Goal: Task Accomplishment & Management: Use online tool/utility

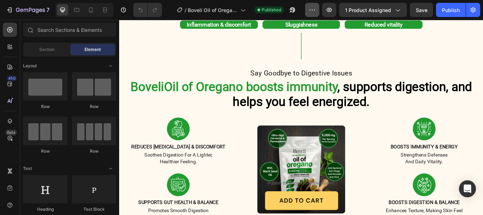
scroll to position [71, 0]
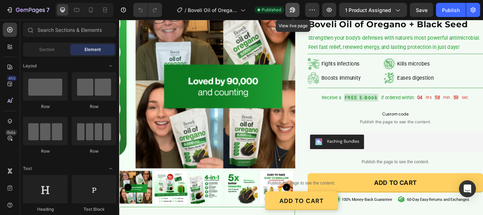
click at [292, 10] on icon "button" at bounding box center [292, 9] width 7 height 7
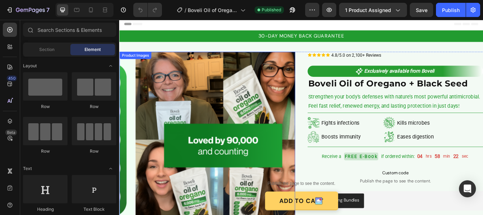
scroll to position [0, 0]
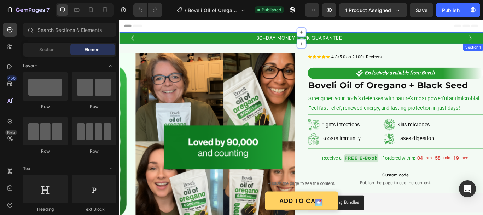
click at [120, 35] on div "30-DAY MONEY BACK GUARANTEE Text Block FREE SHIPPING ON ALL THE ORDERS Text Blo…" at bounding box center [331, 40] width 424 height 13
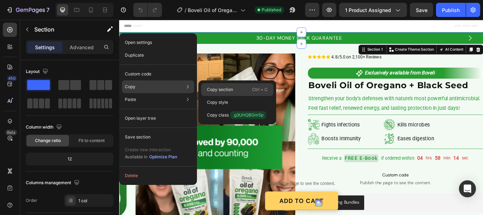
click at [223, 88] on p "Copy section" at bounding box center [220, 89] width 26 height 6
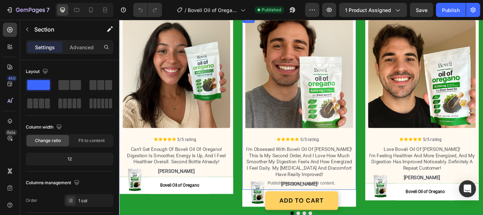
scroll to position [990, 0]
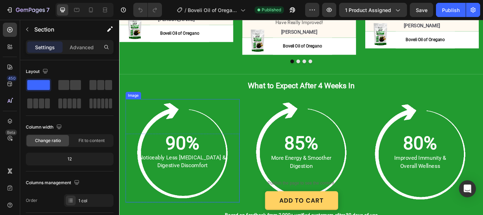
click at [164, 140] on img at bounding box center [193, 172] width 120 height 120
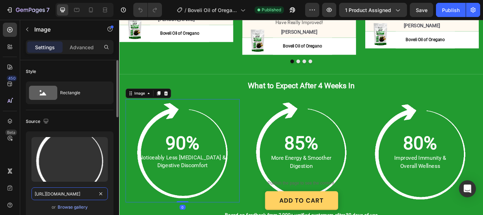
click at [60, 192] on input "https://cdn.shopify.com/s/files/1/0887/9213/8077/files/gempages_580466417665573…" at bounding box center [69, 193] width 76 height 13
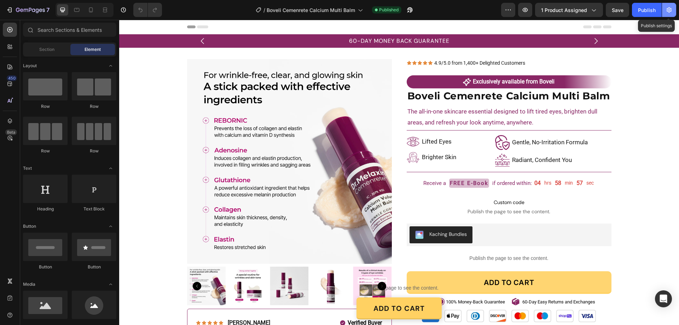
click at [668, 9] on icon "button" at bounding box center [669, 9] width 7 height 7
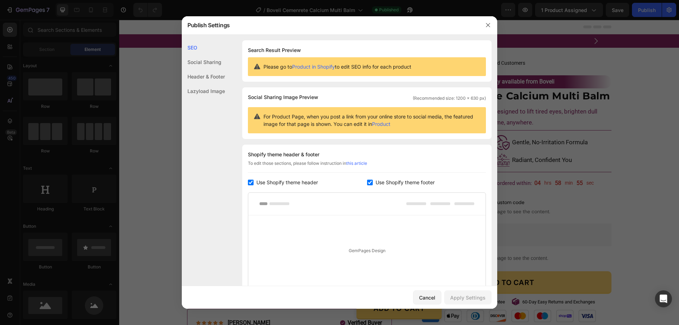
click at [249, 181] on input "checkbox" at bounding box center [251, 183] width 6 height 6
checkbox input "false"
click at [367, 180] on input "checkbox" at bounding box center [370, 183] width 6 height 6
checkbox input "false"
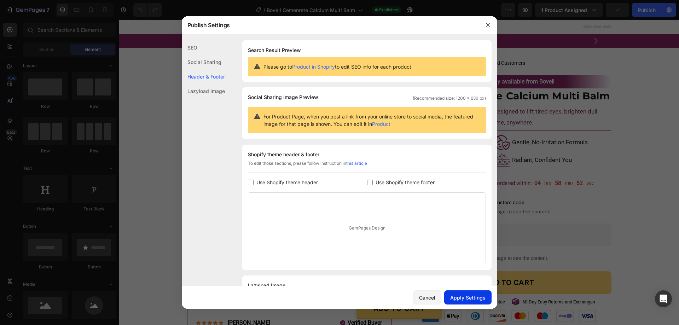
click at [463, 300] on div "Apply Settings" at bounding box center [467, 297] width 35 height 7
click at [489, 25] on icon "button" at bounding box center [488, 25] width 6 height 6
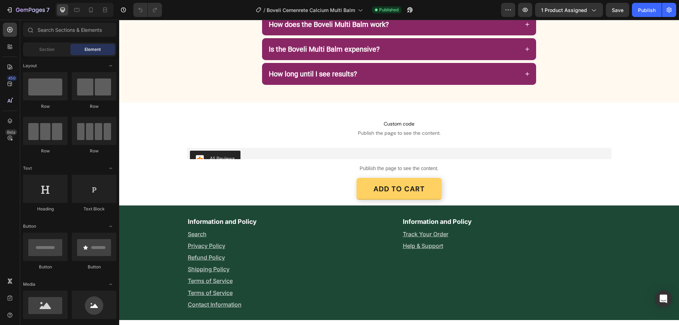
scroll to position [1662, 0]
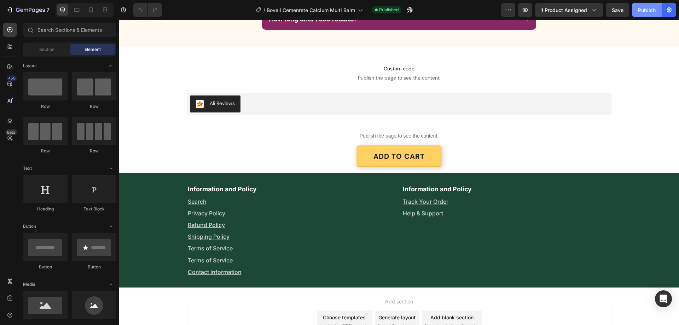
click at [650, 7] on div "Publish" at bounding box center [647, 9] width 18 height 7
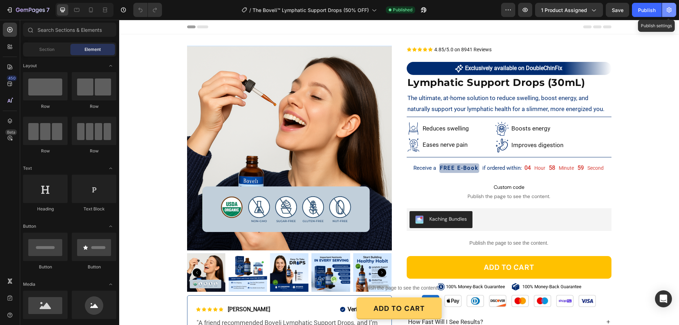
click at [670, 7] on icon "button" at bounding box center [669, 9] width 7 height 7
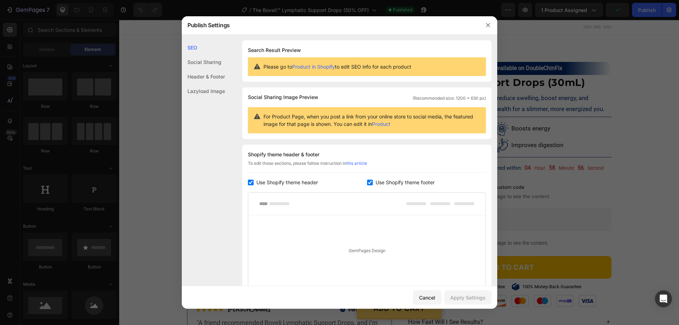
click at [251, 182] on input "checkbox" at bounding box center [251, 183] width 6 height 6
click at [362, 180] on div "Use Shopify theme header" at bounding box center [307, 182] width 119 height 8
click at [364, 182] on div "Use Shopify theme header" at bounding box center [307, 182] width 119 height 8
checkbox input "false"
click at [367, 180] on input "checkbox" at bounding box center [370, 183] width 6 height 6
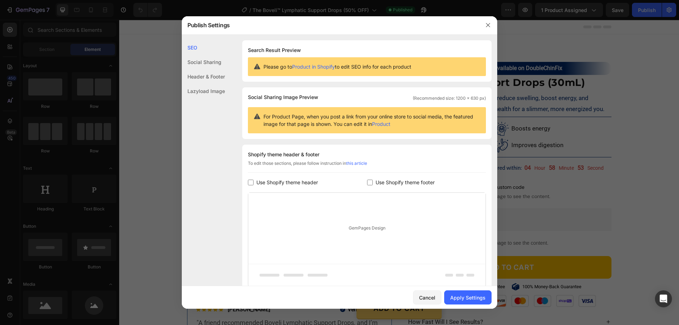
checkbox input "false"
click at [461, 297] on div "Apply Settings" at bounding box center [467, 297] width 35 height 7
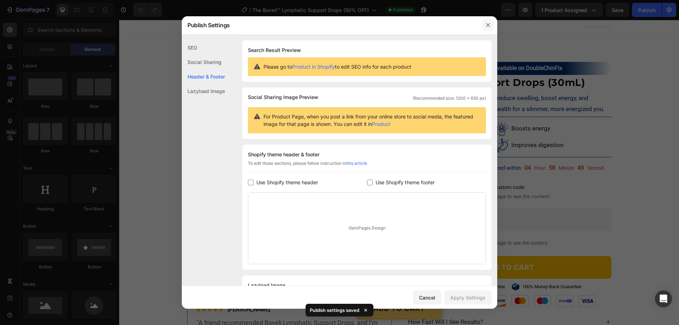
click at [490, 23] on icon "button" at bounding box center [488, 25] width 4 height 4
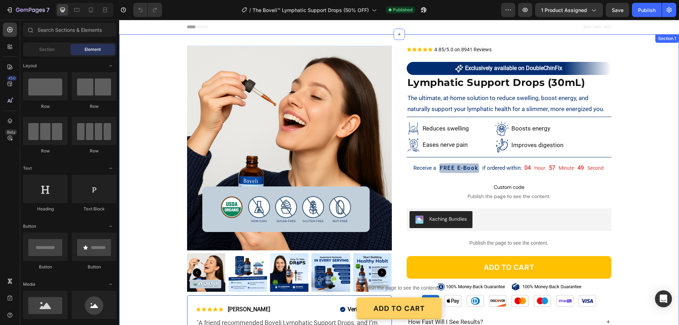
click at [180, 41] on div "Product Images Icon Icon Icon Icon Icon Icon List Ayesha R. Text Block Row Veri…" at bounding box center [399, 209] width 560 height 350
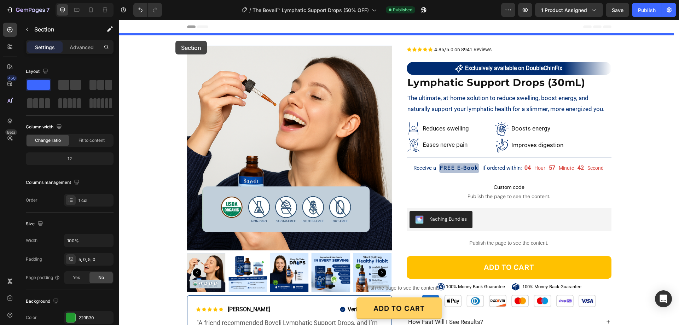
drag, startPoint x: 159, startPoint y: 158, endPoint x: 175, endPoint y: 41, distance: 118.5
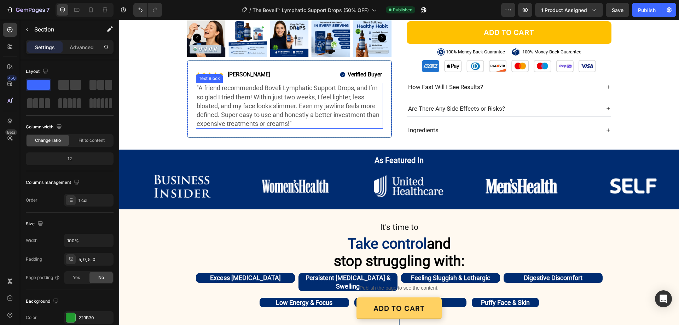
scroll to position [318, 0]
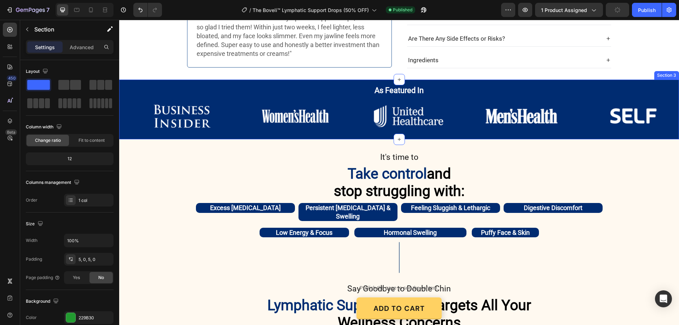
click at [125, 81] on div "As Featured In Heading Row Image Image Image Image Image Image Carousel Image I…" at bounding box center [399, 110] width 560 height 60
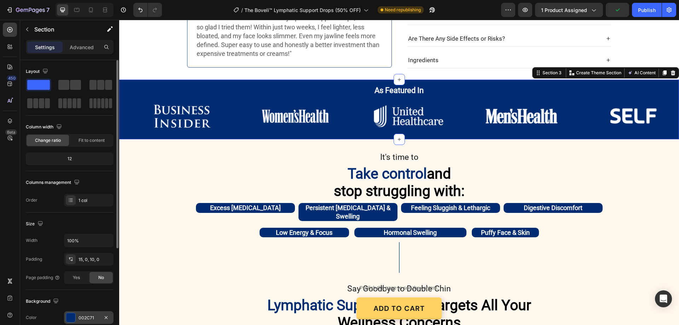
click at [87, 316] on div "002C71" at bounding box center [89, 318] width 21 height 6
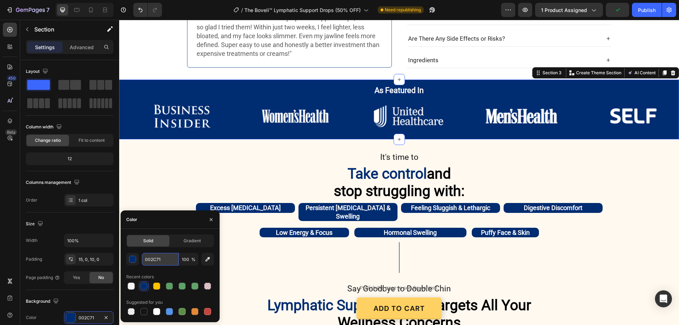
click at [153, 263] on input "002C71" at bounding box center [160, 259] width 37 height 13
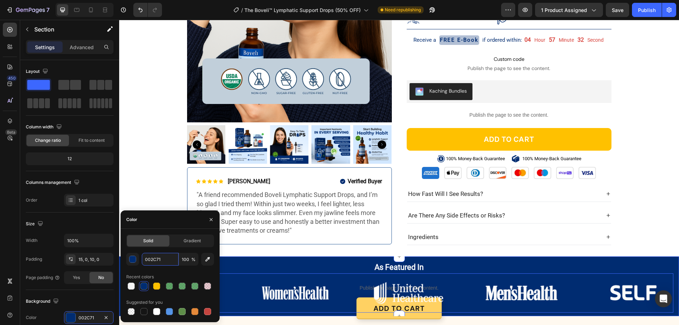
scroll to position [0, 0]
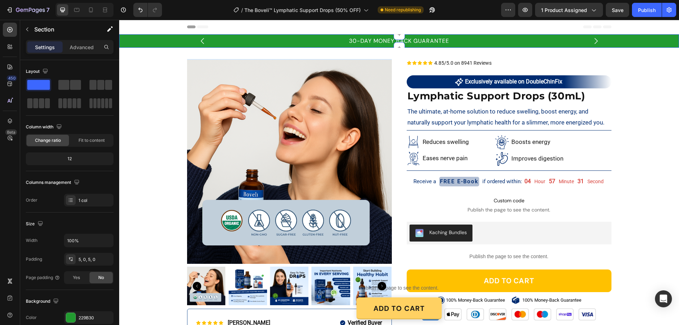
click at [144, 39] on div "30-DAY MONEY BACK GUARANTEE Text Block FREE SHIPPING ON ALL THE ORDERS Text Blo…" at bounding box center [399, 41] width 560 height 10
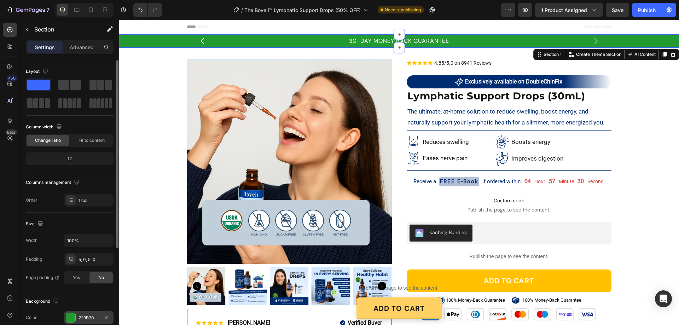
click at [85, 316] on div "229B30" at bounding box center [89, 318] width 21 height 6
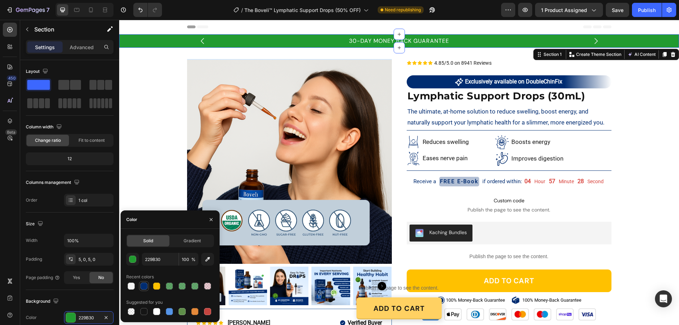
click at [144, 284] on div at bounding box center [143, 286] width 7 height 7
type input "002C71"
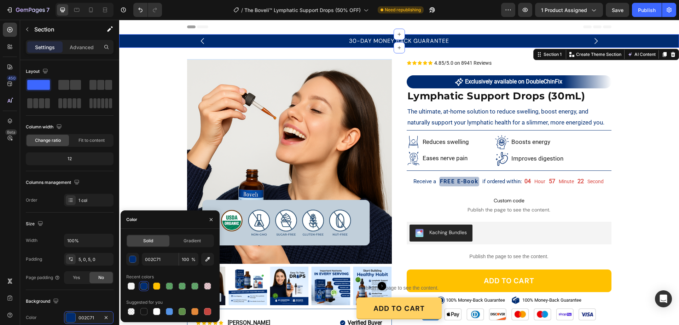
click at [130, 41] on div "30-DAY MONEY BACK GUARANTEE Text Block FREE SHIPPING ON ALL THE ORDERS Text Blo…" at bounding box center [399, 41] width 560 height 10
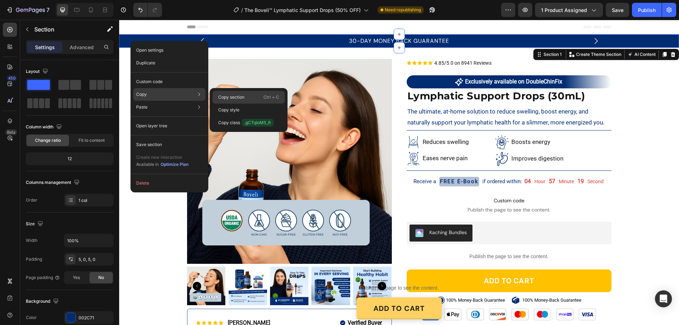
drag, startPoint x: 226, startPoint y: 95, endPoint x: 265, endPoint y: 8, distance: 95.0
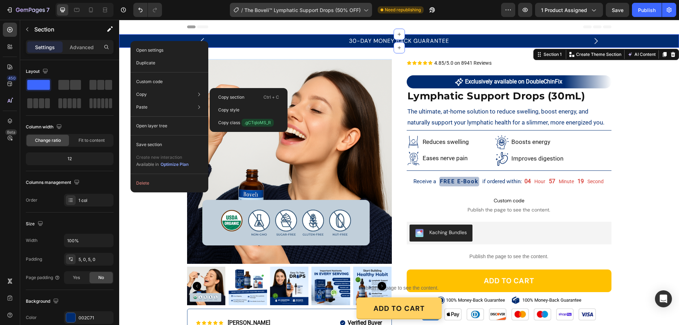
click at [226, 93] on div "Copy section Ctrl + C" at bounding box center [249, 97] width 72 height 13
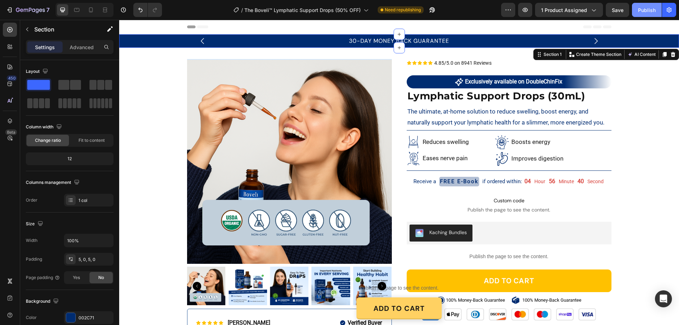
click at [654, 12] on div "Publish" at bounding box center [647, 9] width 18 height 7
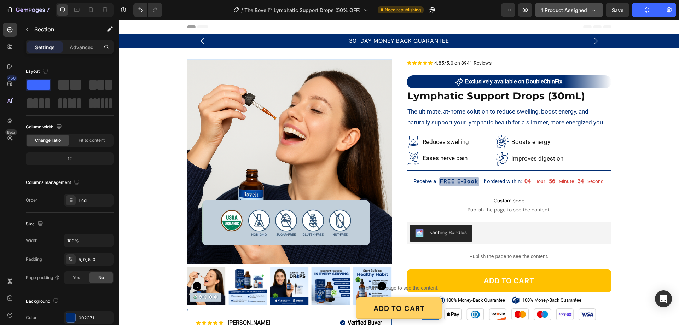
click at [595, 13] on icon "button" at bounding box center [593, 9] width 7 height 7
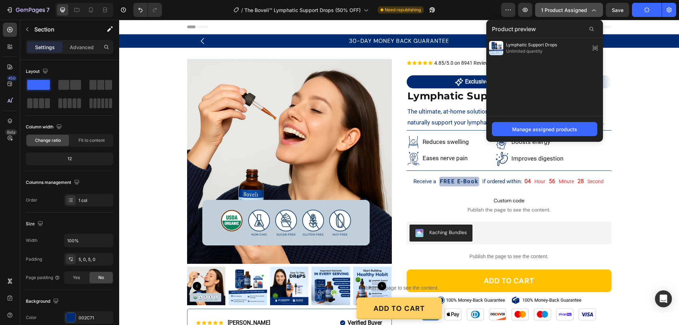
click at [592, 14] on button "1 product assigned" at bounding box center [569, 10] width 68 height 14
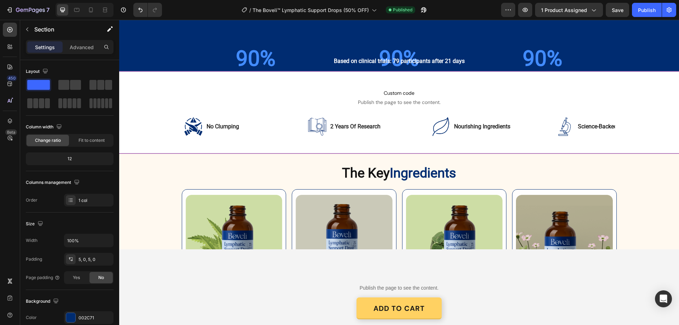
scroll to position [1061, 0]
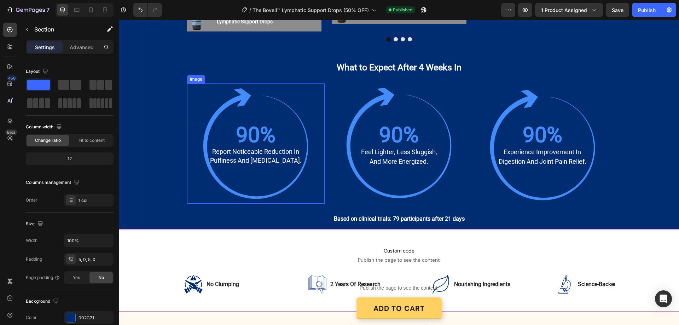
drag, startPoint x: 222, startPoint y: 109, endPoint x: 140, endPoint y: 129, distance: 84.2
click at [222, 109] on img at bounding box center [256, 143] width 120 height 120
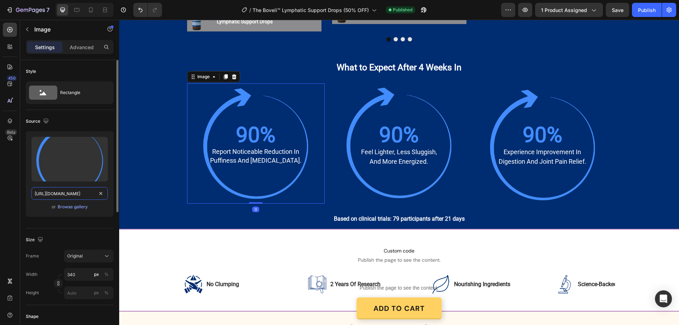
click at [65, 194] on input "https://cdn.shopify.com/s/files/1/0887/9213/8077/files/gempages_580466417665573…" at bounding box center [69, 193] width 76 height 13
click at [69, 207] on div "Browse gallery" at bounding box center [73, 207] width 30 height 6
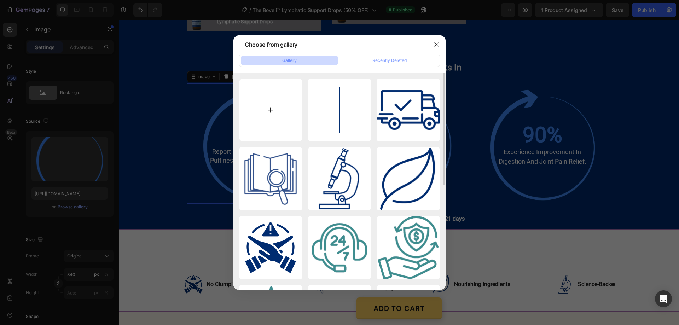
click at [271, 111] on input "file" at bounding box center [270, 110] width 63 height 63
type input "C:\fakepath\gempages_580466417665573459-4c394dab-74d5-470a-bd1b-e6757a8c7e67[1]…"
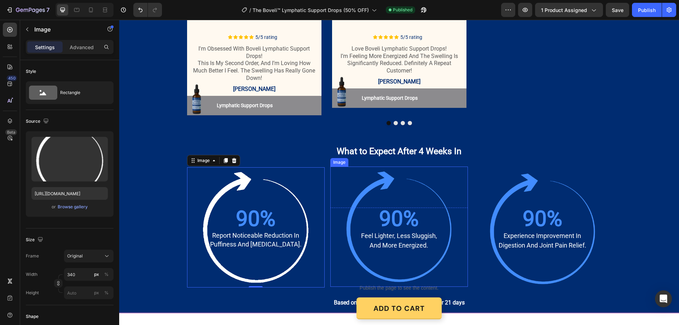
scroll to position [1026, 0]
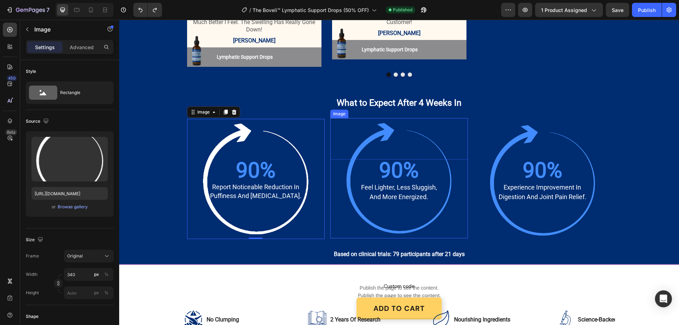
type input "https://cdn.shopify.com/s/files/1/0887/9213/8077/files/gempages_580466417665573…"
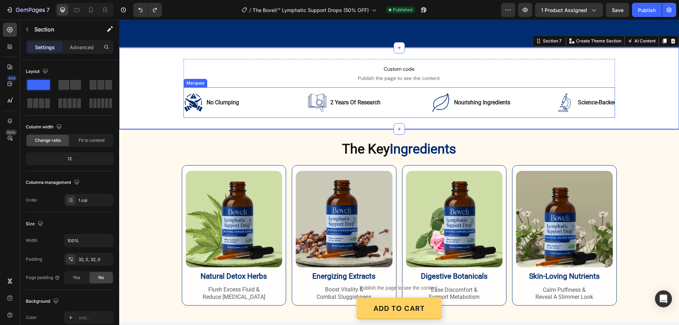
scroll to position [1344, 0]
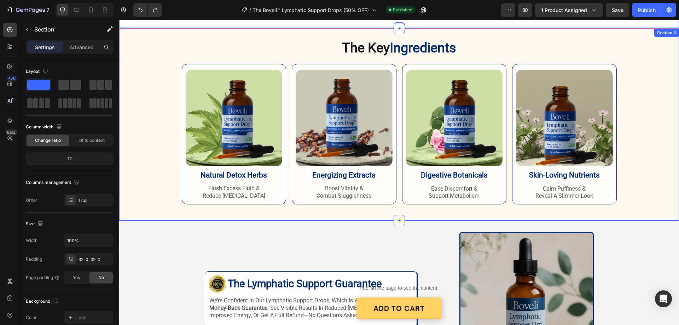
click at [638, 161] on div "The Key Ingredients Heading Row Image natural detox herbs Heading flush excess …" at bounding box center [399, 121] width 560 height 165
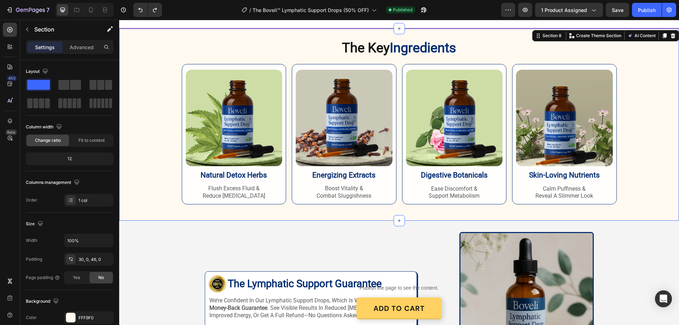
click at [164, 78] on div "The Key Ingredients Heading Row Image natural detox herbs Heading flush excess …" at bounding box center [399, 121] width 560 height 165
click at [78, 46] on p "Advanced" at bounding box center [82, 46] width 24 height 7
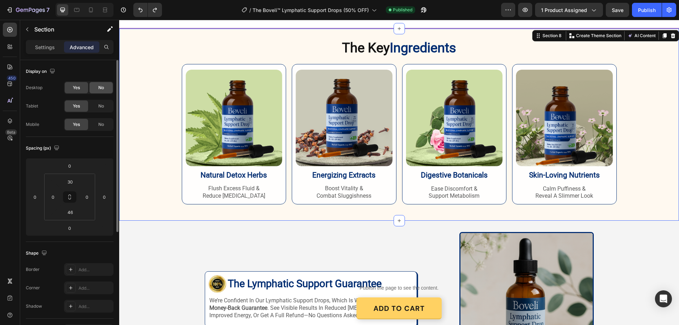
click at [100, 88] on span "No" at bounding box center [101, 88] width 6 height 6
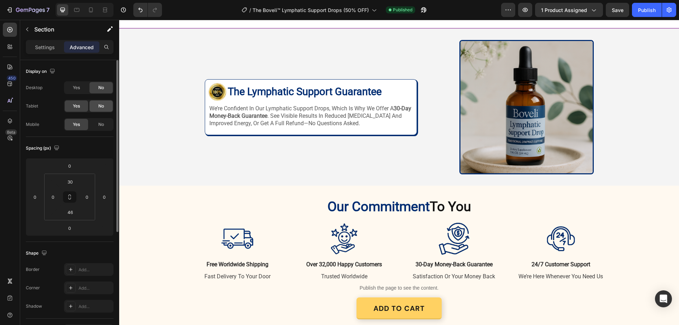
click at [102, 108] on span "No" at bounding box center [101, 106] width 6 height 6
click at [101, 124] on span "No" at bounding box center [101, 124] width 6 height 6
click at [102, 123] on span "No" at bounding box center [101, 124] width 6 height 6
click at [77, 106] on span "Yes" at bounding box center [76, 106] width 7 height 6
click at [80, 88] on span "Yes" at bounding box center [76, 88] width 7 height 6
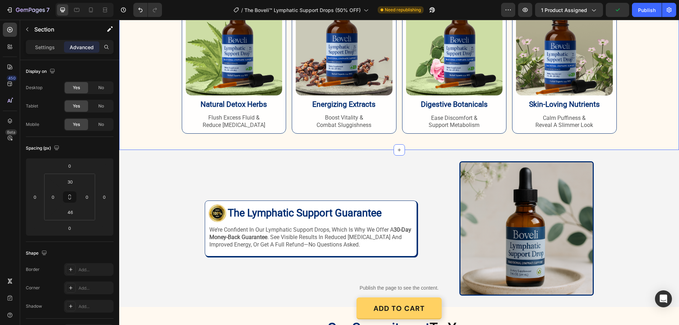
scroll to position [1485, 0]
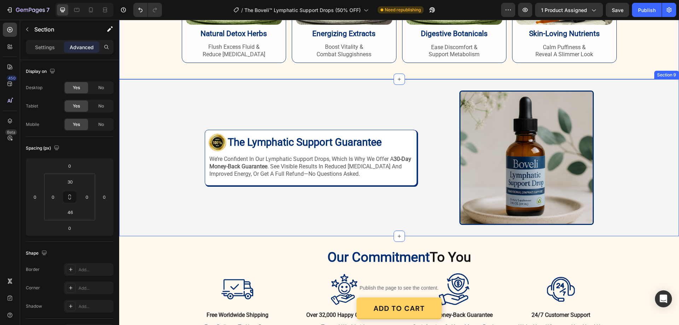
click at [157, 114] on div "Image Image The Lymphatic Support Guarantee Heading Row we’re confident in our …" at bounding box center [399, 158] width 560 height 134
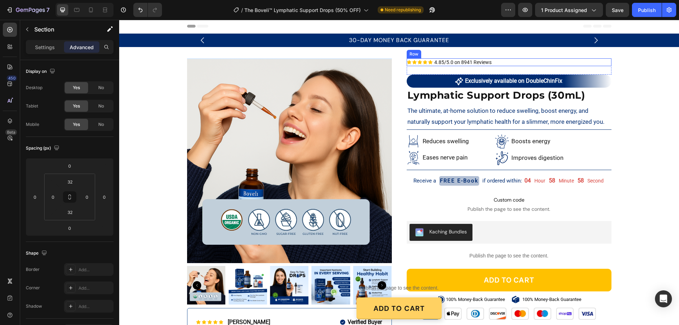
scroll to position [0, 0]
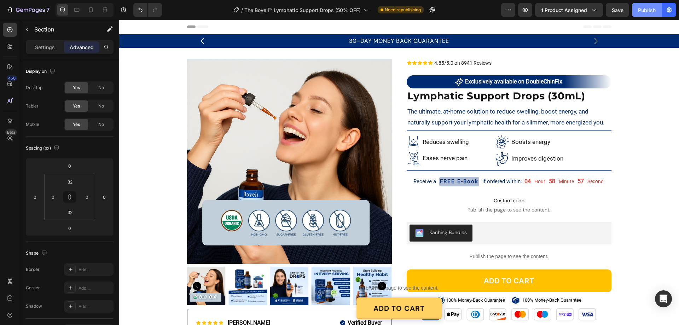
click at [650, 7] on div "Publish" at bounding box center [647, 9] width 18 height 7
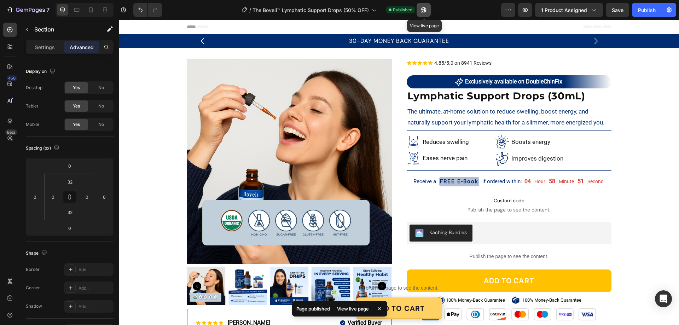
click at [426, 7] on icon "button" at bounding box center [423, 9] width 7 height 7
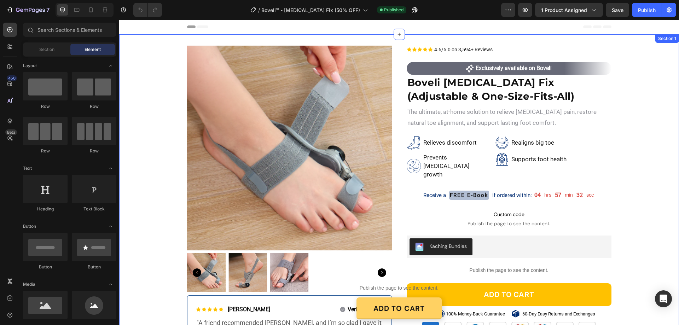
click at [159, 42] on div "Product Images Icon Icon Icon Icon Icon Icon List [PERSON_NAME] Text Block Row …" at bounding box center [399, 222] width 560 height 377
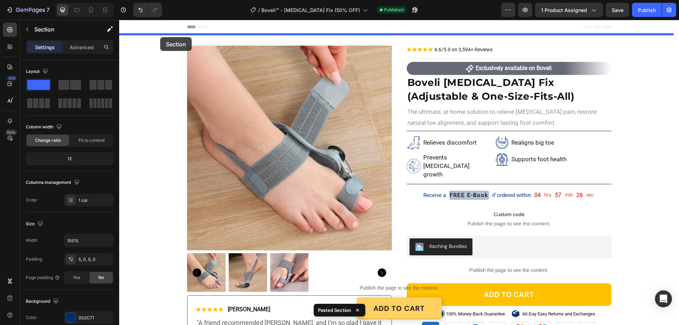
drag, startPoint x: 155, startPoint y: 51, endPoint x: 160, endPoint y: 37, distance: 15.0
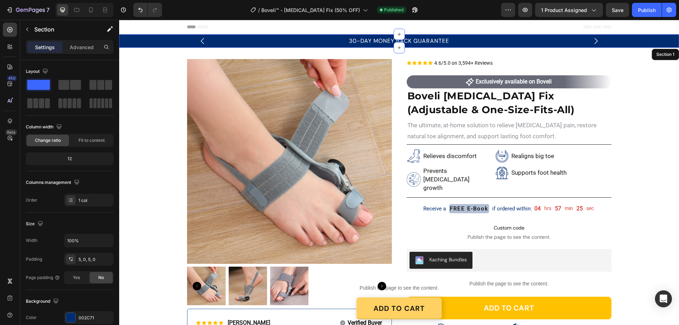
click at [141, 45] on div "30-DAY MONEY BACK GUARANTEE Text Block FREE SHIPPING ON ALL THE ORDERS Text Blo…" at bounding box center [399, 41] width 560 height 10
click at [85, 315] on div "002C71" at bounding box center [89, 318] width 21 height 6
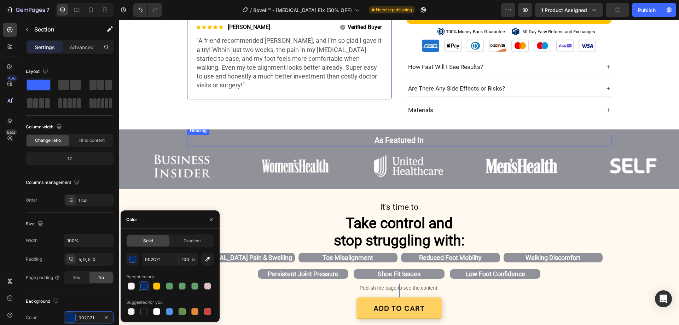
scroll to position [283, 0]
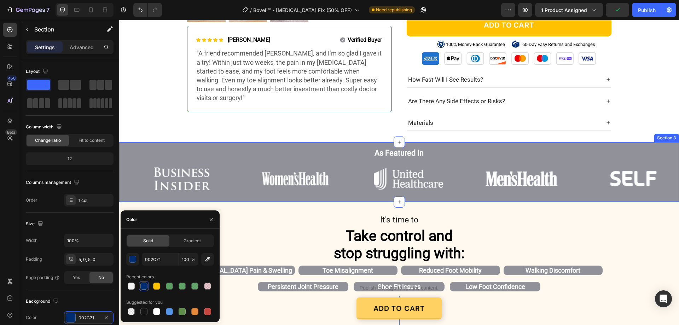
click at [120, 142] on div "As Featured In Heading Row Image Image Image Image Image Image Carousel Image I…" at bounding box center [399, 172] width 560 height 60
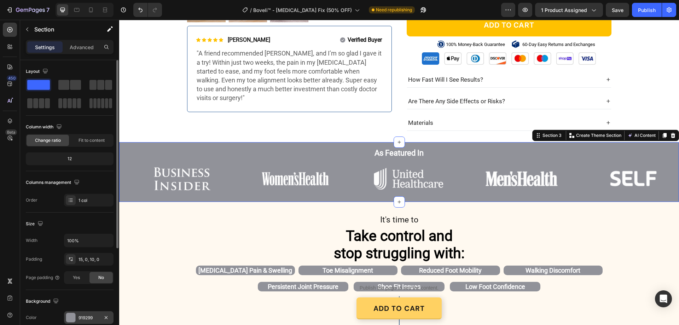
click at [82, 316] on div "919299" at bounding box center [89, 318] width 21 height 6
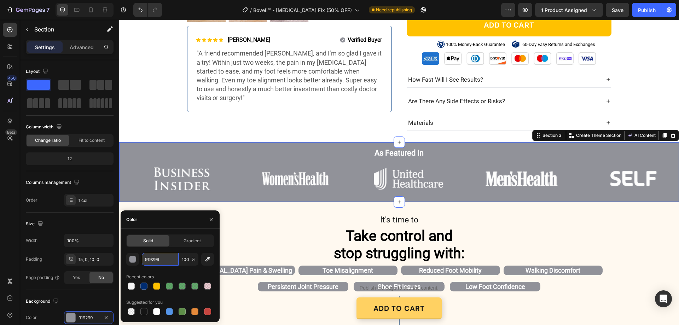
click at [159, 258] on input "919299" at bounding box center [160, 259] width 37 height 13
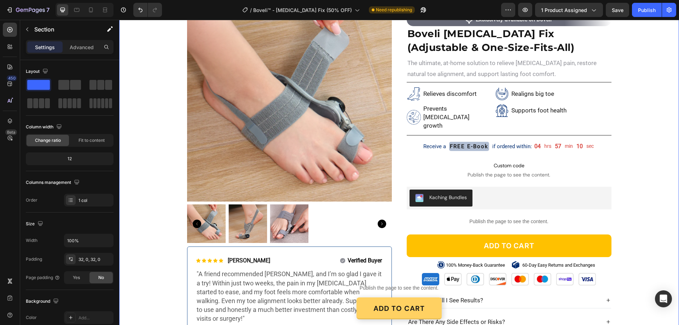
scroll to position [0, 0]
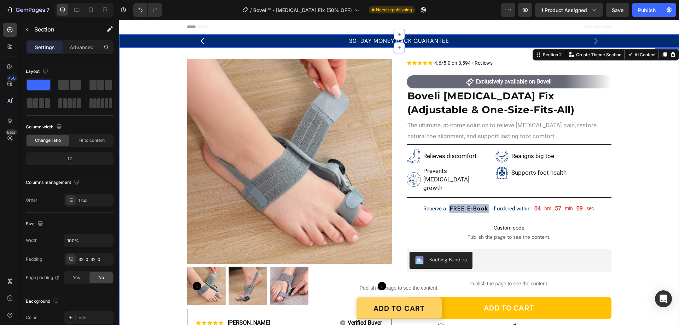
click at [127, 38] on div "30-DAY MONEY BACK GUARANTEE Text Block FREE SHIPPING ON ALL THE ORDERS Text Blo…" at bounding box center [399, 41] width 560 height 10
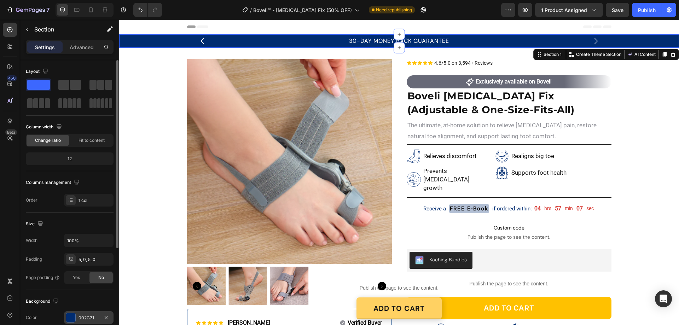
click at [87, 320] on div "002C71" at bounding box center [89, 318] width 21 height 6
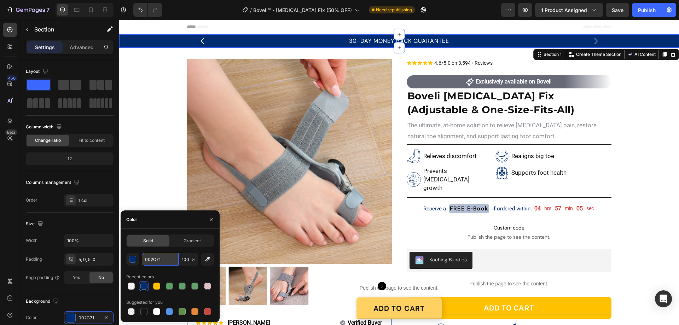
click at [159, 260] on input "002C71" at bounding box center [160, 259] width 37 height 13
paste input "919299"
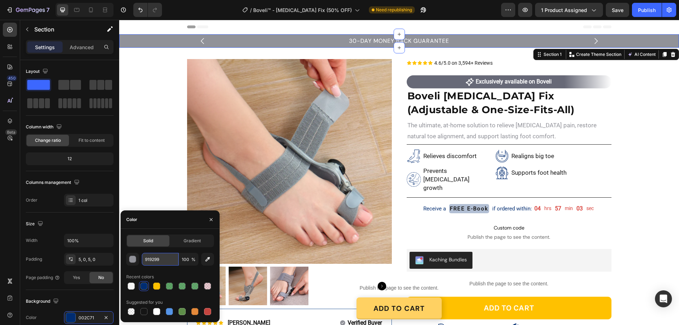
type input "919299"
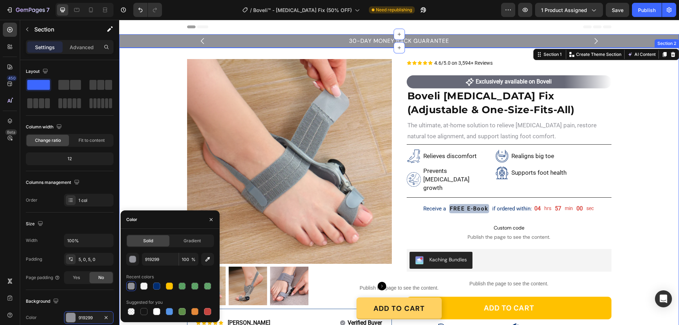
click at [147, 97] on div "Product Images Icon Icon Icon Icon Icon Icon List Ayesha R. Text Block Row Veri…" at bounding box center [399, 236] width 560 height 355
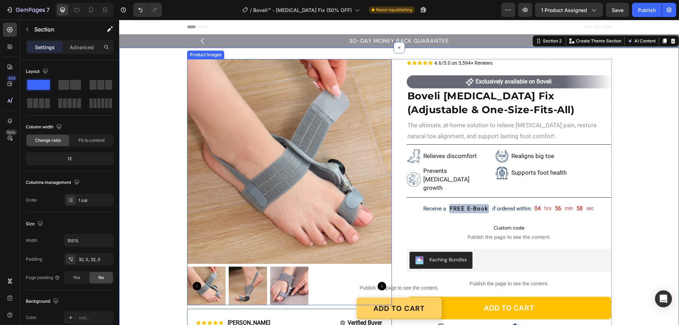
scroll to position [71, 0]
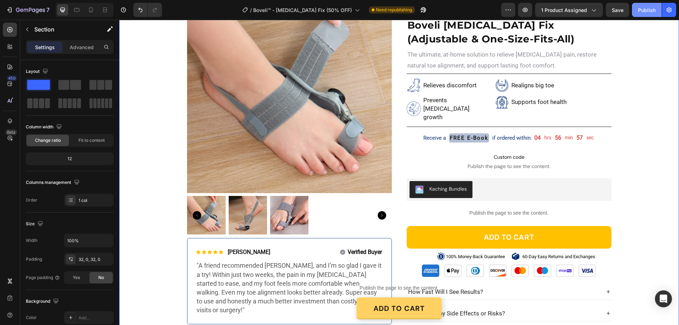
click at [645, 12] on div "Publish" at bounding box center [647, 9] width 18 height 7
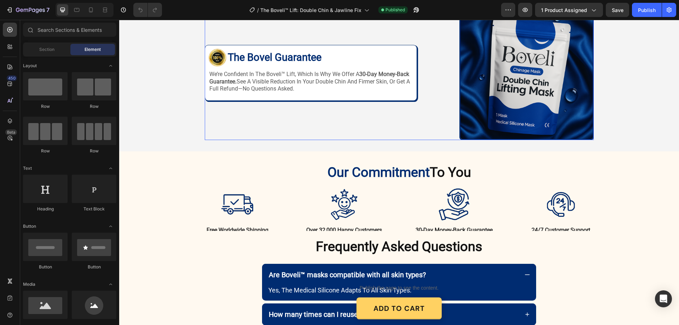
scroll to position [1627, 0]
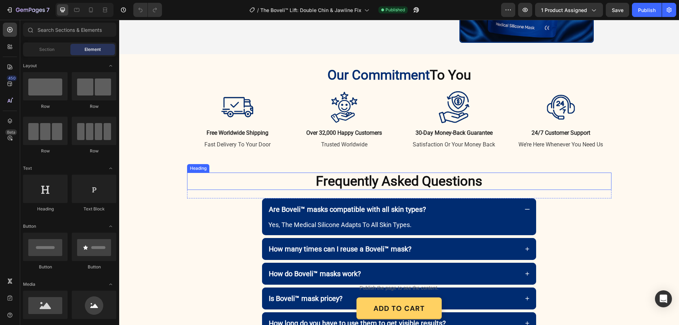
click at [431, 180] on span "Frequently Asked Questions" at bounding box center [399, 181] width 167 height 16
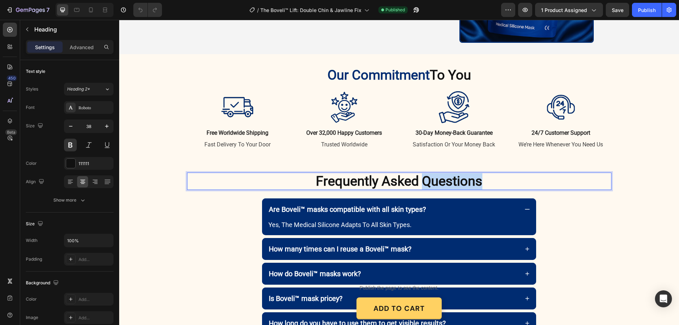
click at [430, 181] on span "Frequently Asked Questions" at bounding box center [399, 181] width 167 height 16
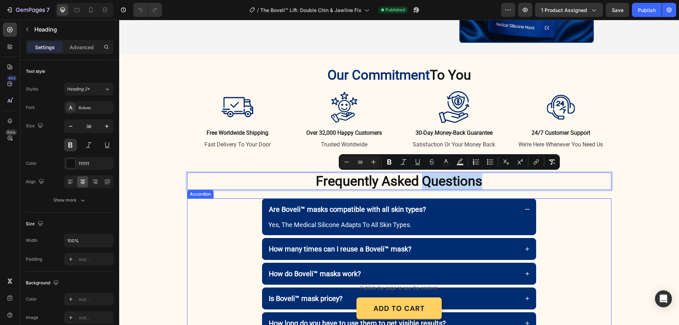
click at [466, 207] on div "Are Boveli™ masks compatible with all skin types?" at bounding box center [393, 209] width 251 height 11
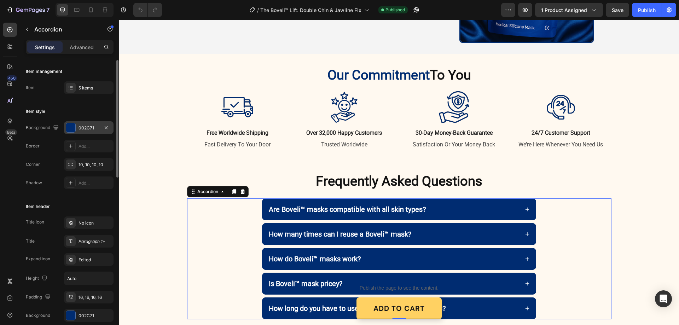
click at [86, 128] on div "002C71" at bounding box center [89, 128] width 21 height 6
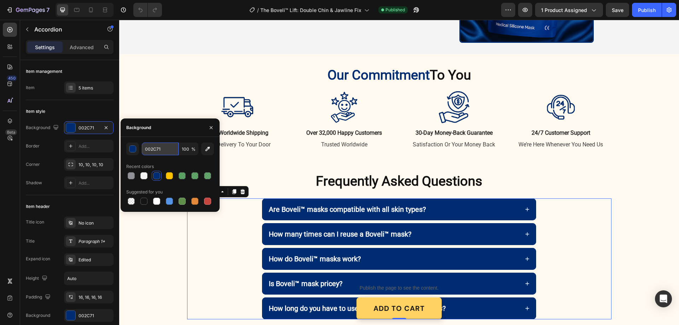
click at [150, 146] on input "002C71" at bounding box center [160, 149] width 37 height 13
copy span "Questions"
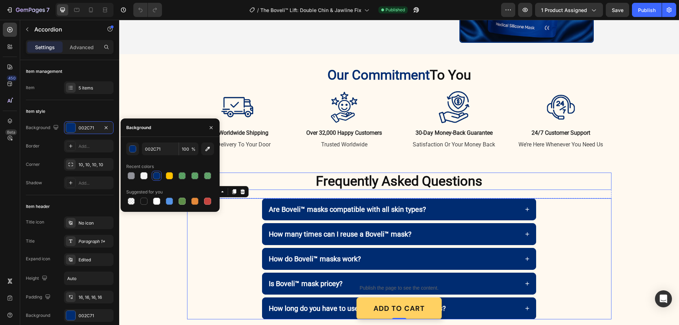
click at [445, 179] on span "Frequently Asked Questions" at bounding box center [399, 181] width 167 height 16
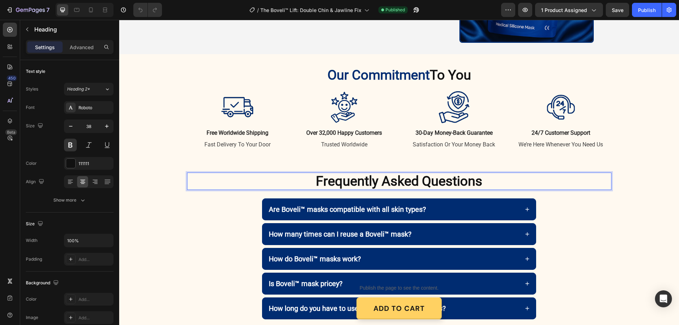
click at [445, 179] on span "Frequently Asked Questions" at bounding box center [399, 181] width 167 height 16
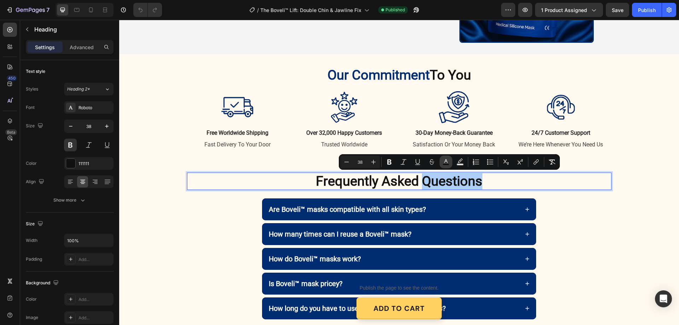
click at [445, 159] on icon "Editor contextual toolbar" at bounding box center [445, 161] width 7 height 7
type input "111111"
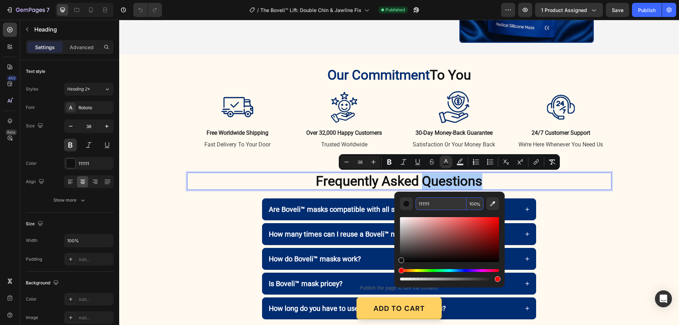
click at [436, 204] on input "111111" at bounding box center [441, 203] width 51 height 13
paste input "002C7"
type input "002C71"
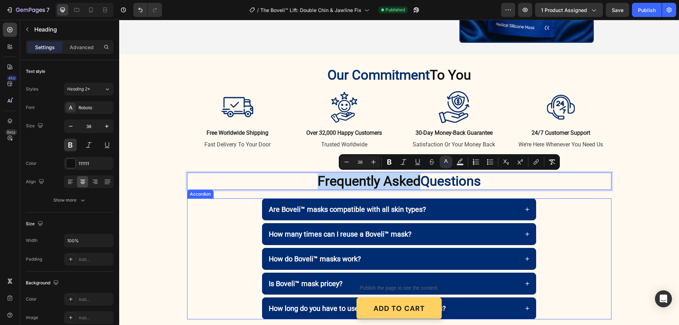
click at [574, 210] on div "Are Boveli™ masks compatible with all skin types?" at bounding box center [399, 209] width 424 height 22
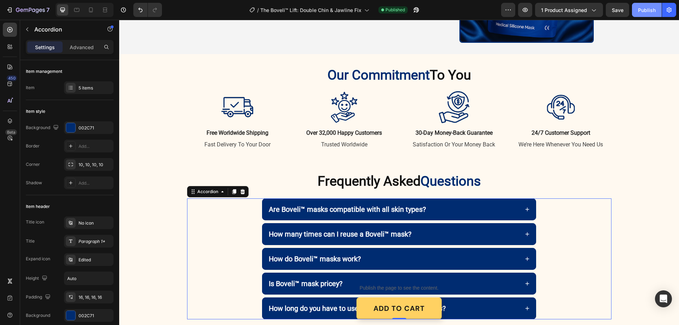
click at [648, 5] on button "Publish" at bounding box center [647, 10] width 30 height 14
click at [91, 9] on icon at bounding box center [90, 9] width 7 height 7
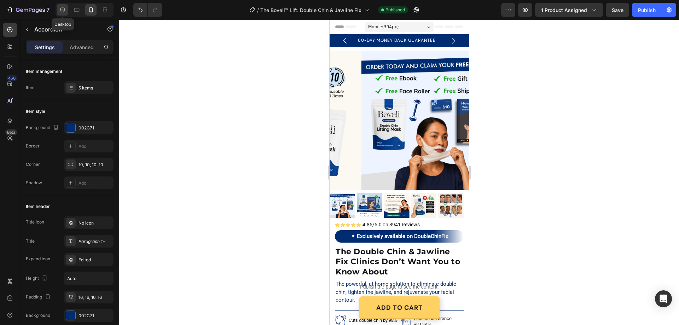
click at [61, 7] on icon at bounding box center [62, 9] width 7 height 7
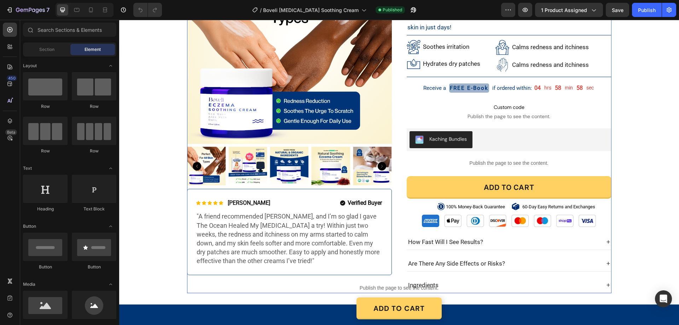
scroll to position [248, 0]
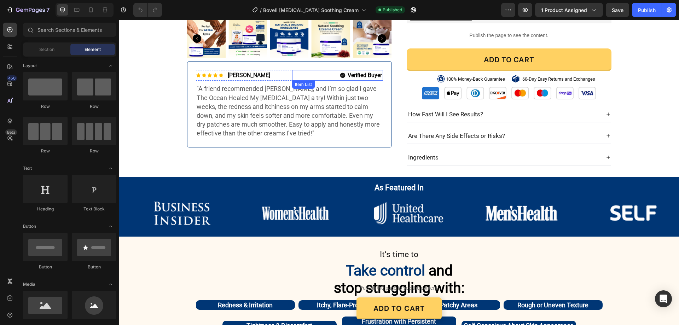
click at [340, 73] on icon at bounding box center [342, 75] width 5 height 5
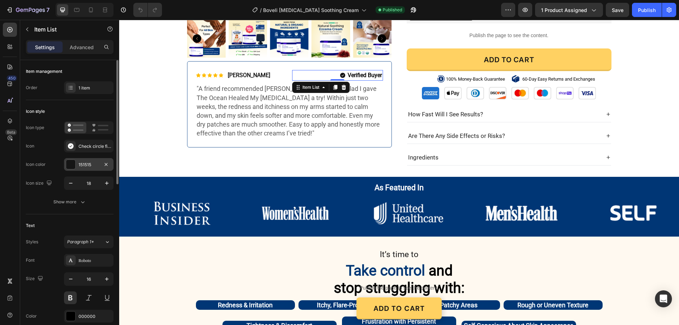
click at [86, 166] on div "151515" at bounding box center [89, 165] width 21 height 6
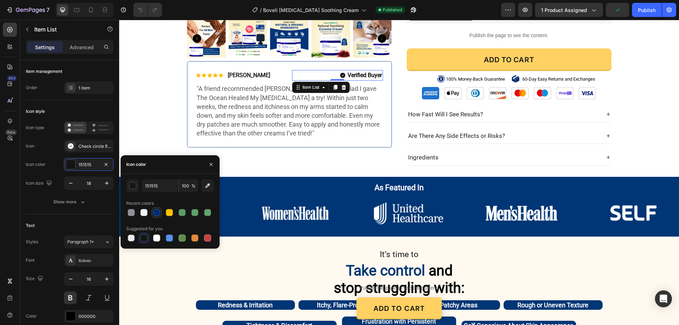
click at [157, 213] on div at bounding box center [156, 212] width 7 height 7
type input "002C71"
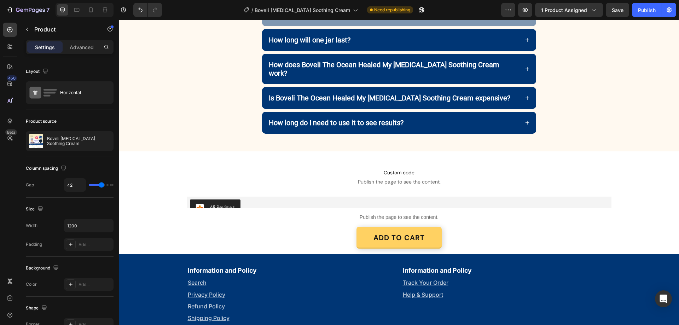
scroll to position [1698, 0]
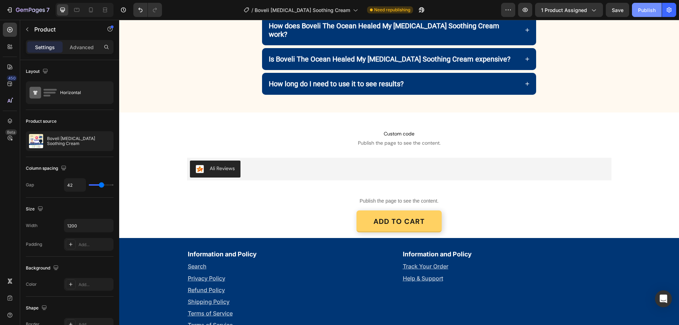
click at [643, 10] on div "Publish" at bounding box center [647, 9] width 18 height 7
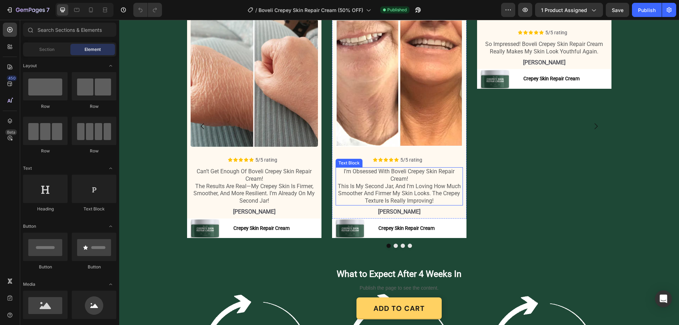
scroll to position [884, 0]
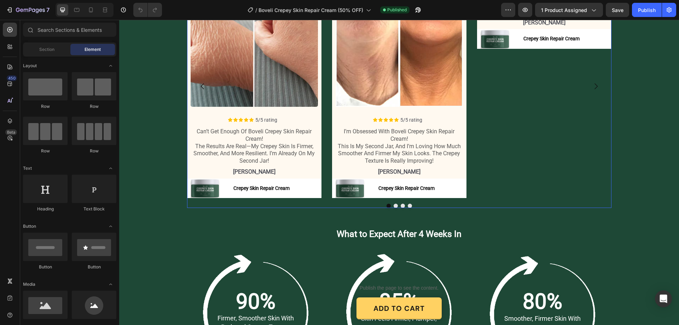
click at [408, 204] on button "Dot" at bounding box center [410, 206] width 4 height 4
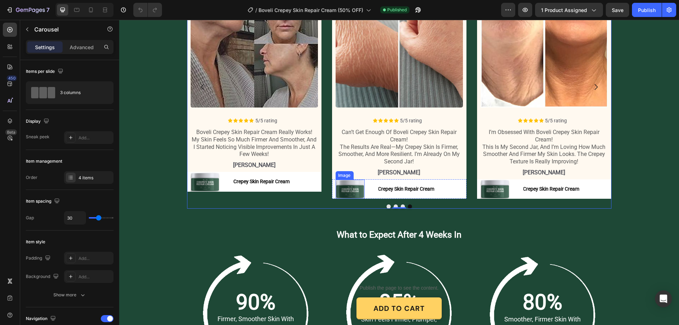
scroll to position [919, 0]
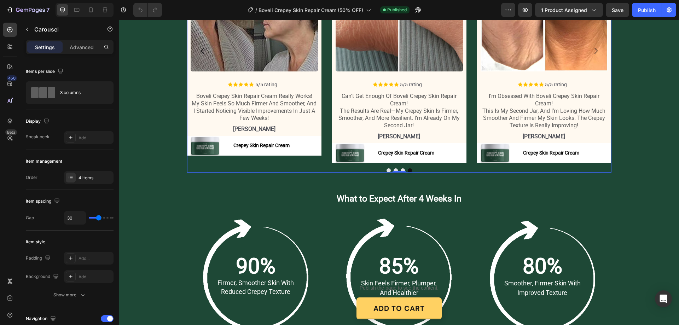
click at [387, 169] on button "Dot" at bounding box center [389, 170] width 4 height 4
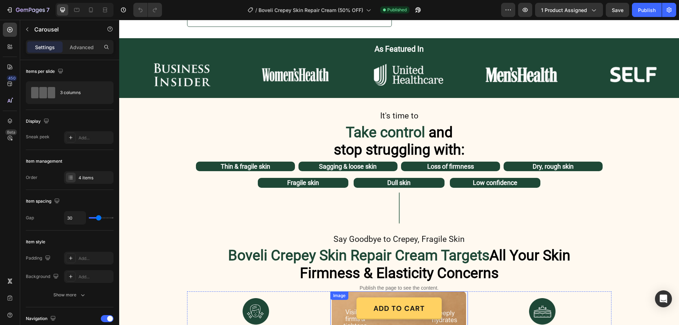
scroll to position [283, 0]
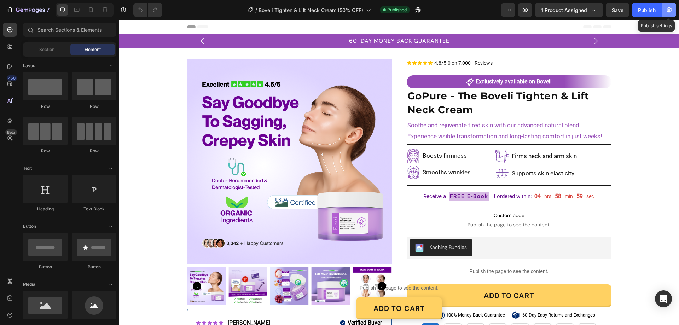
click at [669, 10] on icon "button" at bounding box center [669, 10] width 2 height 2
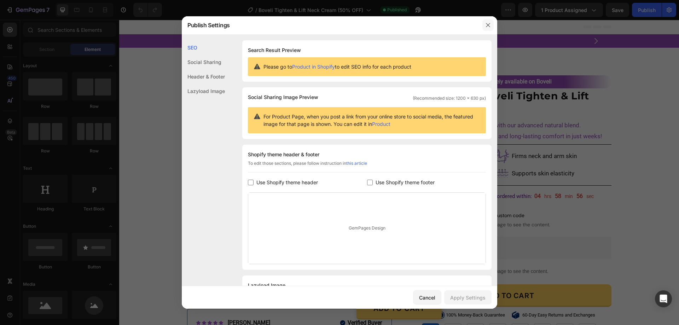
click at [486, 26] on icon "button" at bounding box center [488, 25] width 6 height 6
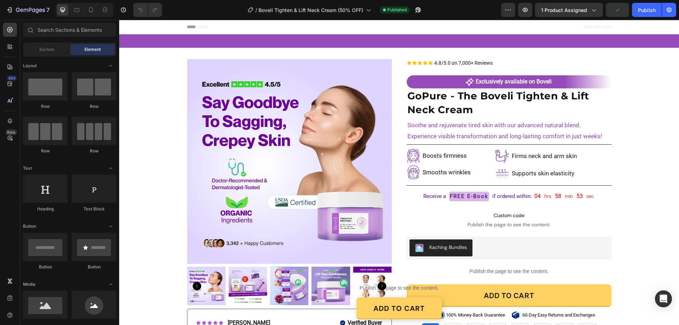
scroll to position [283, 0]
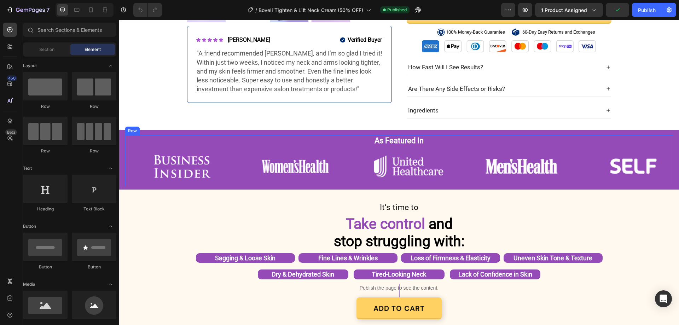
click at [125, 139] on div "As Featured In Heading Row Image Image Image Image Image Image Carousel Image I…" at bounding box center [399, 160] width 548 height 51
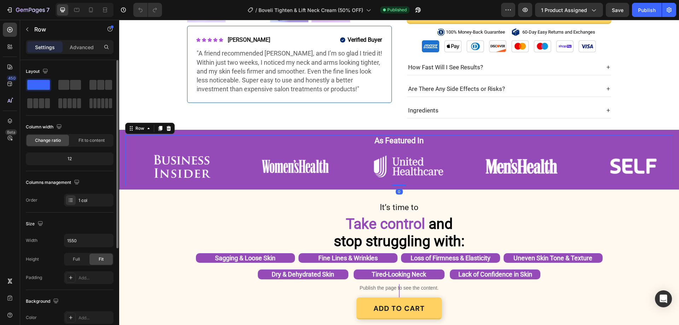
scroll to position [141, 0]
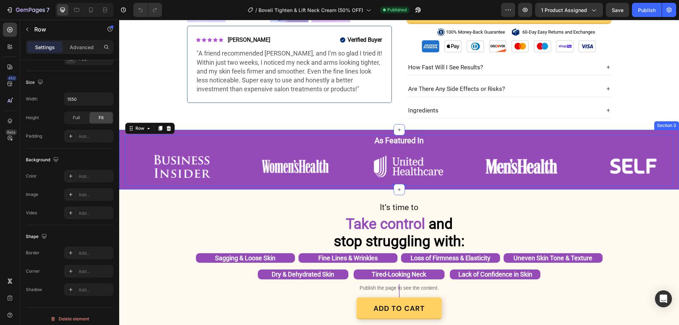
click at [120, 134] on div "As Featured In Heading Row Image Image Image Image Image Image Carousel Image I…" at bounding box center [399, 160] width 560 height 60
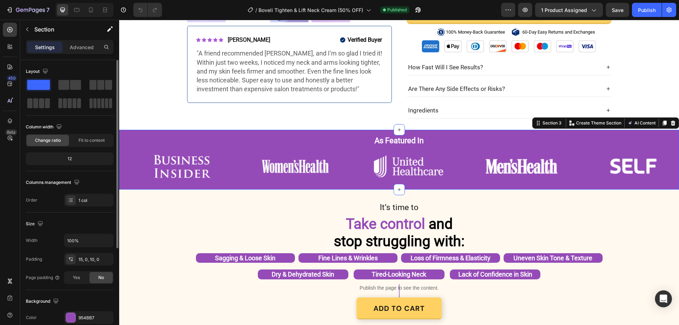
scroll to position [106, 0]
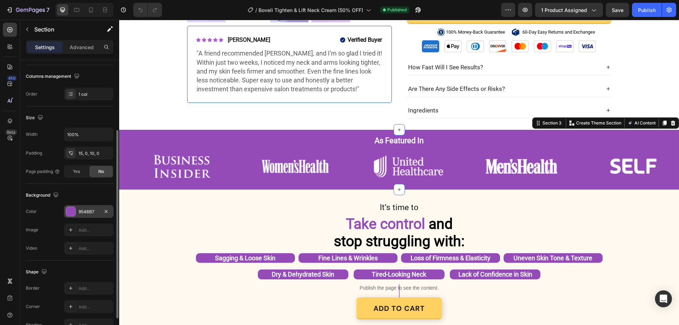
click at [83, 207] on div "954BB7" at bounding box center [89, 211] width 50 height 13
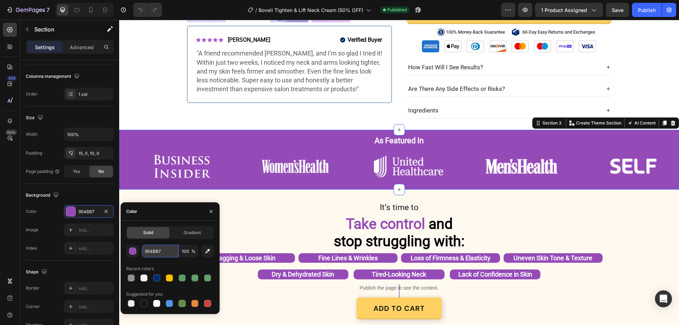
click at [157, 248] on input "954BB7" at bounding box center [160, 251] width 37 height 13
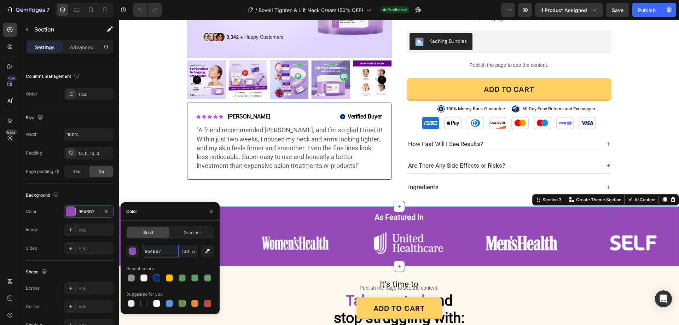
scroll to position [177, 0]
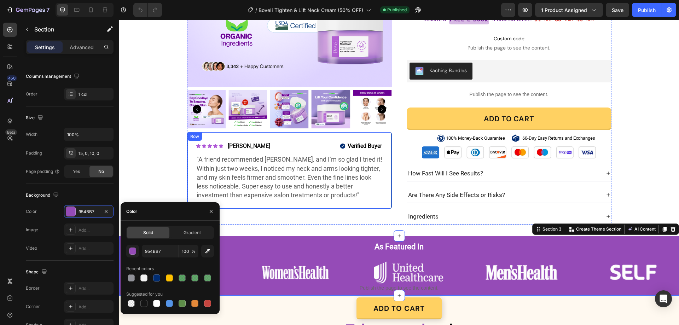
click at [376, 134] on div "Icon Icon Icon Icon Icon Icon List Ayesha R. Text Block Row Verified Buyer Item…" at bounding box center [289, 170] width 205 height 77
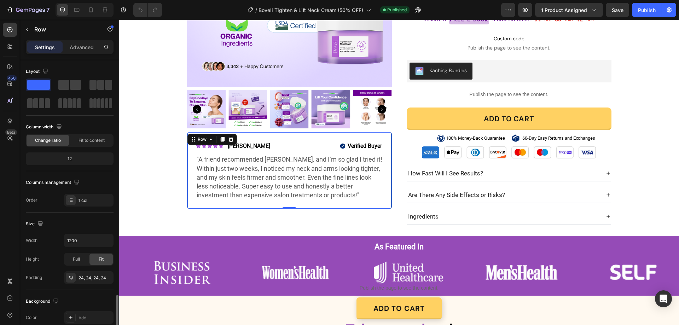
scroll to position [146, 0]
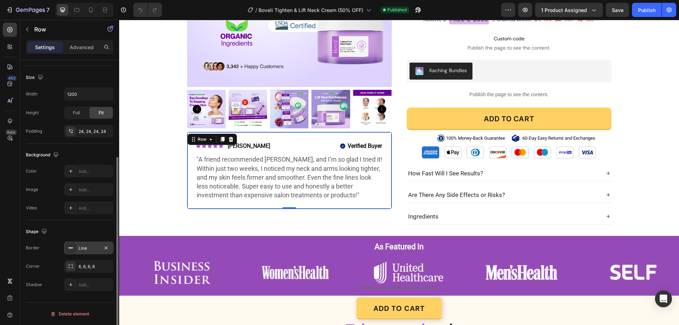
click at [86, 250] on div "Line" at bounding box center [89, 248] width 21 height 6
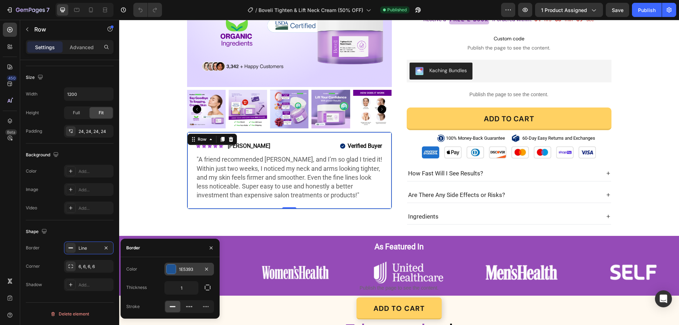
click at [179, 269] on div "1E5393" at bounding box center [189, 269] width 50 height 13
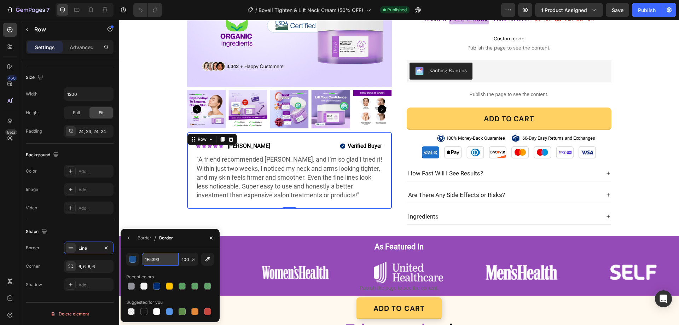
click at [164, 260] on input "1E5393" at bounding box center [160, 259] width 37 height 13
paste input "954BB7"
type input "954BB7"
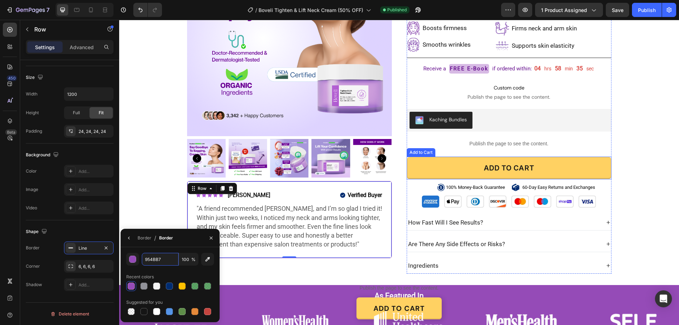
scroll to position [106, 0]
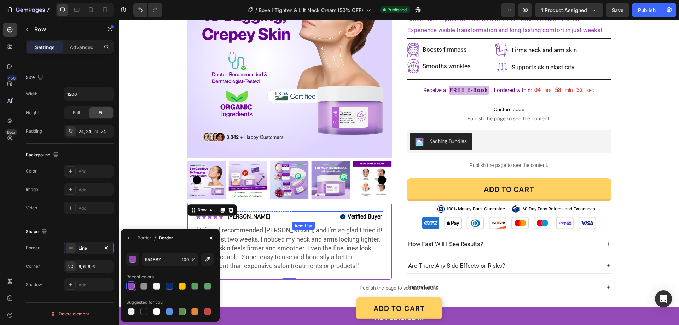
click at [340, 215] on icon at bounding box center [342, 216] width 5 height 5
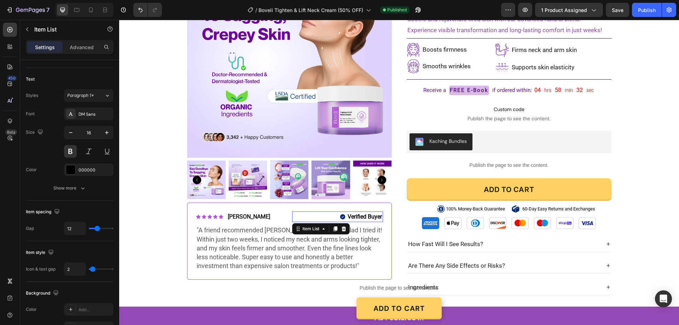
scroll to position [0, 0]
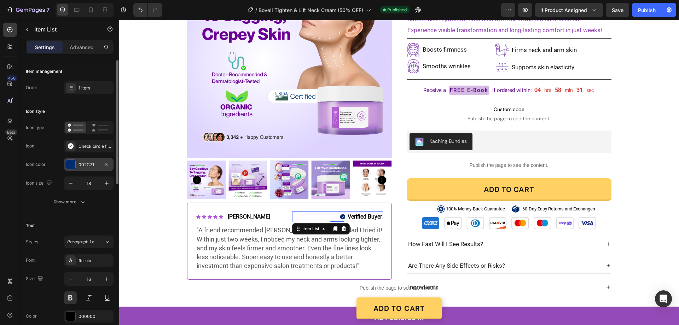
click at [86, 162] on div "002C71" at bounding box center [89, 165] width 21 height 6
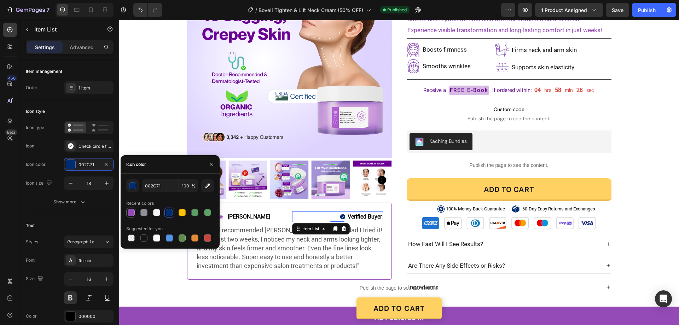
click at [130, 213] on div at bounding box center [131, 212] width 7 height 7
type input "954BB7"
click at [266, 209] on div "Icon Icon Icon Icon Icon Icon List Ayesha R. Text Block Row Verified Buyer Item…" at bounding box center [289, 241] width 205 height 77
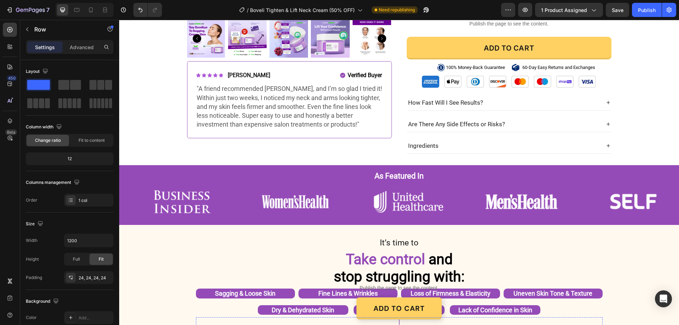
scroll to position [141, 0]
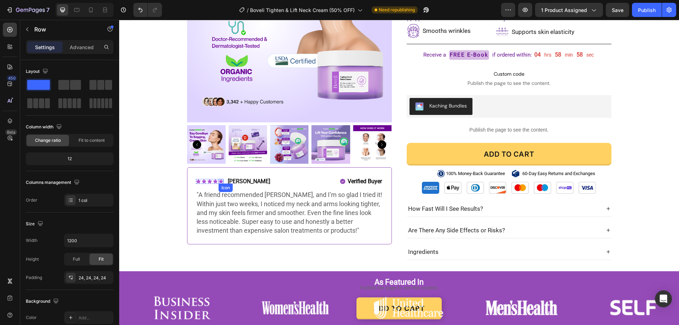
click at [219, 181] on icon at bounding box center [221, 181] width 4 height 4
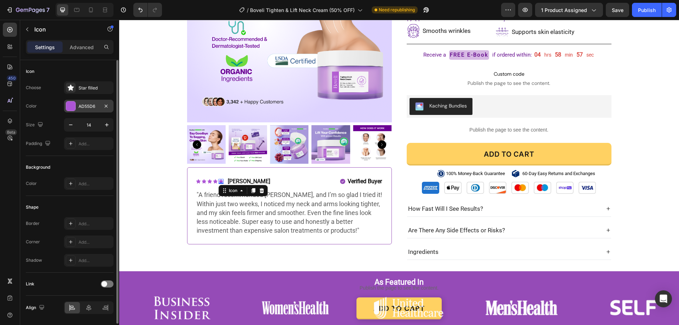
click at [92, 105] on div "AD55D6" at bounding box center [89, 106] width 21 height 6
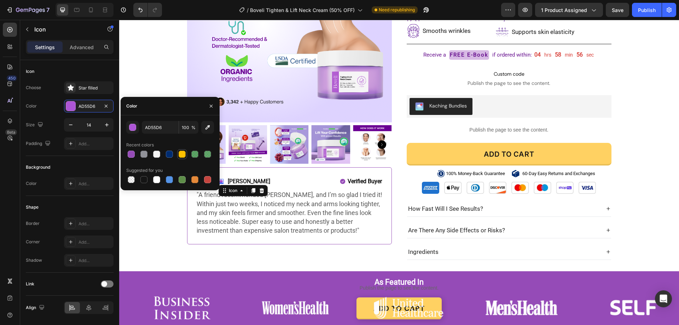
click at [182, 153] on div at bounding box center [182, 154] width 7 height 7
type input "FFC100"
click at [209, 194] on div ""A friend recommended Boveli, and I’m so glad I tried it! Within just two weeks…" at bounding box center [289, 213] width 187 height 46
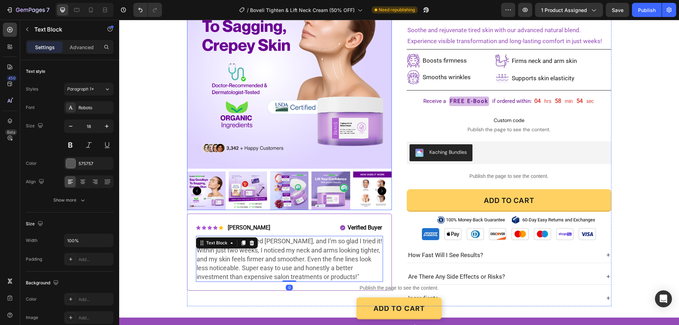
scroll to position [71, 0]
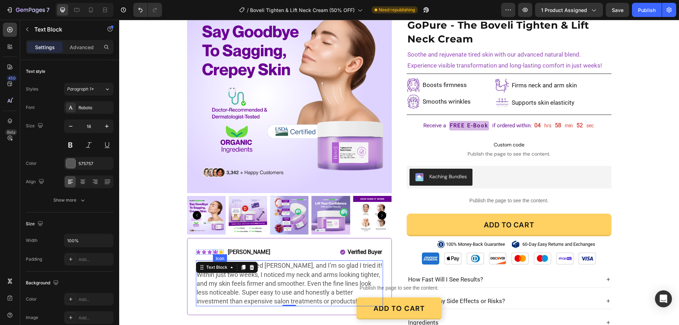
click at [213, 253] on icon at bounding box center [215, 252] width 4 height 4
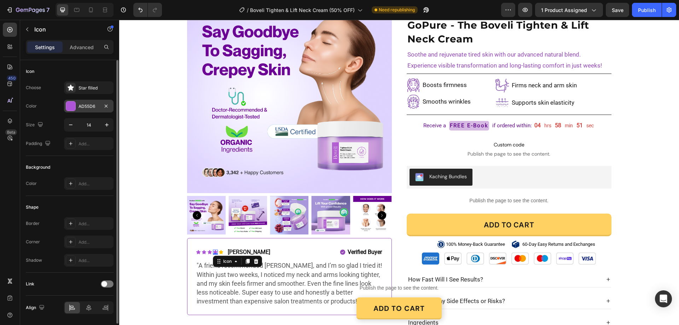
click at [95, 100] on div "AD55D6" at bounding box center [89, 106] width 50 height 13
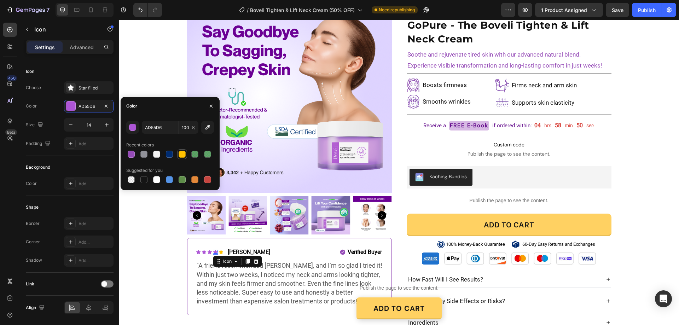
click at [181, 155] on div at bounding box center [182, 154] width 7 height 7
type input "FFC100"
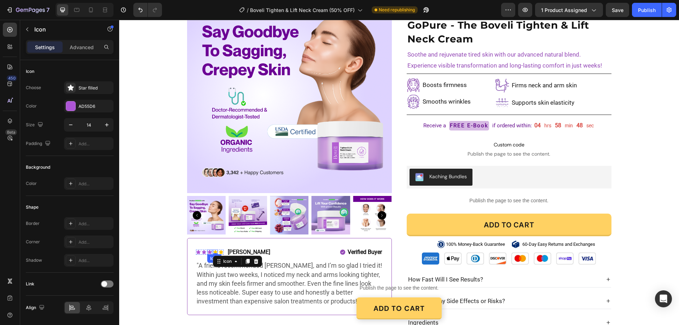
click at [207, 253] on div "Icon" at bounding box center [209, 252] width 5 height 5
click at [95, 100] on div "AD55D6" at bounding box center [89, 106] width 50 height 13
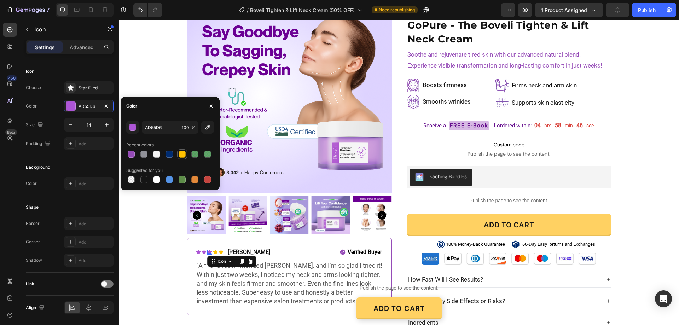
click at [180, 155] on div at bounding box center [182, 154] width 7 height 7
type input "FFC100"
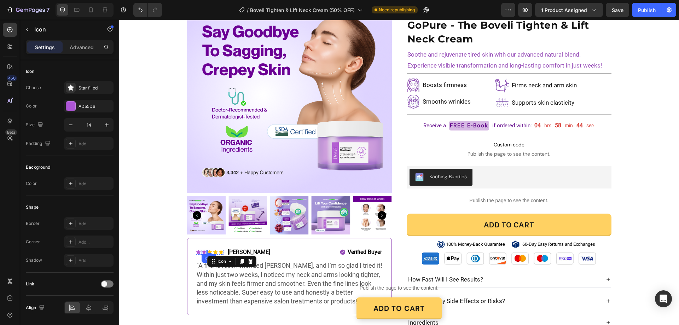
click at [202, 250] on icon at bounding box center [204, 252] width 4 height 4
click at [83, 102] on div "AD55D6" at bounding box center [89, 106] width 50 height 13
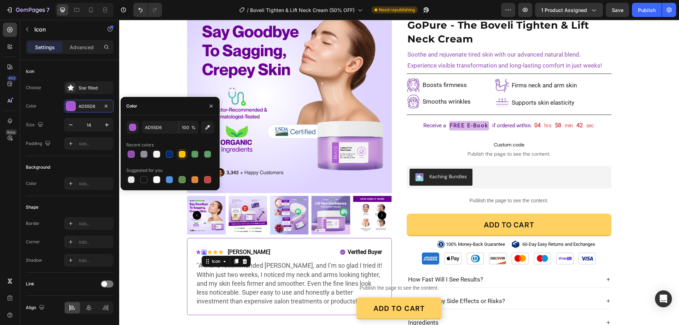
click at [181, 153] on div at bounding box center [182, 154] width 7 height 7
type input "FFC100"
click at [197, 252] on div "Icon" at bounding box center [198, 252] width 5 height 5
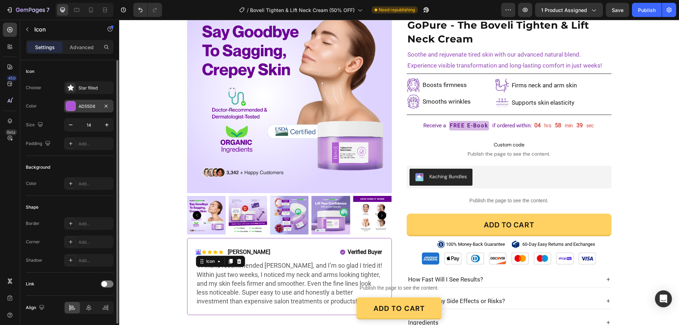
click at [87, 106] on div "AD55D6" at bounding box center [89, 106] width 21 height 6
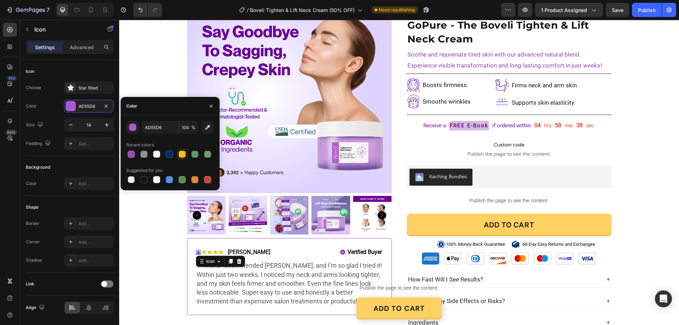
click at [182, 153] on div at bounding box center [182, 154] width 7 height 7
type input "FFC100"
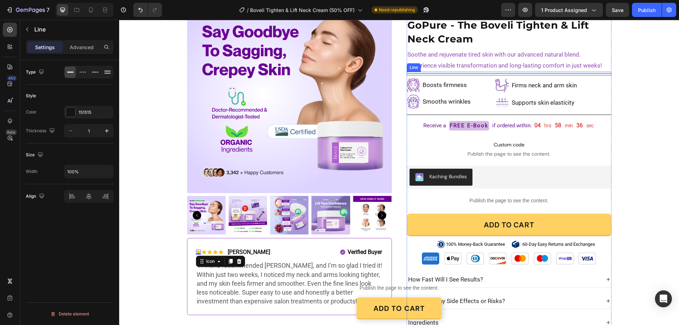
click at [453, 72] on div "Title Line" at bounding box center [509, 74] width 205 height 4
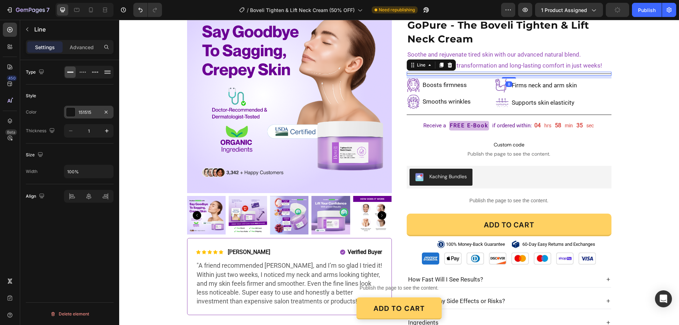
click at [83, 110] on div "151515" at bounding box center [89, 112] width 21 height 6
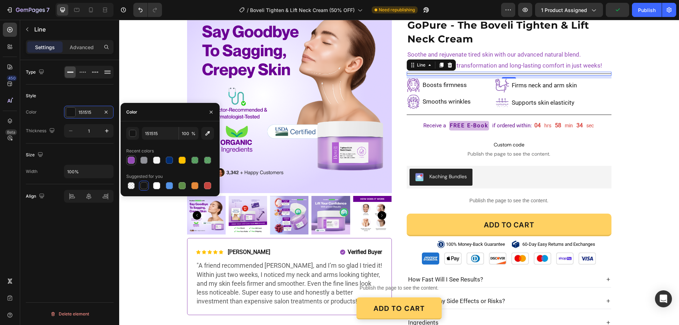
click at [129, 161] on div at bounding box center [131, 160] width 7 height 7
type input "954BB7"
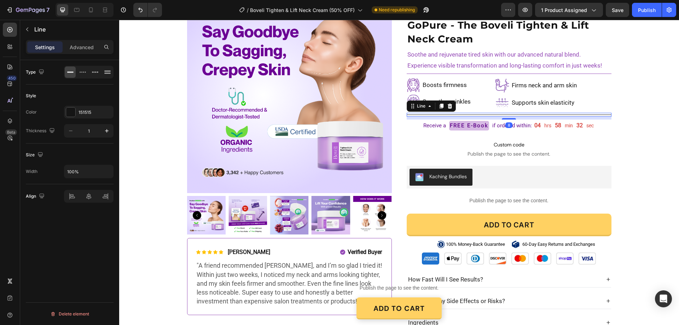
click at [466, 115] on div "Title Line 8" at bounding box center [509, 115] width 205 height 4
click at [85, 111] on div "151515" at bounding box center [89, 112] width 21 height 6
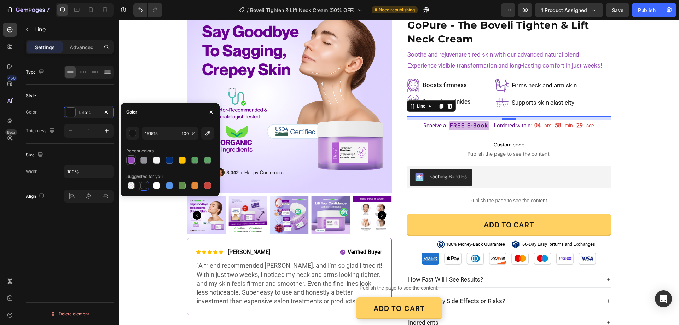
click at [132, 158] on div at bounding box center [131, 160] width 7 height 7
type input "954BB7"
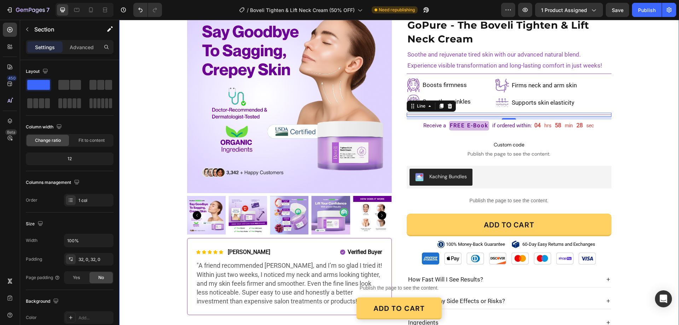
click at [619, 95] on div "Product Images Icon Icon Icon Icon Icon Icon List Ayesha R. Text Block Row Veri…" at bounding box center [399, 159] width 560 height 342
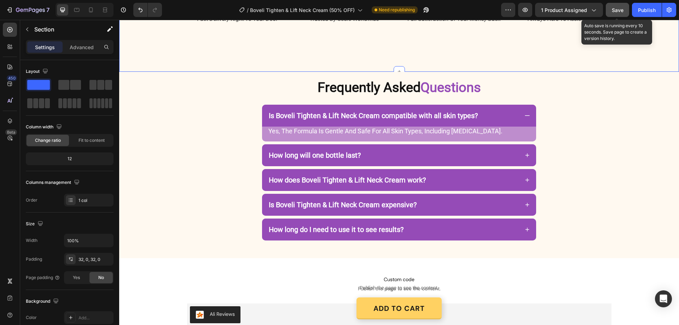
scroll to position [1509, 0]
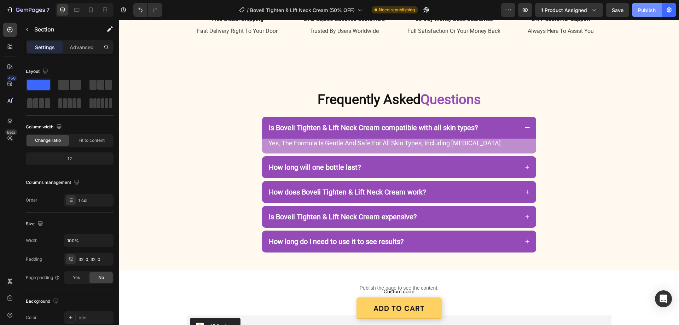
click at [646, 7] on div "Publish" at bounding box center [647, 9] width 18 height 7
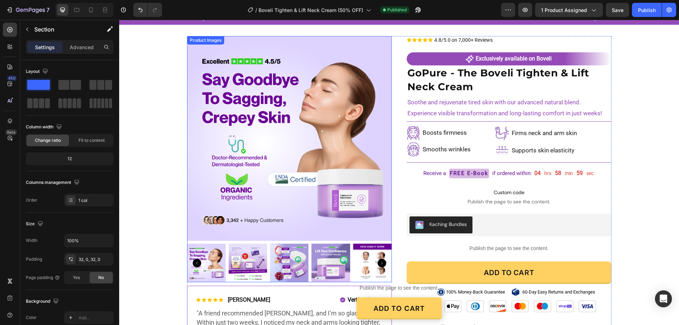
scroll to position [0, 0]
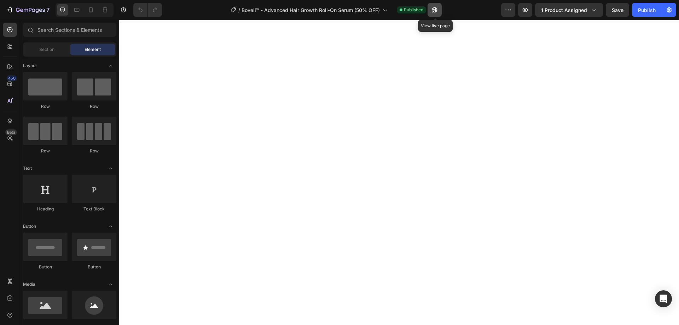
click at [433, 8] on icon "button" at bounding box center [434, 9] width 7 height 7
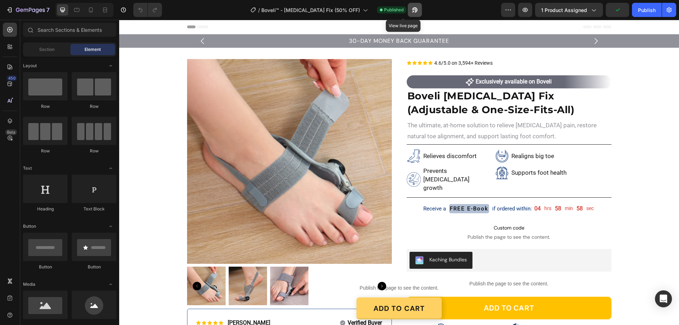
click at [412, 10] on icon "button" at bounding box center [414, 9] width 5 height 5
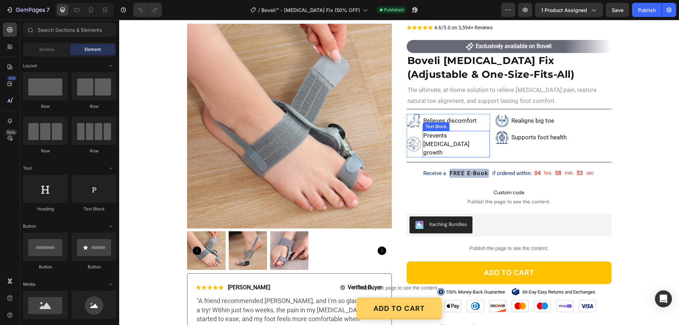
scroll to position [71, 0]
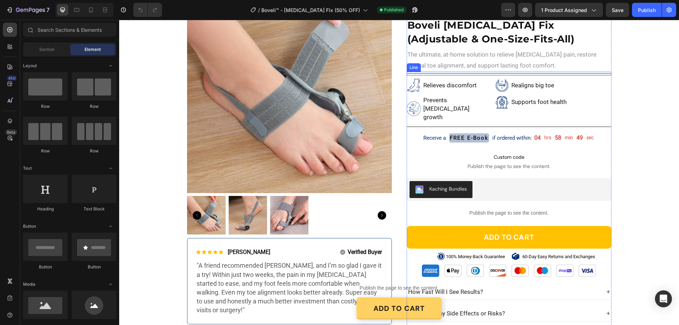
click at [475, 72] on div "Title Line" at bounding box center [509, 74] width 205 height 4
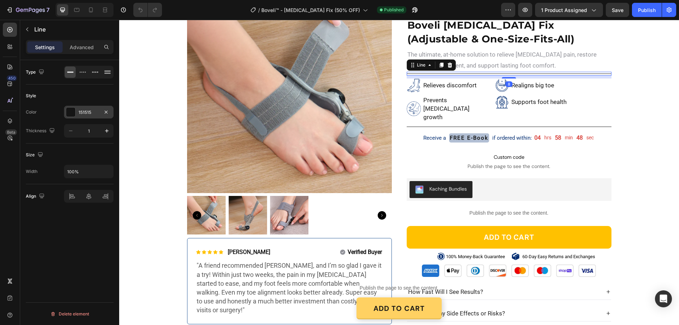
click at [88, 109] on div "151515" at bounding box center [89, 112] width 50 height 13
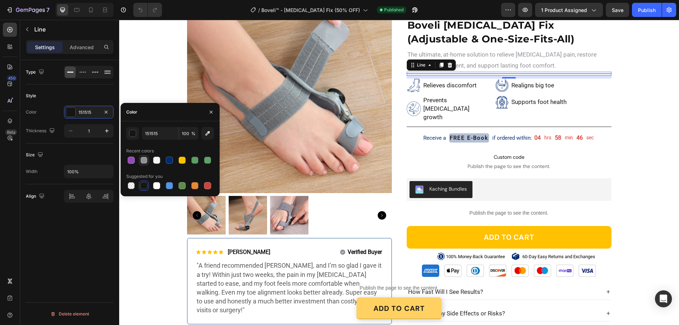
click at [141, 158] on div at bounding box center [143, 160] width 7 height 7
type input "919299"
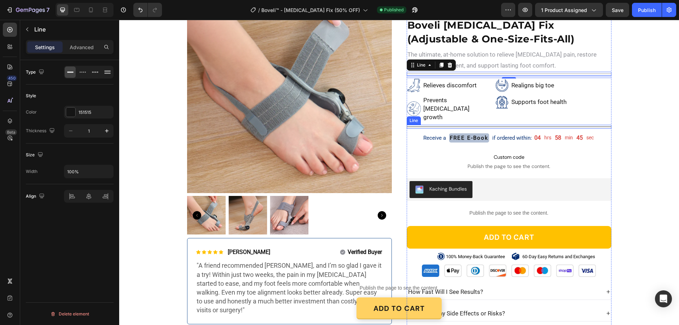
click at [451, 127] on div at bounding box center [509, 127] width 205 height 0
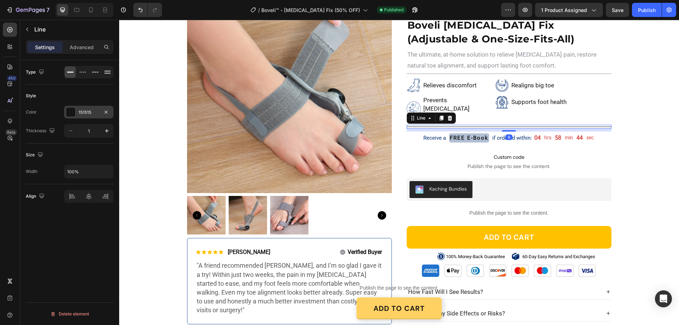
click at [91, 110] on div "151515" at bounding box center [89, 112] width 21 height 6
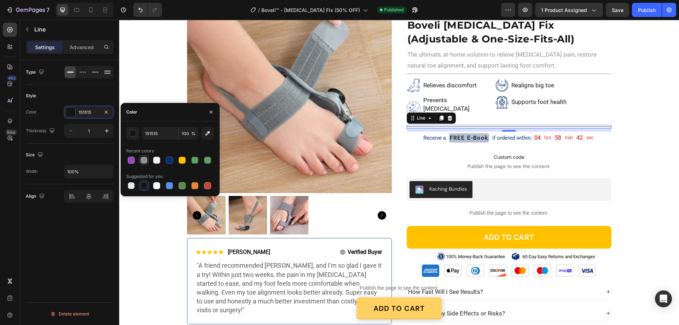
click at [141, 159] on div at bounding box center [143, 160] width 7 height 7
type input "919299"
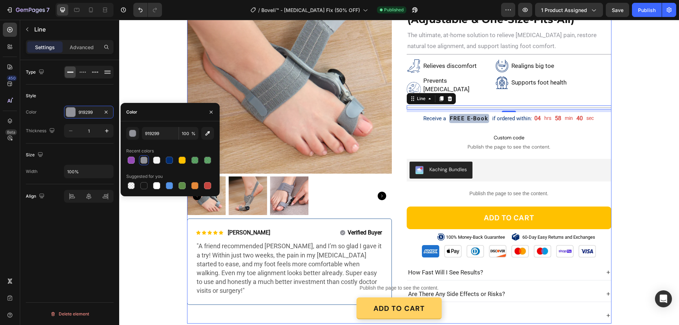
scroll to position [106, 0]
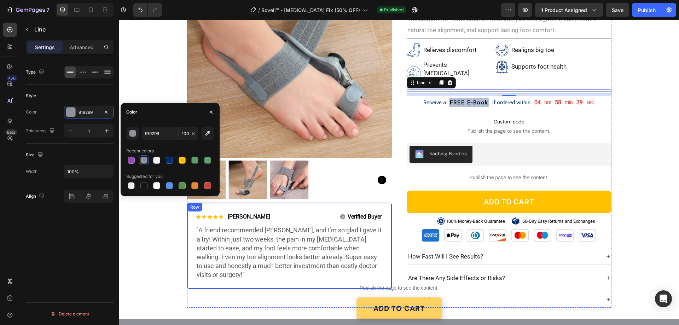
click at [383, 203] on div "Icon Icon Icon Icon Icon Icon List Ayesha R. Text Block Row Verified Buyer Item…" at bounding box center [289, 246] width 205 height 86
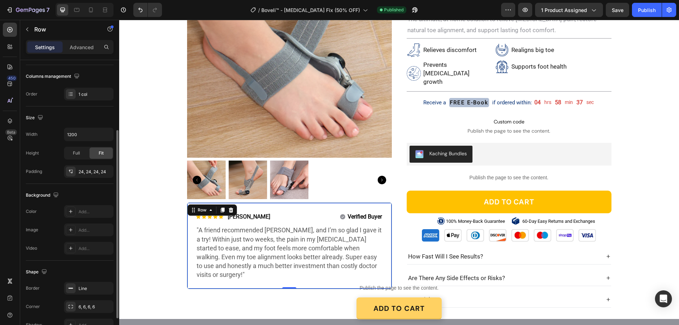
scroll to position [146, 0]
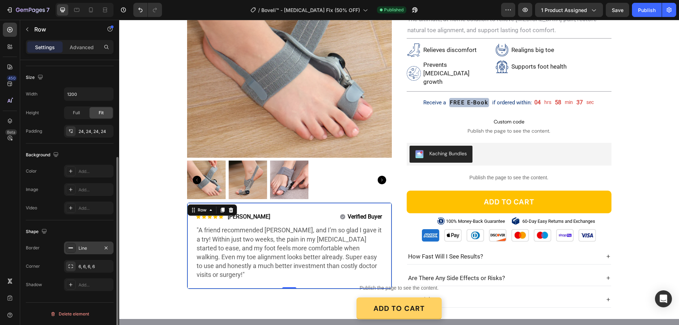
click at [81, 246] on div "Line" at bounding box center [89, 248] width 21 height 6
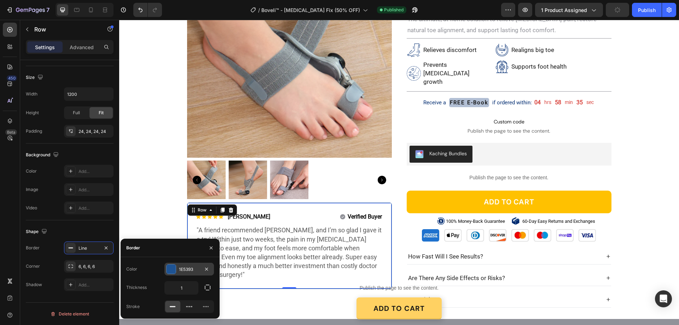
click at [185, 271] on div "1E5393" at bounding box center [189, 269] width 21 height 6
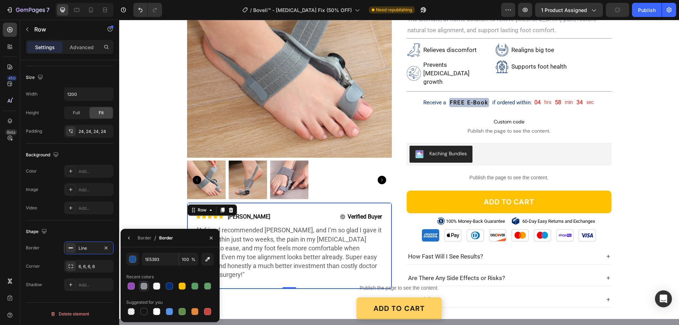
click at [144, 286] on div at bounding box center [143, 286] width 7 height 7
type input "919299"
click at [410, 195] on button "Add to cart" at bounding box center [509, 202] width 205 height 23
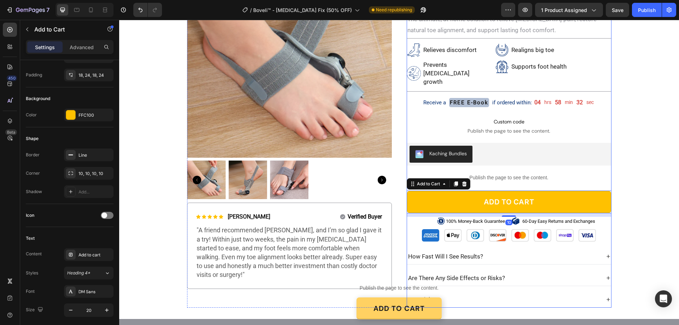
scroll to position [0, 0]
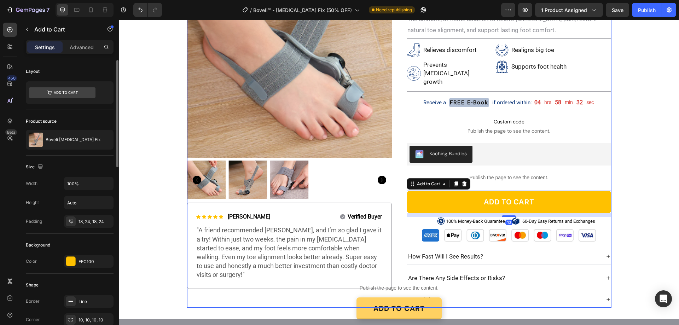
click at [400, 217] on div "Product Images Icon Icon Icon Icon Icon Icon List Ayesha R. Text Block Row Veri…" at bounding box center [399, 130] width 424 height 355
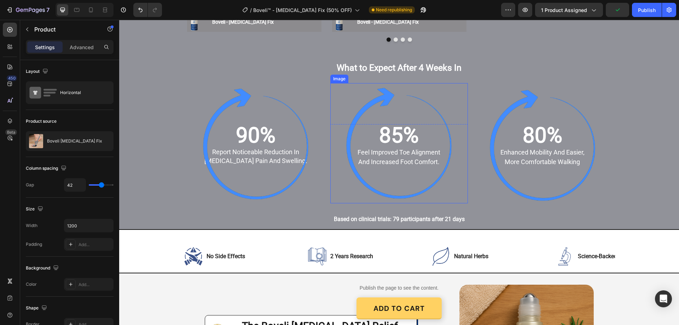
scroll to position [1061, 0]
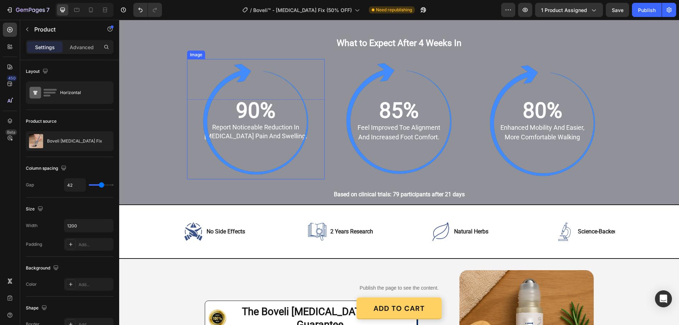
click at [240, 71] on img at bounding box center [256, 119] width 120 height 120
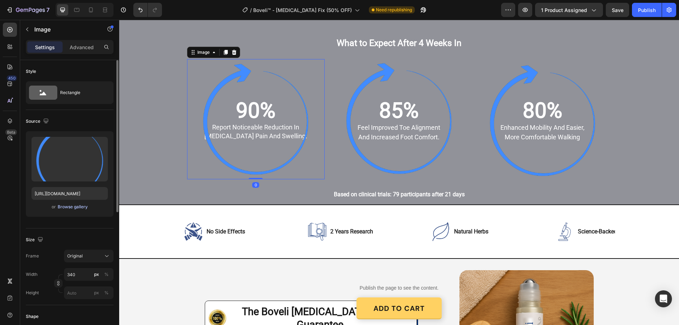
click at [64, 208] on div "Browse gallery" at bounding box center [73, 207] width 30 height 6
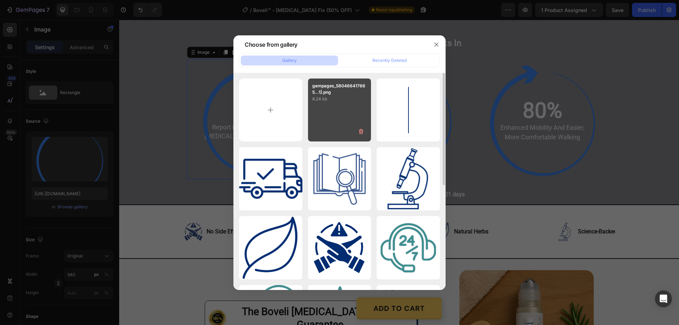
click at [355, 101] on p "8.24 kb" at bounding box center [339, 98] width 55 height 7
type input "https://cdn.shopify.com/s/files/1/0887/9213/8077/files/gempages_580466417665573…"
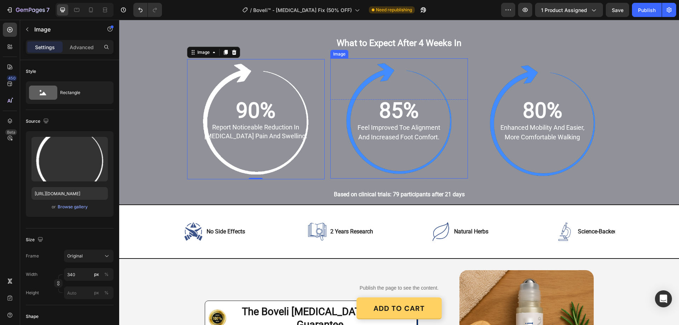
click at [390, 82] on img at bounding box center [399, 118] width 120 height 120
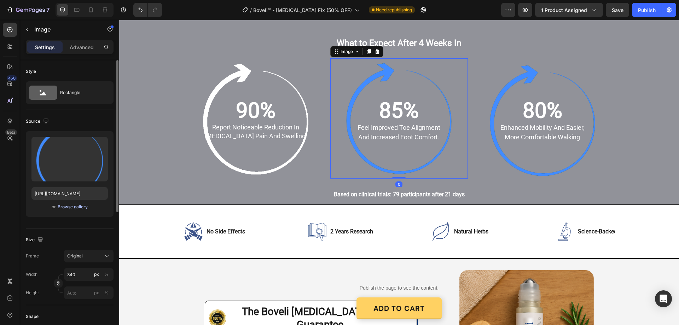
click at [80, 204] on div "Browse gallery" at bounding box center [73, 207] width 30 height 6
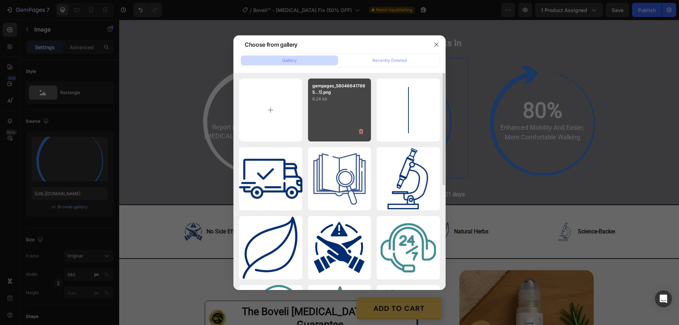
click at [340, 111] on div "gempages_580466417665...1].png 8.24 kb" at bounding box center [339, 110] width 63 height 63
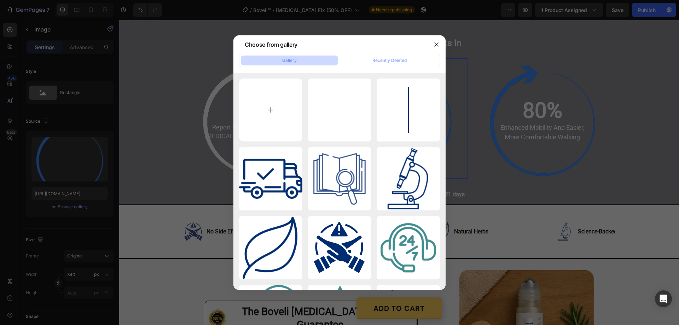
type input "https://cdn.shopify.com/s/files/1/0887/9213/8077/files/gempages_580466417665573…"
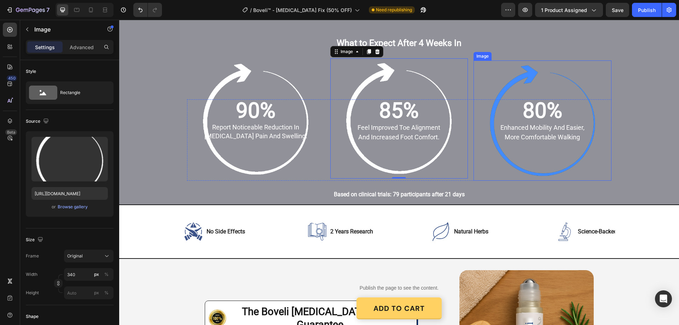
click at [534, 83] on img at bounding box center [542, 120] width 120 height 120
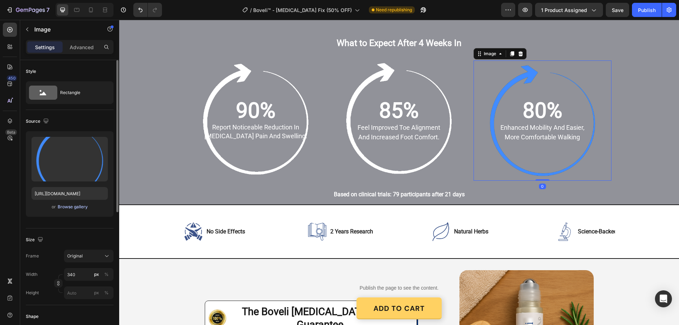
click at [62, 208] on div "Browse gallery" at bounding box center [73, 207] width 30 height 6
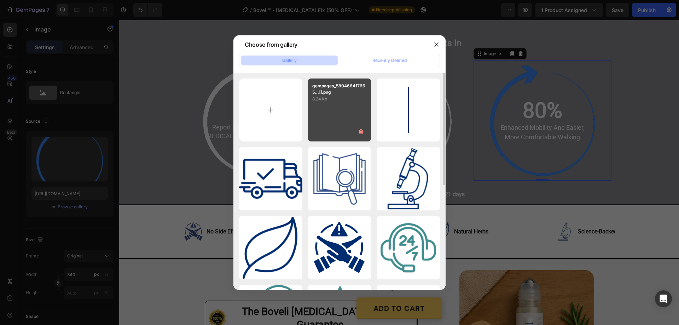
click at [350, 107] on div "gempages_580466417665...1].png 8.24 kb" at bounding box center [339, 110] width 63 height 63
type input "https://cdn.shopify.com/s/files/1/0887/9213/8077/files/gempages_580466417665573…"
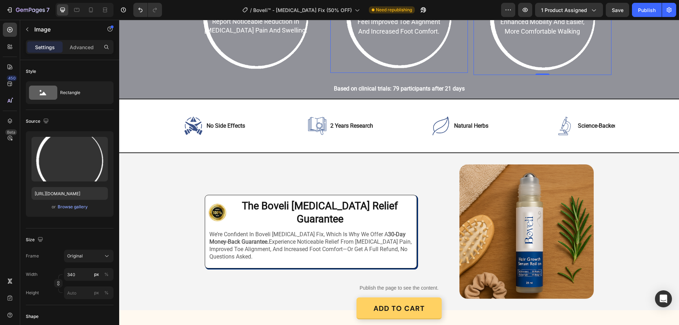
scroll to position [1167, 0]
click at [334, 215] on h2 "The Boveli [MEDICAL_DATA] Relief Guarantee" at bounding box center [320, 212] width 186 height 28
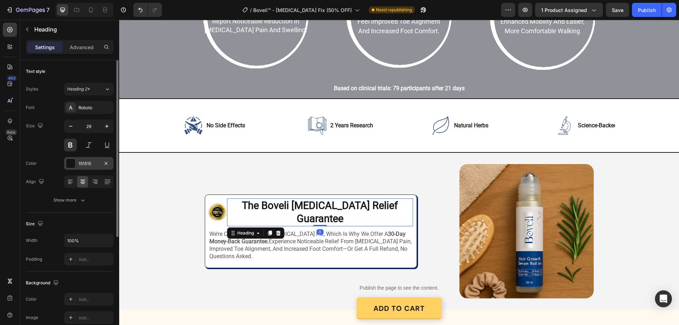
click at [89, 159] on div "151515" at bounding box center [89, 163] width 50 height 13
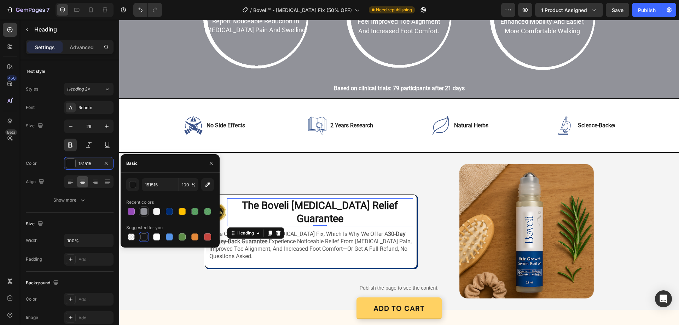
click at [143, 215] on div at bounding box center [144, 211] width 8 height 8
type input "919299"
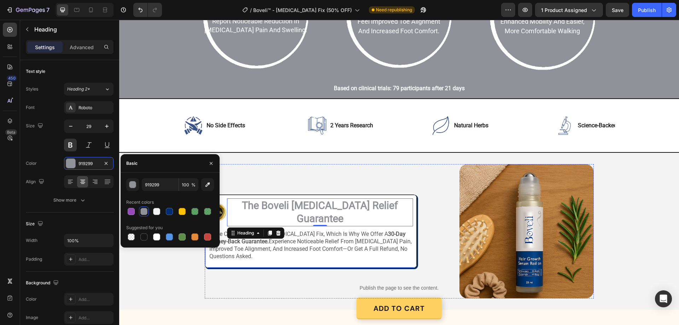
click at [413, 204] on div "Image The Boveli Bunion Relief Guarantee Heading 0 Row we’re confident in bovel…" at bounding box center [311, 232] width 212 height 74
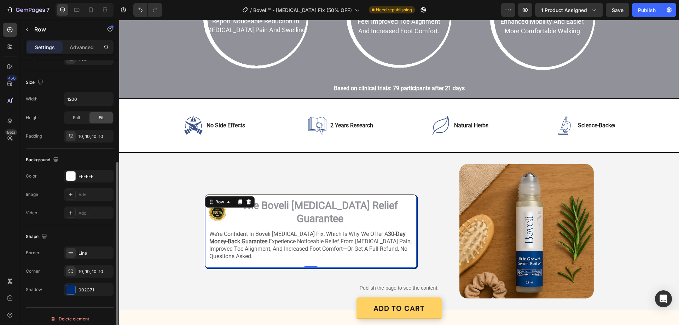
scroll to position [146, 0]
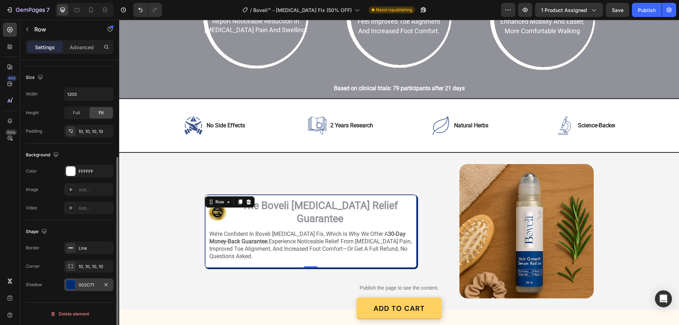
click at [86, 288] on div "002C71" at bounding box center [89, 285] width 21 height 6
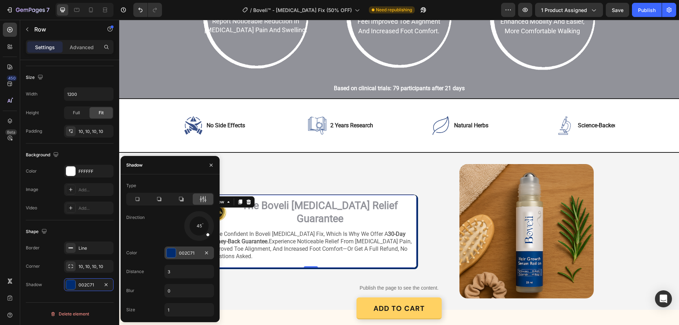
click at [187, 251] on div "002C71" at bounding box center [189, 253] width 21 height 6
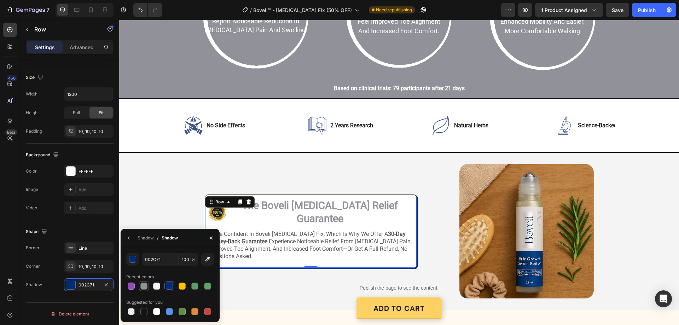
click at [140, 286] on div at bounding box center [143, 286] width 7 height 7
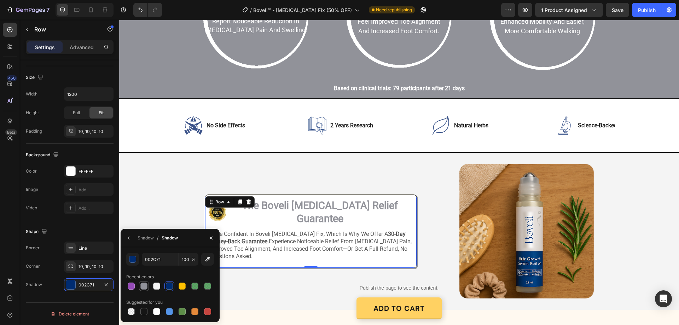
type input "919299"
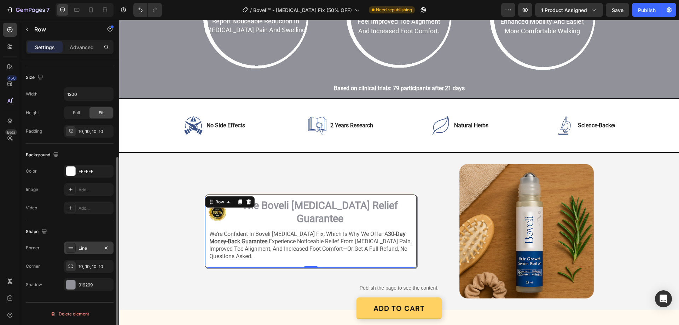
click at [83, 250] on div "Line" at bounding box center [89, 248] width 21 height 6
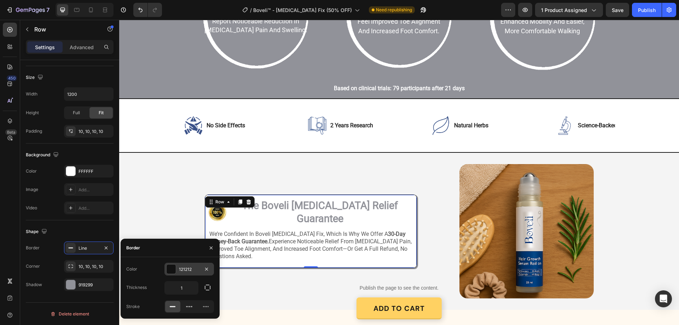
click at [191, 267] on div "121212" at bounding box center [189, 269] width 21 height 6
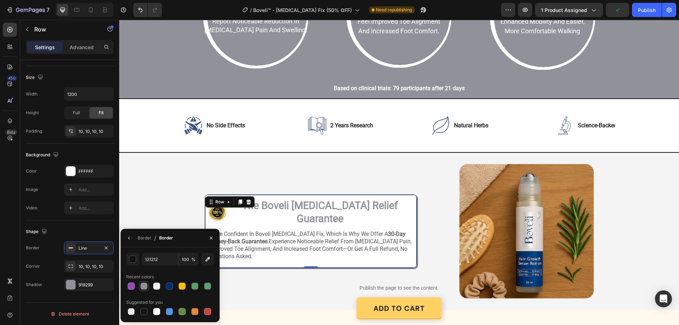
click at [144, 285] on div at bounding box center [143, 286] width 7 height 7
type input "919299"
click at [439, 228] on div "Image Image The Boveli Bunion Relief Guarantee Heading Row we’re confident in b…" at bounding box center [399, 231] width 389 height 134
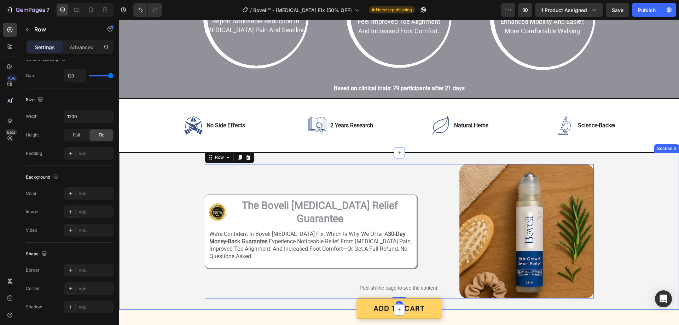
click at [141, 208] on div "Image Image The Boveli Bunion Relief Guarantee Heading Row we’re confident in b…" at bounding box center [399, 231] width 560 height 134
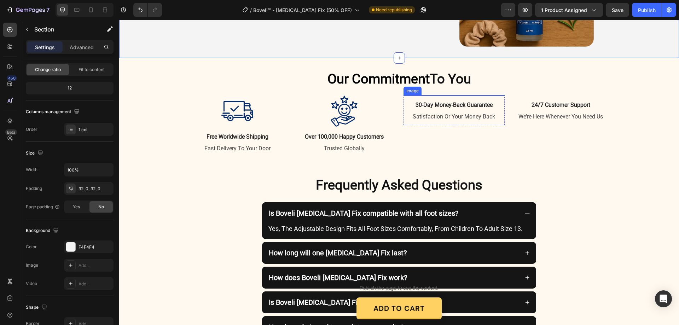
scroll to position [1379, 0]
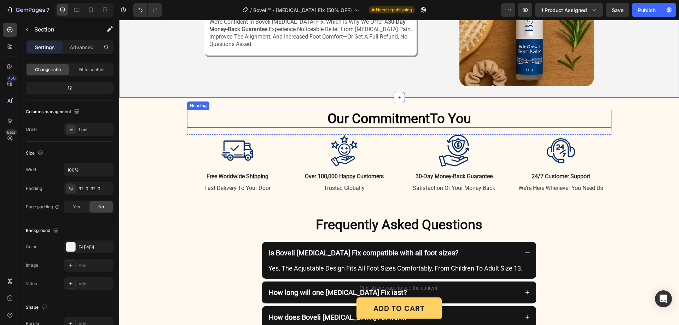
click at [416, 116] on span "Our Commitment" at bounding box center [378, 119] width 102 height 16
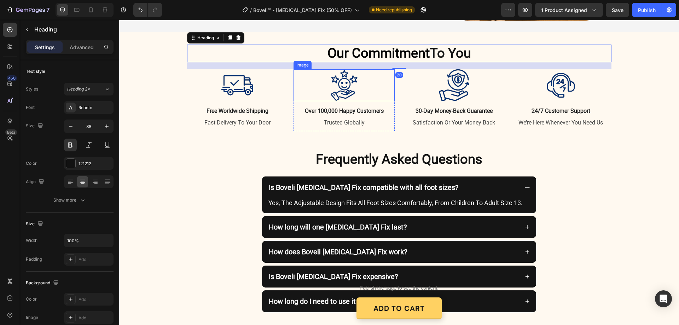
scroll to position [1450, 0]
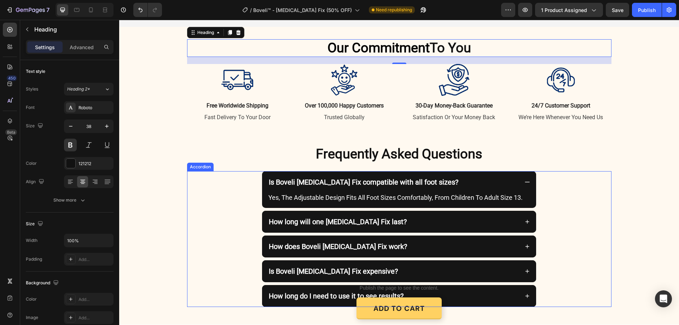
click at [492, 172] on div "Is Boveli Bunion Fix compatible with all foot sizes?" at bounding box center [399, 182] width 274 height 22
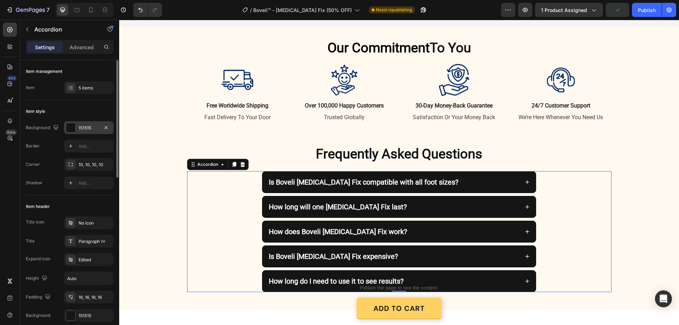
click at [92, 129] on div "151515" at bounding box center [89, 128] width 21 height 6
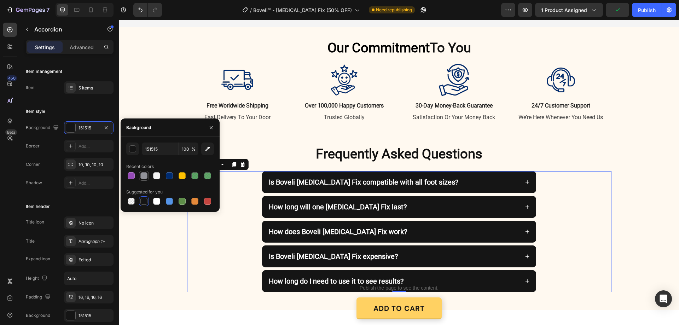
click at [144, 172] on div at bounding box center [144, 176] width 8 height 8
type input "919299"
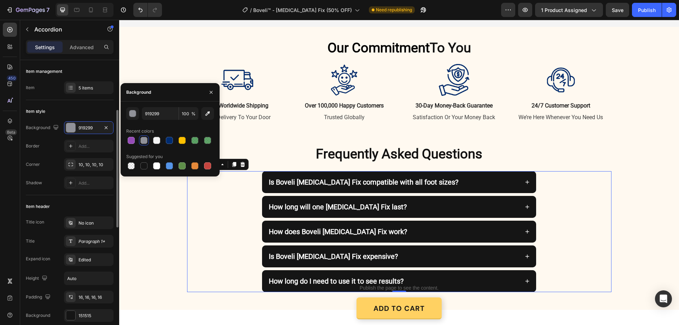
scroll to position [141, 0]
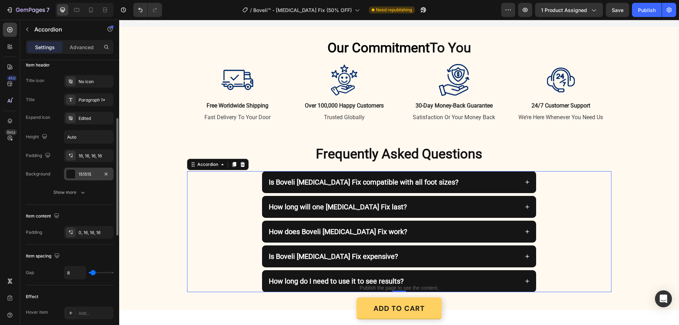
click at [92, 170] on div "151515" at bounding box center [89, 174] width 50 height 13
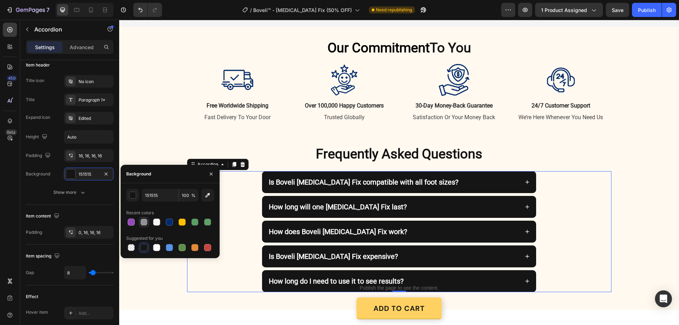
click at [140, 222] on div at bounding box center [143, 222] width 7 height 7
type input "919299"
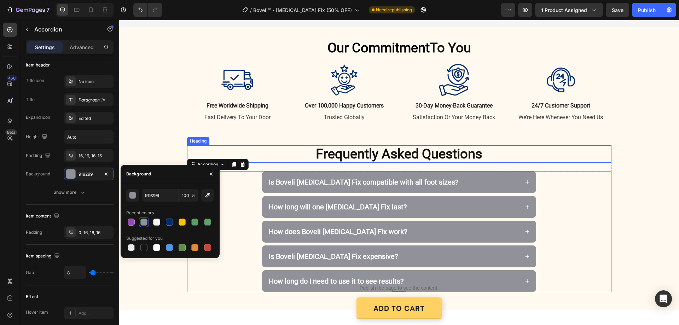
click at [421, 156] on span "Frequently Asked Questions" at bounding box center [399, 154] width 167 height 16
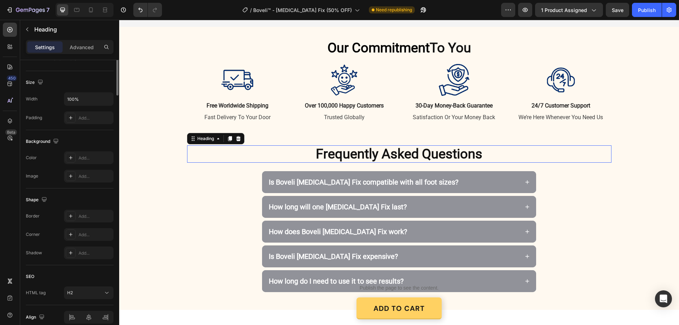
scroll to position [0, 0]
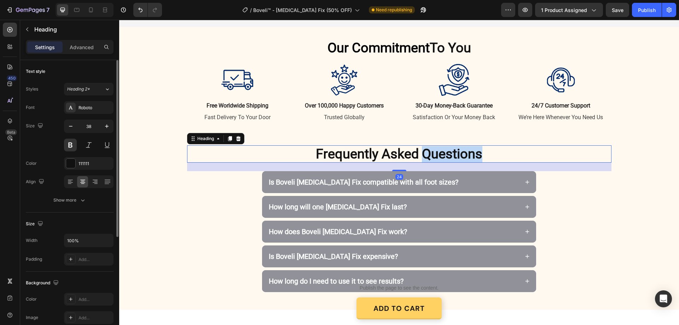
click at [426, 155] on span "Frequently Asked Questions" at bounding box center [399, 154] width 167 height 16
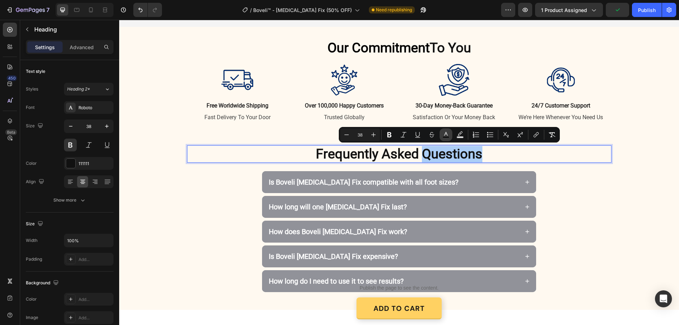
click at [445, 134] on icon "Editor contextual toolbar" at bounding box center [445, 134] width 7 height 7
type input "111111"
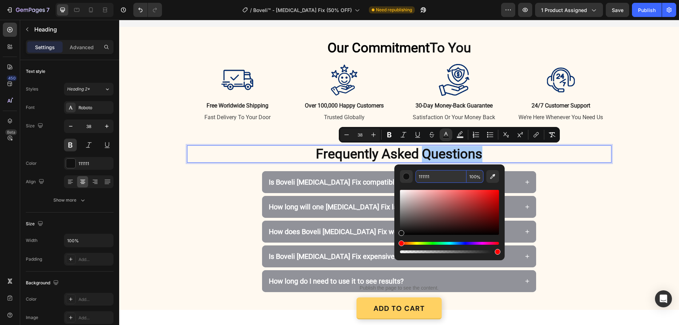
click at [432, 176] on input "111111" at bounding box center [441, 176] width 51 height 13
type input "991199"
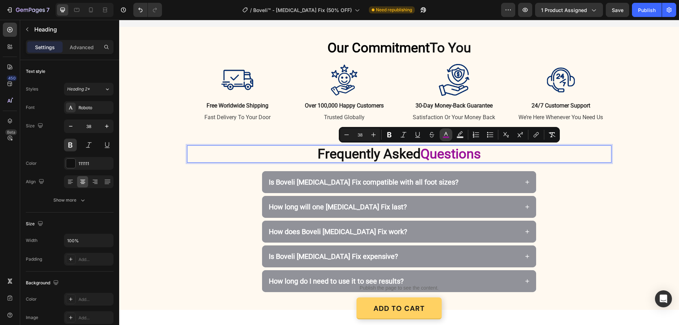
click at [444, 135] on icon "Editor contextual toolbar" at bounding box center [445, 134] width 7 height 7
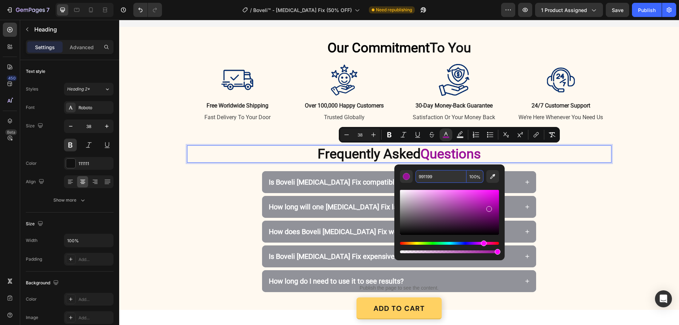
click at [436, 178] on input "991199" at bounding box center [441, 176] width 51 height 13
type input "919299"
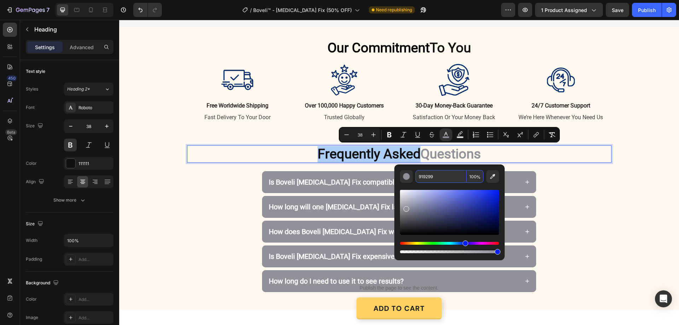
click at [450, 180] on input "919299" at bounding box center [441, 176] width 51 height 13
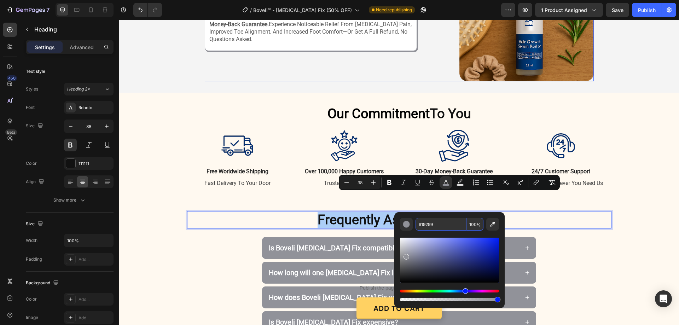
scroll to position [1379, 0]
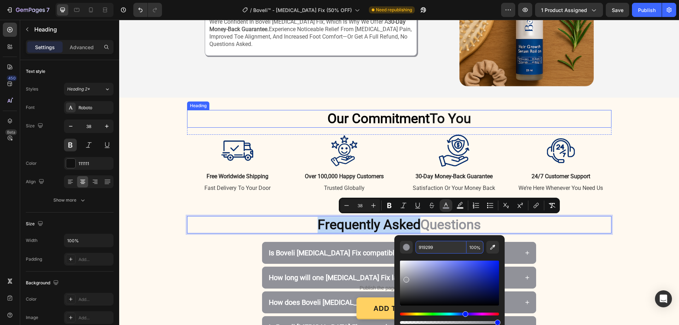
click at [405, 110] on h2 "Our Commitment To You" at bounding box center [399, 119] width 424 height 18
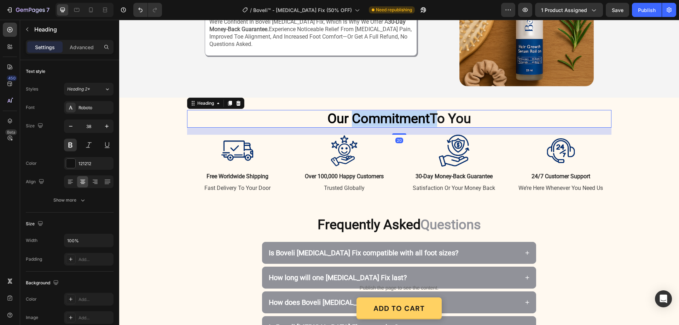
click at [395, 115] on span "Our Commitment" at bounding box center [378, 119] width 102 height 16
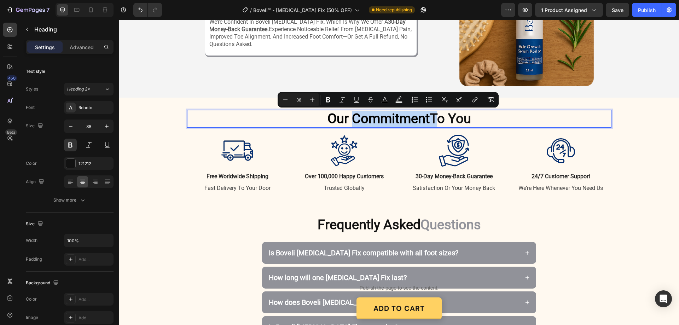
click at [394, 115] on span "Our Commitment" at bounding box center [378, 119] width 102 height 16
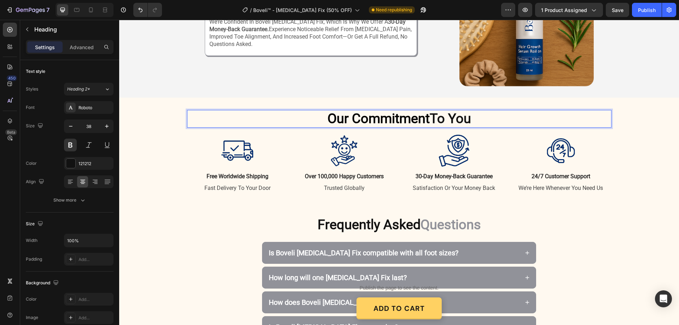
click at [323, 116] on p "Our Commitment To You" at bounding box center [399, 119] width 423 height 16
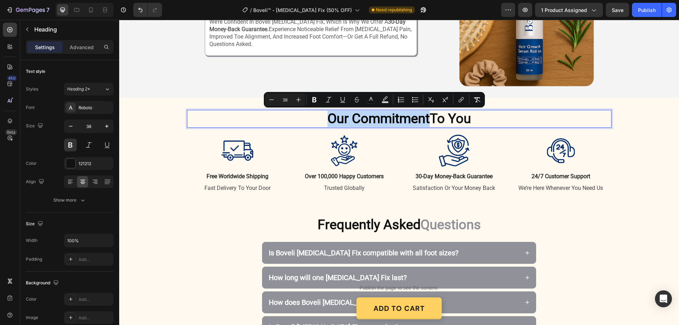
drag, startPoint x: 322, startPoint y: 116, endPoint x: 384, endPoint y: 116, distance: 61.9
click at [384, 116] on p "Our Commitment To You" at bounding box center [399, 119] width 423 height 16
click at [372, 98] on icon "Editor contextual toolbar" at bounding box center [371, 99] width 4 height 4
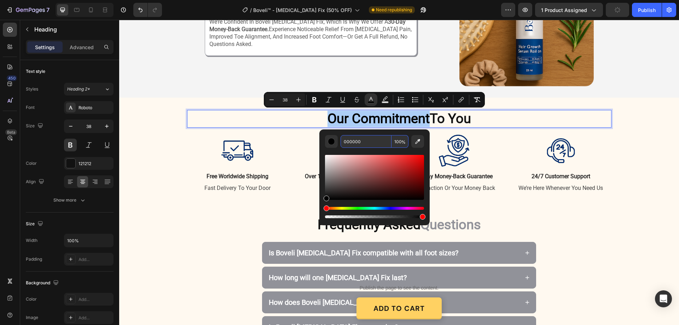
click at [364, 142] on input "000000" at bounding box center [366, 141] width 51 height 13
paste input "919299"
type input "919299"
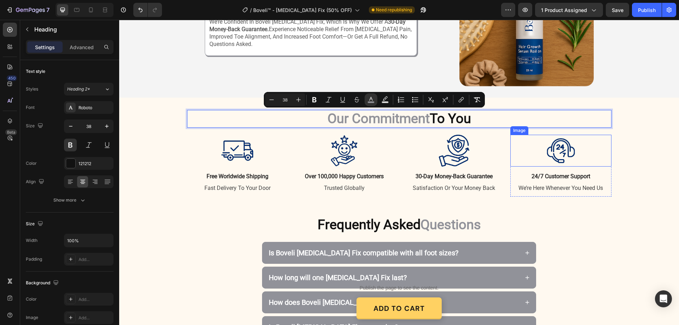
click at [536, 135] on div at bounding box center [560, 151] width 101 height 32
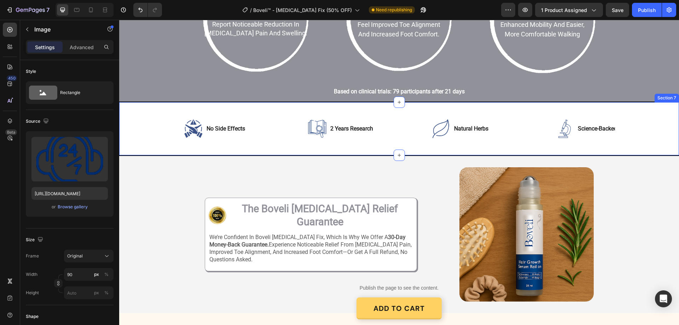
scroll to position [1167, 0]
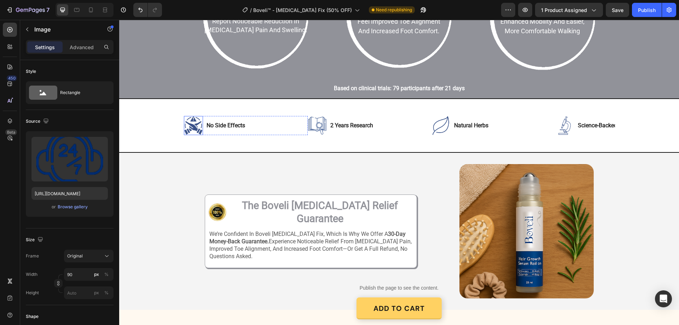
click at [192, 125] on img at bounding box center [193, 125] width 19 height 19
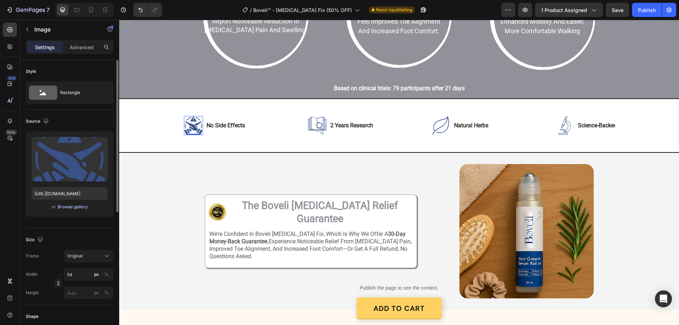
click at [79, 203] on button "Browse gallery" at bounding box center [72, 206] width 31 height 7
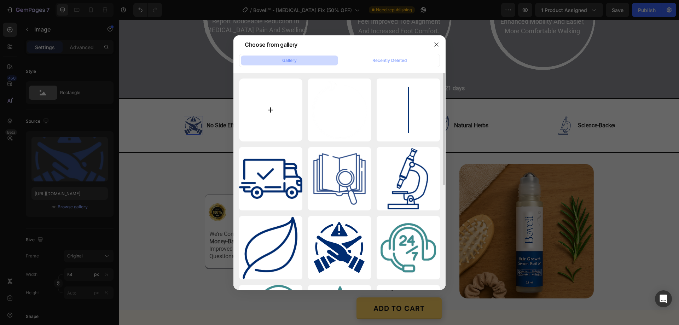
click at [273, 108] on input "file" at bounding box center [270, 110] width 63 height 63
type input "C:\fakepath\gempages_580466417665573459-6c2686a2-7203-4042-be76-f5df59ea029f[1]…"
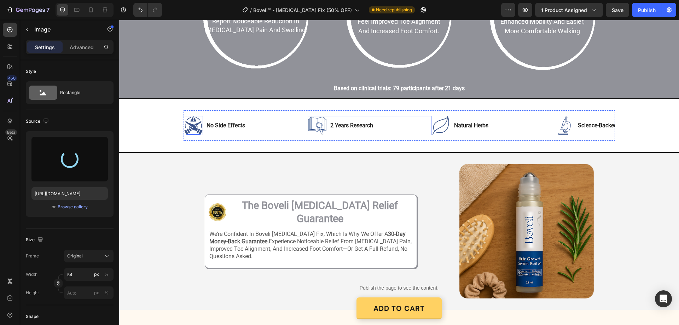
type input "https://cdn.shopify.com/s/files/1/0887/9213/8077/files/gempages_580466417665573…"
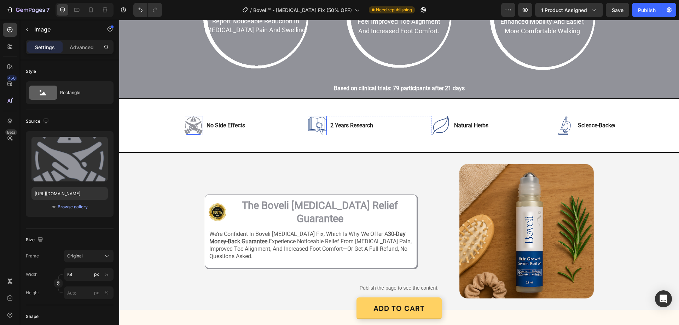
click at [318, 124] on img at bounding box center [317, 125] width 19 height 19
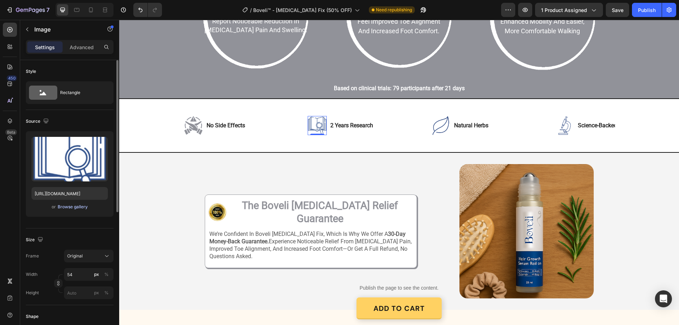
click at [72, 204] on div "Browse gallery" at bounding box center [73, 207] width 30 height 6
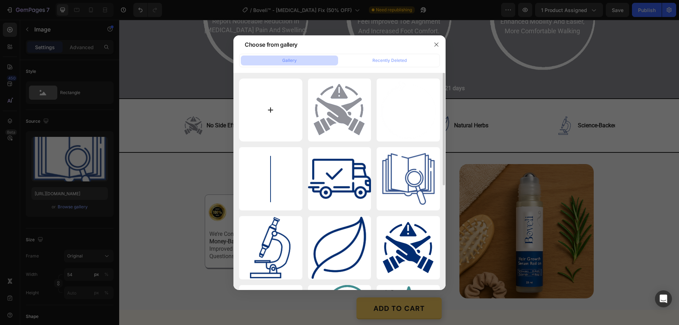
click at [267, 112] on input "file" at bounding box center [270, 110] width 63 height 63
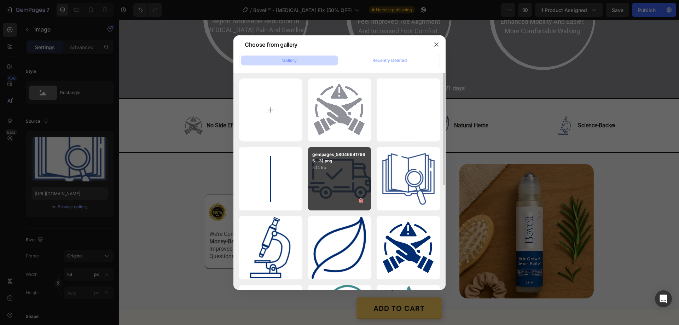
scroll to position [71, 0]
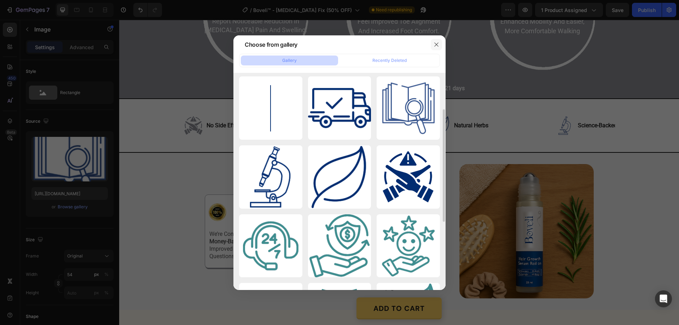
click at [439, 45] on icon "button" at bounding box center [437, 45] width 6 height 6
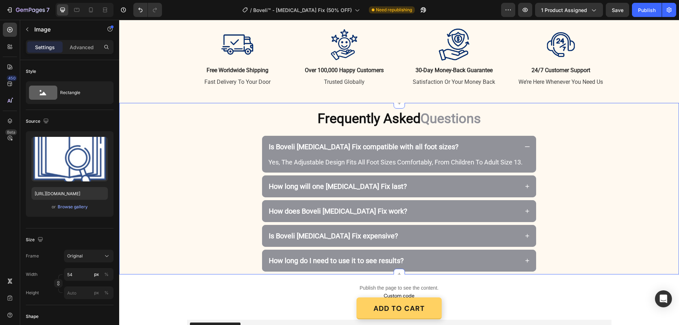
scroll to position [1450, 0]
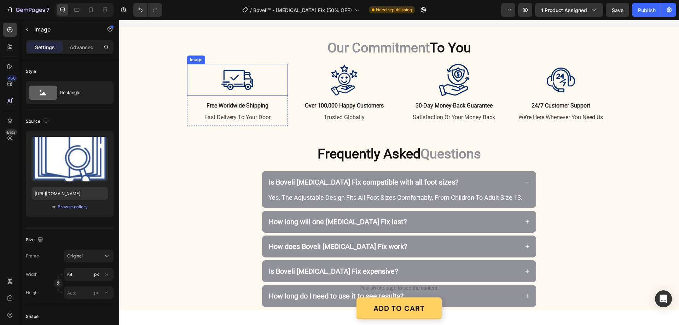
click at [225, 80] on img at bounding box center [237, 80] width 32 height 32
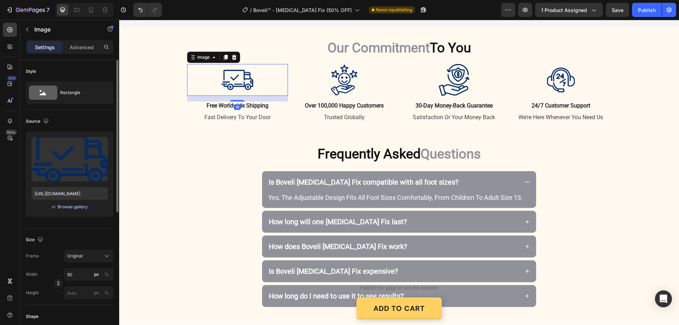
click at [69, 205] on div "Browse gallery" at bounding box center [73, 207] width 30 height 6
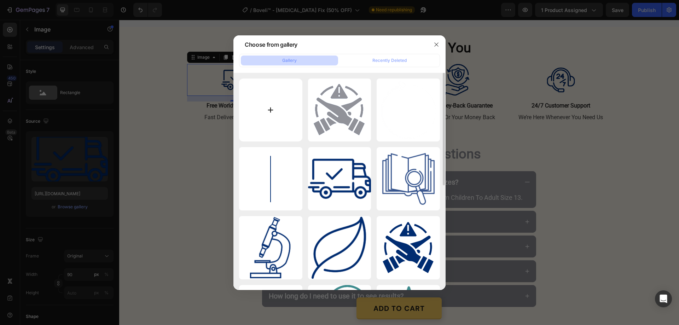
click at [269, 108] on input "file" at bounding box center [270, 110] width 63 height 63
type input "C:\fakepath\gempages_580466417665573459-d99354e7-c205-4ca2-a570-6b74150bd7df[1]…"
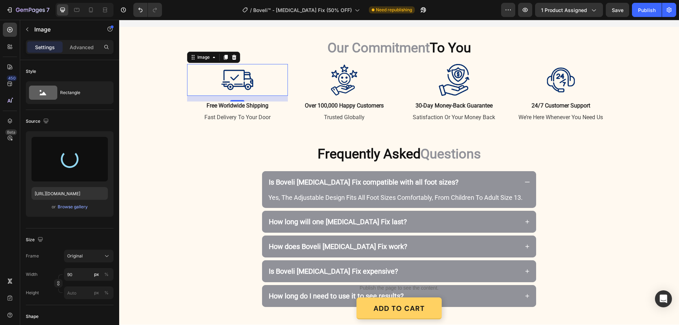
type input "https://cdn.shopify.com/s/files/1/0887/9213/8077/files/gempages_580466417665573…"
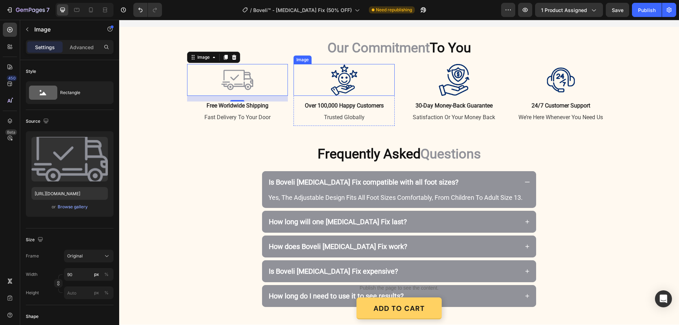
click at [340, 83] on img at bounding box center [344, 80] width 32 height 32
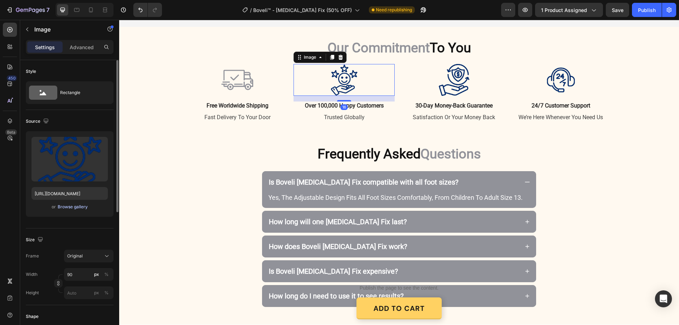
click at [74, 204] on div "Browse gallery" at bounding box center [73, 207] width 30 height 6
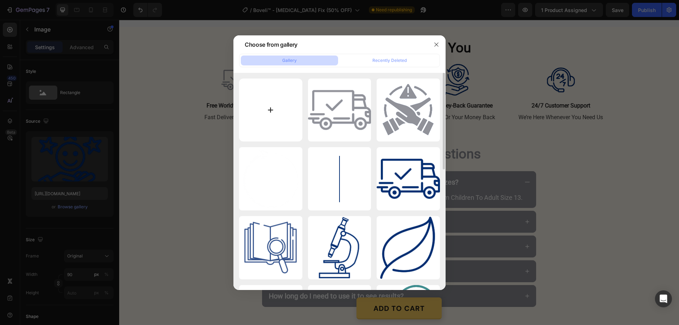
click at [274, 103] on input "file" at bounding box center [270, 110] width 63 height 63
click at [273, 106] on input "file" at bounding box center [270, 110] width 63 height 63
type input "C:\fakepath\gempages_580466417665573459-1ec08905-9e66-4c5d-bb67-12f9c3d69299[1]…"
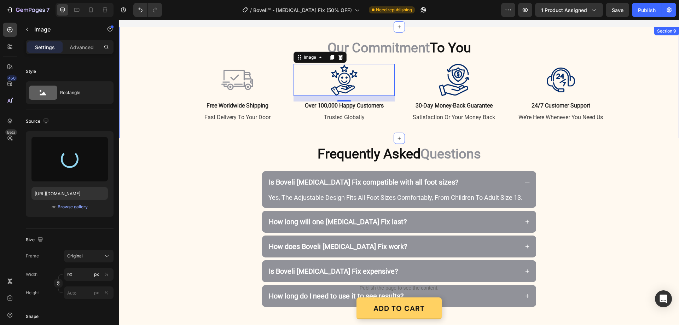
type input "https://cdn.shopify.com/s/files/1/0887/9213/8077/files/gempages_580466417665573…"
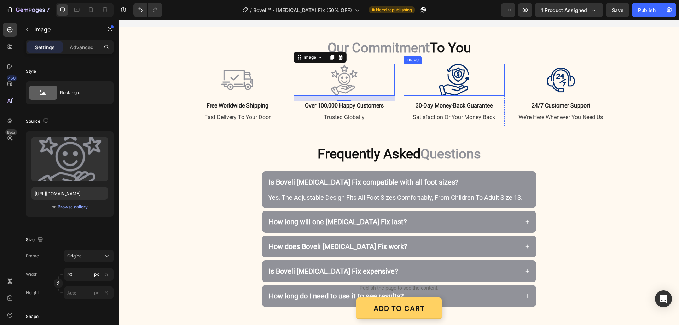
click at [458, 74] on img at bounding box center [454, 80] width 32 height 32
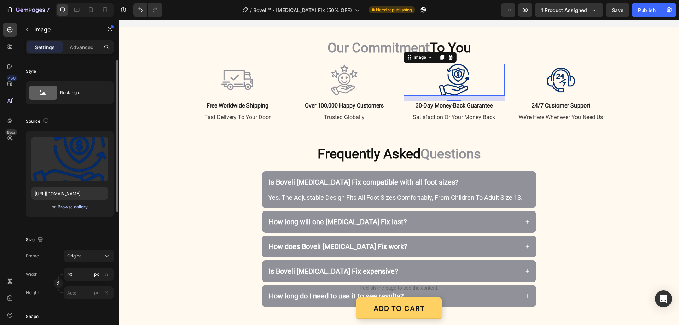
click at [67, 204] on div "Browse gallery" at bounding box center [73, 207] width 30 height 6
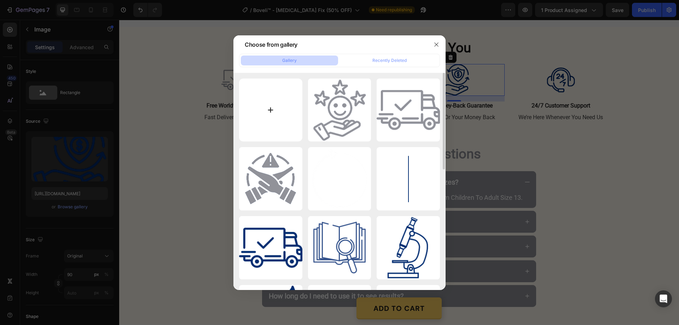
click at [274, 110] on input "file" at bounding box center [270, 110] width 63 height 63
type input "C:\fakepath\gempages_580466417665573459-75e8573e-5be8-4f83-a0de-fd2f237ad1c5[1]…"
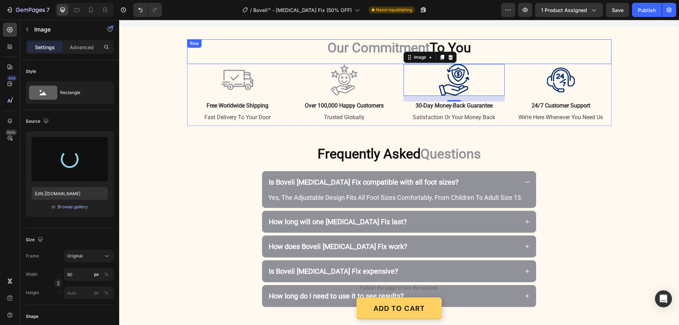
type input "https://cdn.shopify.com/s/files/1/0887/9213/8077/files/gempages_580466417665573…"
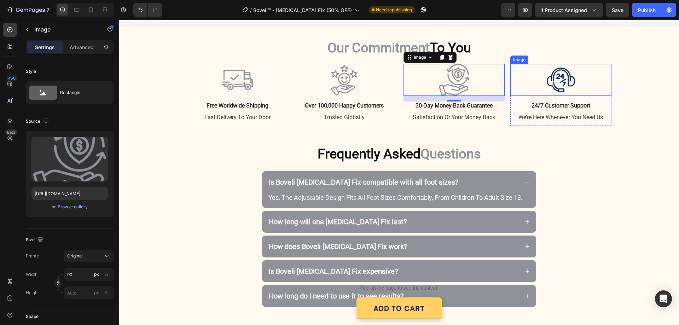
click at [549, 78] on img at bounding box center [561, 80] width 32 height 32
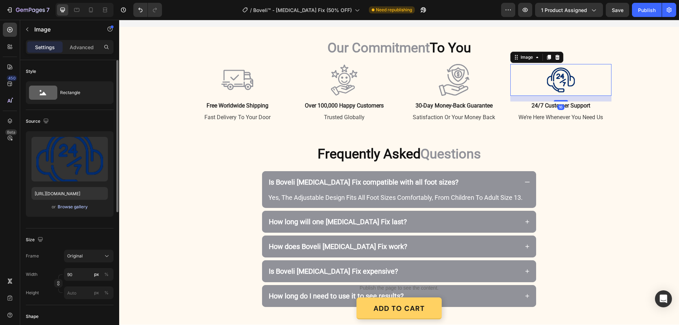
click at [69, 208] on div "Browse gallery" at bounding box center [73, 207] width 30 height 6
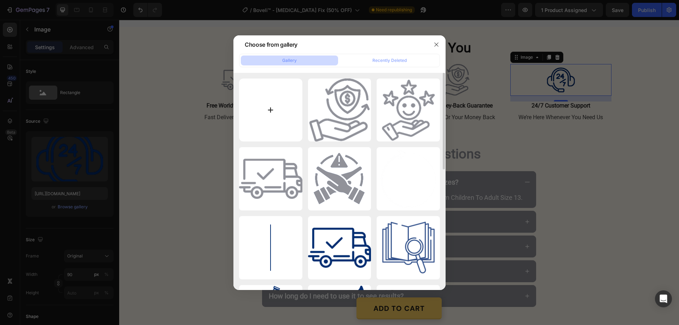
click at [271, 108] on input "file" at bounding box center [270, 110] width 63 height 63
type input "C:\fakepath\gempages_580466417665573459-38a42c30-74c4-4989-8af3-def22c280a09[1]…"
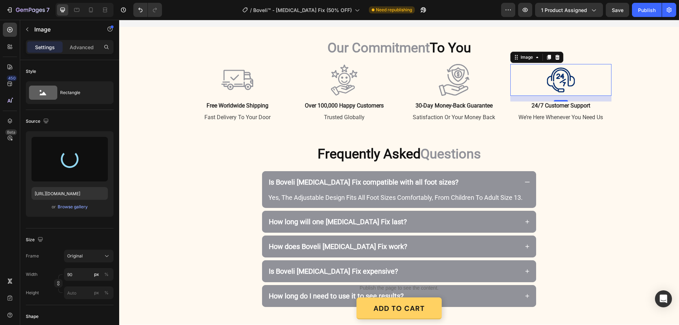
type input "https://cdn.shopify.com/s/files/1/0887/9213/8077/files/gempages_580466417665573…"
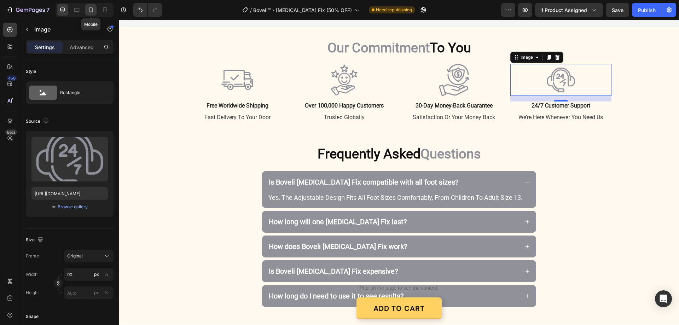
click at [93, 8] on icon at bounding box center [91, 9] width 4 height 5
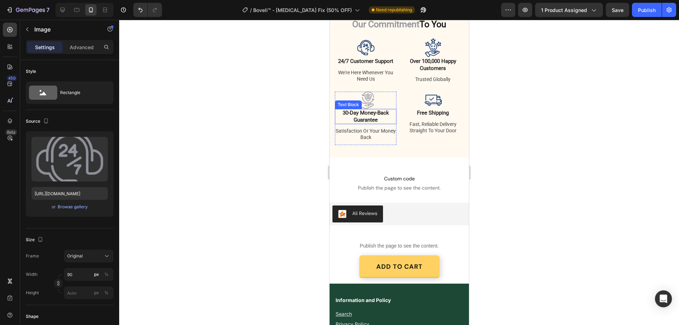
scroll to position [1354, 0]
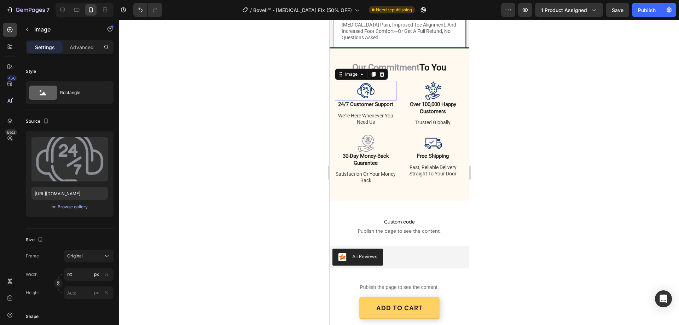
click at [364, 94] on img at bounding box center [365, 90] width 19 height 19
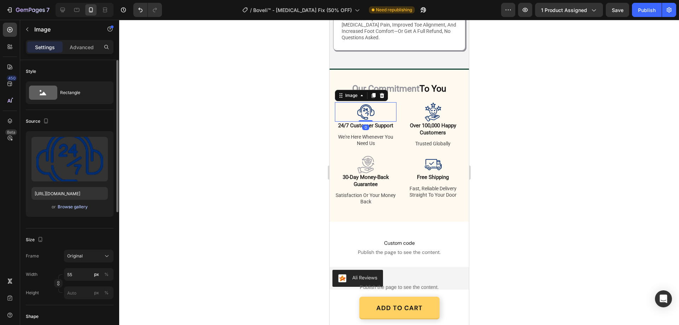
click at [72, 206] on div "Browse gallery" at bounding box center [73, 207] width 30 height 6
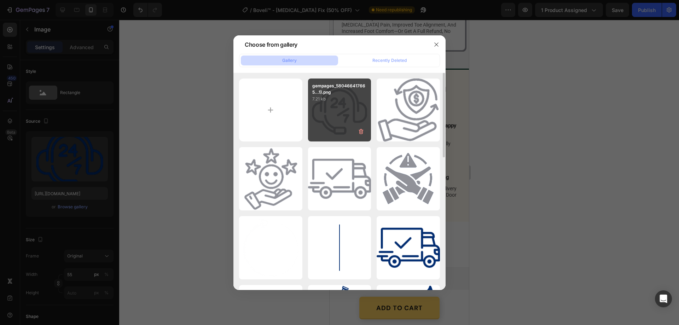
click at [353, 121] on div "gempages_580466417665...1).png 7.21 kb" at bounding box center [339, 110] width 63 height 63
type input "https://cdn.shopify.com/s/files/1/0887/9213/8077/files/gempages_580466417665573…"
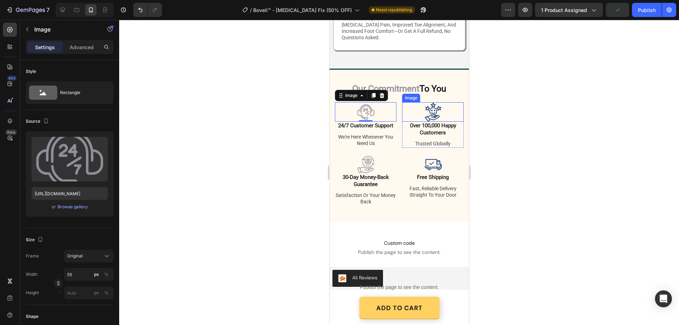
drag, startPoint x: 431, startPoint y: 233, endPoint x: 425, endPoint y: 234, distance: 5.8
click at [429, 122] on img at bounding box center [432, 111] width 19 height 19
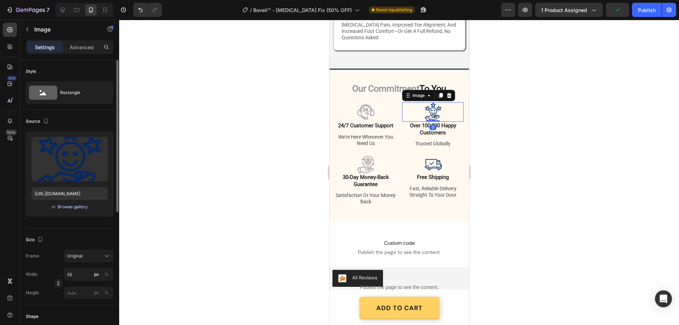
click at [68, 207] on div "Browse gallery" at bounding box center [73, 207] width 30 height 6
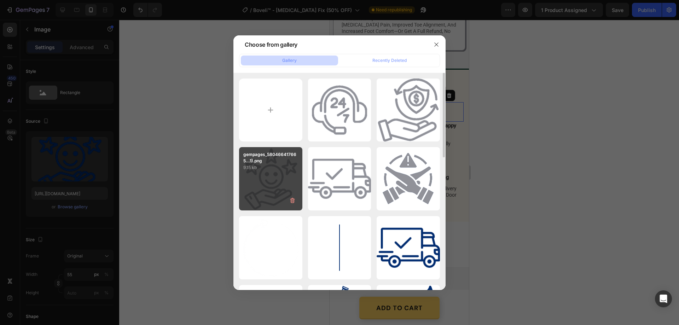
click at [267, 174] on div "gempages_580466417665...1).png 9.15 kb" at bounding box center [270, 178] width 63 height 63
type input "https://cdn.shopify.com/s/files/1/0887/9213/8077/files/gempages_580466417665573…"
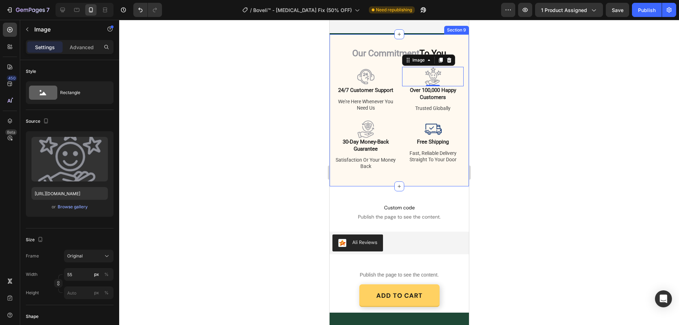
scroll to position [1425, 0]
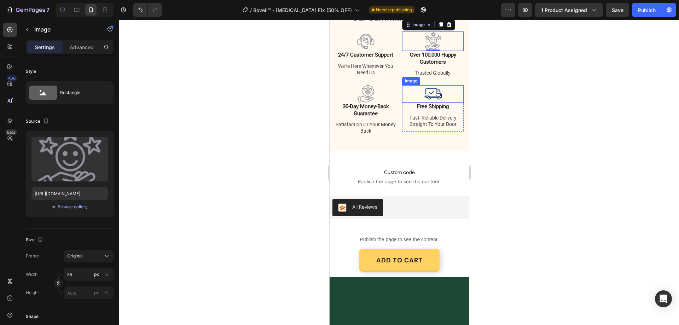
click at [431, 103] on img at bounding box center [432, 93] width 17 height 17
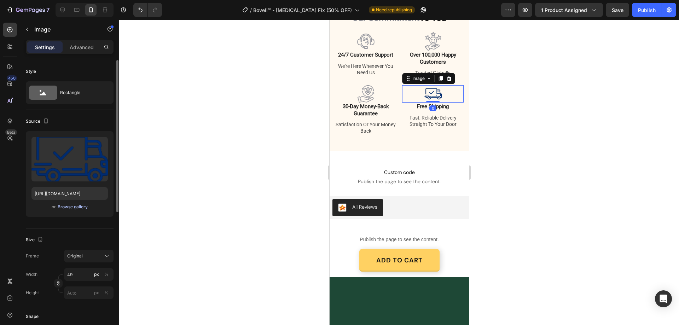
click at [68, 204] on div "Browse gallery" at bounding box center [73, 207] width 30 height 6
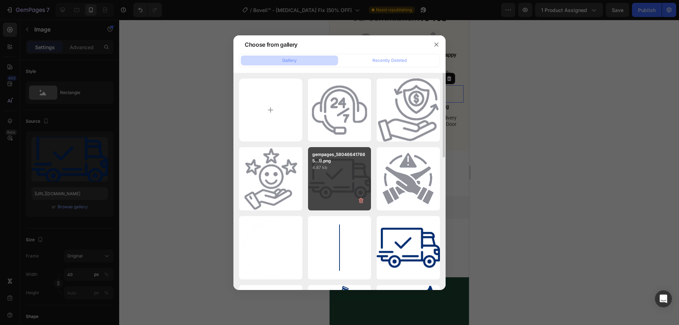
click at [354, 165] on p "4.87 kb" at bounding box center [339, 167] width 55 height 7
type input "https://cdn.shopify.com/s/files/1/0887/9213/8077/files/gempages_580466417665573…"
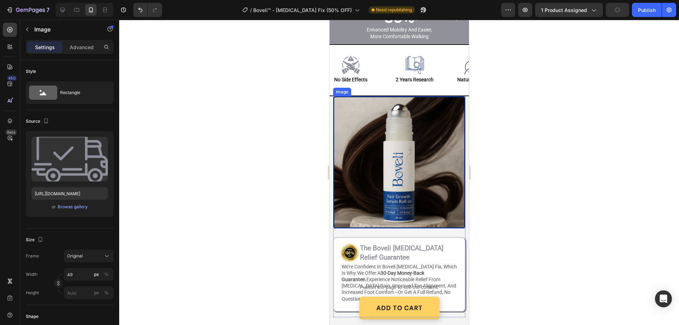
scroll to position [1213, 0]
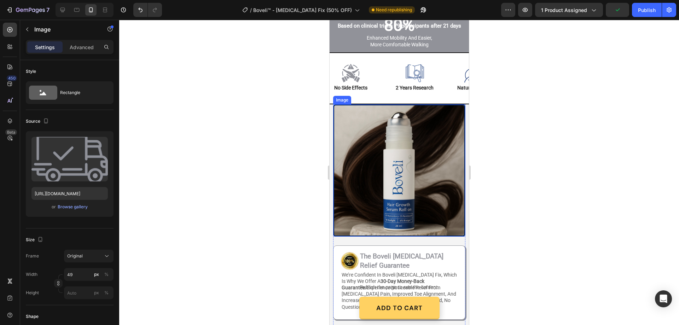
click at [442, 129] on img at bounding box center [399, 170] width 132 height 132
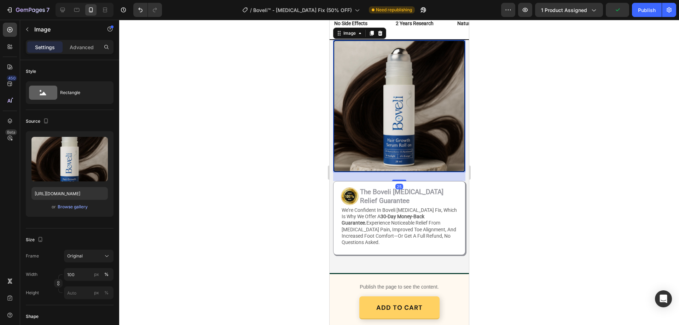
scroll to position [1319, 0]
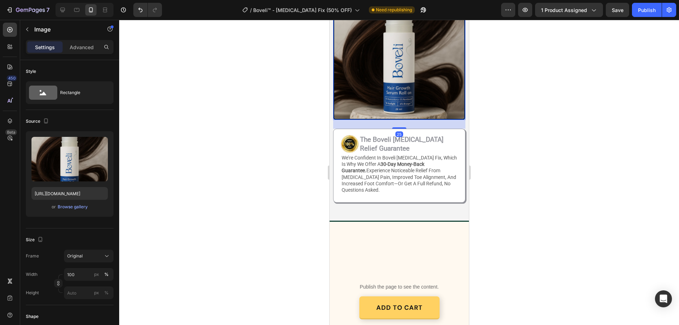
click at [453, 120] on img at bounding box center [399, 54] width 132 height 132
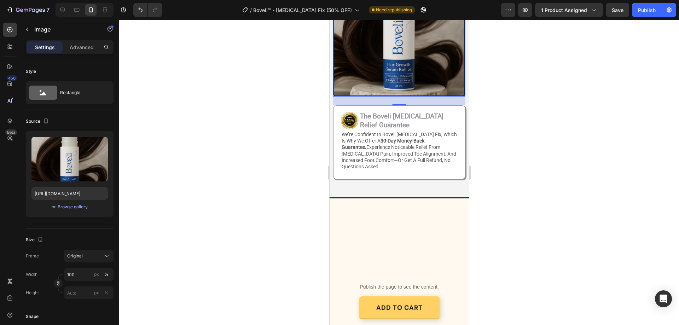
scroll to position [1354, 0]
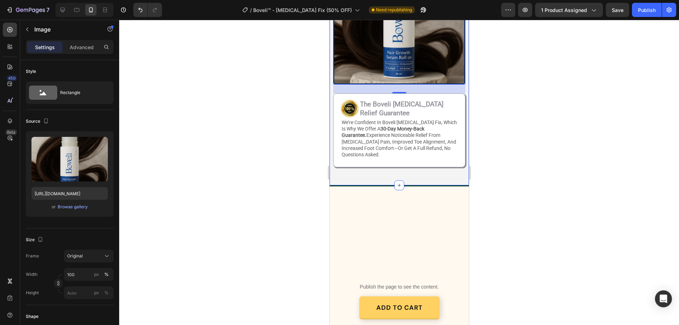
click at [331, 187] on div "Image 25 Image The Boveli Bunion Relief Guarantee Heading Row we’re confident i…" at bounding box center [398, 69] width 139 height 234
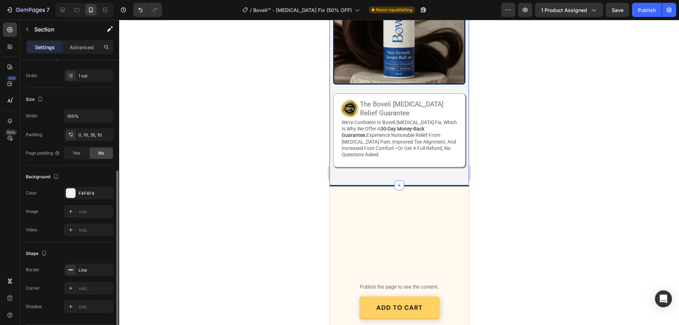
scroll to position [128, 0]
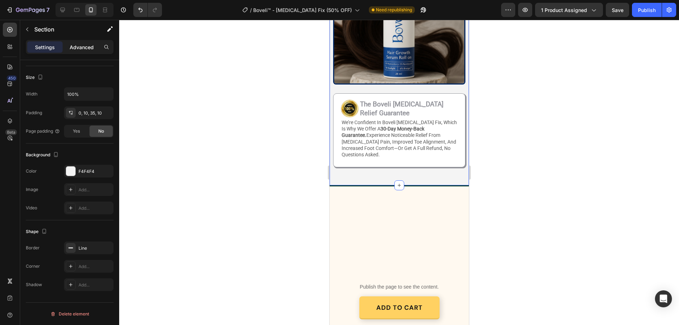
click at [86, 44] on p "Advanced" at bounding box center [82, 46] width 24 height 7
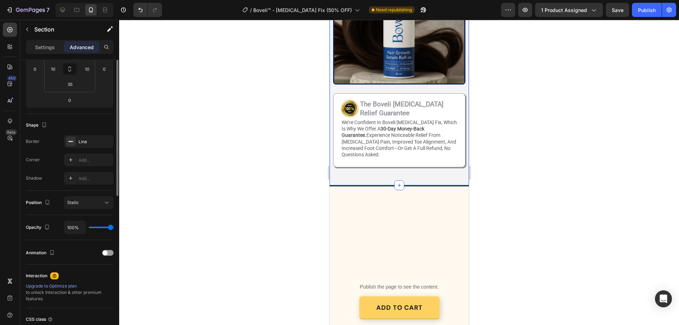
scroll to position [57, 0]
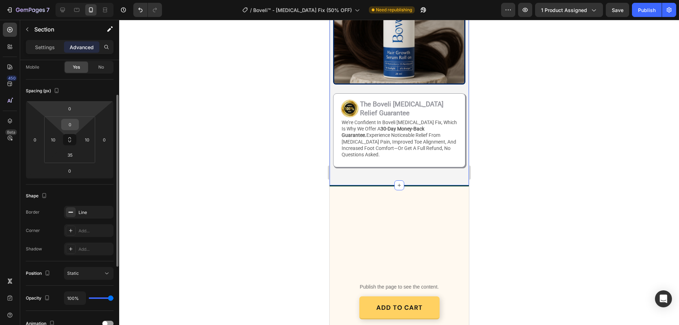
click at [69, 128] on input "0" at bounding box center [70, 124] width 14 height 11
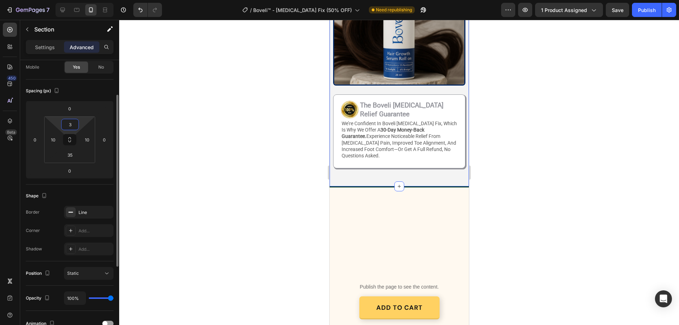
type input "35"
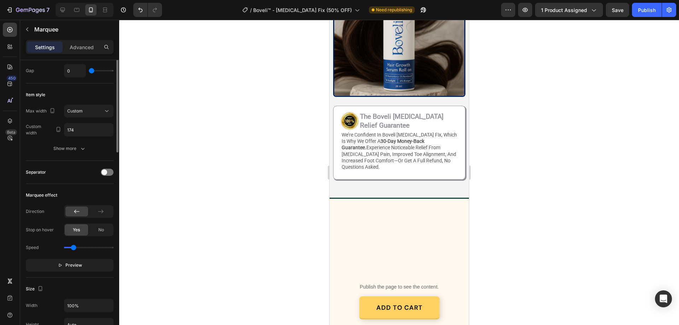
scroll to position [0, 0]
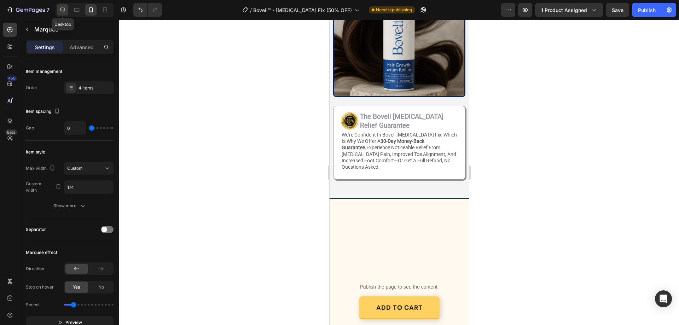
click at [65, 6] on div at bounding box center [62, 9] width 11 height 11
type input "350"
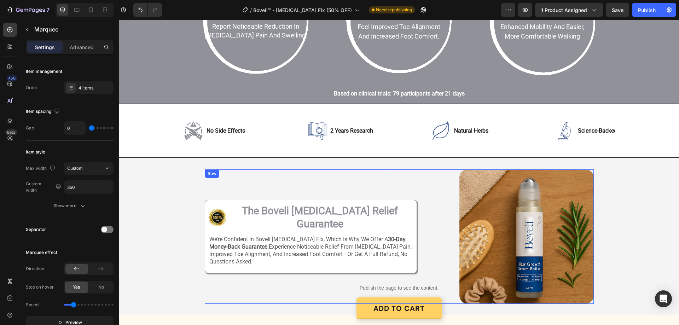
scroll to position [1107, 0]
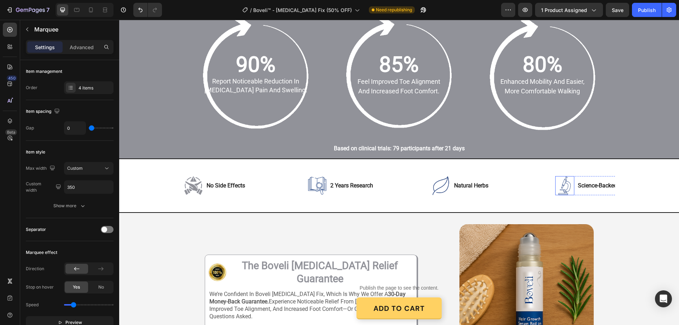
click at [558, 180] on img at bounding box center [564, 185] width 19 height 19
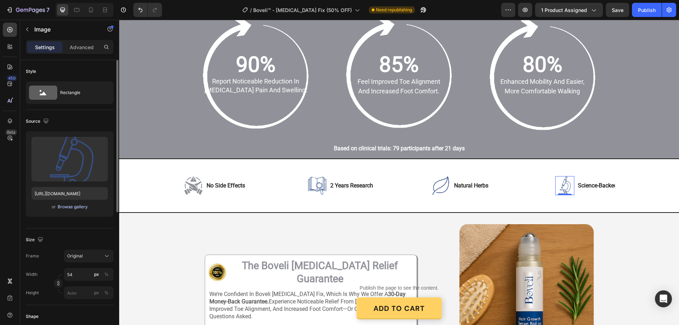
click at [77, 207] on div "Browse gallery" at bounding box center [73, 207] width 30 height 6
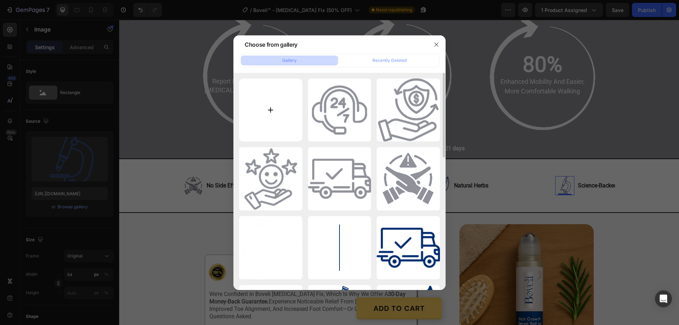
click at [269, 111] on input "file" at bounding box center [270, 110] width 63 height 63
type input "C:\fakepath\gempages_580466417665573459-4c65fd50-b4c6-4c1f-a584-6bc9b4b753eb[1]…"
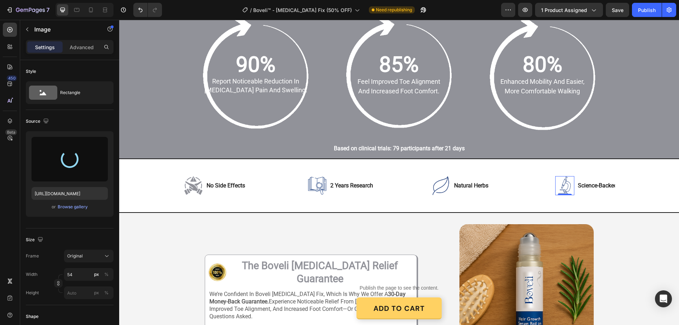
type input "https://cdn.shopify.com/s/files/1/0887/9213/8077/files/gempages_580466417665573…"
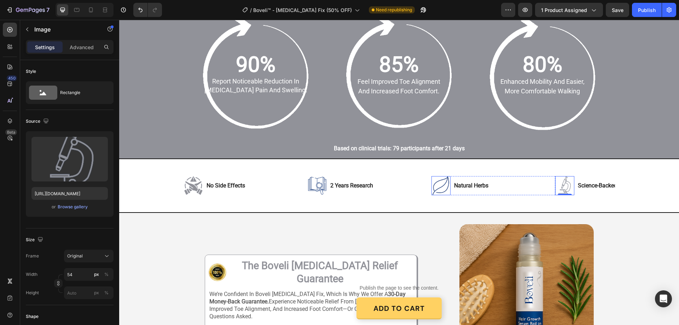
click at [436, 188] on img at bounding box center [440, 185] width 19 height 19
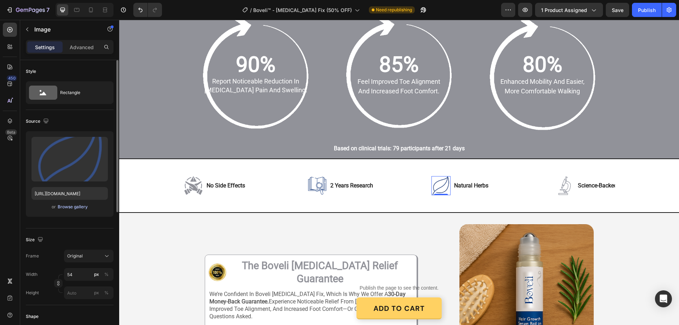
click at [76, 205] on div "Browse gallery" at bounding box center [73, 207] width 30 height 6
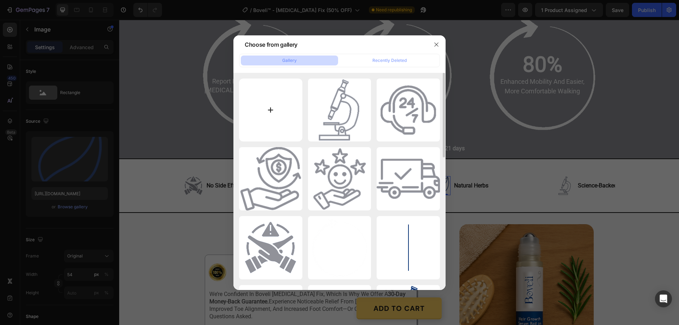
click at [270, 107] on input "file" at bounding box center [270, 110] width 63 height 63
type input "C:\fakepath\gempages_580466417665573459-798deeb3-e3bf-407b-bc08-f5ad967531d4[1]…"
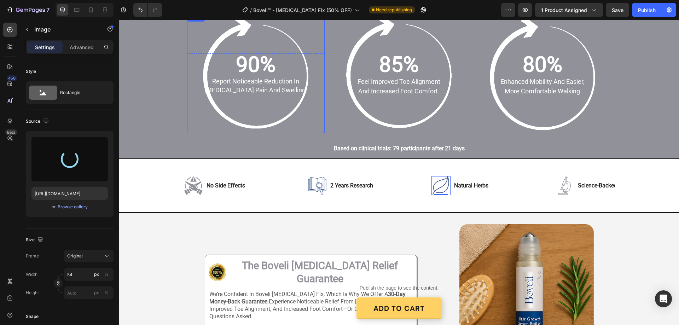
type input "https://cdn.shopify.com/s/files/1/0887/9213/8077/files/gempages_580466417665573…"
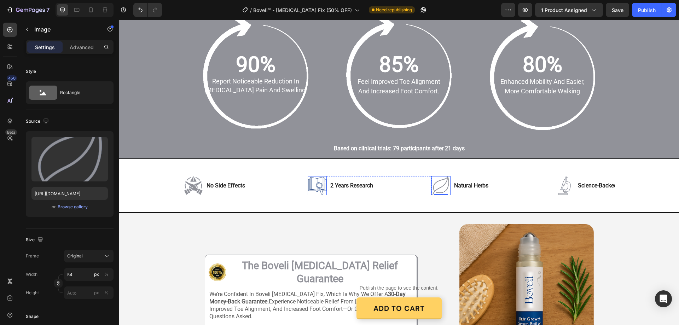
drag, startPoint x: 318, startPoint y: 178, endPoint x: 289, endPoint y: 185, distance: 29.5
click at [318, 178] on img at bounding box center [317, 185] width 19 height 19
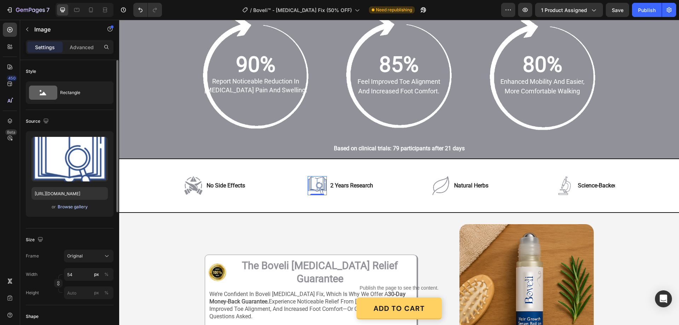
click at [79, 206] on div "Browse gallery" at bounding box center [73, 207] width 30 height 6
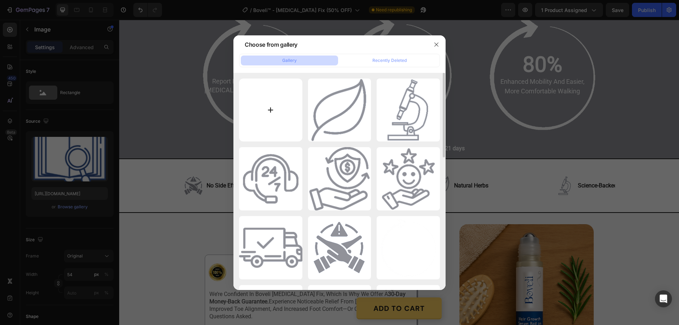
click at [271, 111] on input "file" at bounding box center [270, 110] width 63 height 63
type input "C:\fakepath\Untitled design (6).png"
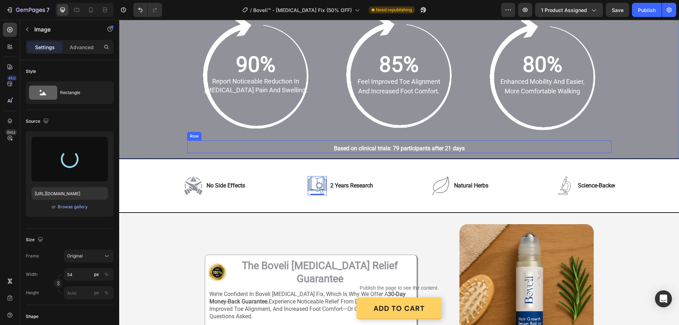
type input "https://cdn.shopify.com/s/files/1/0887/9213/8077/files/gempages_580466417665573…"
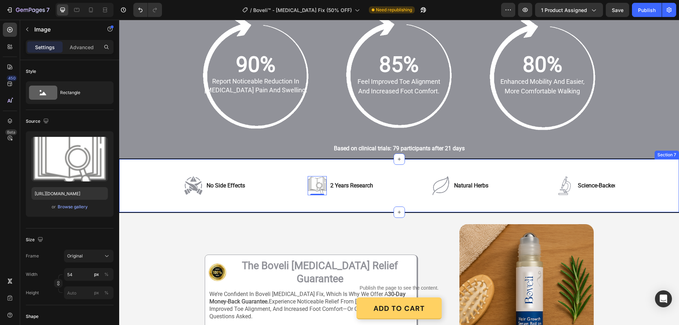
click at [355, 167] on div "Image no side effects Text Block Row Image 0 2 years research Text Block Row Im…" at bounding box center [399, 185] width 560 height 54
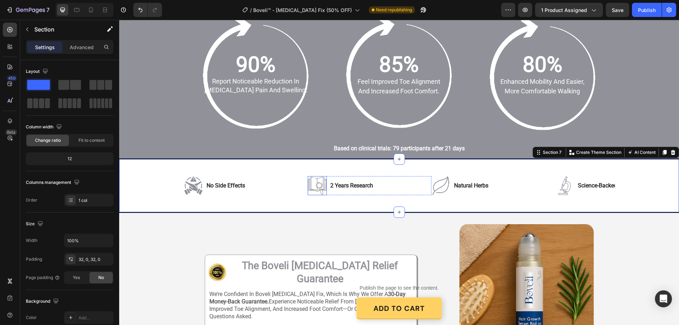
drag, startPoint x: 313, startPoint y: 183, endPoint x: 282, endPoint y: 188, distance: 32.2
click at [313, 183] on img at bounding box center [317, 185] width 19 height 19
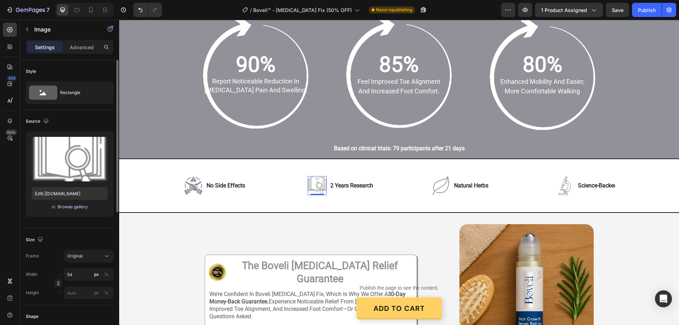
click at [60, 206] on div "Browse gallery" at bounding box center [73, 207] width 30 height 6
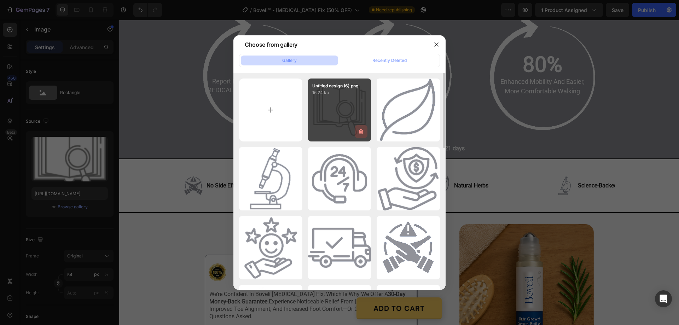
click at [362, 130] on icon "button" at bounding box center [361, 131] width 7 height 7
click at [361, 129] on button "Delete" at bounding box center [356, 133] width 19 height 8
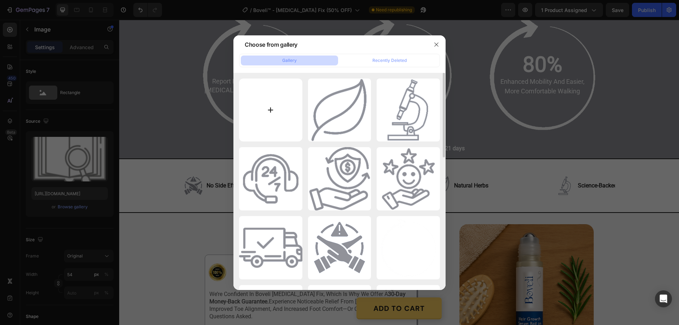
click at [270, 114] on input "file" at bounding box center [270, 110] width 63 height 63
type input "C:\fakepath\Untitled design (7).png"
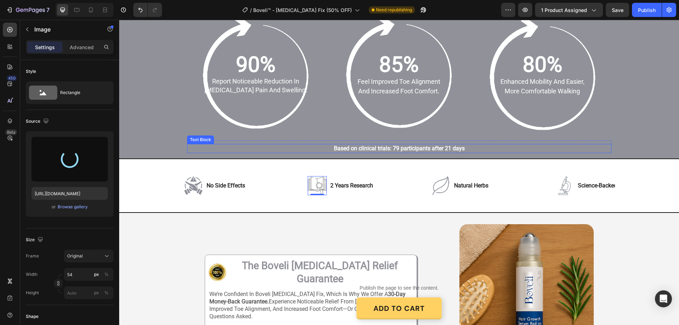
type input "https://cdn.shopify.com/s/files/1/0887/9213/8077/files/gempages_580466417665573…"
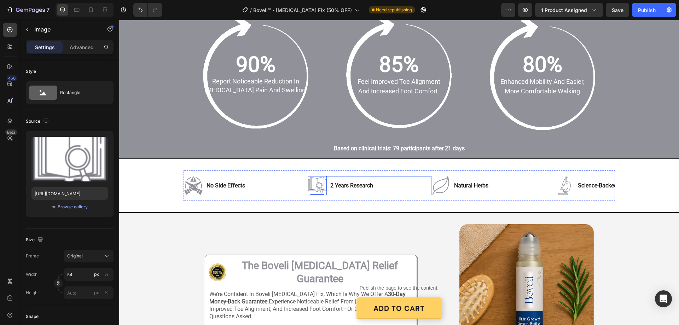
click at [414, 177] on div "Image 0 2 years research Text Block Row" at bounding box center [370, 185] width 124 height 19
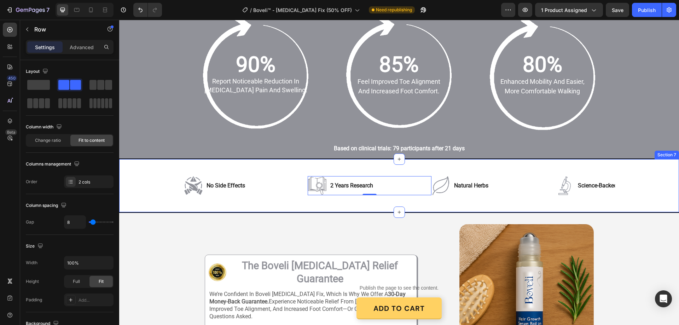
click at [274, 207] on div "Image no side effects Text Block Row Image 2 years research Text Block Row 0 Im…" at bounding box center [399, 185] width 560 height 54
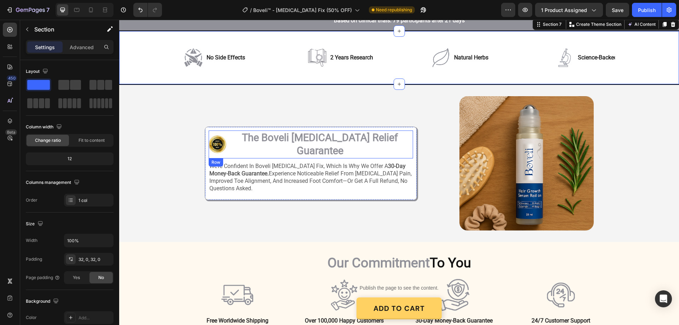
scroll to position [1248, 0]
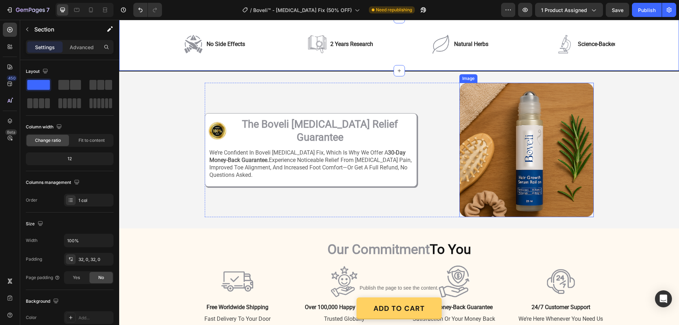
click at [459, 174] on img at bounding box center [526, 150] width 134 height 134
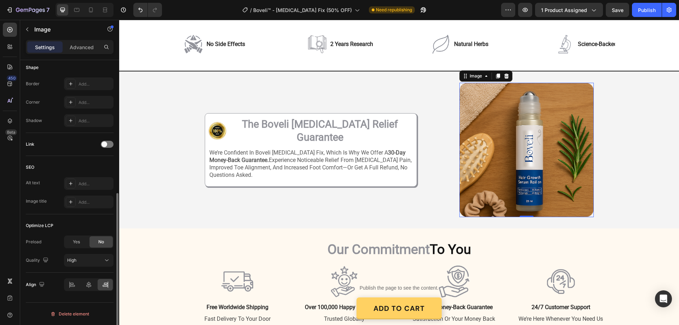
scroll to position [143, 0]
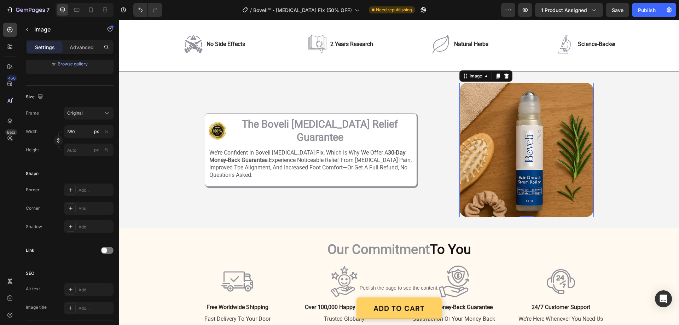
click at [491, 150] on img at bounding box center [526, 150] width 134 height 134
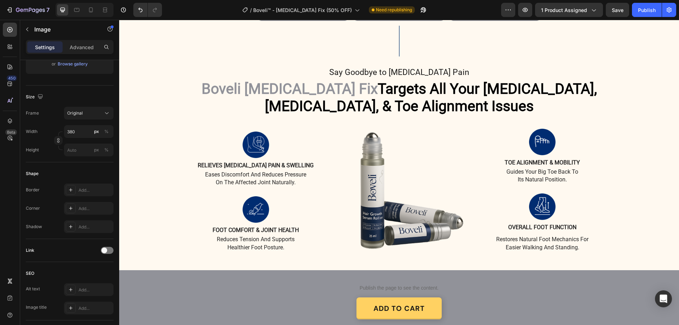
scroll to position [400, 0]
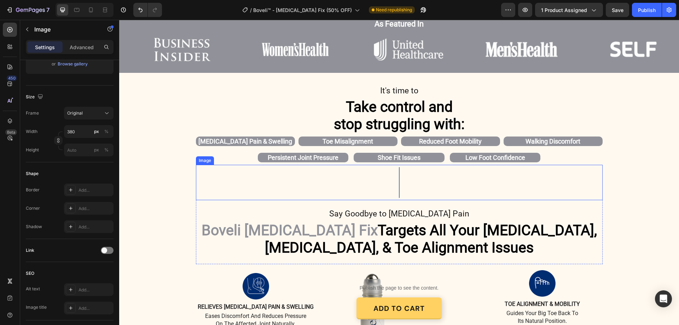
click at [400, 178] on img at bounding box center [399, 182] width 35 height 35
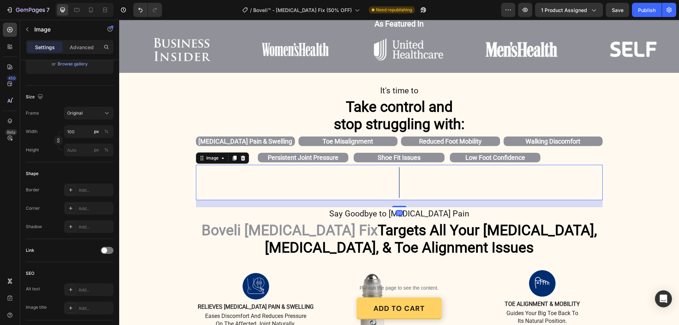
click at [399, 186] on img at bounding box center [399, 182] width 35 height 35
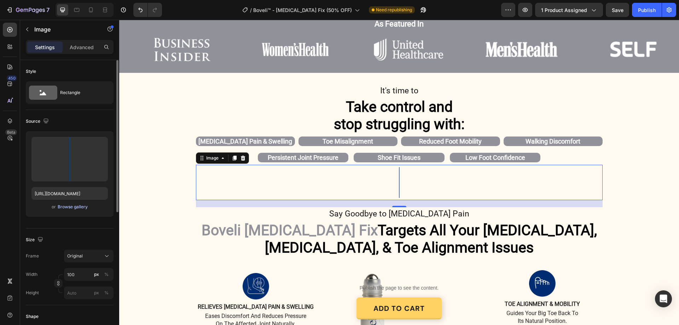
click at [77, 207] on div "Browse gallery" at bounding box center [73, 207] width 30 height 6
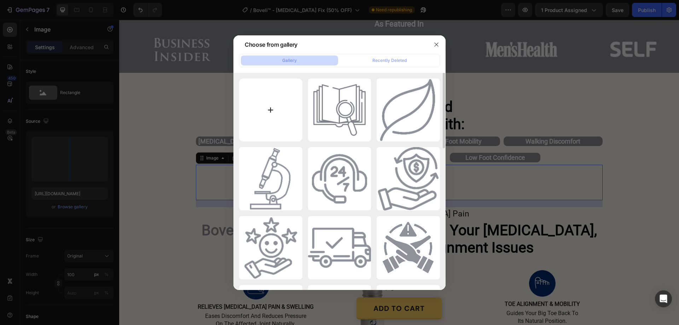
click at [267, 109] on input "file" at bounding box center [270, 110] width 63 height 63
type input "C:\fakepath\gempages_580466417665573459-c74c27f5-004b-4c9e-be90-c299ad8e494b[1]…"
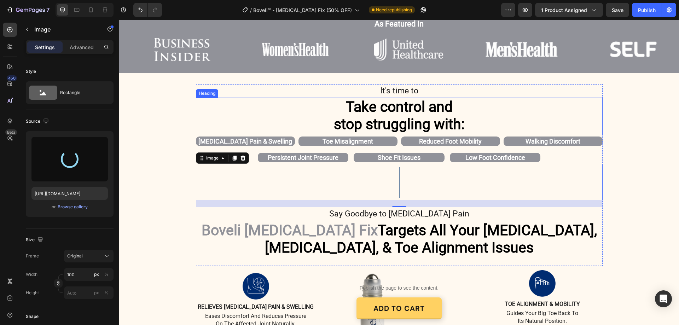
type input "https://cdn.shopify.com/s/files/1/0887/9213/8077/files/gempages_580466417665573…"
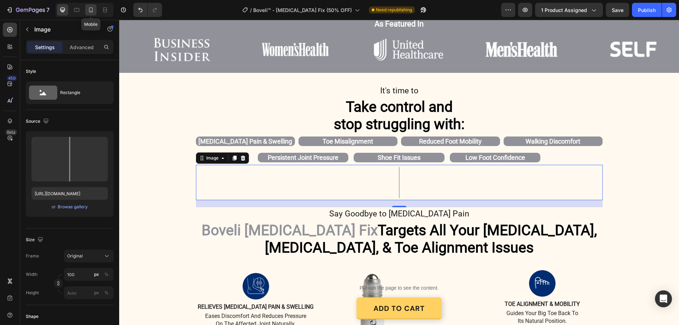
click at [93, 11] on icon at bounding box center [90, 9] width 7 height 7
type input "70"
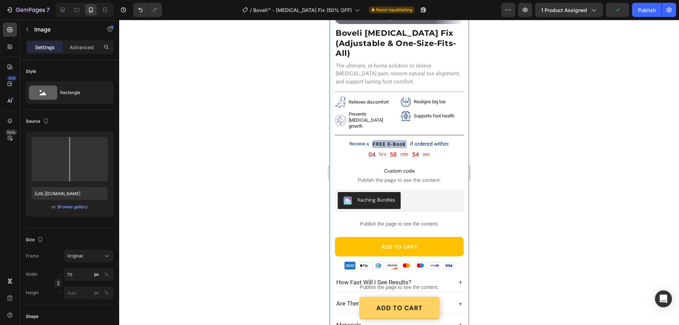
scroll to position [221, 0]
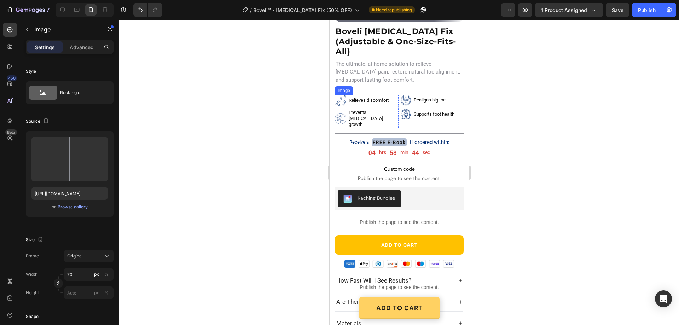
click at [343, 95] on img at bounding box center [340, 100] width 11 height 11
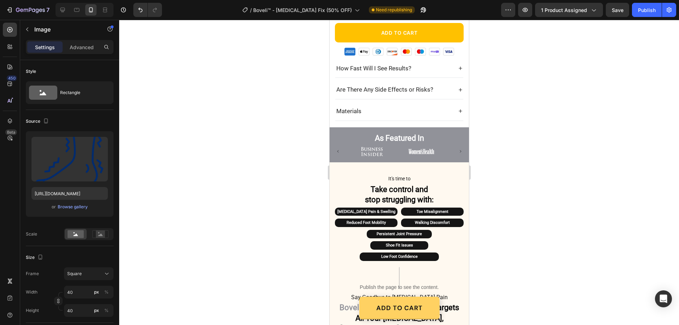
scroll to position [469, 0]
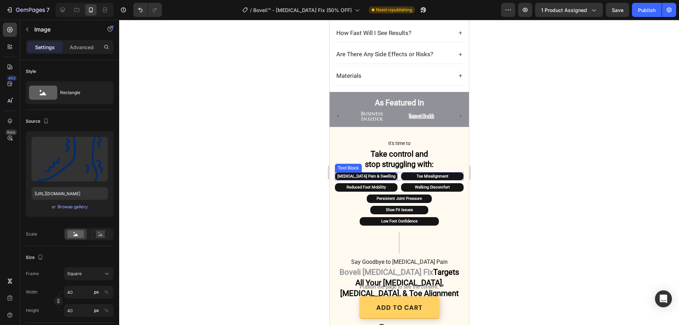
click at [387, 173] on p "Bunion Pain & Swelling" at bounding box center [365, 176] width 61 height 7
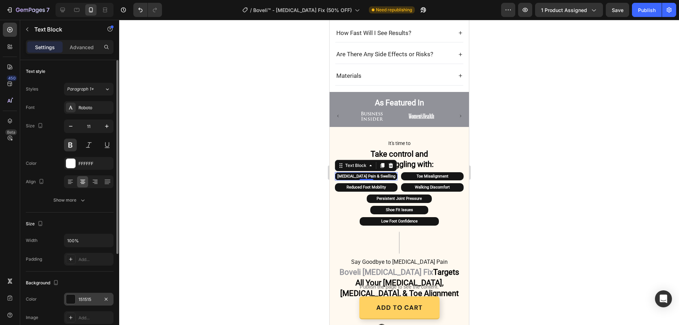
click at [90, 295] on div "151515" at bounding box center [89, 299] width 50 height 13
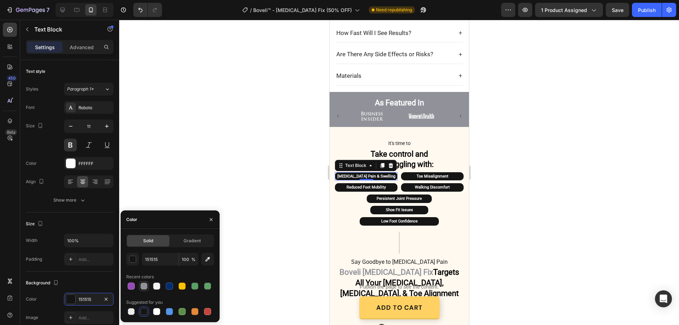
click at [143, 286] on div at bounding box center [143, 286] width 7 height 7
type input "919299"
click at [454, 173] on p "Toe Misalignment" at bounding box center [431, 176] width 61 height 7
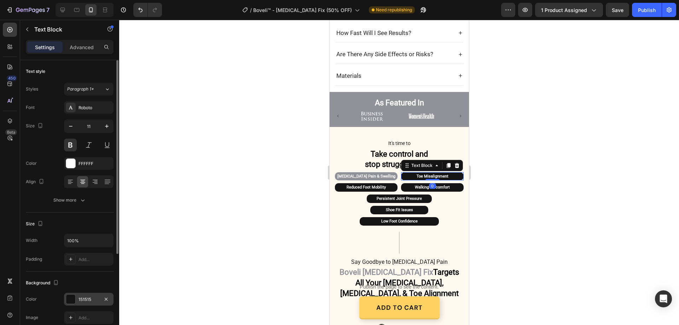
click at [88, 298] on div "151515" at bounding box center [89, 299] width 21 height 6
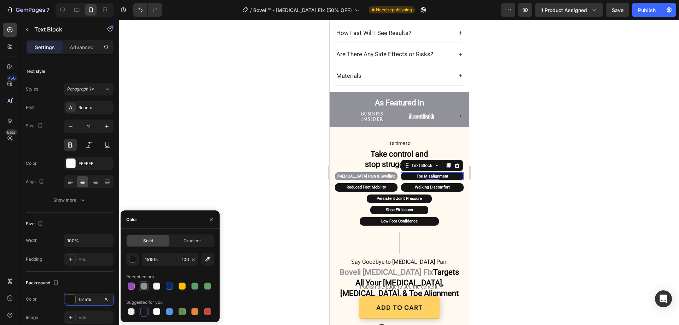
click at [143, 286] on div at bounding box center [143, 286] width 7 height 7
type input "919299"
click at [391, 184] on p "Reduced Foot Mobility" at bounding box center [365, 187] width 61 height 7
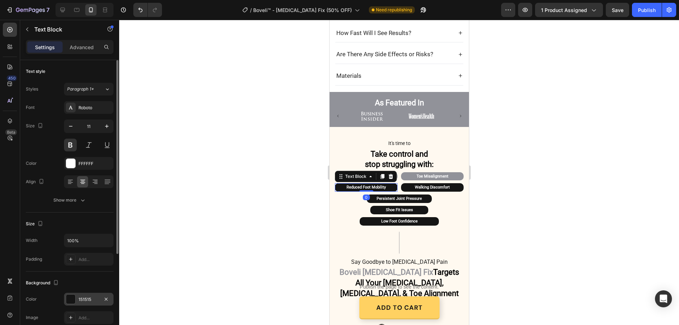
click at [87, 298] on div "151515" at bounding box center [89, 299] width 21 height 6
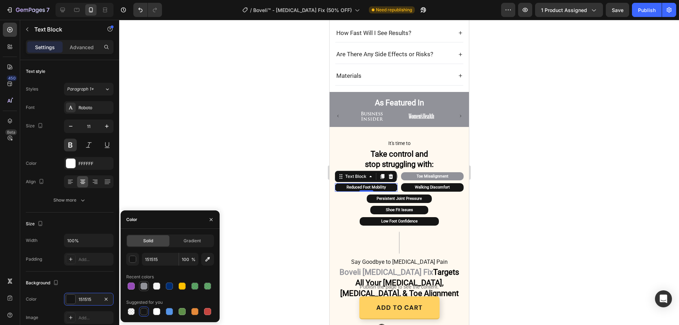
click at [144, 284] on div at bounding box center [143, 286] width 7 height 7
type input "919299"
click at [450, 184] on p "Walking Discomfort" at bounding box center [431, 187] width 61 height 7
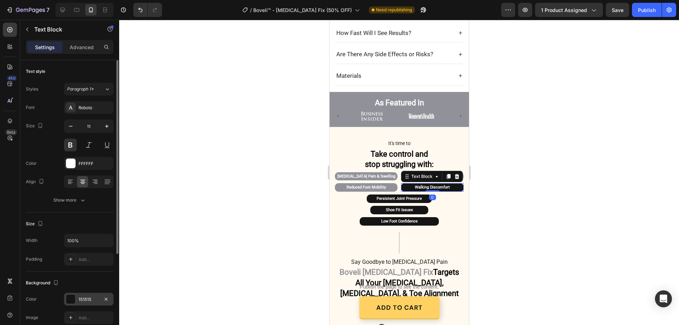
click at [83, 302] on div "151515" at bounding box center [89, 299] width 21 height 6
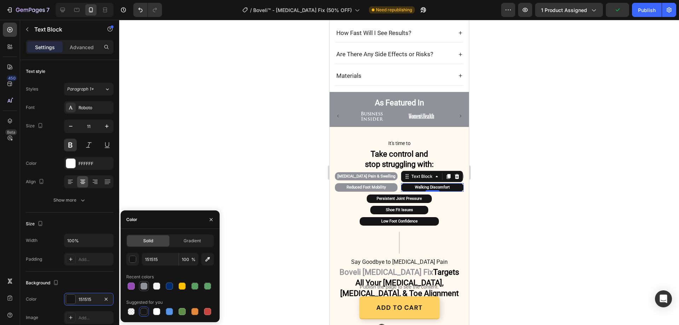
click at [144, 285] on div at bounding box center [143, 286] width 7 height 7
type input "919299"
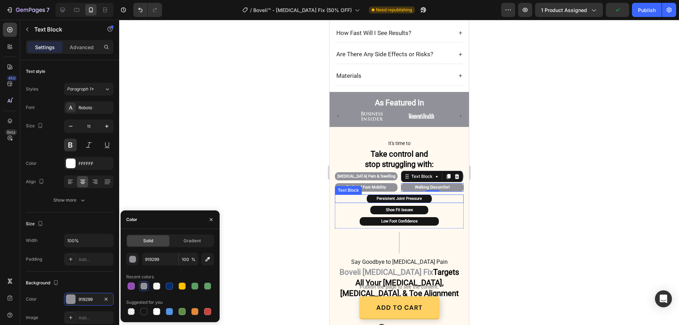
click at [420, 195] on p "Persistent Joint Pressure" at bounding box center [399, 198] width 64 height 7
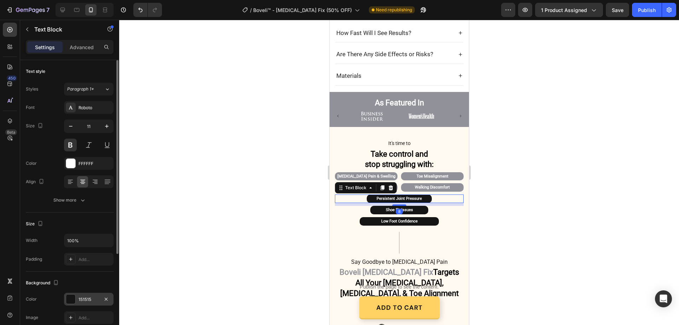
click at [87, 300] on div "151515" at bounding box center [89, 299] width 21 height 6
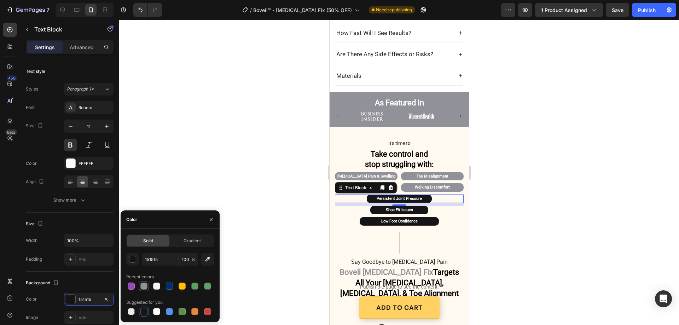
click at [141, 285] on div at bounding box center [143, 286] width 7 height 7
type input "919299"
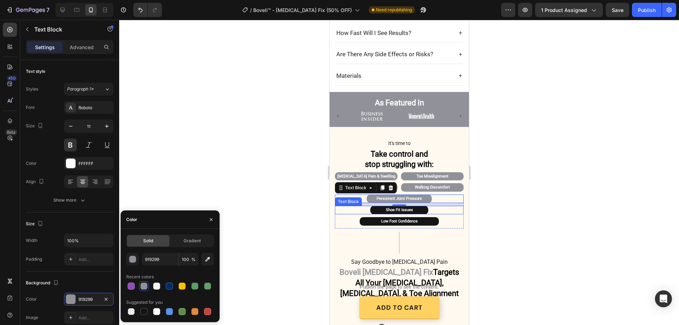
click at [415, 207] on p "Shoe Fit Issues" at bounding box center [399, 210] width 57 height 7
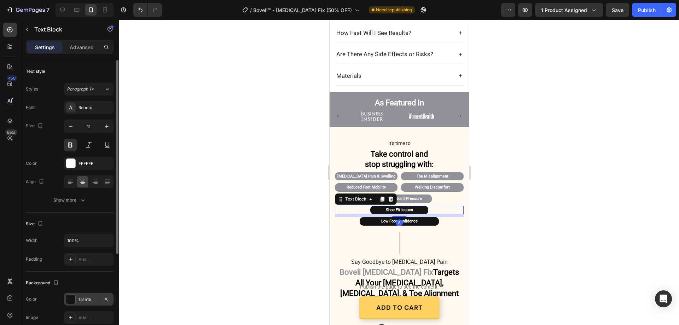
click at [87, 305] on div "151515" at bounding box center [89, 299] width 50 height 13
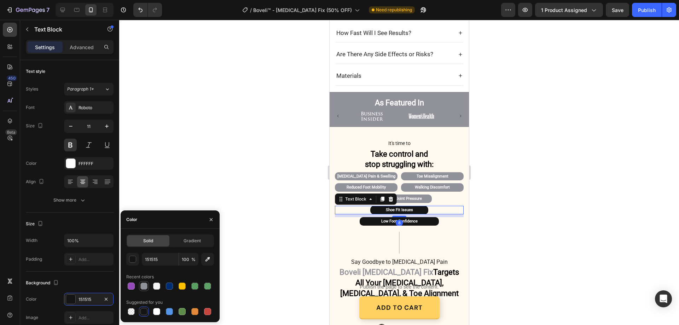
click at [145, 289] on div at bounding box center [143, 286] width 7 height 7
type input "919299"
click at [423, 218] on p "Low Foot Confidence" at bounding box center [399, 221] width 78 height 7
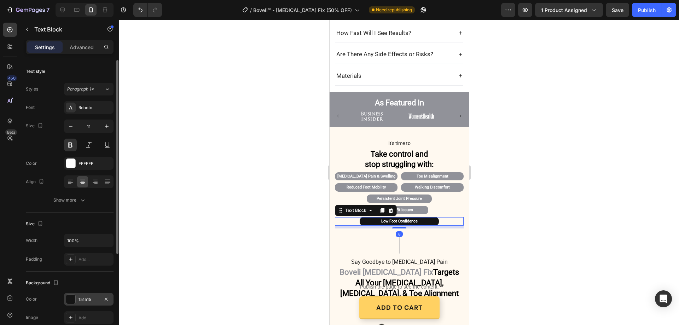
click at [89, 300] on div "151515" at bounding box center [89, 299] width 21 height 6
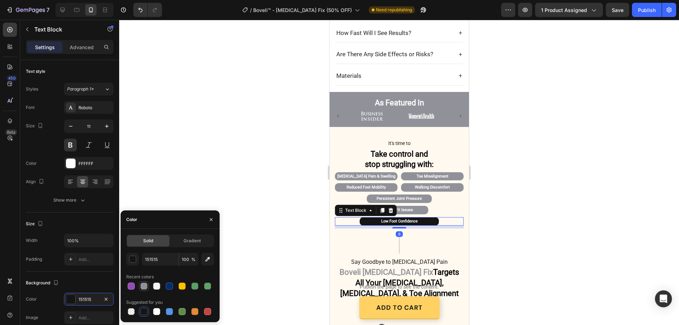
click at [144, 285] on div at bounding box center [143, 286] width 7 height 7
type input "919299"
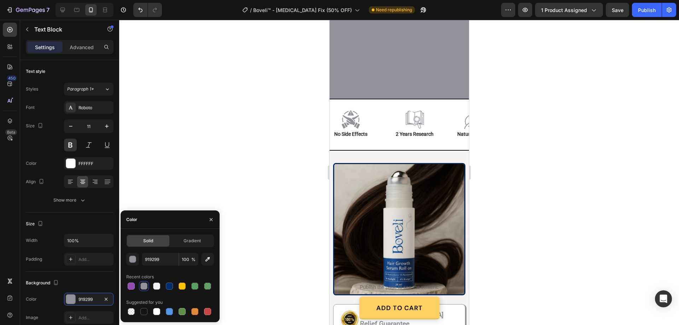
scroll to position [1636, 0]
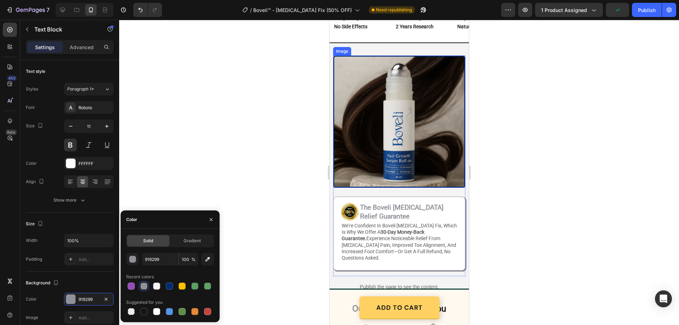
click at [333, 179] on img at bounding box center [399, 122] width 132 height 132
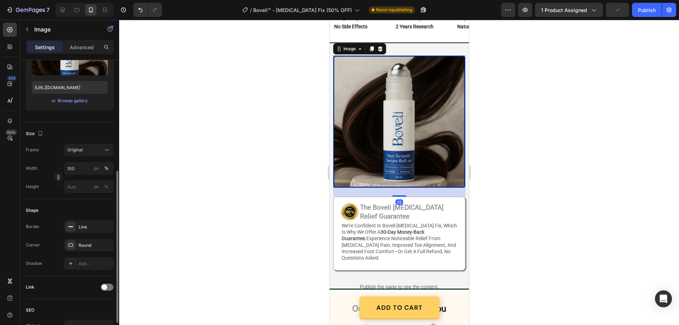
scroll to position [141, 0]
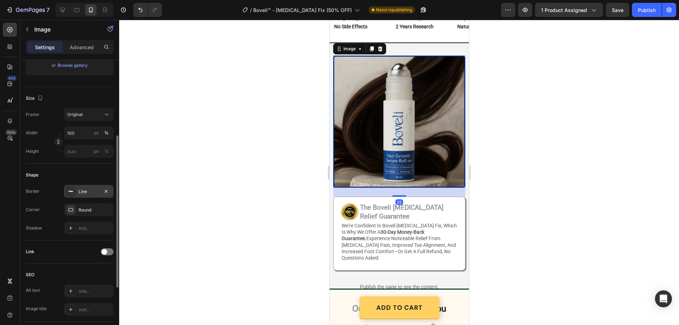
click at [81, 194] on div "Line" at bounding box center [89, 191] width 21 height 6
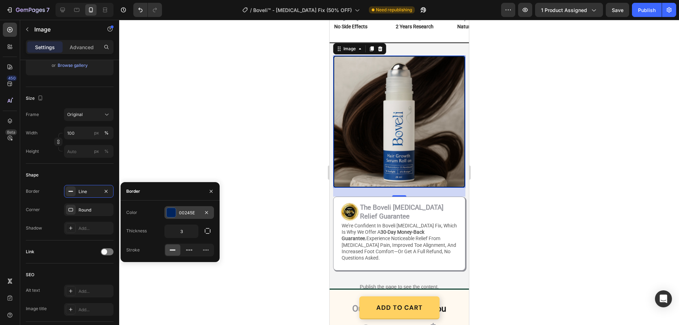
click at [192, 212] on div "00245E" at bounding box center [189, 213] width 21 height 6
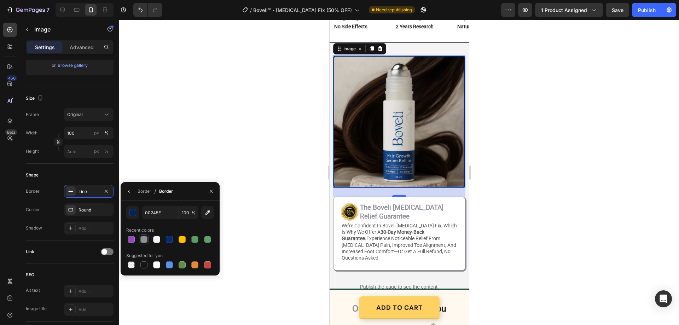
click at [144, 238] on div at bounding box center [143, 239] width 7 height 7
type input "919299"
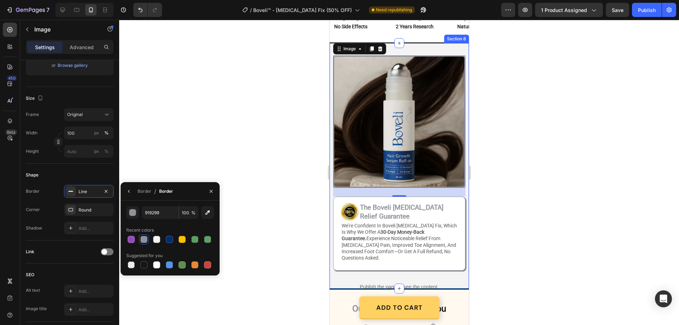
click at [463, 198] on div "Image 25 Image The Boveli Bunion Relief Guarantee Heading Row we’re confident i…" at bounding box center [398, 166] width 139 height 247
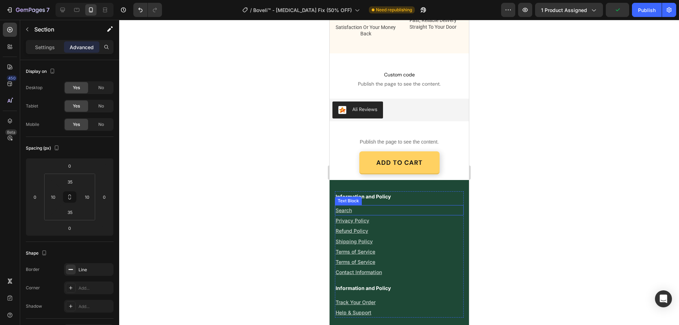
scroll to position [2025, 0]
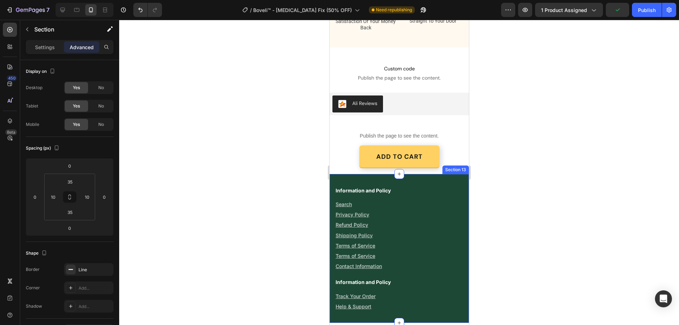
click at [331, 180] on div "Information and Policy Text Block Search Text Block Privacy Policy Text Block R…" at bounding box center [398, 248] width 139 height 149
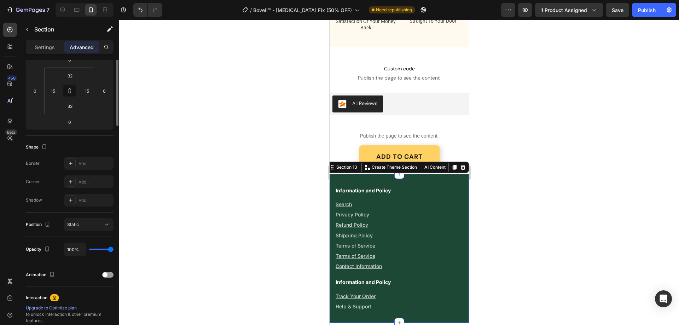
scroll to position [0, 0]
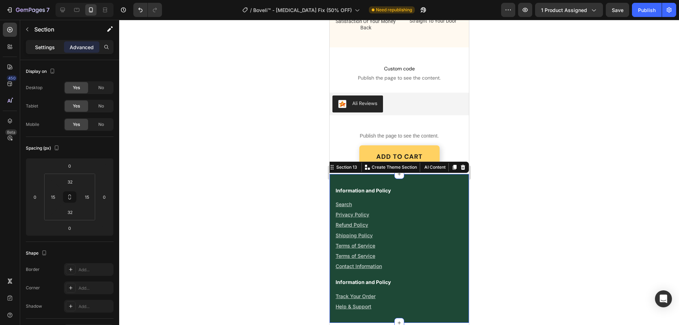
click at [45, 44] on p "Settings" at bounding box center [45, 46] width 20 height 7
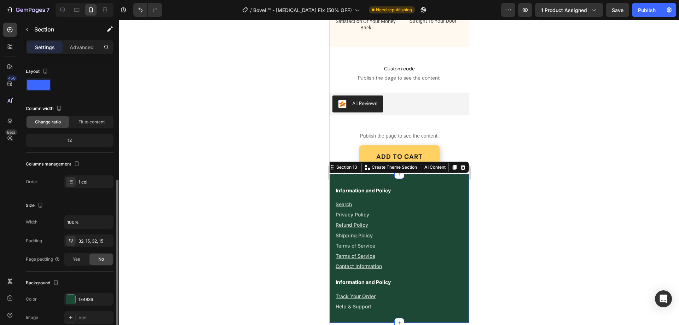
scroll to position [71, 0]
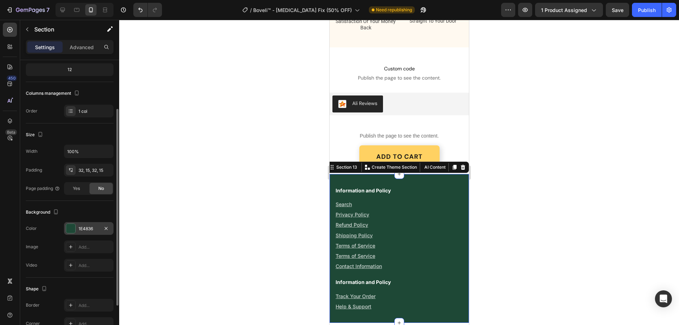
click at [84, 233] on div "1E4836" at bounding box center [89, 228] width 50 height 13
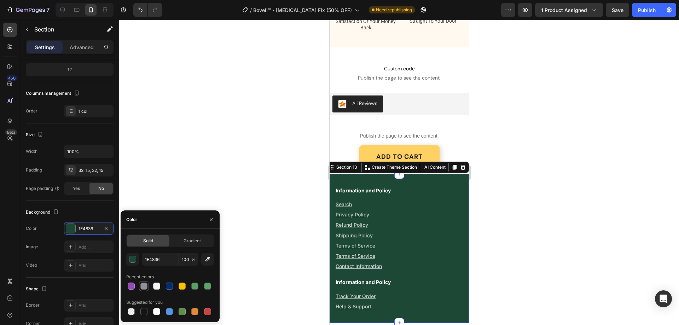
click at [146, 284] on div at bounding box center [143, 286] width 7 height 7
type input "919299"
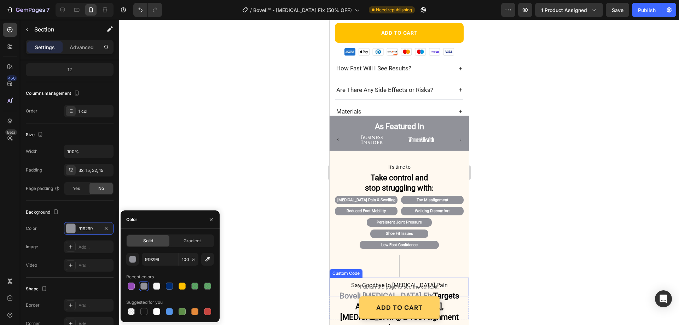
scroll to position [0, 0]
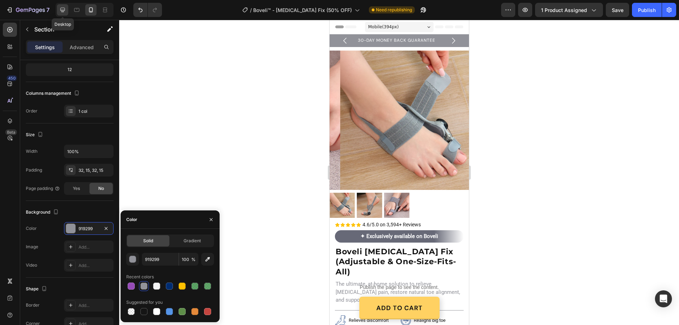
click at [59, 12] on icon at bounding box center [62, 9] width 7 height 7
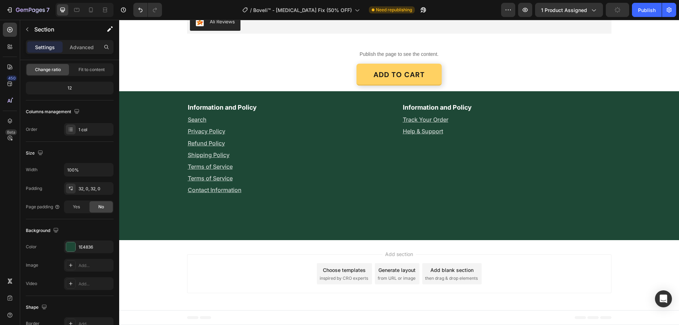
scroll to position [2123, 0]
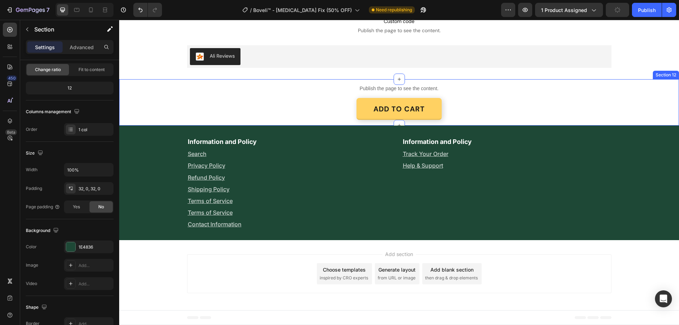
click at [140, 98] on div "Publish the page to see the content. Custom Code ADD TO CART Button Row" at bounding box center [399, 102] width 560 height 46
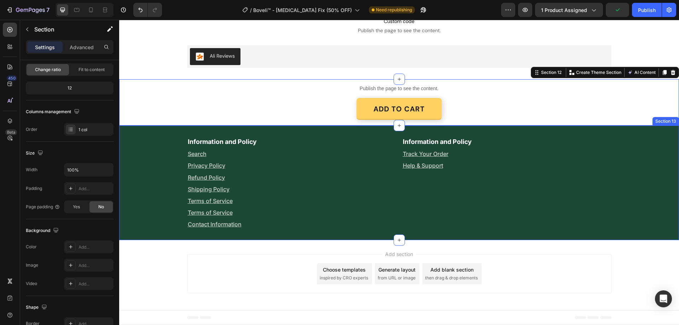
click at [129, 136] on div "Information and Policy Text Block Search Text Block Privacy Policy Text Block R…" at bounding box center [399, 183] width 560 height 115
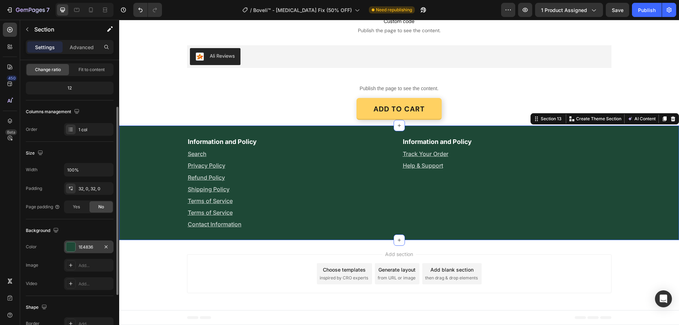
click at [84, 246] on div "1E4836" at bounding box center [89, 247] width 21 height 6
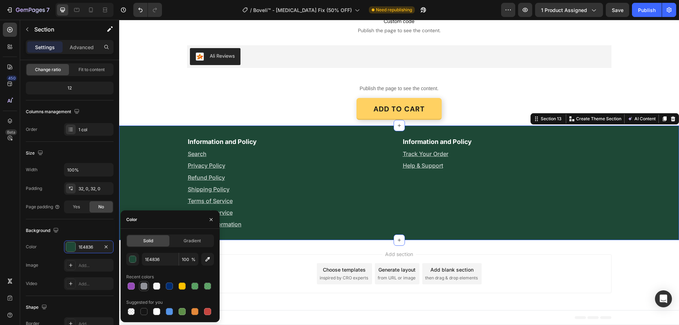
click at [145, 284] on div at bounding box center [143, 286] width 7 height 7
type input "919299"
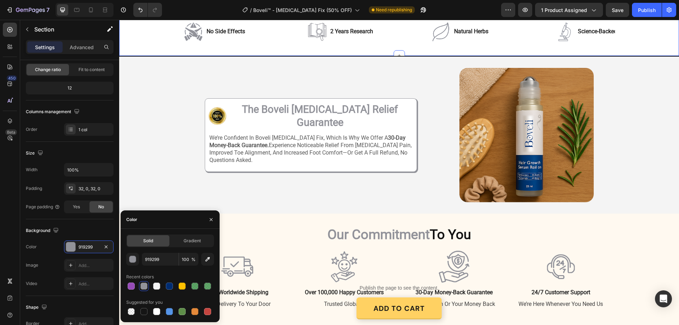
scroll to position [1274, 0]
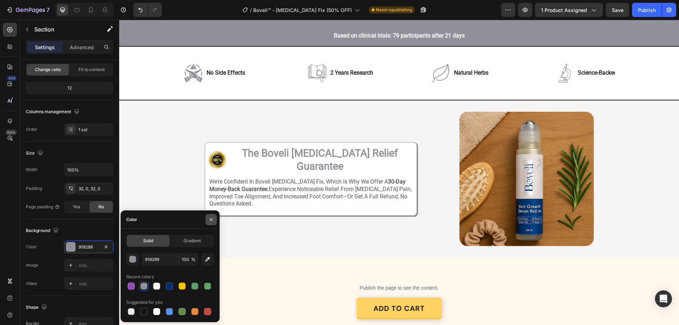
click at [209, 217] on icon "button" at bounding box center [211, 220] width 6 height 6
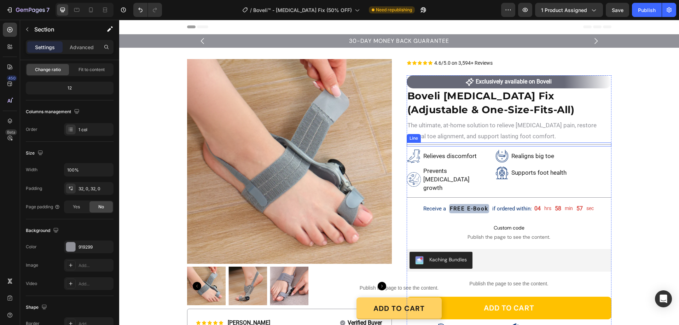
scroll to position [35, 0]
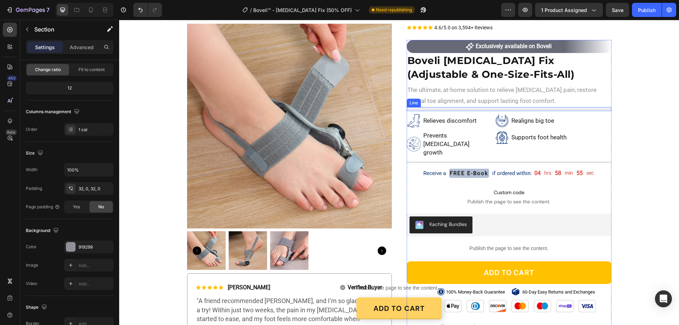
click at [455, 109] on div at bounding box center [509, 109] width 205 height 0
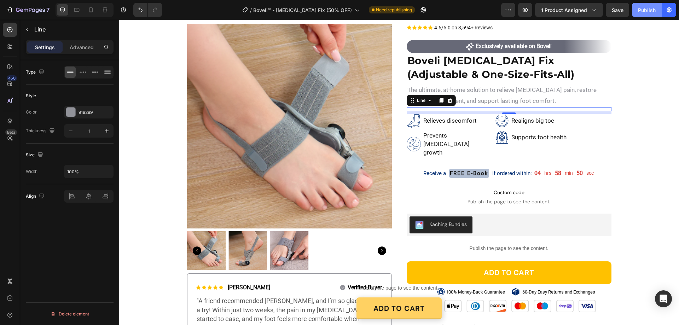
click at [642, 10] on div "Publish" at bounding box center [647, 9] width 18 height 7
click at [414, 121] on img at bounding box center [414, 121] width 14 height 14
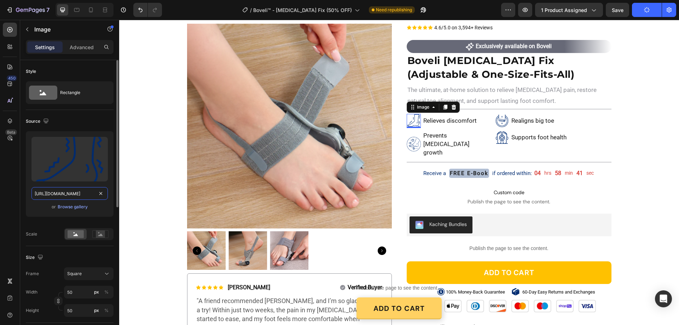
click at [68, 192] on input "https://cdn.shopify.com/s/files/1/0887/9213/8077/files/gempages_580466417665573…" at bounding box center [69, 193] width 76 height 13
click at [85, 206] on div "Browse gallery" at bounding box center [73, 207] width 30 height 6
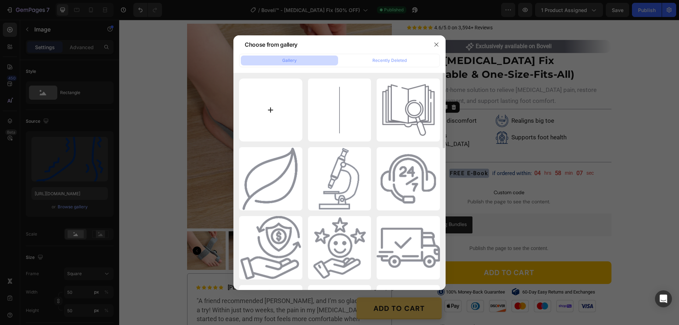
click at [273, 109] on input "file" at bounding box center [270, 110] width 63 height 63
type input "C:\fakepath\gempages_580466417665573459-9b4b593d-92c0-4bdd-93e9-2f623e48f016[1]…"
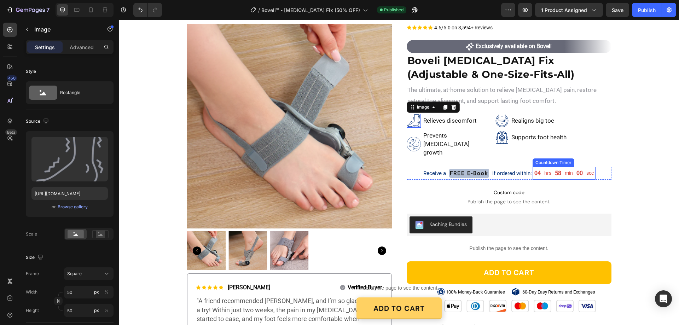
type input "https://cdn.shopify.com/s/files/1/0887/9213/8077/files/gempages_580466417665573…"
click at [498, 118] on img at bounding box center [502, 121] width 14 height 14
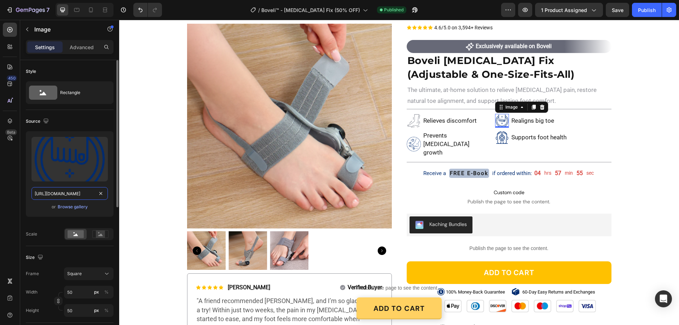
click at [69, 193] on input "https://cdn.shopify.com/s/files/1/0887/9213/8077/files/gempages_580466417665573…" at bounding box center [69, 193] width 76 height 13
click at [81, 206] on div "Browse gallery" at bounding box center [73, 207] width 30 height 6
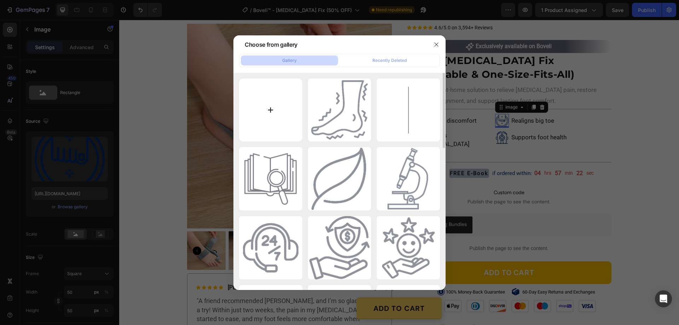
click at [273, 107] on input "file" at bounding box center [270, 110] width 63 height 63
type input "C:\fakepath\gempages_580466417665573459-14caeed6-57df-4fe2-a060-83c04a692c5e[1]…"
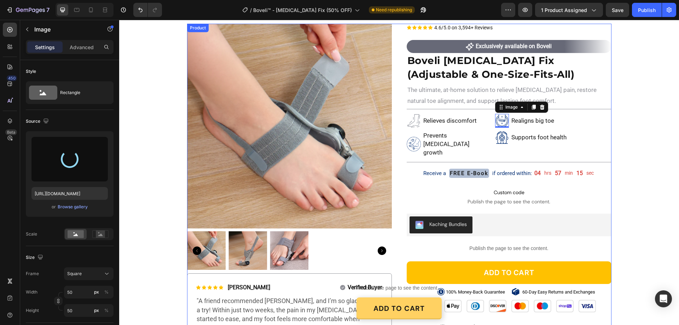
type input "https://cdn.shopify.com/s/files/1/0887/9213/8077/files/gempages_580466417665573…"
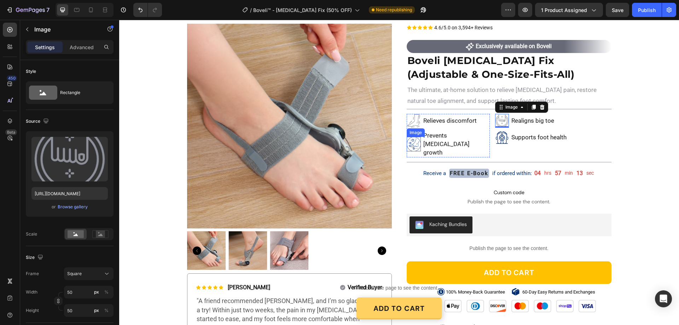
click at [411, 138] on img at bounding box center [414, 144] width 14 height 14
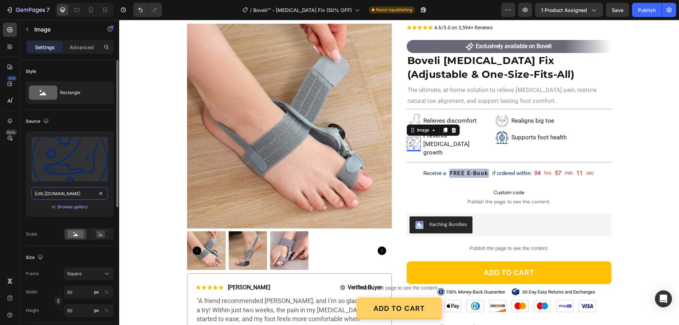
click at [85, 193] on input "https://cdn.shopify.com/s/files/1/0887/9213/8077/files/gempages_580466417665573…" at bounding box center [69, 193] width 76 height 13
click at [69, 205] on div "Browse gallery" at bounding box center [73, 207] width 30 height 6
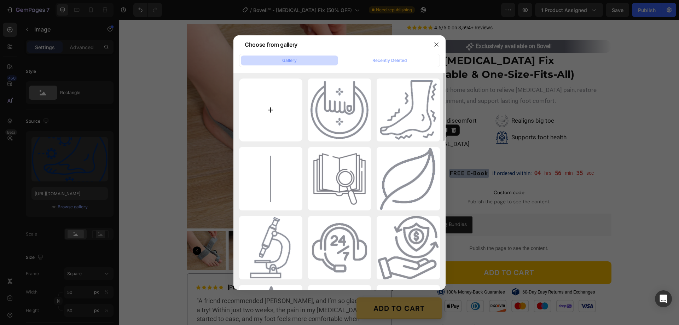
click at [271, 110] on input "file" at bounding box center [270, 110] width 63 height 63
type input "C:\fakepath\gempages_580466417665573459-8cde4b3f-5db4-4f02-8e58-41557ae30584[1]…"
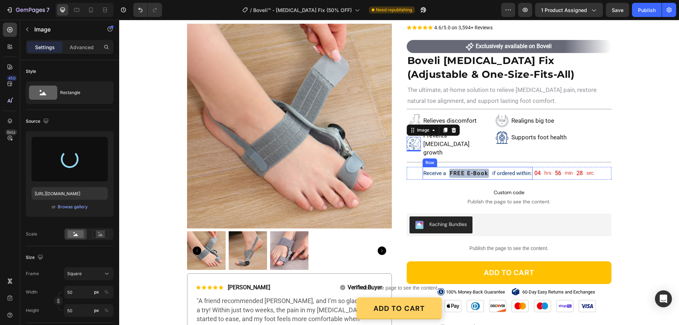
type input "https://cdn.shopify.com/s/files/1/0887/9213/8077/files/gempages_580466417665573…"
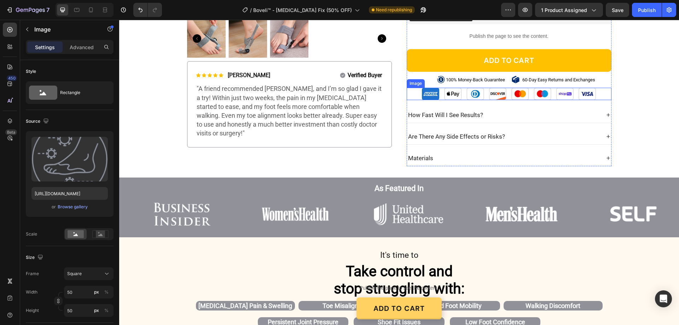
scroll to position [35, 0]
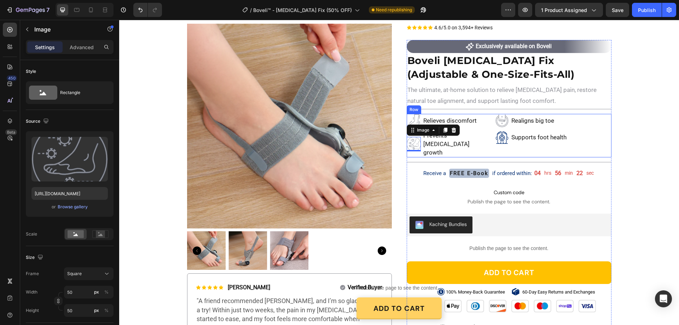
click at [495, 139] on img at bounding box center [502, 137] width 14 height 14
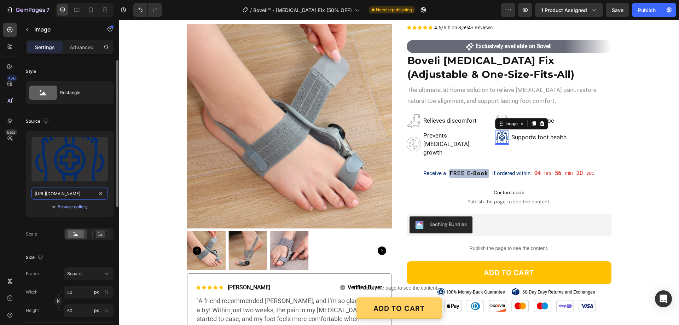
click at [76, 192] on input "https://cdn.shopify.com/s/files/1/0887/9213/8077/files/gempages_580466417665573…" at bounding box center [69, 193] width 76 height 13
click at [76, 208] on div "Browse gallery" at bounding box center [73, 207] width 30 height 6
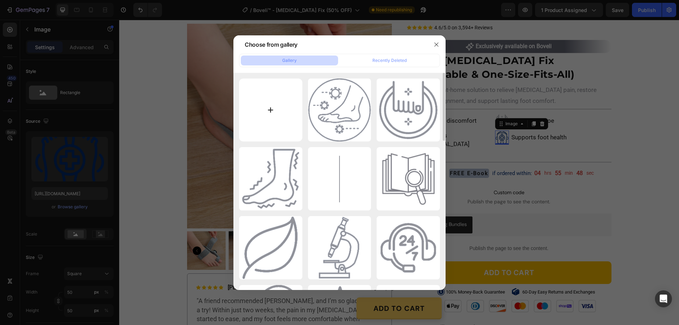
click at [271, 107] on input "file" at bounding box center [270, 110] width 63 height 63
type input "C:\fakepath\gempages_580466417665573459-b4f40271-b020-442b-8473-2c150e1bca4c[1]…"
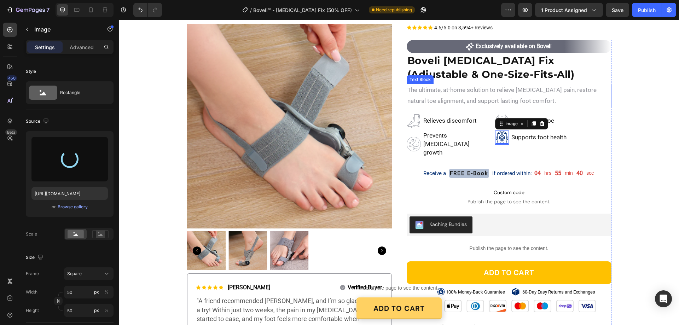
type input "https://cdn.shopify.com/s/files/1/0887/9213/8077/files/gempages_580466417665573…"
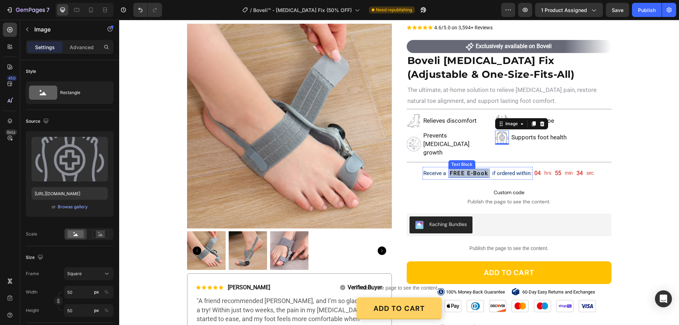
click at [471, 169] on p "FREE E-Book" at bounding box center [469, 173] width 39 height 8
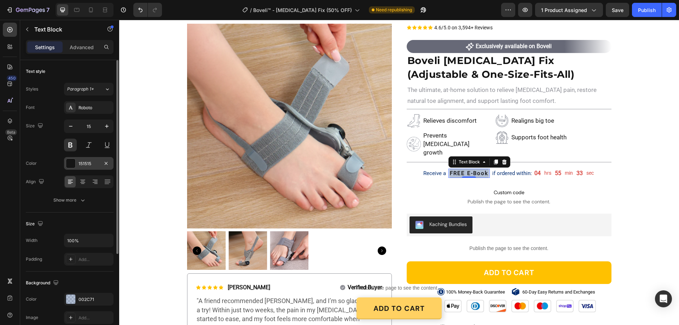
click at [83, 165] on div "151515" at bounding box center [89, 164] width 21 height 6
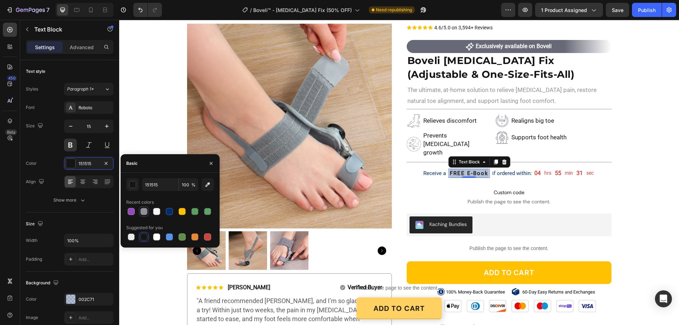
click at [144, 215] on div at bounding box center [144, 211] width 8 height 8
type input "919299"
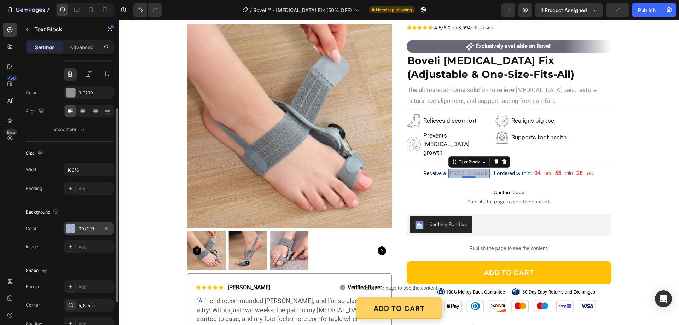
click at [82, 229] on div "002C71" at bounding box center [89, 229] width 21 height 6
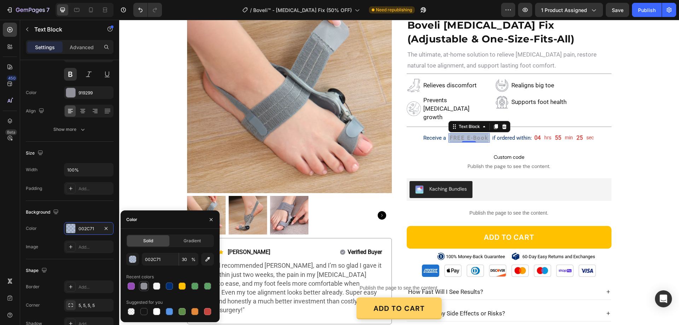
click at [141, 285] on div at bounding box center [143, 286] width 7 height 7
type input "919299"
click at [132, 259] on div "button" at bounding box center [132, 259] width 7 height 7
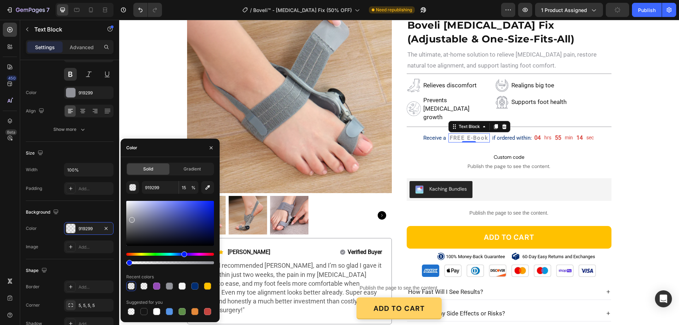
drag, startPoint x: 212, startPoint y: 262, endPoint x: 203, endPoint y: 244, distance: 20.2
click at [128, 263] on div at bounding box center [130, 263] width 6 height 6
type input "2"
click at [425, 135] on p "Receive a" at bounding box center [434, 138] width 23 height 6
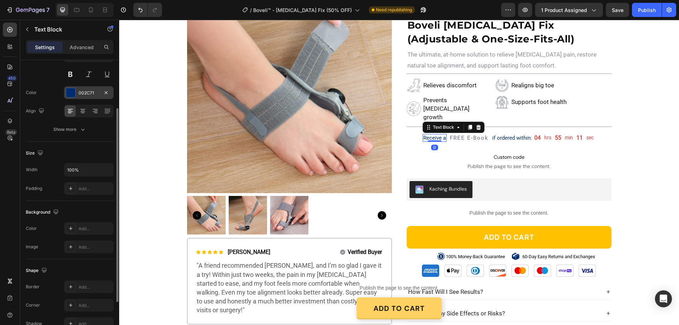
click at [86, 88] on div "002C71" at bounding box center [89, 92] width 50 height 13
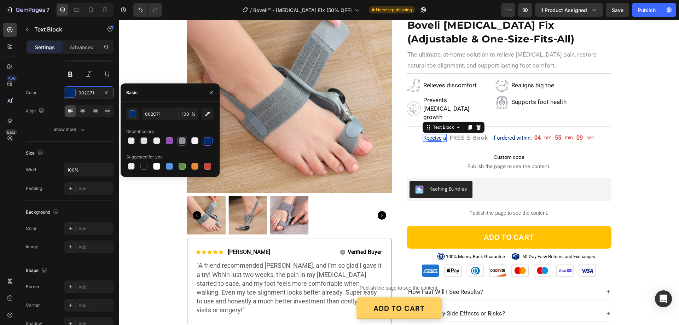
drag, startPoint x: 184, startPoint y: 138, endPoint x: 182, endPoint y: 95, distance: 42.8
click at [184, 138] on div at bounding box center [182, 140] width 7 height 7
type input "919299"
click at [505, 135] on p "if ordered within:" at bounding box center [512, 138] width 40 height 6
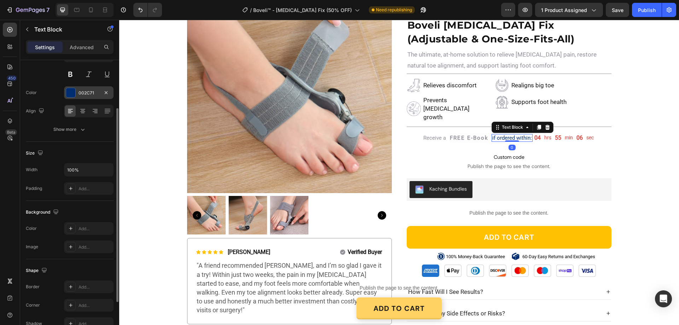
click at [85, 94] on div "002C71" at bounding box center [89, 93] width 21 height 6
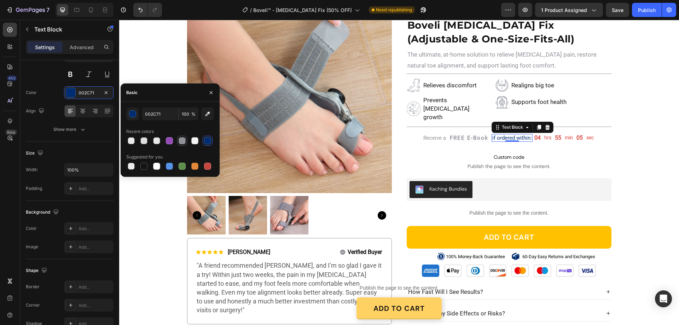
click at [183, 140] on div at bounding box center [182, 140] width 7 height 7
type input "919299"
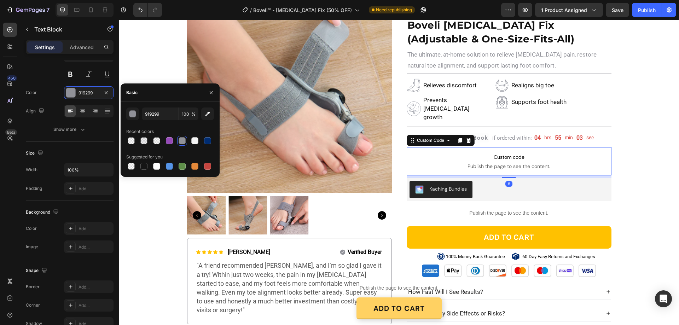
click at [563, 147] on p "Custom code Publish the page to see the content." at bounding box center [509, 161] width 205 height 28
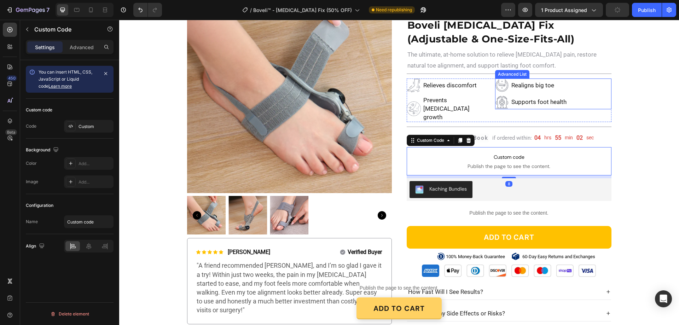
click at [591, 90] on div "Image Realigns big toe Text Block Image Supports foot health Text Block" at bounding box center [553, 94] width 116 height 31
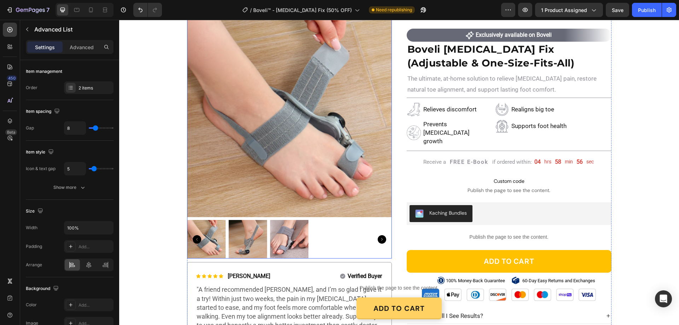
scroll to position [71, 0]
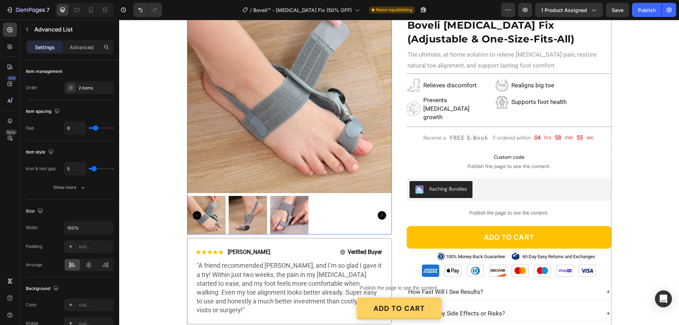
click at [253, 219] on img at bounding box center [247, 215] width 39 height 39
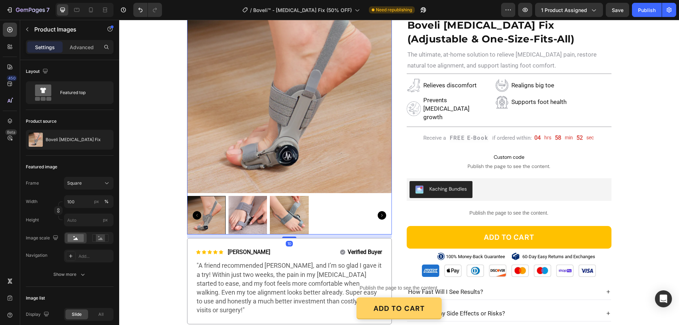
click at [282, 216] on img at bounding box center [289, 215] width 39 height 39
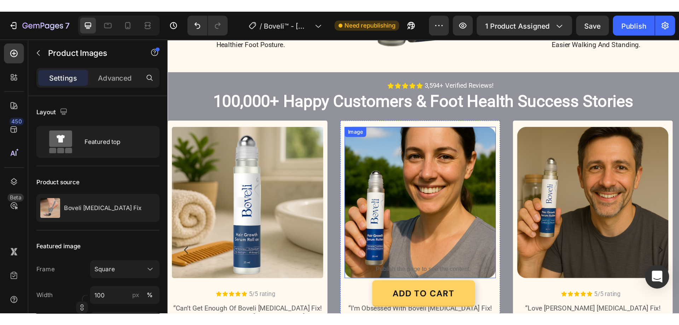
scroll to position [623, 0]
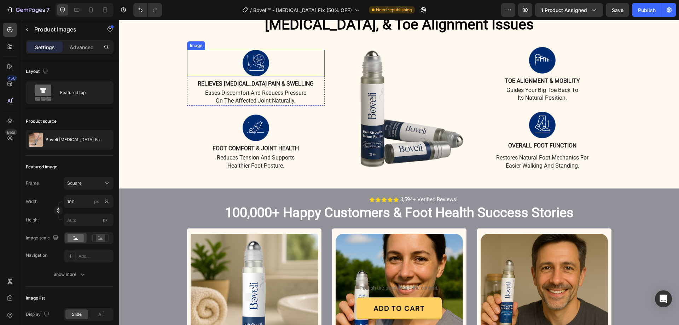
click at [257, 58] on img at bounding box center [256, 63] width 27 height 27
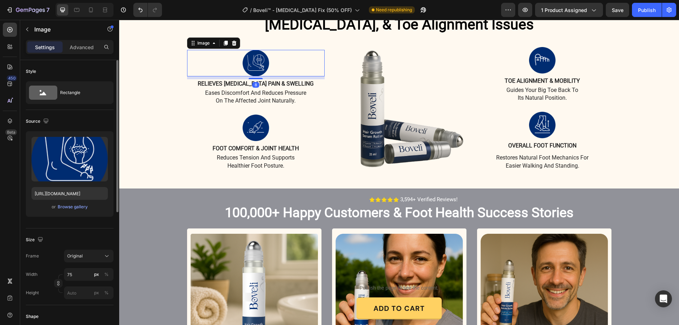
click at [75, 202] on div "Upload Image https://cdn.shopify.com/s/files/1/0887/9213/8077/files/gempages_58…" at bounding box center [70, 174] width 88 height 86
click at [77, 204] on div "Browse gallery" at bounding box center [73, 207] width 30 height 6
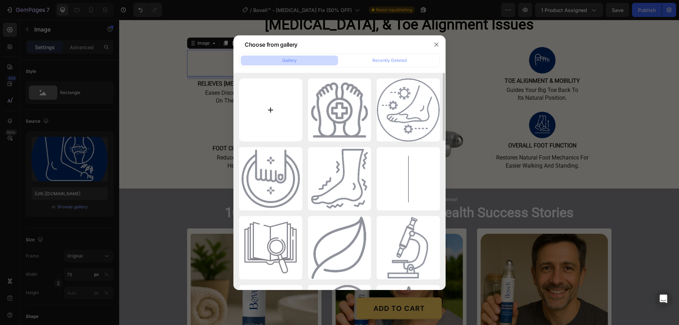
click at [267, 109] on input "file" at bounding box center [270, 110] width 63 height 63
type input "C:\fakepath\Boosts Skin Elasticity & Firmness (10).png"
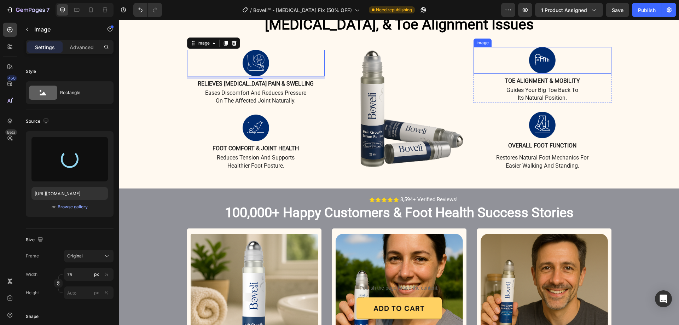
type input "https://cdn.shopify.com/s/files/1/0887/9213/8077/files/gempages_580466417665573…"
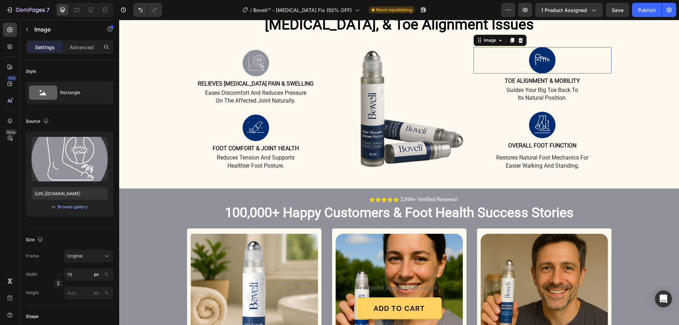
click at [530, 63] on img at bounding box center [542, 60] width 27 height 27
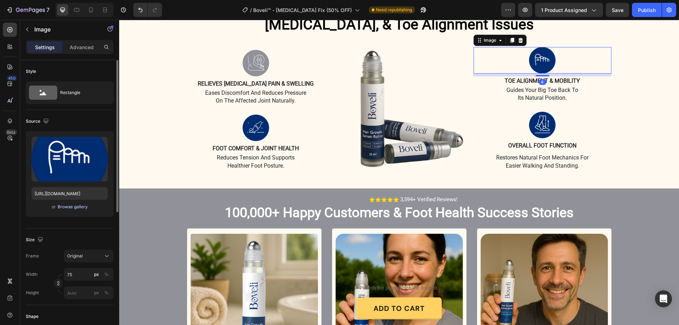
click at [60, 205] on div "Browse gallery" at bounding box center [73, 207] width 30 height 6
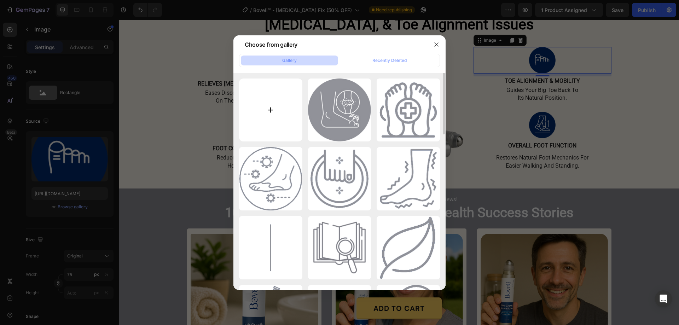
click at [266, 111] on input "file" at bounding box center [270, 110] width 63 height 63
type input "C:\fakepath\Boosts Skin Elasticity & Firmness (9).png"
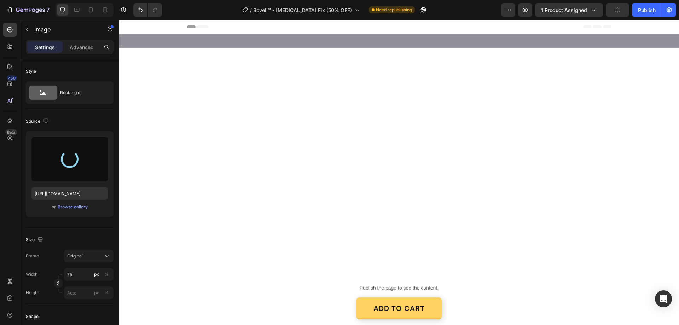
scroll to position [623, 0]
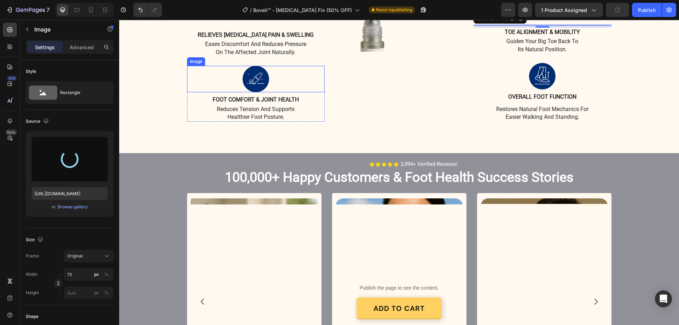
type input "[URL][DOMAIN_NAME]"
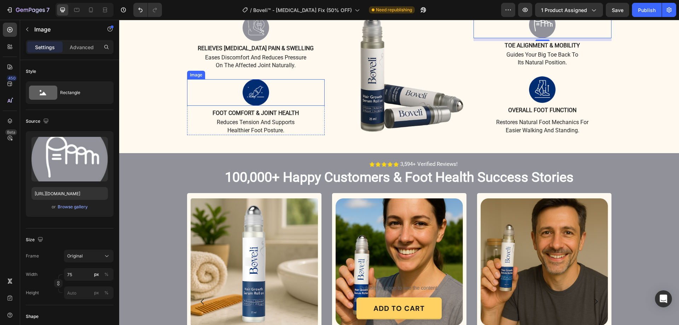
click at [247, 106] on img at bounding box center [256, 92] width 27 height 27
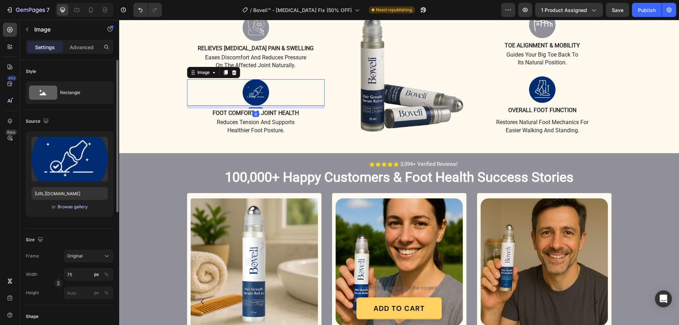
click at [77, 205] on div "Browse gallery" at bounding box center [73, 207] width 30 height 6
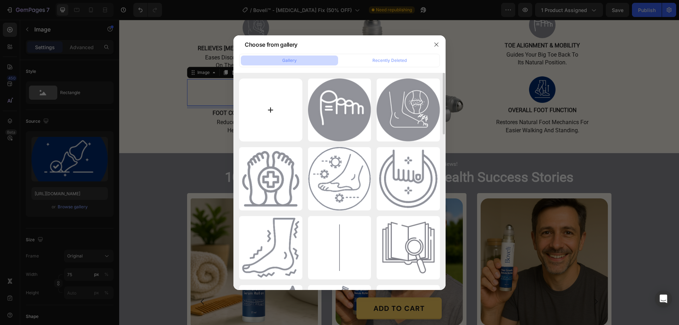
click at [270, 107] on input "file" at bounding box center [270, 110] width 63 height 63
type input "C:\fakepath\Boosts Skin Elasticity & Firmness (11).png"
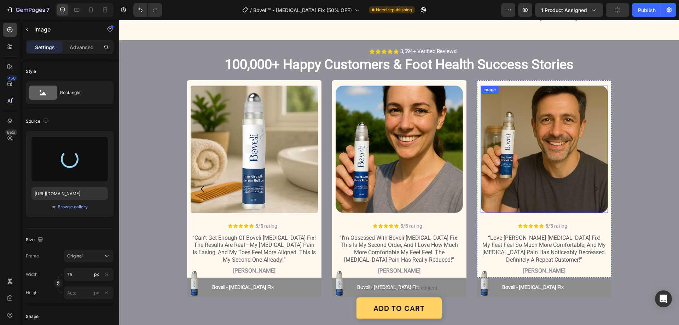
type input "[URL][DOMAIN_NAME]"
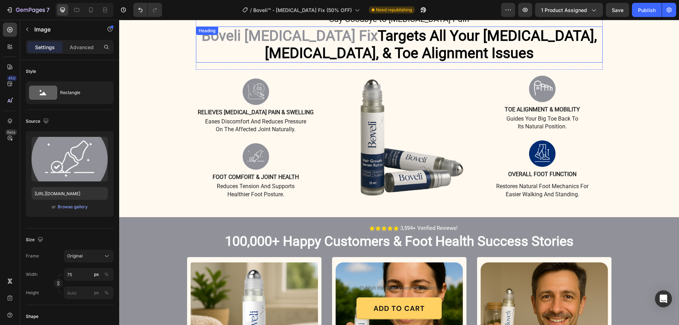
scroll to position [552, 0]
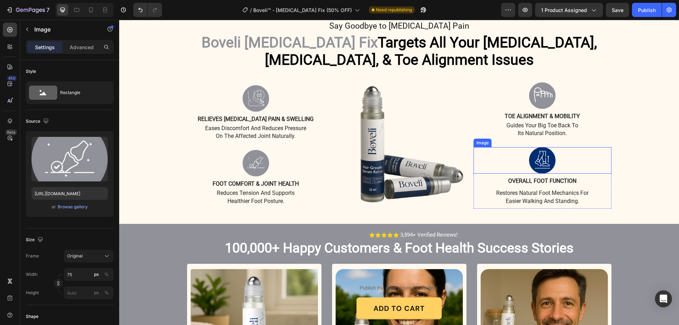
click at [544, 174] on img at bounding box center [542, 160] width 27 height 27
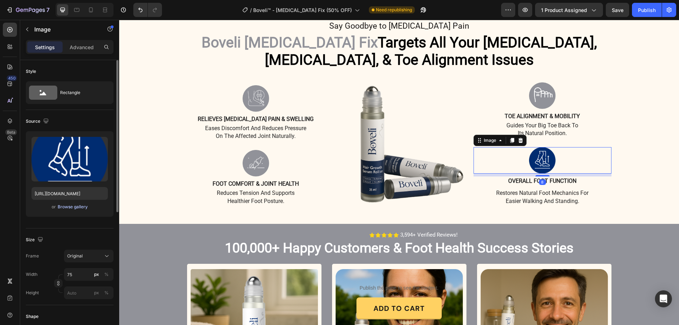
click at [79, 204] on div "Browse gallery" at bounding box center [73, 207] width 30 height 6
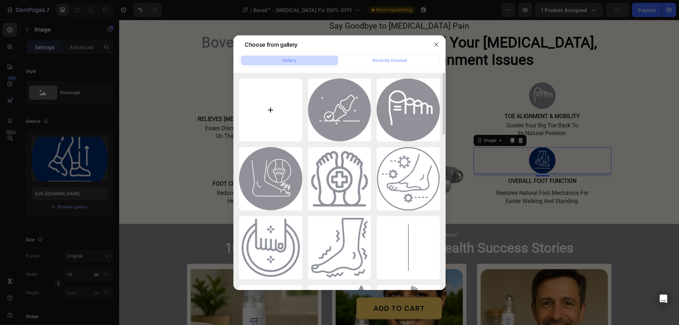
click at [272, 106] on input "file" at bounding box center [270, 110] width 63 height 63
type input "C:\fakepath\Boosts Skin Elasticity & Firmness (8).png"
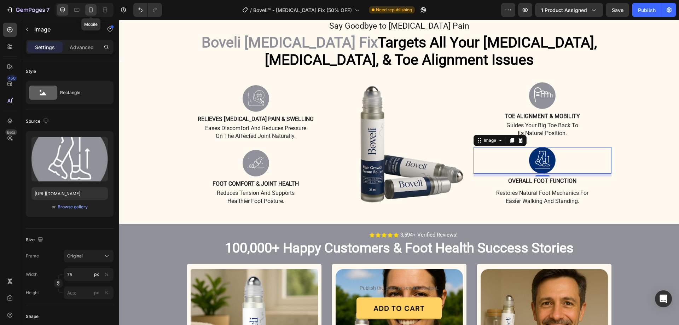
type input "[URL][DOMAIN_NAME]"
click at [91, 6] on div at bounding box center [90, 9] width 11 height 11
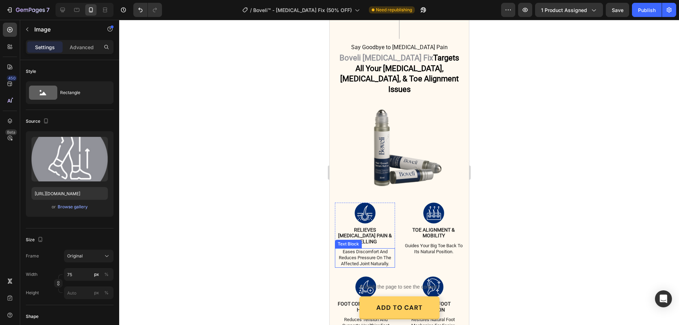
scroll to position [598, 0]
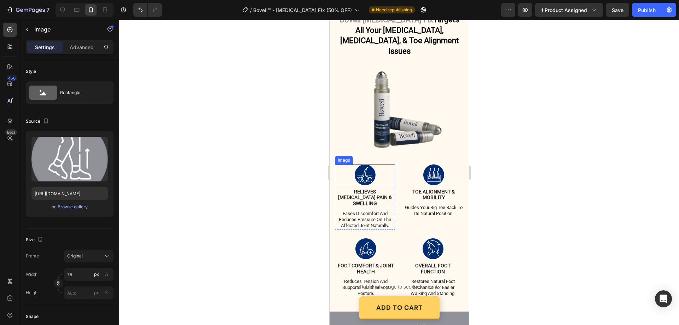
click at [371, 164] on img at bounding box center [364, 174] width 21 height 21
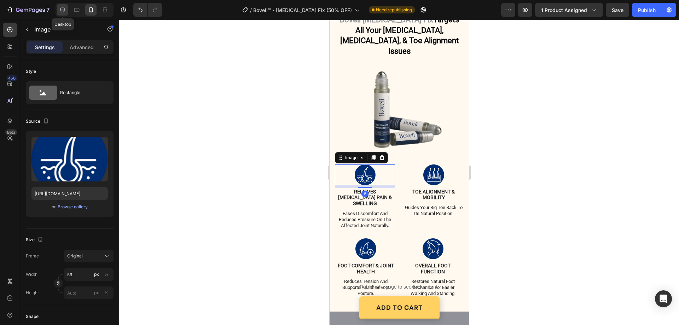
click at [62, 5] on div at bounding box center [62, 9] width 11 height 11
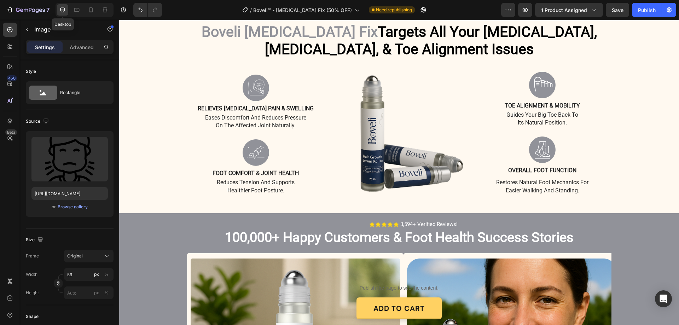
scroll to position [573, 0]
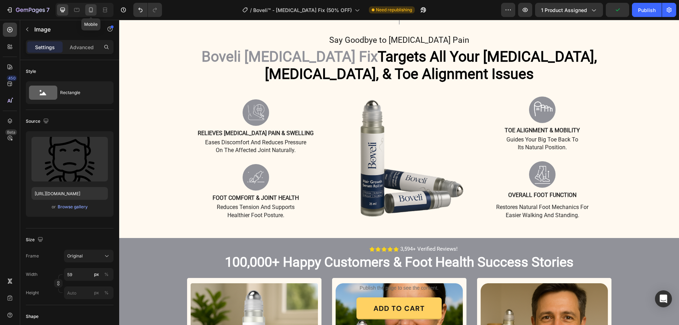
click at [92, 8] on icon at bounding box center [91, 9] width 4 height 5
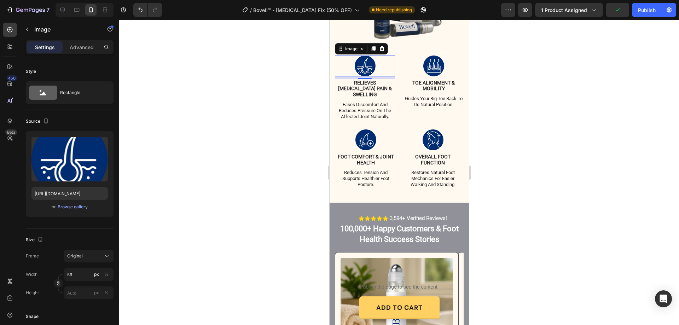
scroll to position [707, 0]
click at [76, 205] on div "Browse gallery" at bounding box center [73, 207] width 30 height 6
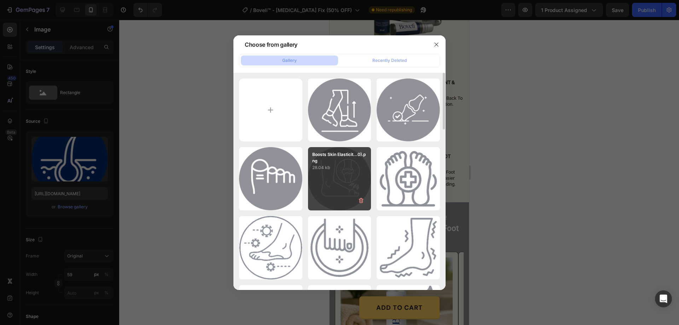
click at [354, 177] on div "Boosts Skin Elasticit...0).png 28.04 kb" at bounding box center [339, 178] width 63 height 63
type input "[URL][DOMAIN_NAME]"
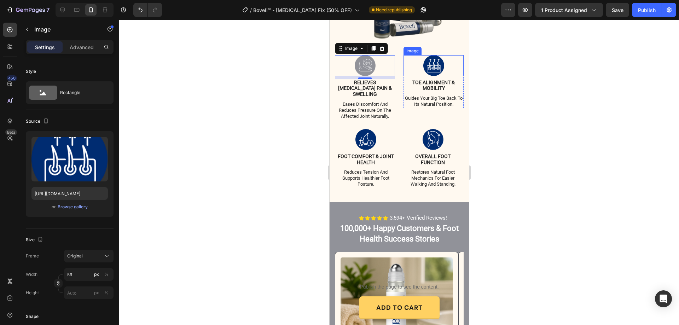
click at [434, 55] on img at bounding box center [433, 65] width 21 height 21
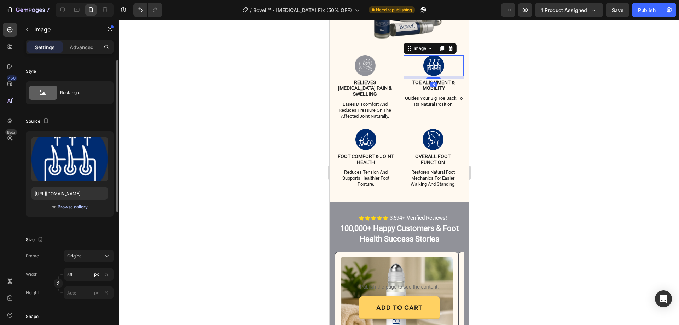
click at [66, 210] on div "Browse gallery" at bounding box center [73, 207] width 30 height 6
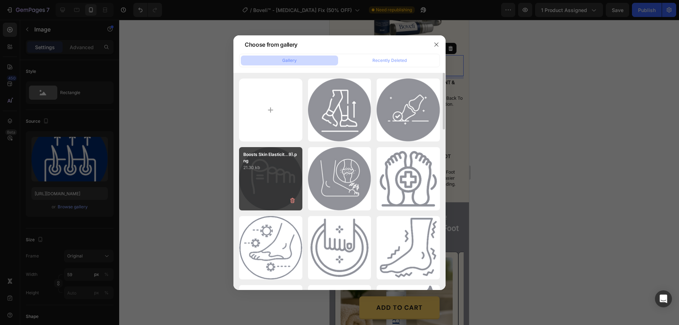
click at [274, 172] on div "Boosts Skin Elasticit...9).png 21.30 kb" at bounding box center [270, 178] width 63 height 63
type input "[URL][DOMAIN_NAME]"
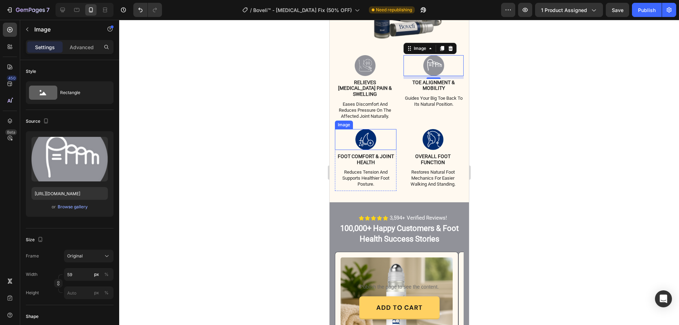
click at [363, 129] on img at bounding box center [365, 139] width 21 height 21
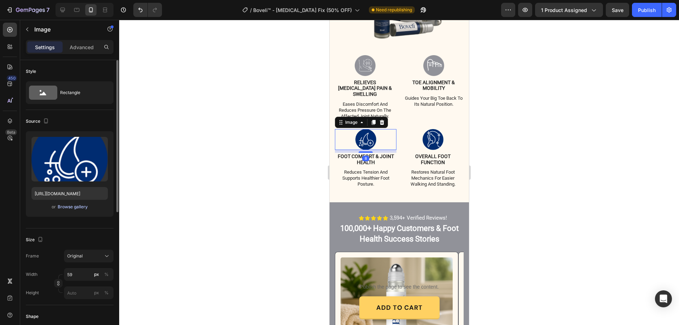
click at [72, 204] on div "Browse gallery" at bounding box center [73, 207] width 30 height 6
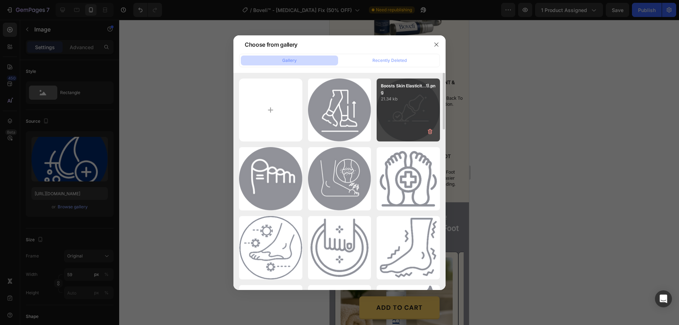
click at [407, 104] on div "Boosts Skin Elasticit...1).png 21.34 kb" at bounding box center [408, 110] width 63 height 63
type input "https://cdn.shopify.com/s/files/1/0887/9213/8077/files/gempages_580466417665573…"
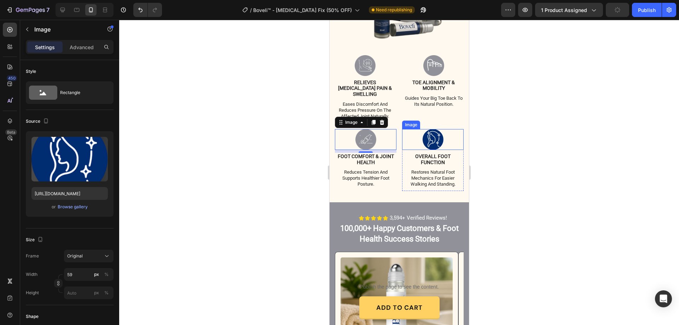
click at [434, 129] on img at bounding box center [432, 139] width 21 height 21
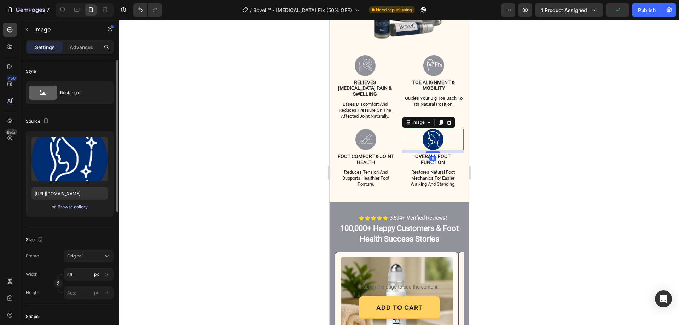
click at [85, 204] on div "Browse gallery" at bounding box center [73, 207] width 30 height 6
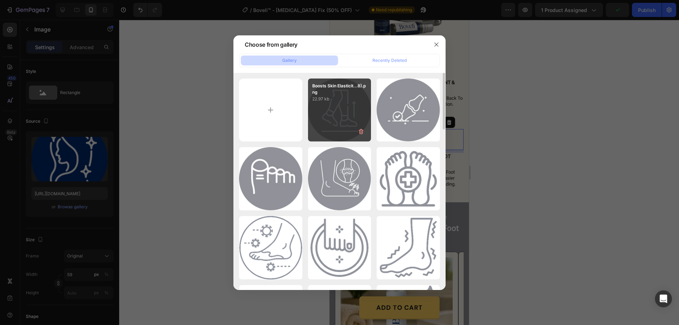
click at [343, 103] on div "Boosts Skin Elasticit...8).png 22.97 kb" at bounding box center [339, 110] width 63 height 63
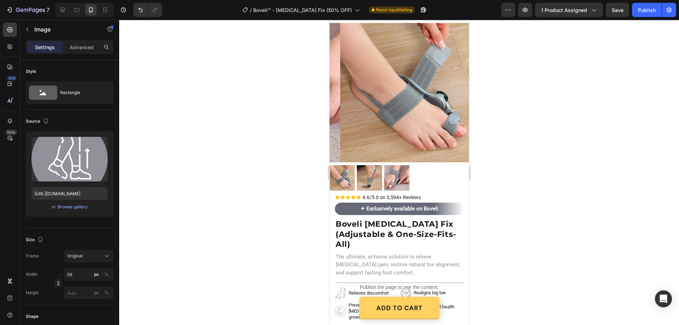
scroll to position [0, 0]
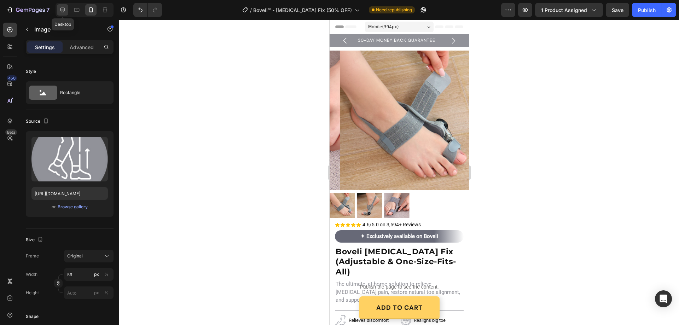
click at [64, 10] on icon at bounding box center [62, 10] width 5 height 5
type input "https://trydraindrops.com/cdn/shop/files/gempages_578946185352446485-17e6013a-5…"
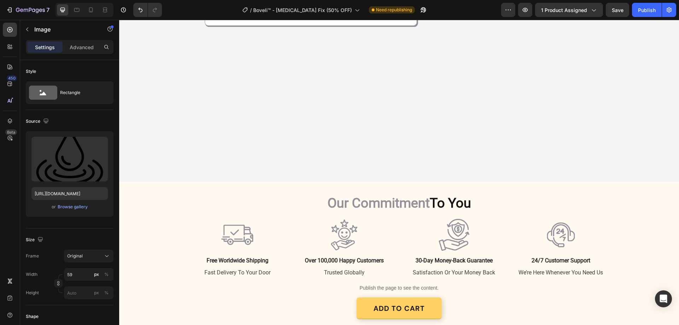
scroll to position [1521, 0]
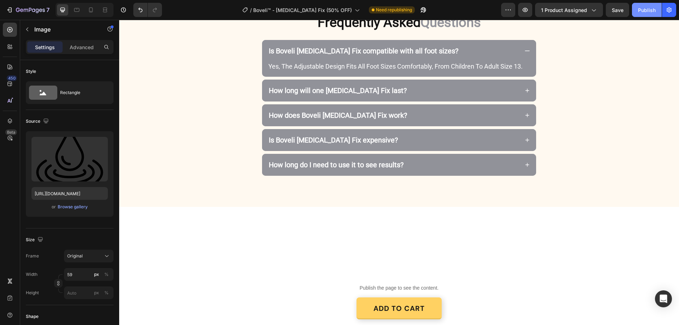
click at [645, 7] on div "Publish" at bounding box center [647, 9] width 18 height 7
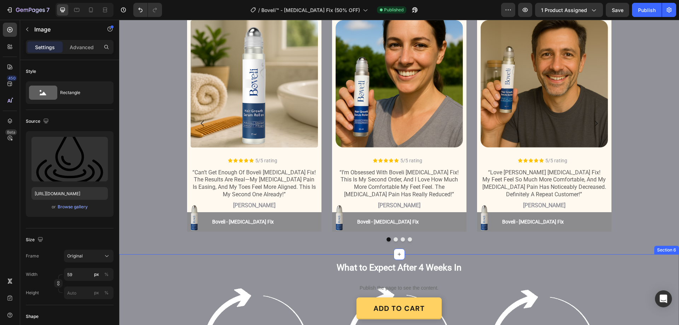
scroll to position [778, 0]
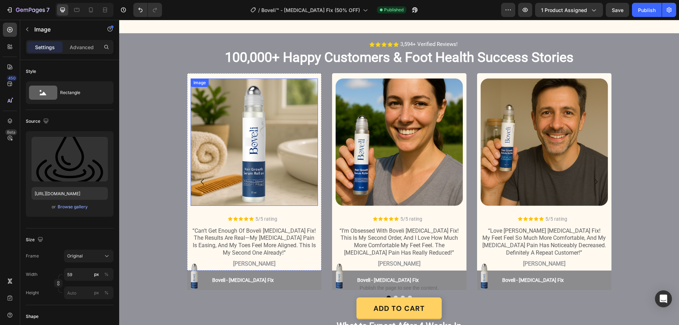
click at [262, 145] on img at bounding box center [254, 142] width 127 height 127
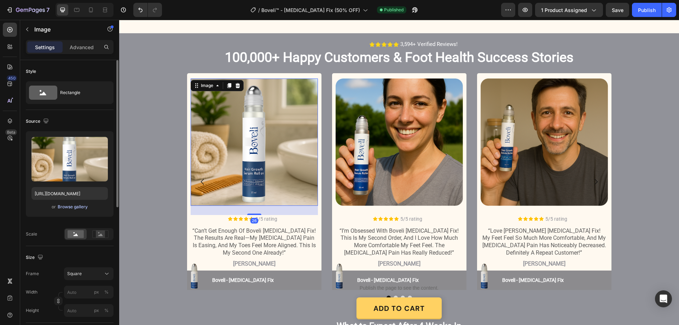
click at [79, 209] on div "Browse gallery" at bounding box center [73, 207] width 30 height 6
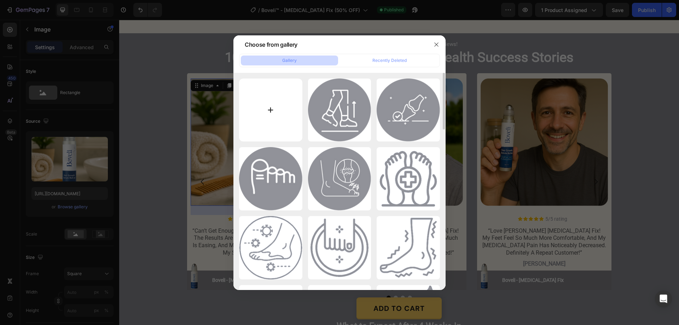
click at [273, 108] on input "file" at bounding box center [270, 110] width 63 height 63
type input "C:\fakepath\Screenshot 2025-09-28 105011.png"
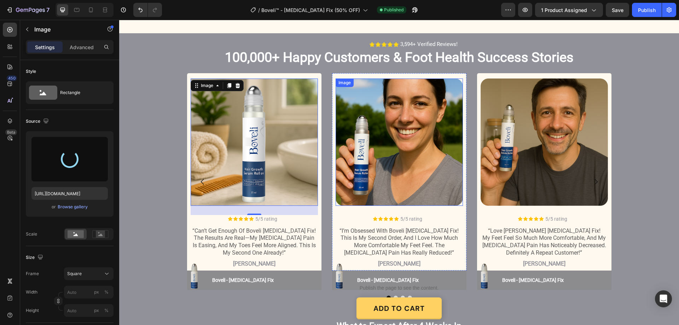
type input "[URL][DOMAIN_NAME]"
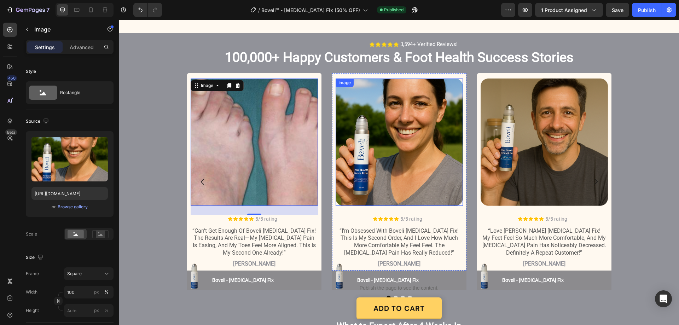
click at [379, 165] on img at bounding box center [399, 142] width 127 height 127
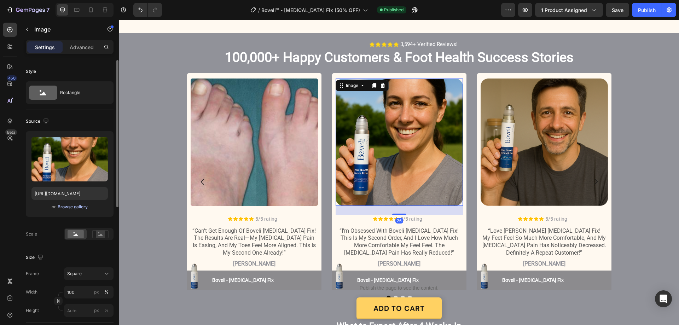
click at [76, 208] on div "Browse gallery" at bounding box center [73, 207] width 30 height 6
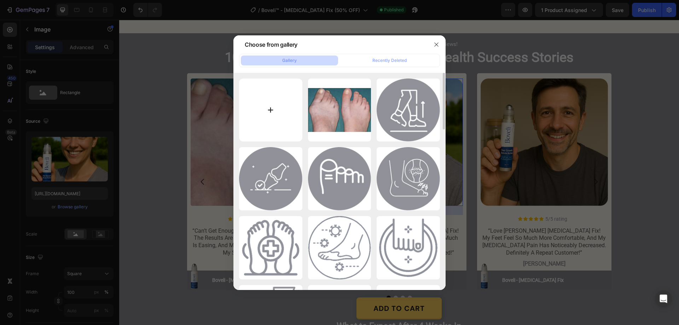
click at [272, 111] on input "file" at bounding box center [270, 110] width 63 height 63
type input "C:\fakepath\Screenshot 2025-09-28 104900.png"
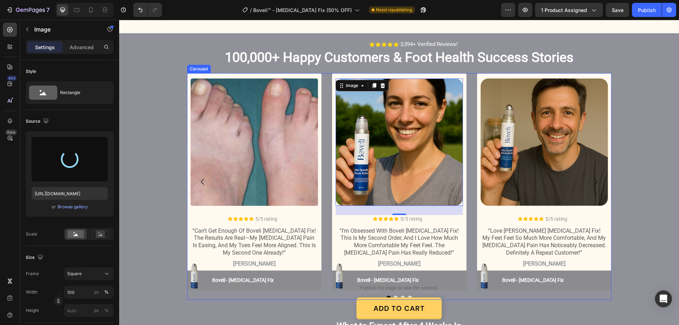
type input "[URL][DOMAIN_NAME]"
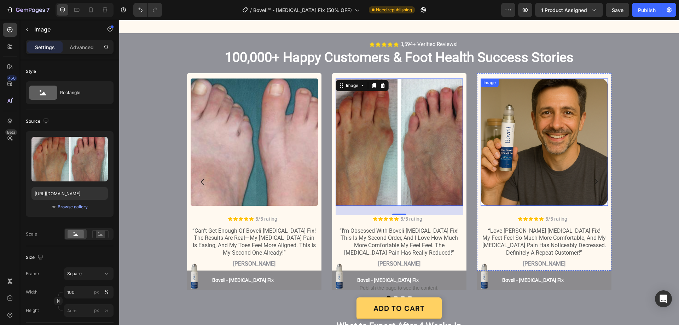
click at [511, 125] on img at bounding box center [544, 142] width 127 height 127
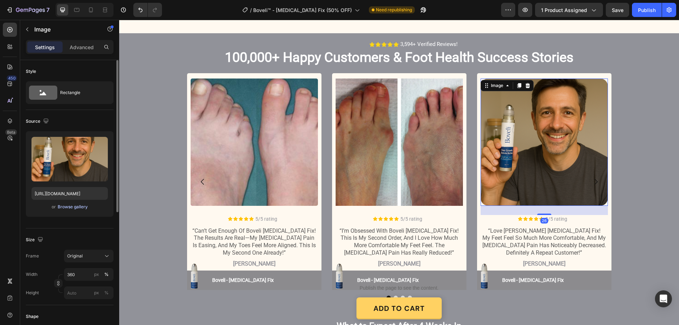
click at [78, 205] on div "Browse gallery" at bounding box center [73, 207] width 30 height 6
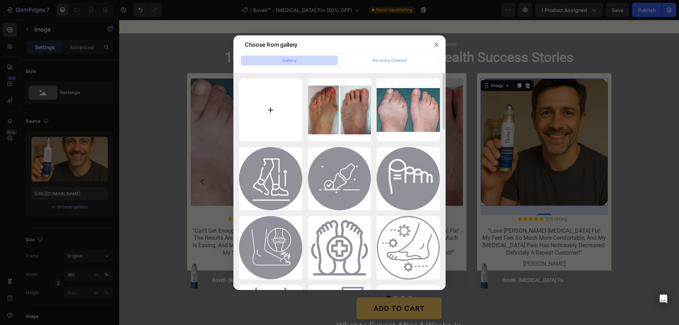
click at [270, 111] on input "file" at bounding box center [270, 110] width 63 height 63
type input "C:\fakepath\Screenshot 2025-09-28 104826.png"
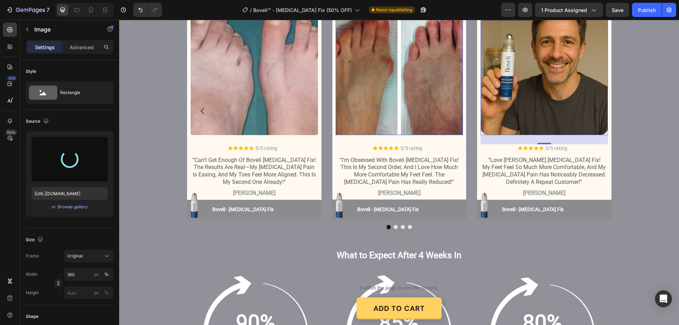
scroll to position [813, 0]
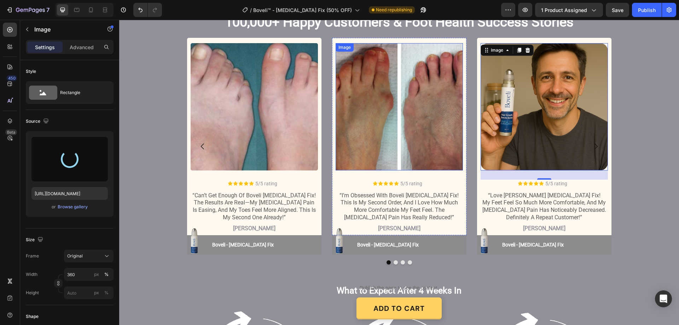
type input "https://cdn.shopify.com/s/files/1/0887/9213/8077/files/gempages_580466417665573…"
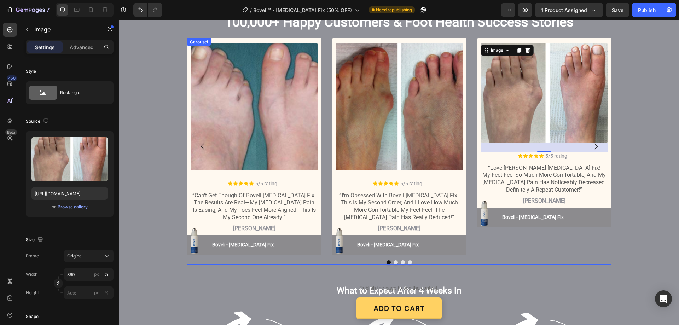
click at [408, 261] on button "Dot" at bounding box center [410, 262] width 4 height 4
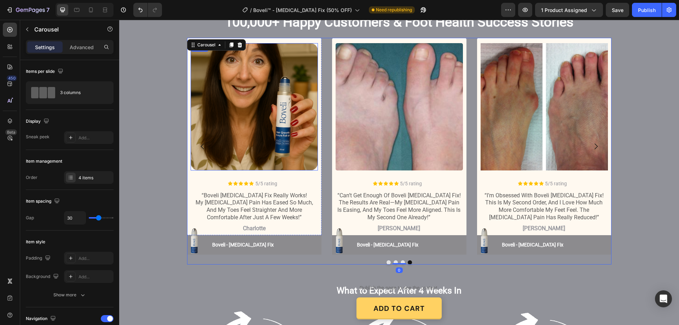
click at [251, 103] on img at bounding box center [254, 106] width 127 height 127
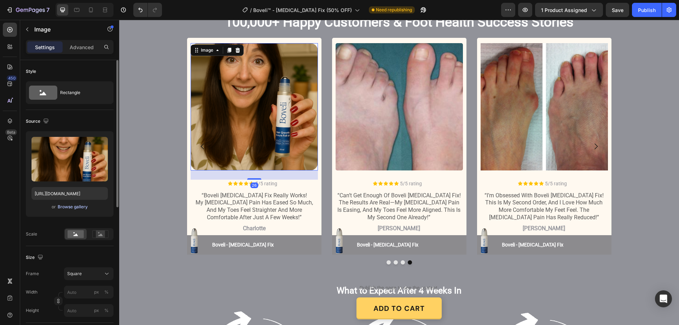
click at [70, 206] on div "Browse gallery" at bounding box center [73, 207] width 30 height 6
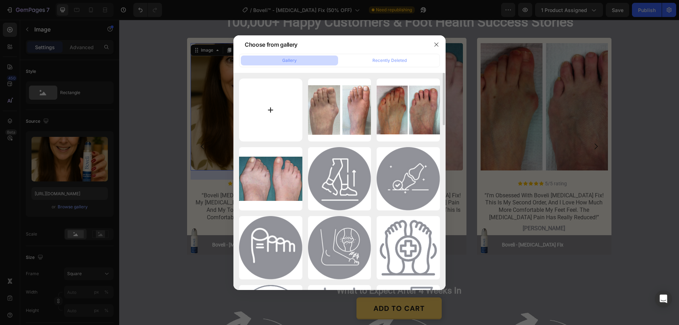
click at [270, 109] on input "file" at bounding box center [270, 110] width 63 height 63
type input "C:\fakepath\Screenshot 2025-09-28 104515.png"
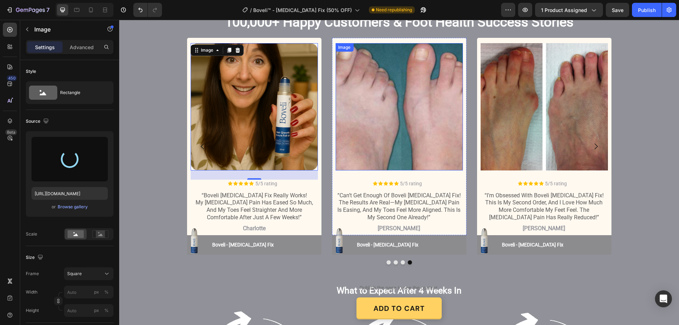
type input "https://cdn.shopify.com/s/files/1/0887/9213/8077/files/gempages_580466417665573…"
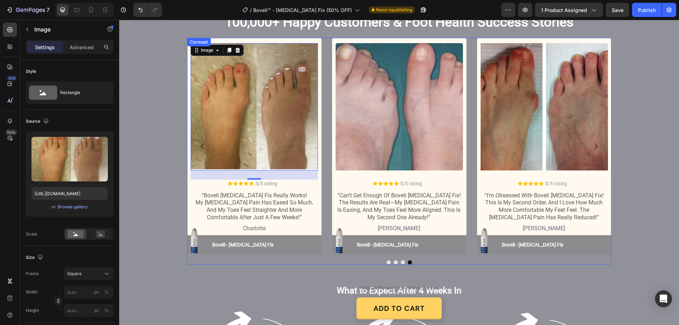
click at [386, 260] on div "Image Icon Icon Icon Icon Icon Icon List 5/5 rating Text Block Row “can’t get e…" at bounding box center [399, 151] width 424 height 227
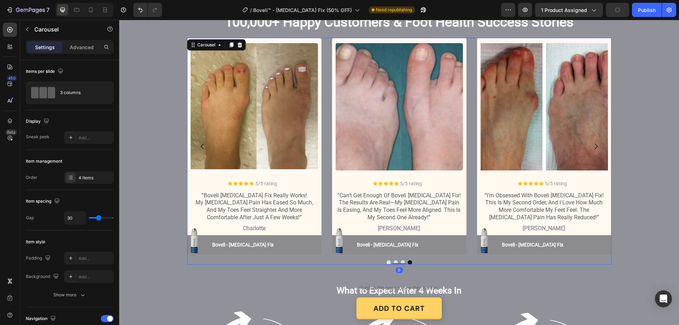
click at [387, 262] on button "Dot" at bounding box center [389, 262] width 4 height 4
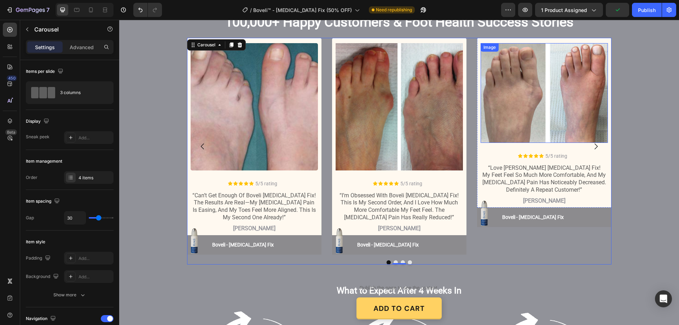
click at [507, 112] on img at bounding box center [544, 93] width 127 height 100
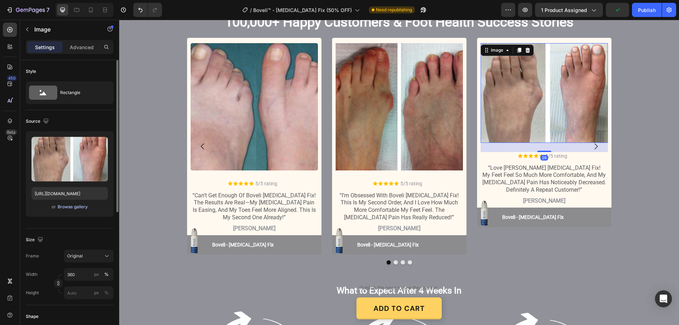
click at [66, 205] on div "Browse gallery" at bounding box center [73, 207] width 30 height 6
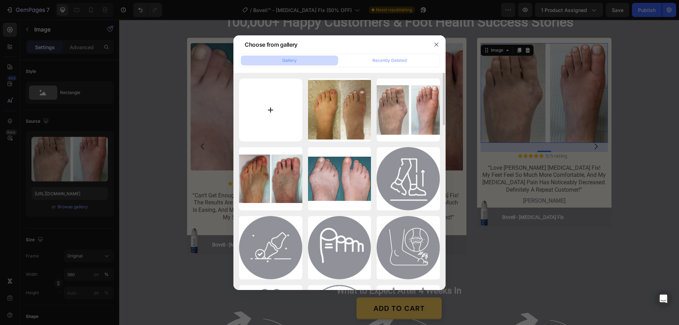
click at [271, 111] on input "file" at bounding box center [270, 110] width 63 height 63
type input "C:\fakepath\Screenshot 2025-09-28 104609.png"
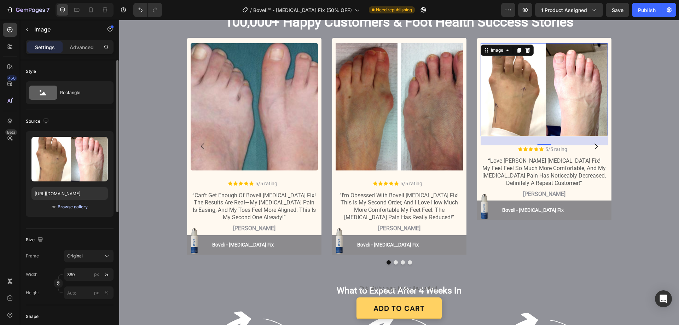
click at [80, 206] on div "Browse gallery" at bounding box center [73, 207] width 30 height 6
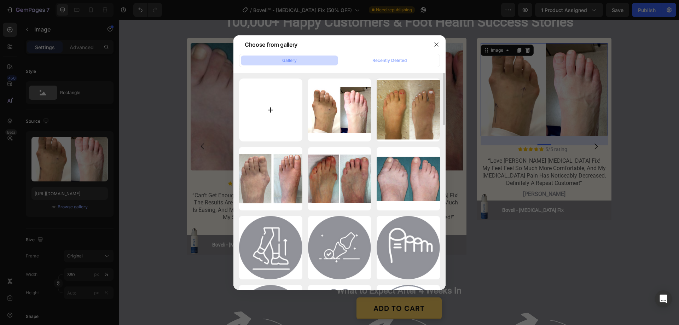
click at [272, 109] on input "file" at bounding box center [270, 110] width 63 height 63
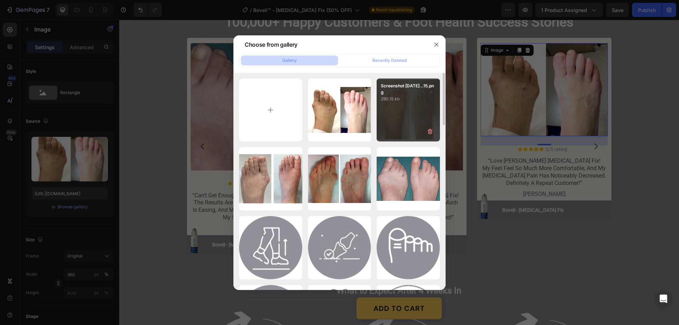
click at [407, 101] on p "290.15 kb" at bounding box center [408, 98] width 55 height 7
type input "https://cdn.shopify.com/s/files/1/0887/9213/8077/files/gempages_580466417665573…"
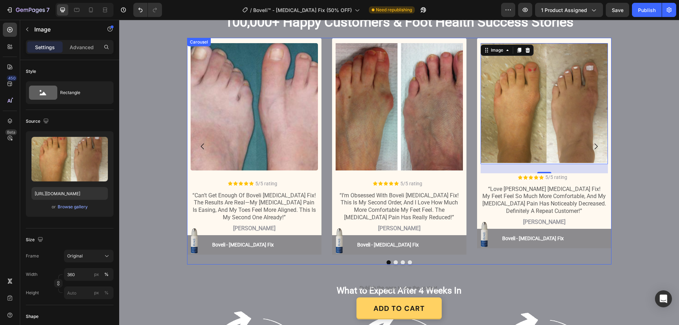
click at [408, 263] on button "Dot" at bounding box center [410, 262] width 4 height 4
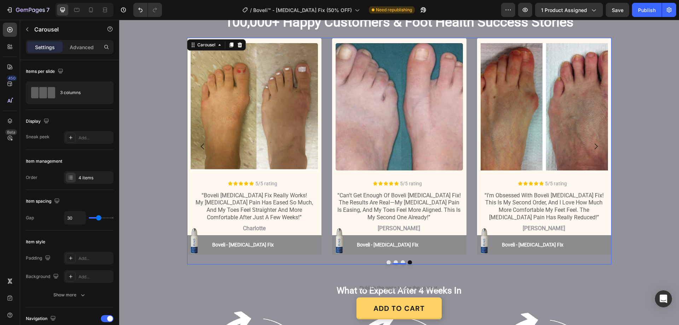
click at [387, 262] on button "Dot" at bounding box center [389, 262] width 4 height 4
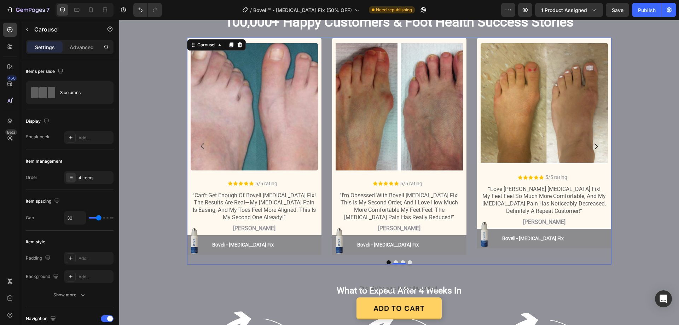
click at [408, 261] on div at bounding box center [399, 262] width 424 height 4
click at [408, 263] on button "Dot" at bounding box center [410, 262] width 4 height 4
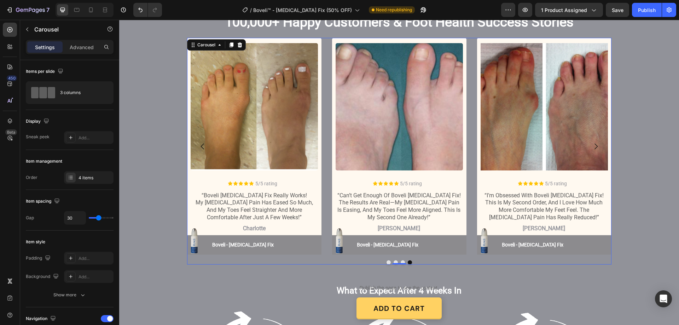
click at [387, 262] on button "Dot" at bounding box center [389, 262] width 4 height 4
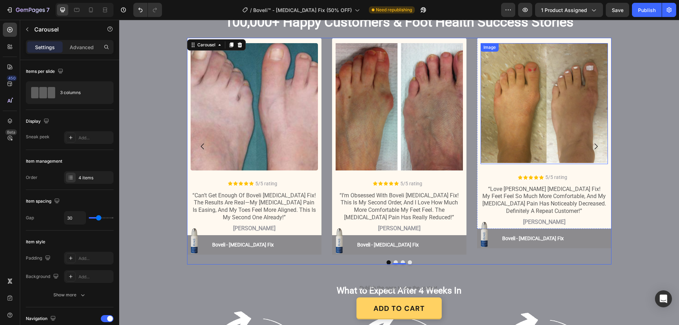
click at [524, 112] on img at bounding box center [544, 103] width 127 height 121
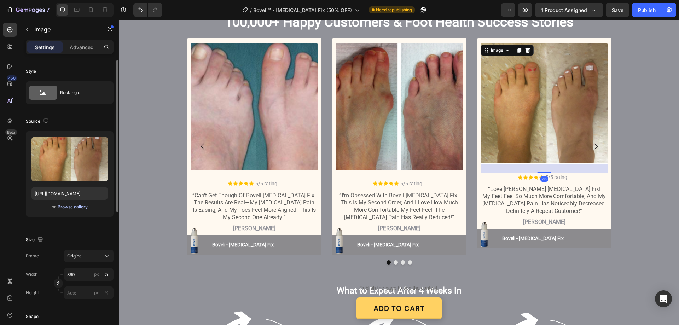
click at [81, 208] on div "Browse gallery" at bounding box center [73, 207] width 30 height 6
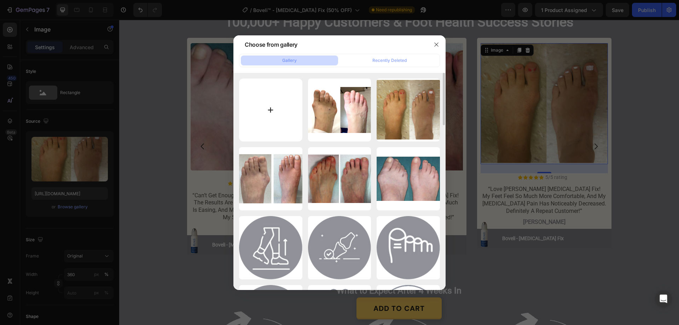
click at [272, 109] on input "file" at bounding box center [270, 110] width 63 height 63
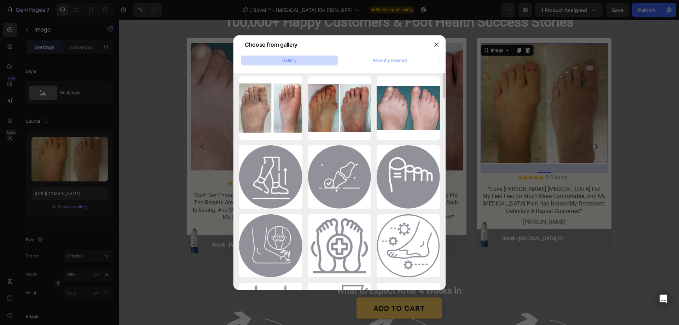
scroll to position [0, 0]
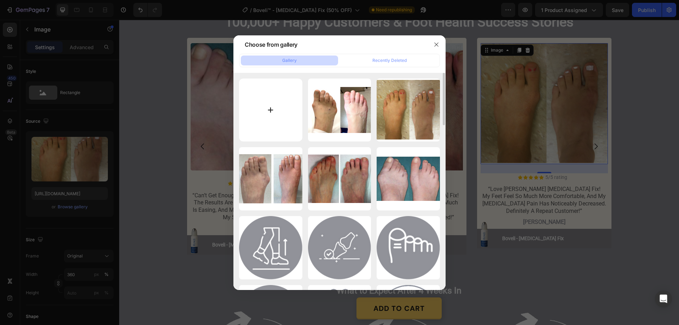
type input "C:\fakepath\Screenshot 2025-09-28 104609.png"
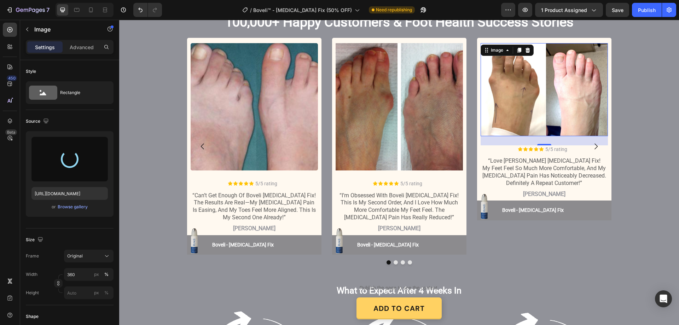
type input "https://cdn.shopify.com/s/files/1/0887/9213/8077/files/gempages_580466417665573…"
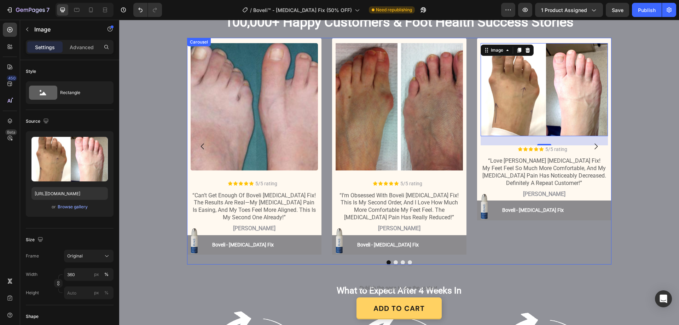
click at [408, 261] on button "Dot" at bounding box center [410, 262] width 4 height 4
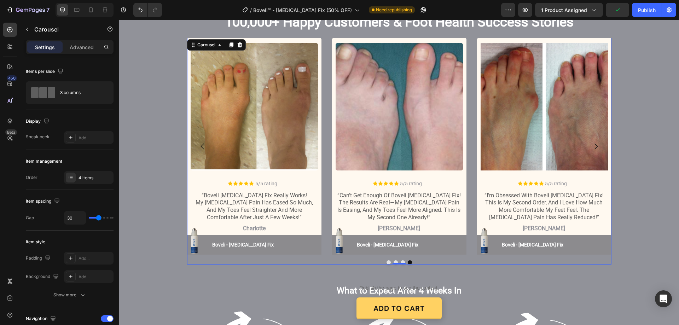
click at [387, 262] on button "Dot" at bounding box center [389, 262] width 4 height 4
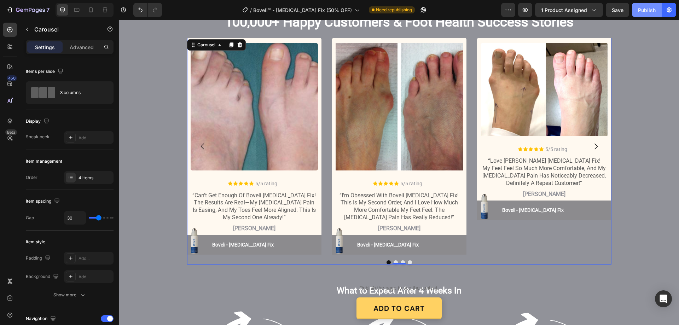
click at [646, 9] on div "Publish" at bounding box center [647, 9] width 18 height 7
click at [533, 109] on img at bounding box center [544, 89] width 127 height 93
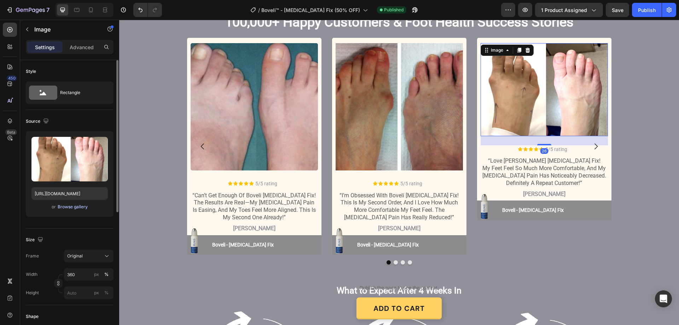
click at [71, 205] on div "Browse gallery" at bounding box center [73, 207] width 30 height 6
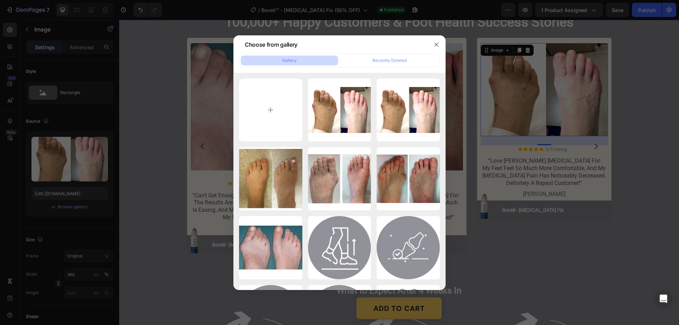
click at [306, 57] on button "Gallery" at bounding box center [289, 61] width 97 height 10
click at [275, 104] on input "file" at bounding box center [270, 110] width 63 height 63
type input "C:\fakepath\Screenshot 2025-09-28 104737.png"
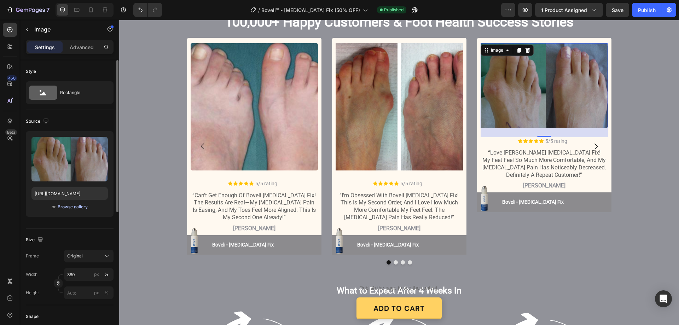
click at [77, 205] on div "Browse gallery" at bounding box center [73, 207] width 30 height 6
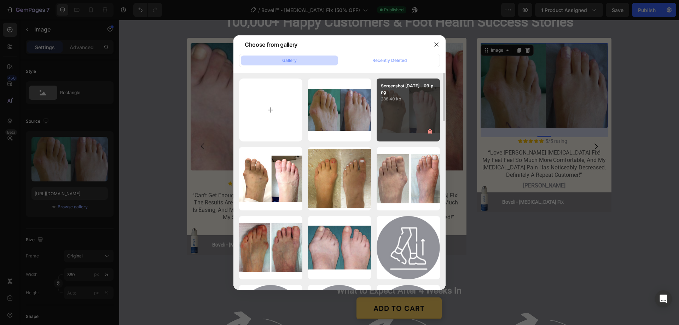
click at [408, 116] on div "Screenshot 2025-09-28...09.png 288.40 kb" at bounding box center [408, 110] width 63 height 63
type input "https://cdn.shopify.com/s/files/1/0887/9213/8077/files/gempages_580466417665573…"
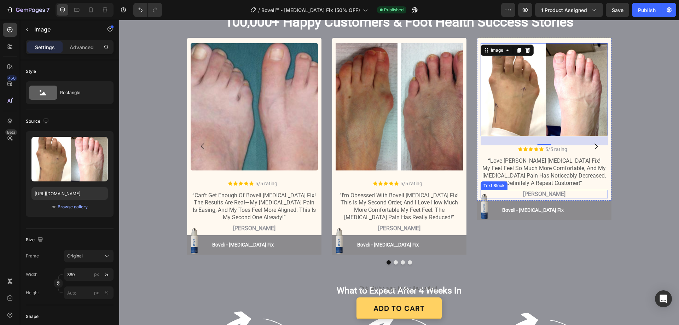
click at [543, 194] on p "amelia" at bounding box center [544, 194] width 126 height 7
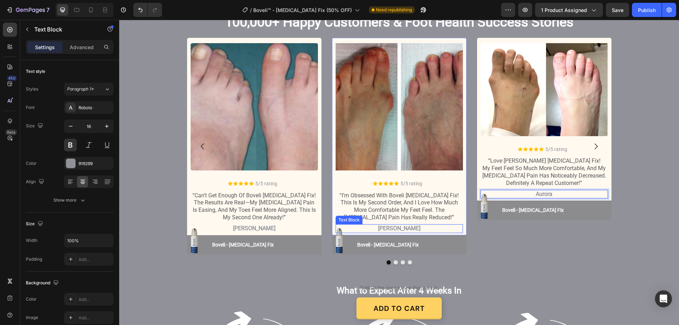
click at [390, 227] on p "evelyn" at bounding box center [399, 228] width 126 height 7
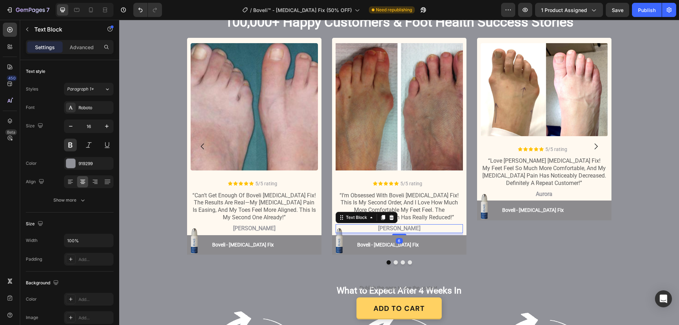
click at [393, 227] on p "evelyn" at bounding box center [399, 228] width 126 height 7
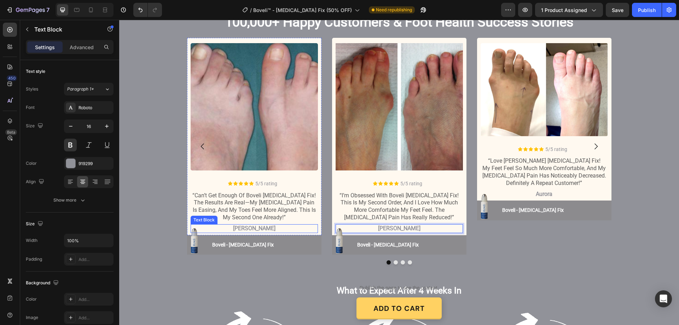
click at [260, 228] on p "harper" at bounding box center [254, 228] width 126 height 7
click at [257, 227] on p "harper" at bounding box center [254, 228] width 126 height 7
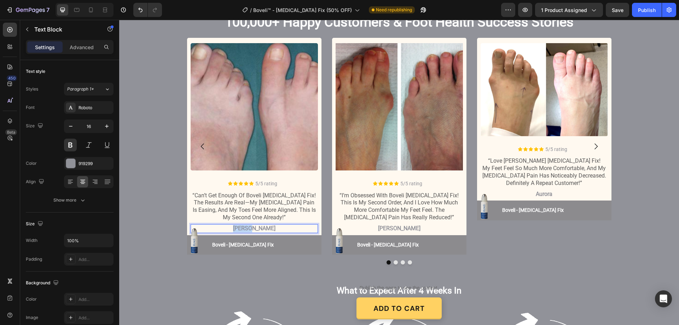
click at [257, 227] on p "harper" at bounding box center [254, 228] width 126 height 7
click at [408, 263] on button "Dot" at bounding box center [410, 262] width 4 height 4
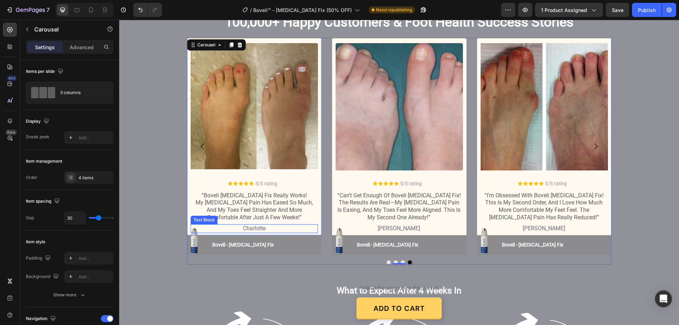
click at [255, 228] on p "charlotte" at bounding box center [254, 228] width 126 height 7
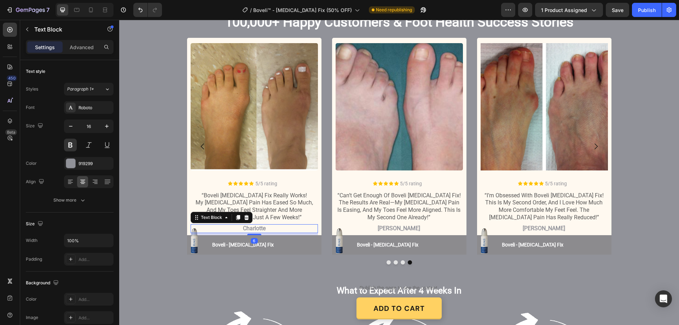
click at [255, 228] on p "charlotte" at bounding box center [254, 228] width 126 height 7
click at [647, 8] on div "Publish" at bounding box center [647, 9] width 18 height 7
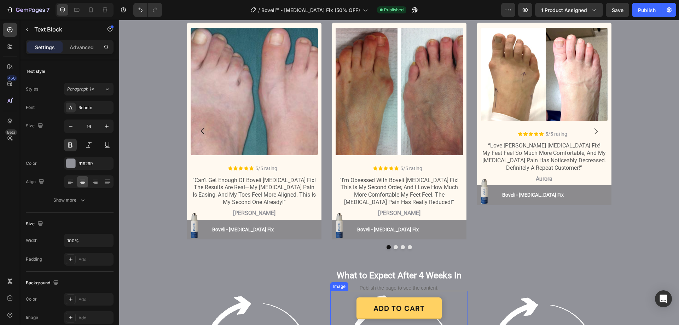
scroll to position [813, 0]
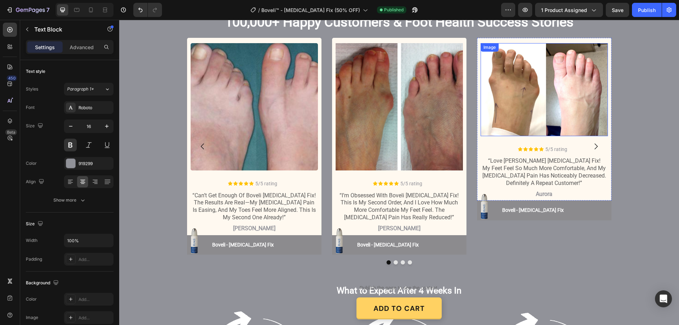
click at [518, 100] on img at bounding box center [544, 89] width 127 height 93
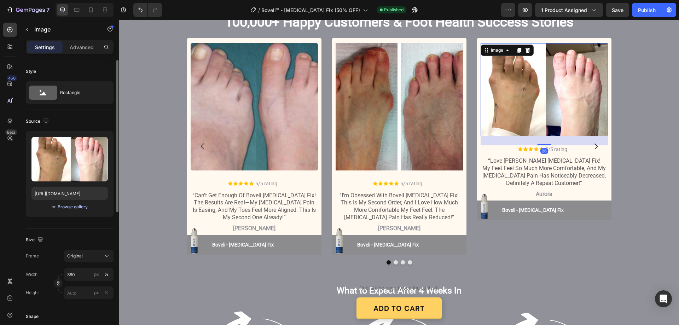
click at [74, 205] on div "Browse gallery" at bounding box center [73, 207] width 30 height 6
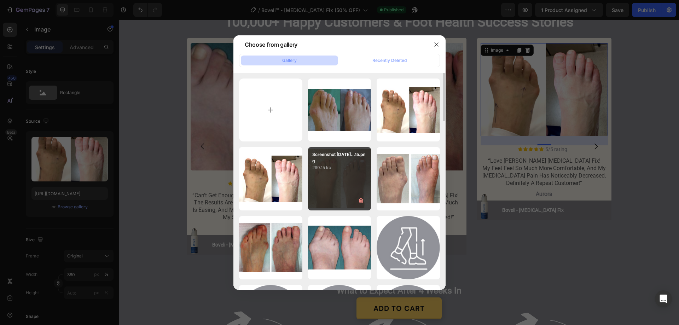
click at [327, 176] on div "Screenshot 2025-09-28...15.png 290.15 kb" at bounding box center [339, 178] width 63 height 63
type input "https://cdn.shopify.com/s/files/1/0887/9213/8077/files/gempages_580466417665573…"
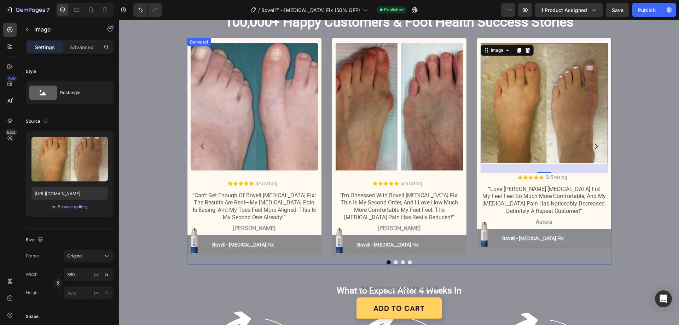
click at [408, 262] on button "Dot" at bounding box center [410, 262] width 4 height 4
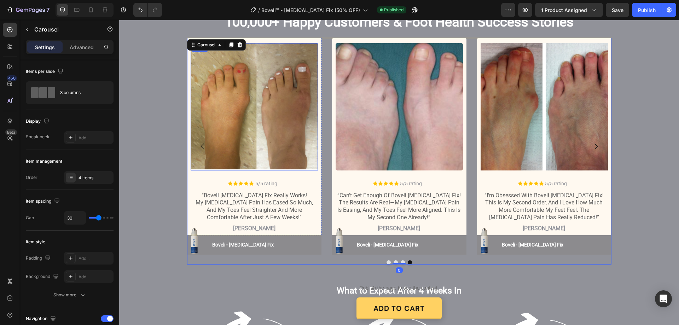
click at [234, 135] on img at bounding box center [254, 106] width 127 height 127
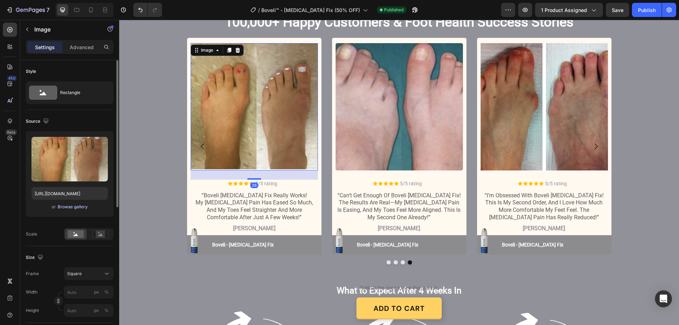
click at [79, 205] on div "Browse gallery" at bounding box center [73, 207] width 30 height 6
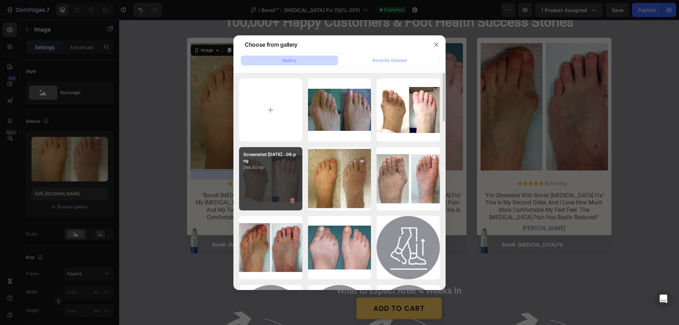
click at [275, 182] on div "Screenshot 2025-09-28...09.png 288.40 kb" at bounding box center [270, 178] width 63 height 63
type input "https://cdn.shopify.com/s/files/1/0887/9213/8077/files/gempages_580466417665573…"
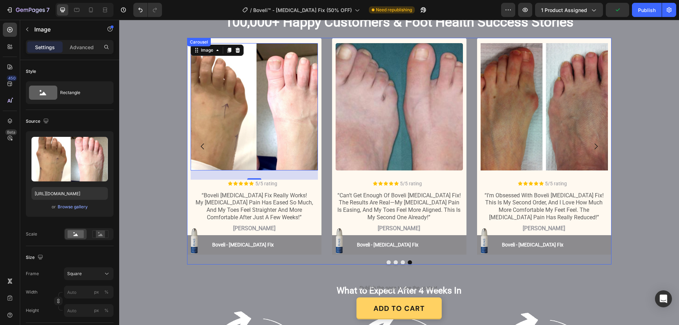
click at [387, 261] on button "Dot" at bounding box center [389, 262] width 4 height 4
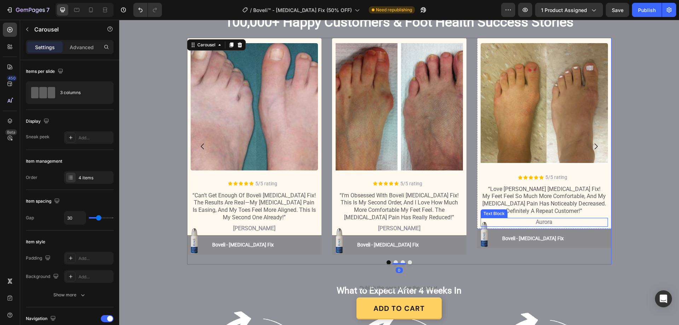
click at [545, 222] on p "aurora" at bounding box center [544, 222] width 126 height 7
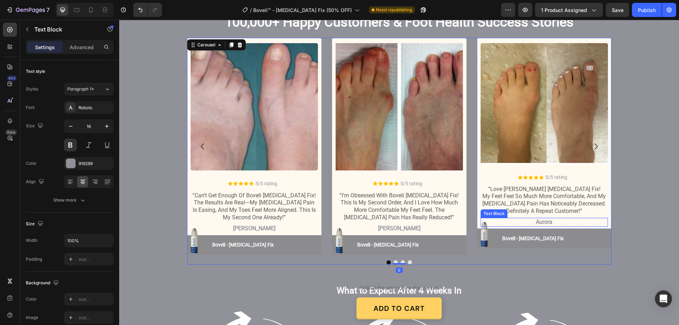
click at [545, 222] on p "aurora" at bounding box center [544, 222] width 126 height 7
click at [408, 261] on button "Dot" at bounding box center [410, 262] width 4 height 4
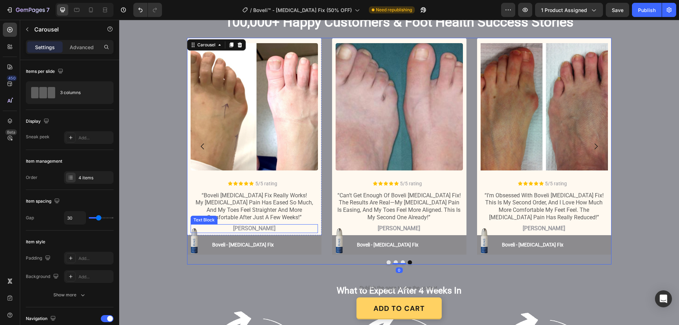
click at [258, 226] on p "anna" at bounding box center [254, 228] width 126 height 7
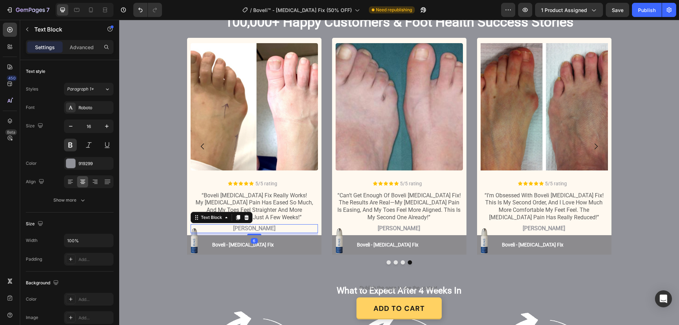
click at [258, 226] on p "anna" at bounding box center [254, 228] width 126 height 7
click at [255, 226] on p "anna" at bounding box center [254, 228] width 126 height 7
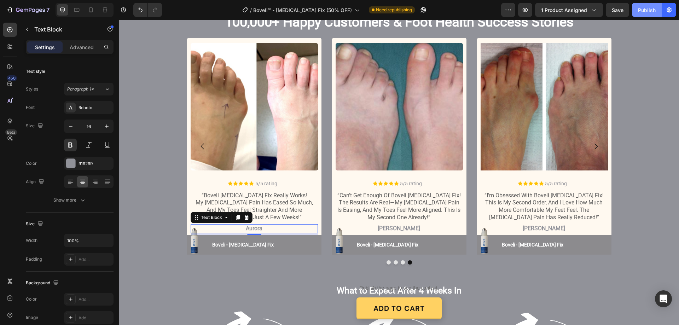
click at [653, 11] on div "Publish" at bounding box center [647, 9] width 18 height 7
click at [387, 262] on button "Dot" at bounding box center [389, 262] width 4 height 4
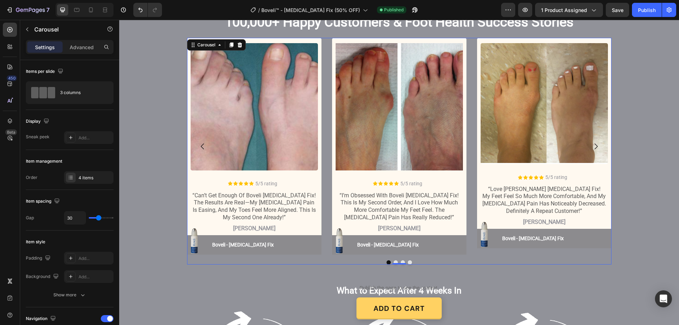
click at [408, 262] on button "Dot" at bounding box center [410, 262] width 4 height 4
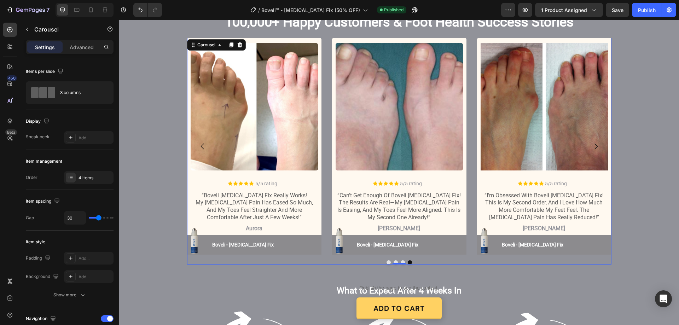
click at [387, 261] on button "Dot" at bounding box center [389, 262] width 4 height 4
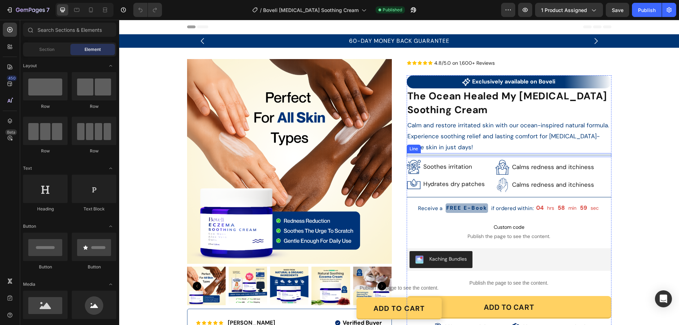
click at [449, 155] on div at bounding box center [509, 155] width 205 height 0
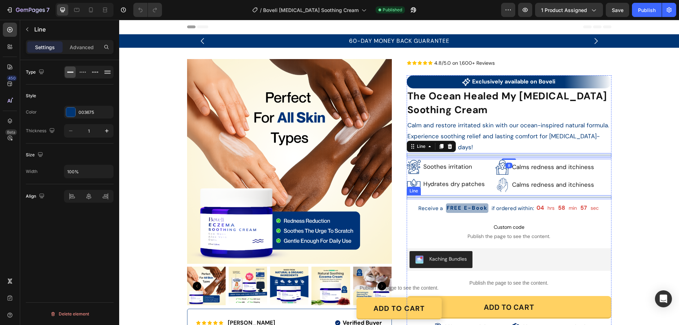
click at [436, 196] on div "Title Line" at bounding box center [509, 197] width 205 height 4
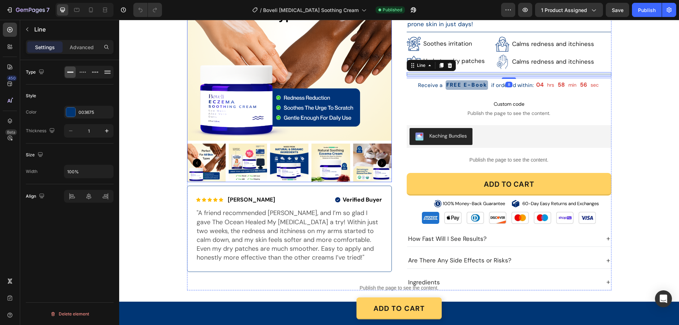
scroll to position [141, 0]
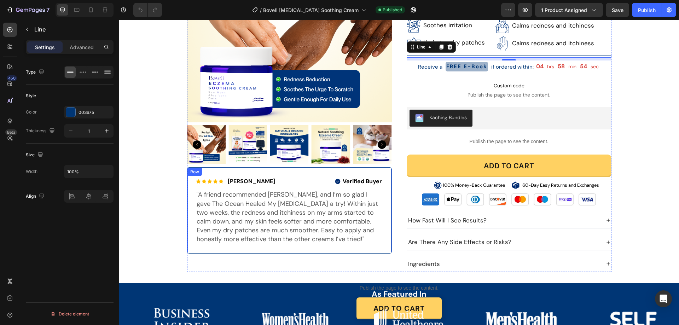
click at [189, 172] on div "Row" at bounding box center [195, 172] width 12 height 6
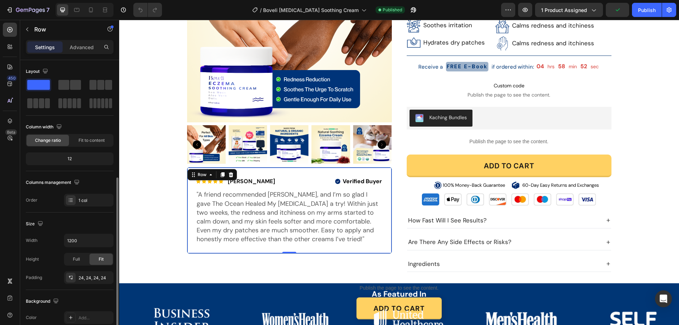
scroll to position [106, 0]
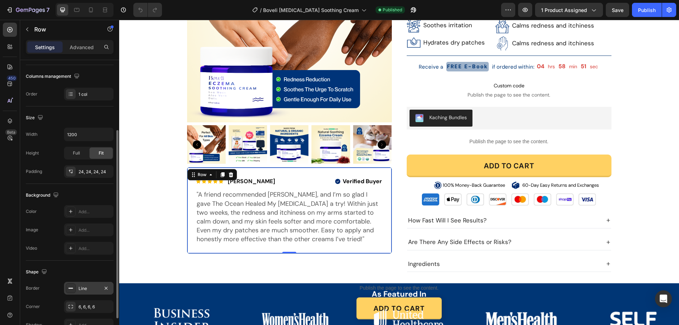
click at [80, 289] on div "Line" at bounding box center [89, 288] width 21 height 6
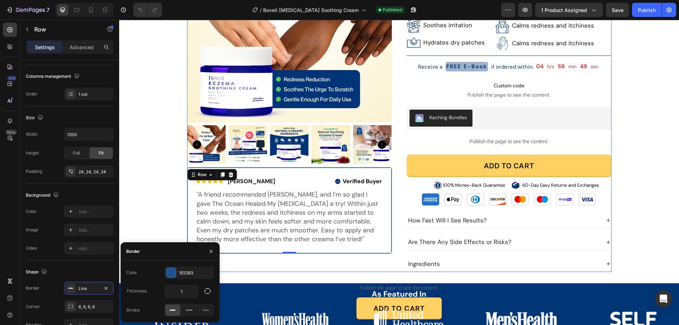
click at [398, 198] on div "Product Images Icon Icon Icon Icon Icon Icon List Maya S. Text Block Row Verifi…" at bounding box center [399, 95] width 424 height 354
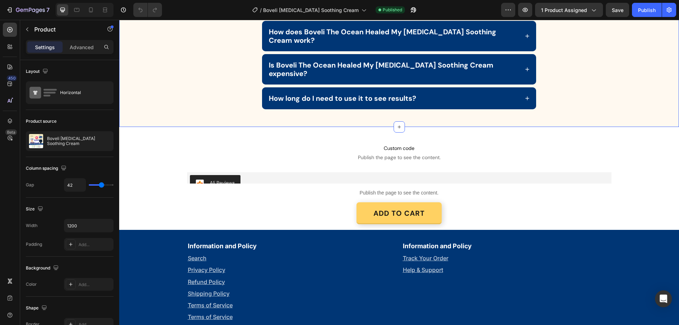
scroll to position [1536, 0]
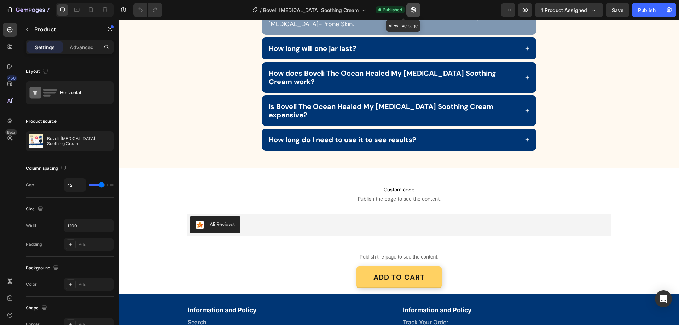
click at [411, 12] on icon "button" at bounding box center [413, 9] width 5 height 5
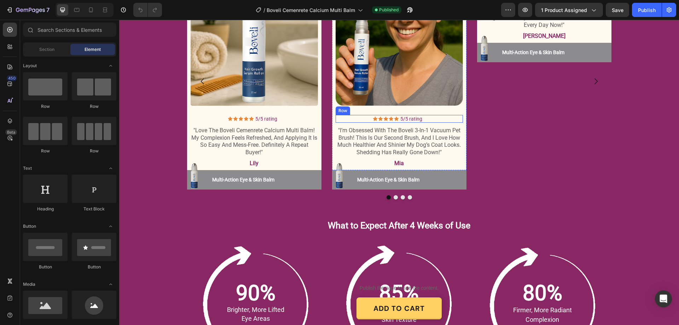
scroll to position [884, 0]
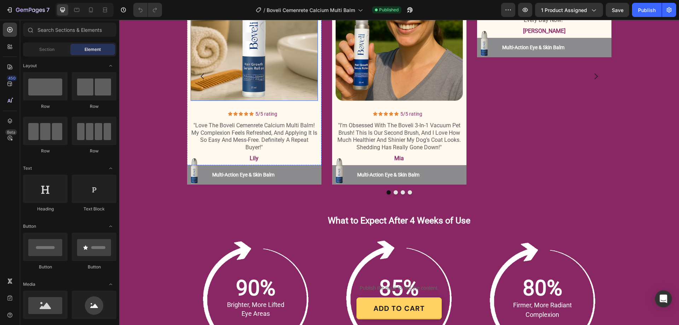
click at [258, 66] on img at bounding box center [254, 36] width 127 height 127
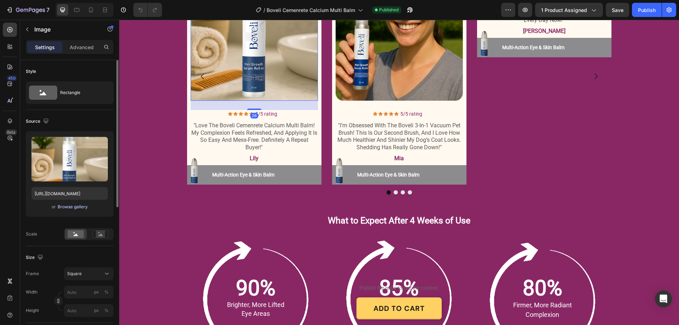
click at [78, 207] on div "Browse gallery" at bounding box center [73, 207] width 30 height 6
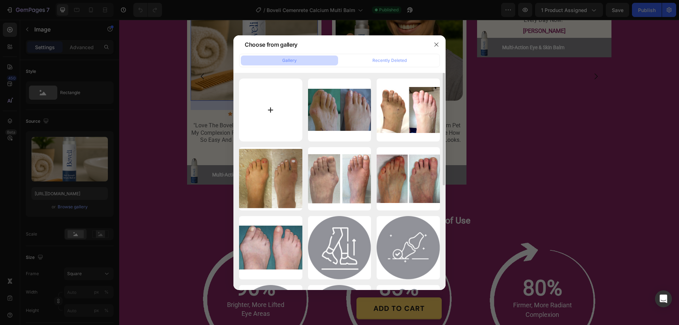
click at [272, 109] on input "file" at bounding box center [270, 110] width 63 height 63
type input "C:\fakepath\Screenshot [DATE] 112212.png"
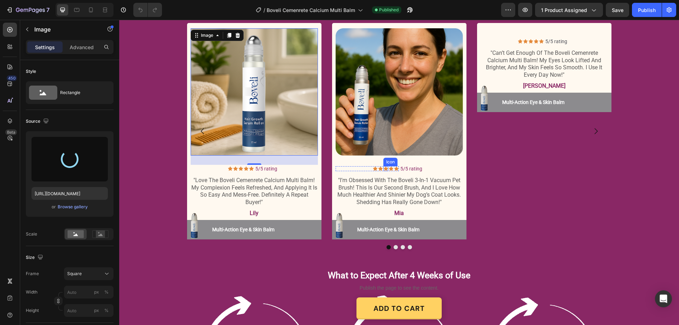
scroll to position [813, 0]
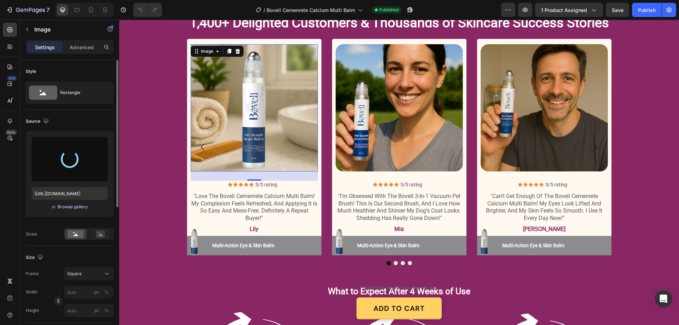
type input "[URL][DOMAIN_NAME]"
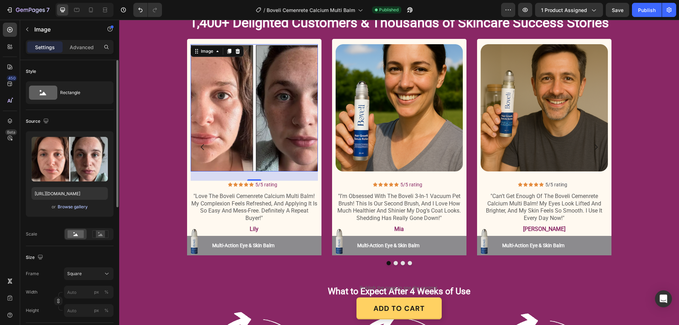
click at [82, 205] on div "Browse gallery" at bounding box center [73, 207] width 30 height 6
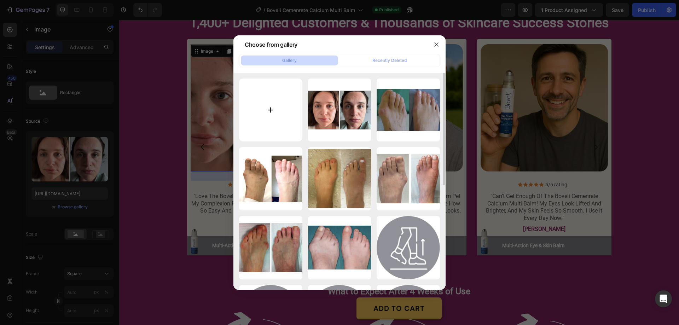
click at [269, 106] on input "file" at bounding box center [270, 110] width 63 height 63
type input "C:\fakepath\Screenshot 2025-09-28 112155.png"
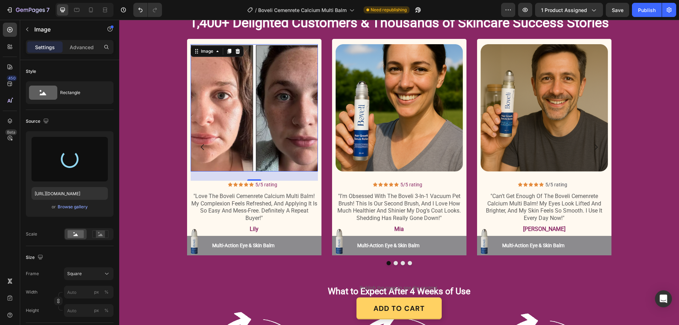
type input "https://cdn.shopify.com/s/files/1/0887/9213/8077/files/gempages_580466417665573…"
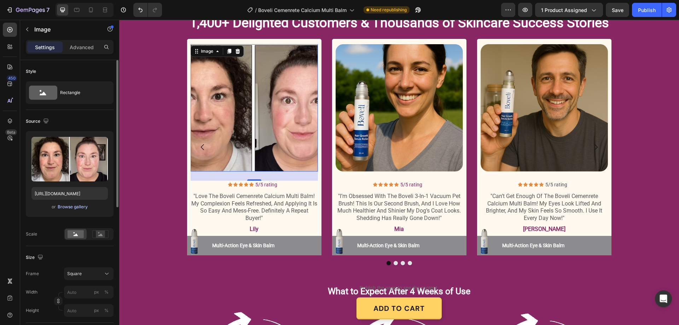
click at [70, 207] on div "Browse gallery" at bounding box center [73, 207] width 30 height 6
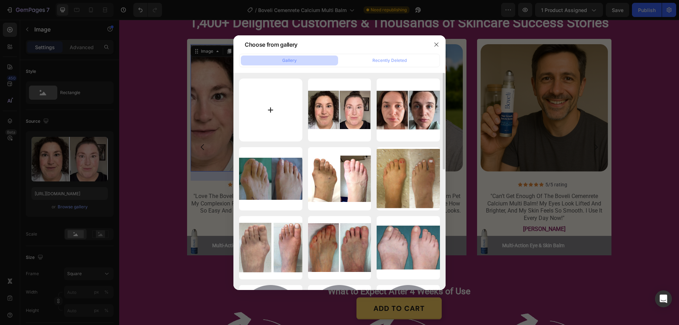
click at [271, 112] on input "file" at bounding box center [270, 110] width 63 height 63
type input "C:\fakepath\Screenshot 2025-09-28 112134.png"
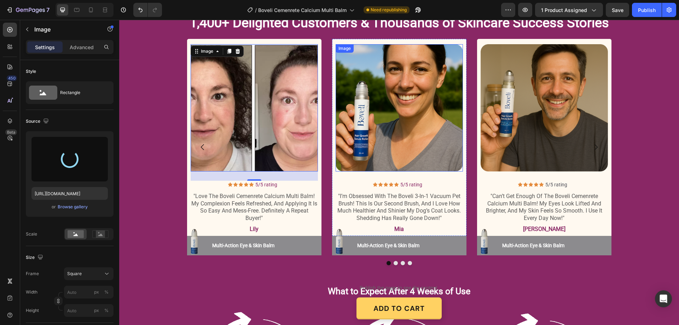
type input "https://cdn.shopify.com/s/files/1/0887/9213/8077/files/gempages_580466417665573…"
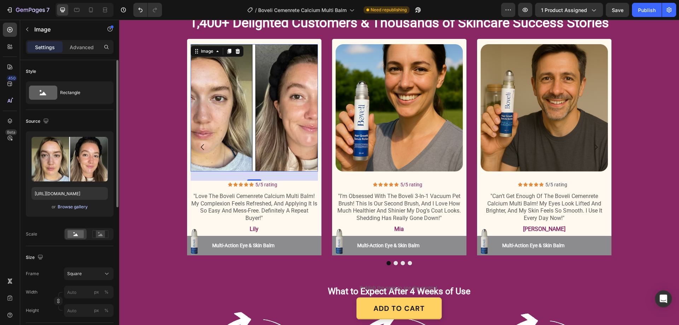
click at [76, 207] on div "Browse gallery" at bounding box center [73, 207] width 30 height 6
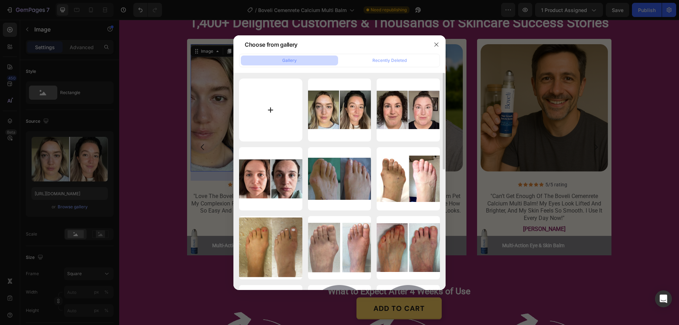
click at [271, 109] on input "file" at bounding box center [270, 110] width 63 height 63
type input "C:\fakepath\Screenshot 2025-09-28 112112.png"
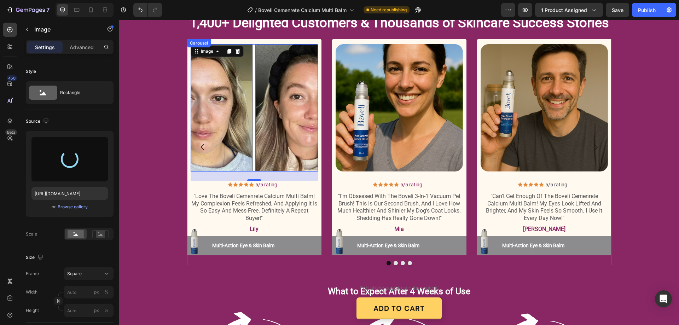
type input "https://cdn.shopify.com/s/files/1/0887/9213/8077/files/gempages_580466417665573…"
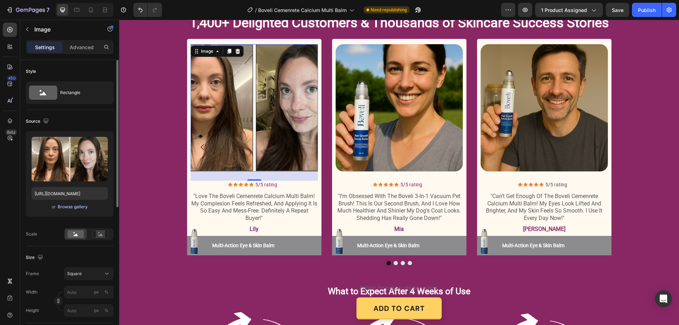
click at [72, 207] on div "Browse gallery" at bounding box center [73, 207] width 30 height 6
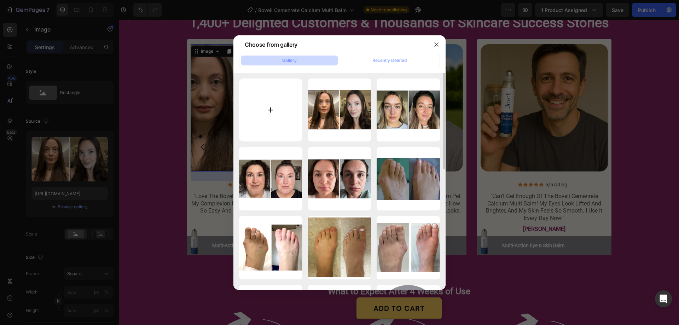
click at [269, 111] on input "file" at bounding box center [270, 110] width 63 height 63
type input "C:\fakepath\Screenshot 2025-09-28 112050.png"
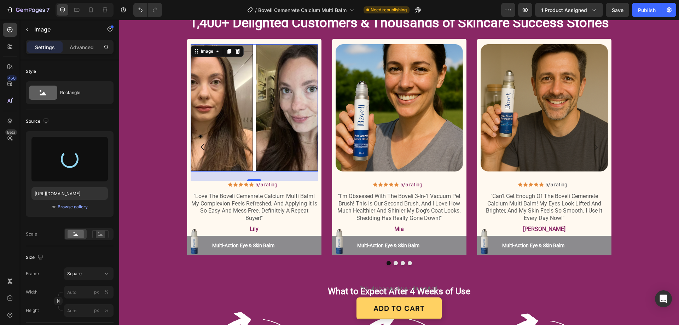
type input "https://cdn.shopify.com/s/files/1/0887/9213/8077/files/gempages_580466417665573…"
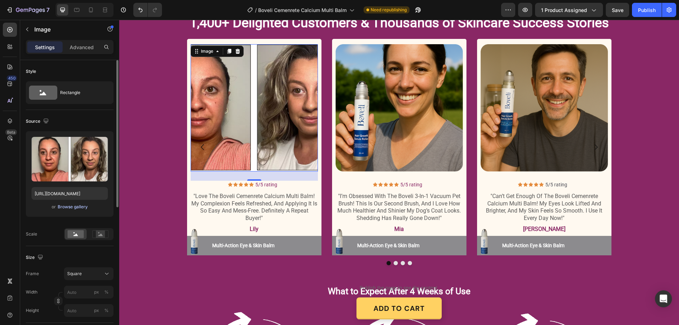
click at [76, 206] on div "Browse gallery" at bounding box center [73, 207] width 30 height 6
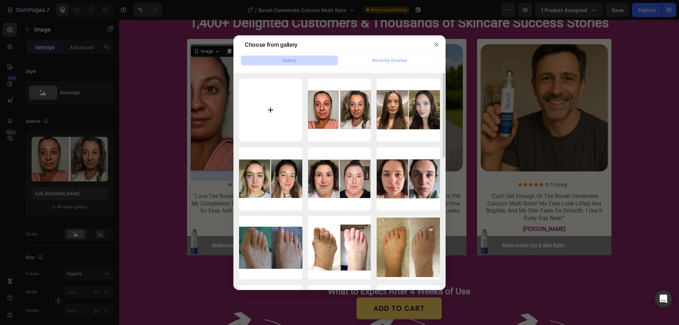
click at [270, 109] on input "file" at bounding box center [270, 110] width 63 height 63
type input "C:\fakepath\Screenshot 2025-09-28 112032.png"
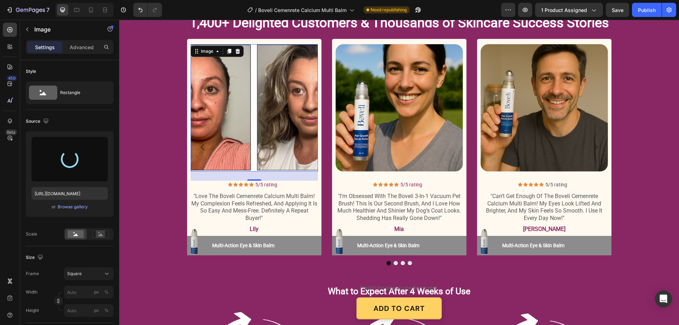
type input "https://cdn.shopify.com/s/files/1/0887/9213/8077/files/gempages_580466417665573…"
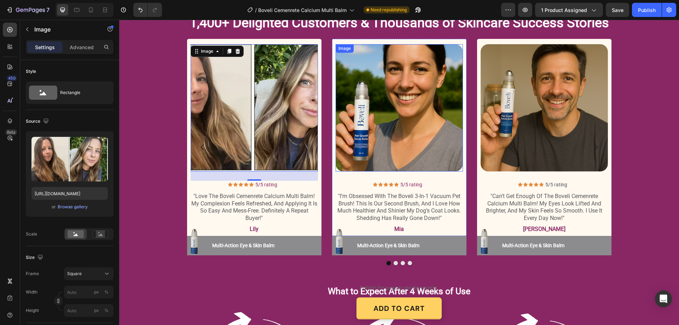
click at [392, 117] on img at bounding box center [399, 107] width 127 height 127
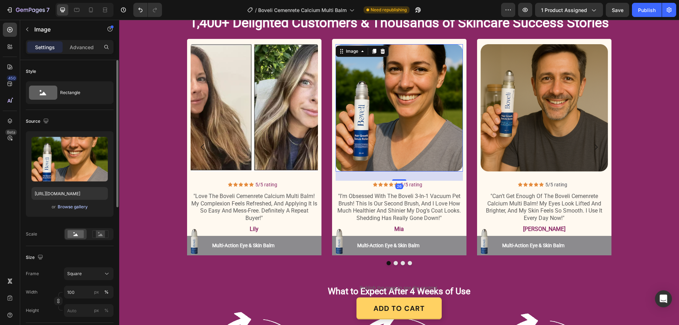
click at [66, 205] on div "Browse gallery" at bounding box center [73, 207] width 30 height 6
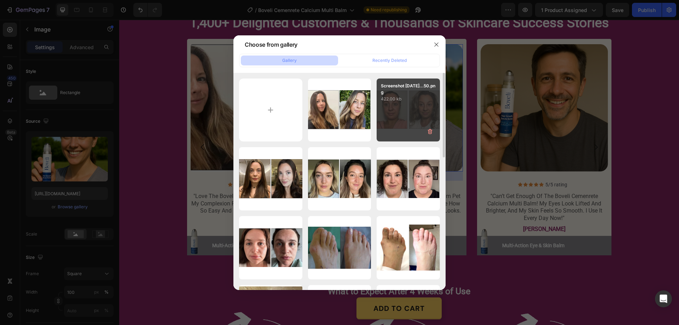
click at [409, 118] on div "Screenshot 2025-09-28...50.png 422.00 kb" at bounding box center [408, 110] width 63 height 63
type input "https://cdn.shopify.com/s/files/1/0887/9213/8077/files/gempages_580466417665573…"
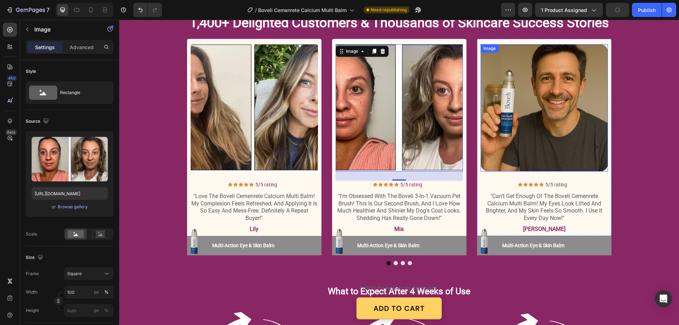
click at [569, 114] on img at bounding box center [544, 107] width 127 height 127
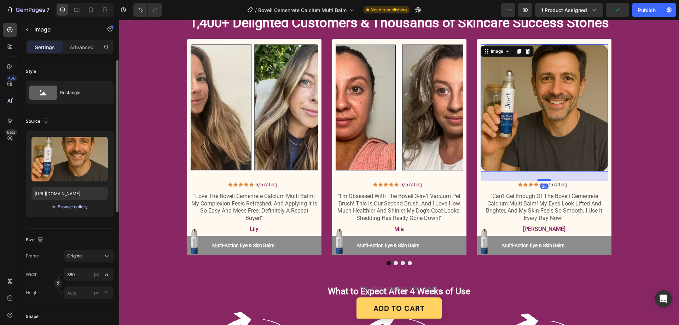
click at [76, 207] on div "Browse gallery" at bounding box center [73, 207] width 30 height 6
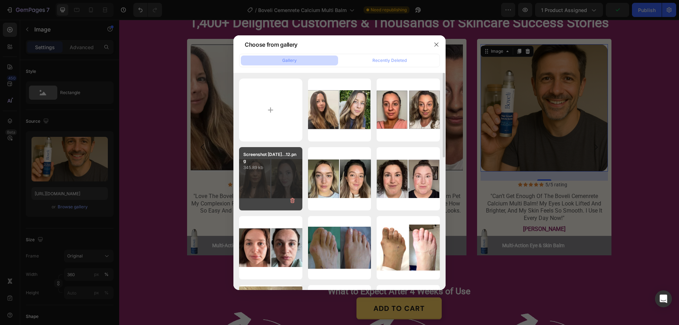
click at [250, 175] on div "Screenshot 2025-09-28...12.png 345.89 kb" at bounding box center [270, 178] width 63 height 63
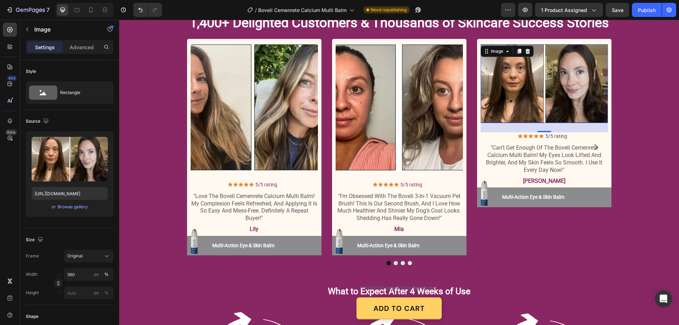
click at [517, 101] on img at bounding box center [544, 83] width 127 height 79
click at [65, 207] on div "Browse gallery" at bounding box center [73, 207] width 30 height 6
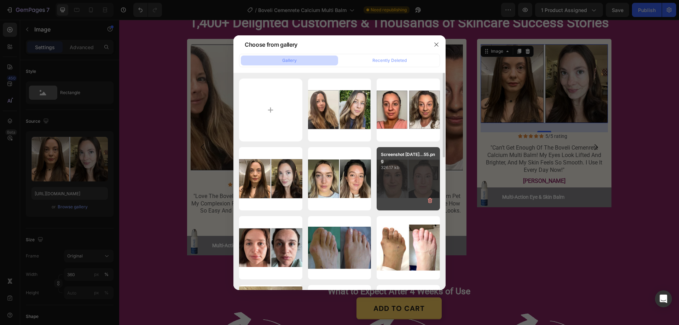
click at [405, 186] on div "Screenshot 2025-09-28...55.png 326.17 kb" at bounding box center [408, 178] width 63 height 63
type input "https://cdn.shopify.com/s/files/1/0887/9213/8077/files/gempages_580466417665573…"
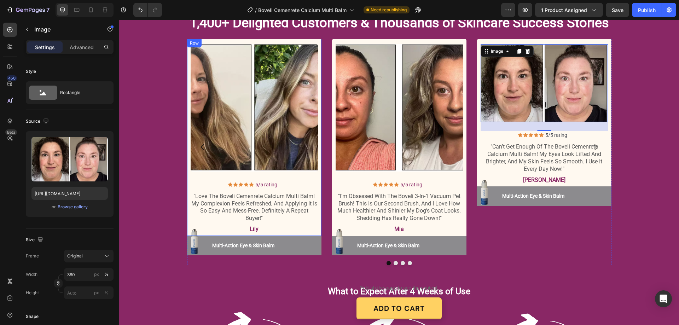
click at [382, 105] on img at bounding box center [399, 107] width 127 height 127
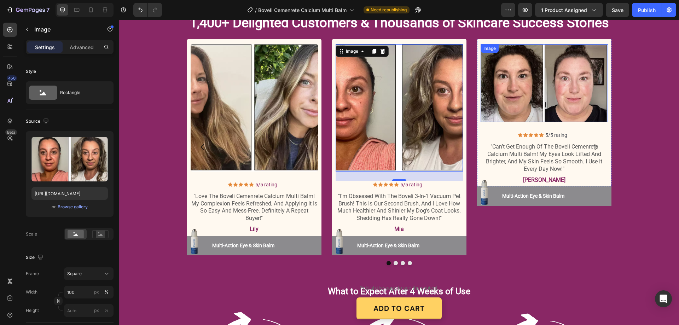
click at [546, 97] on img at bounding box center [544, 83] width 127 height 78
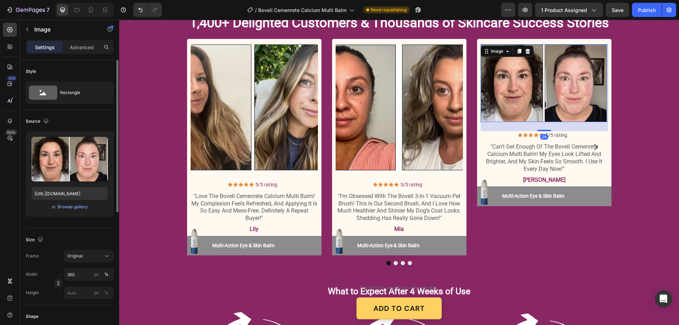
click at [68, 202] on div "Upload Image https://cdn.shopify.com/s/files/1/0887/9213/8077/files/gempages_58…" at bounding box center [70, 174] width 88 height 86
click at [71, 204] on div "Browse gallery" at bounding box center [73, 207] width 30 height 6
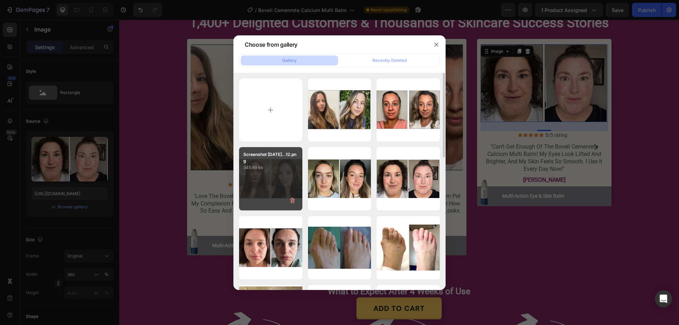
click at [285, 178] on div "Screenshot 2025-09-28...12.png 345.89 kb" at bounding box center [270, 178] width 63 height 63
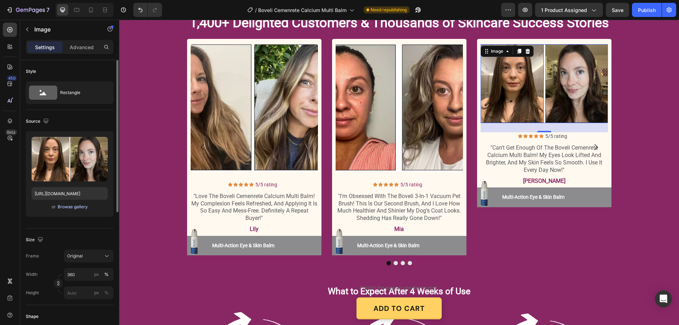
click at [78, 206] on div "Browse gallery" at bounding box center [73, 207] width 30 height 6
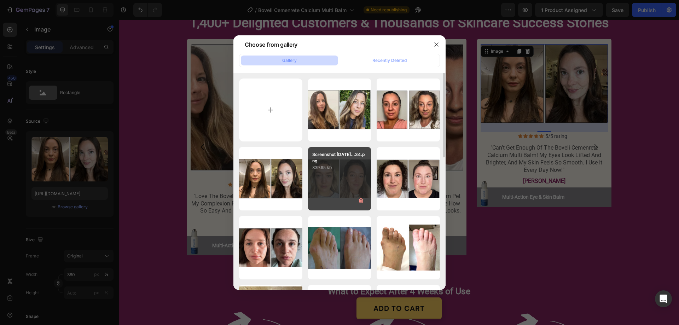
click at [355, 178] on div "Screenshot 2025-09-28...34.png 339.95 kb" at bounding box center [339, 178] width 63 height 63
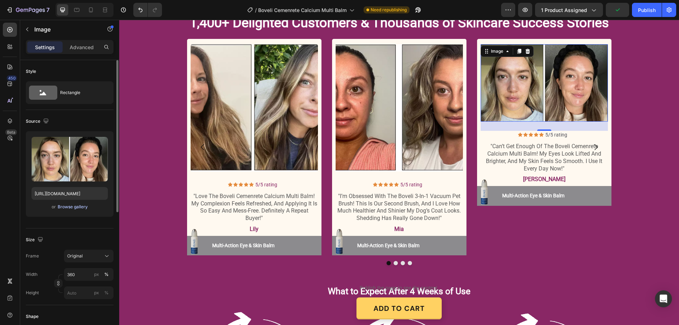
click at [81, 207] on div "Browse gallery" at bounding box center [73, 207] width 30 height 6
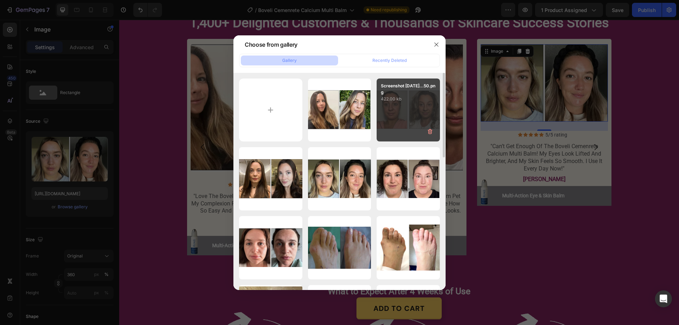
click at [399, 118] on div "Screenshot 2025-09-28...50.png 422.00 kb" at bounding box center [408, 110] width 63 height 63
type input "https://cdn.shopify.com/s/files/1/0887/9213/8077/files/gempages_580466417665573…"
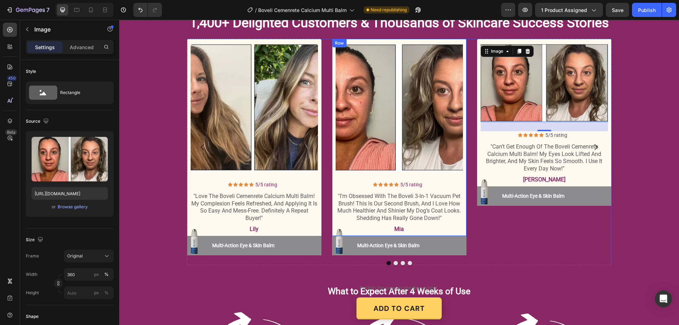
click at [462, 175] on div "Image Icon Icon Icon Icon Icon Icon List 5/5 rating Text Block Row "i’m obsesse…" at bounding box center [399, 137] width 134 height 197
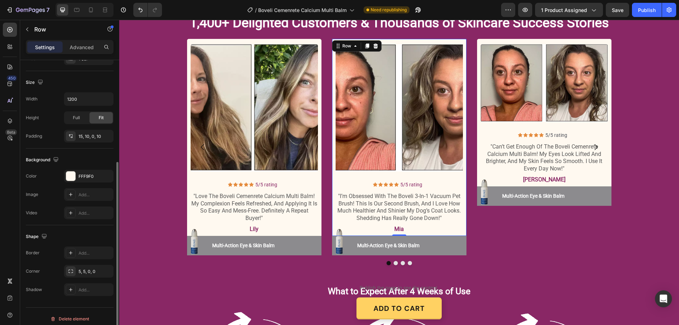
scroll to position [146, 0]
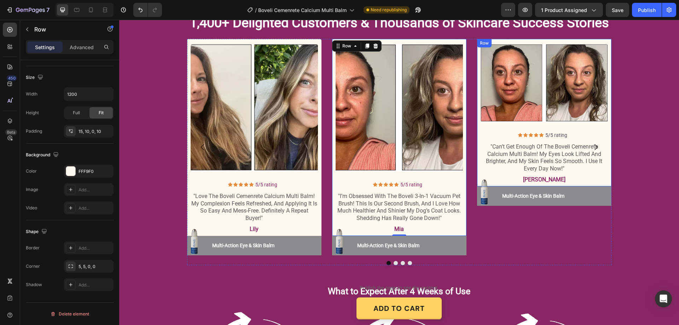
click at [605, 123] on div "Image Icon Icon Icon Icon Icon Icon List 5/5 rating Text Block Row "can’t get e…" at bounding box center [544, 115] width 127 height 142
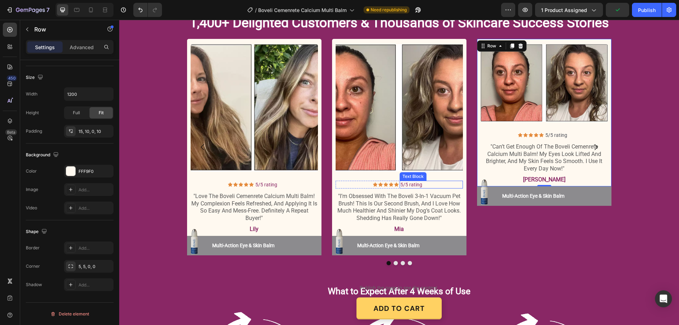
click at [458, 179] on div "Image Icon Icon Icon Icon Icon Icon List 5/5 rating Text Block Row "i’m obsesse…" at bounding box center [399, 140] width 127 height 192
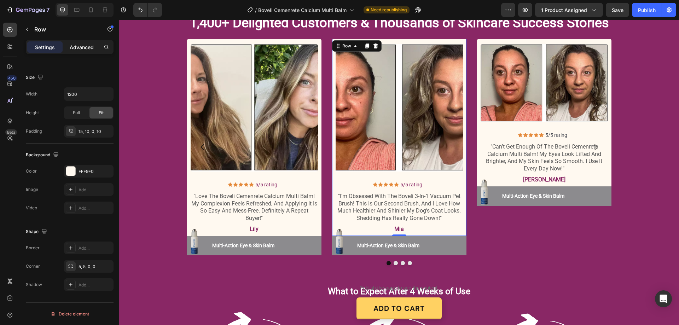
click at [82, 47] on p "Advanced" at bounding box center [82, 46] width 24 height 7
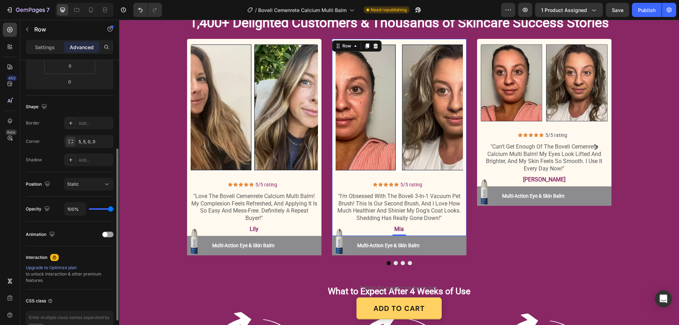
scroll to position [5, 0]
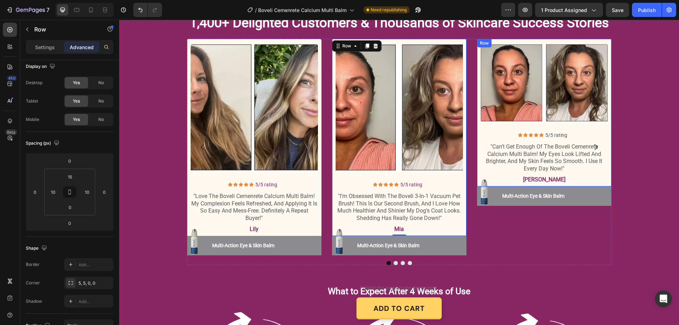
click at [606, 129] on div "Image Icon Icon Icon Icon Icon Icon List 5/5 rating Text Block Row "can’t get e…" at bounding box center [544, 112] width 134 height 147
click at [412, 137] on img at bounding box center [399, 107] width 127 height 127
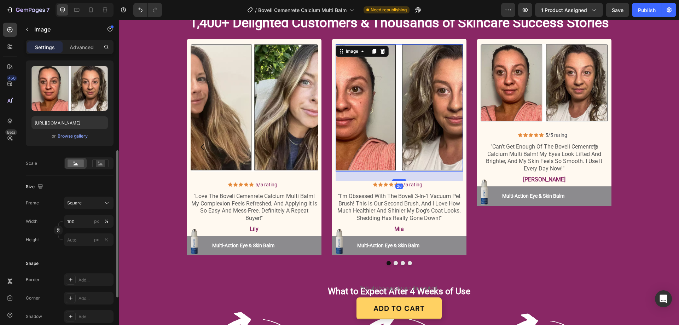
scroll to position [106, 0]
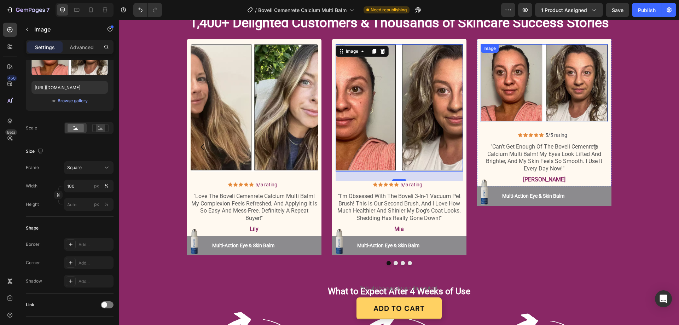
click at [571, 97] on img at bounding box center [544, 83] width 127 height 78
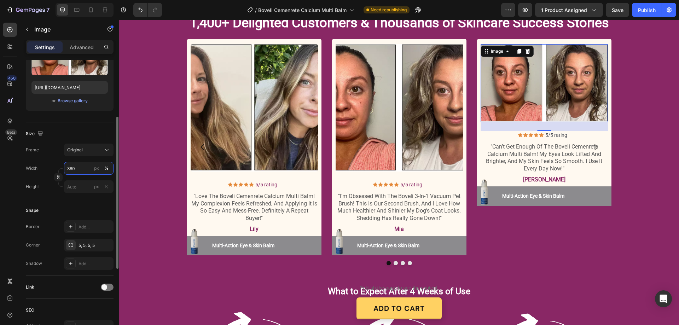
click at [76, 169] on input "360" at bounding box center [89, 168] width 50 height 13
click at [400, 95] on img at bounding box center [399, 107] width 127 height 127
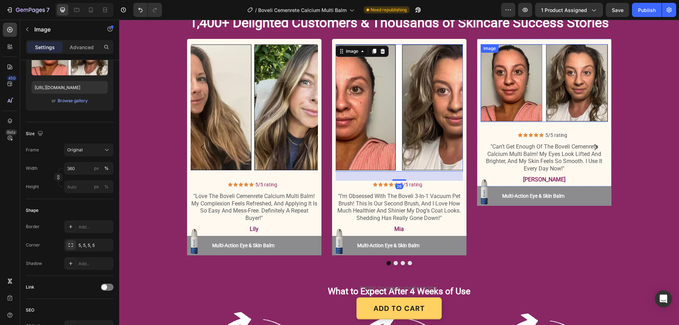
click at [552, 97] on img at bounding box center [544, 83] width 127 height 78
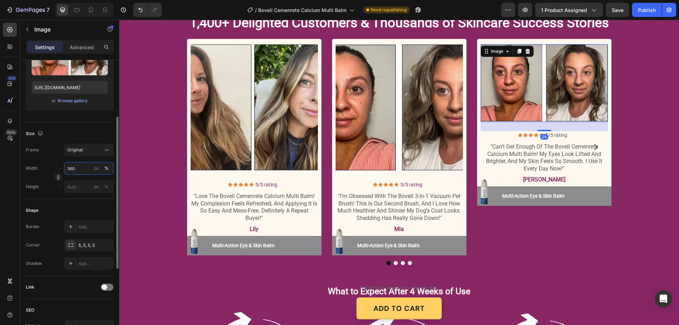
click at [76, 167] on input "360" at bounding box center [89, 168] width 50 height 13
type input "100"
click at [379, 94] on img at bounding box center [399, 107] width 127 height 127
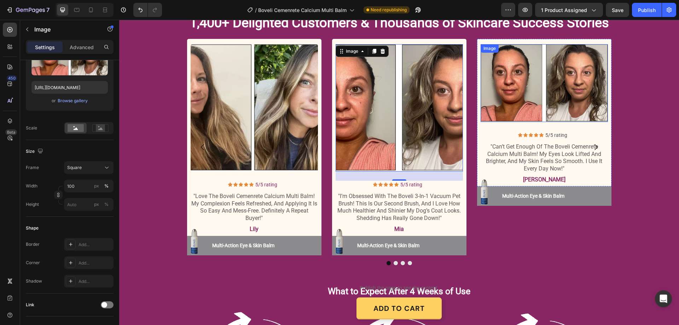
click at [581, 101] on img at bounding box center [544, 83] width 127 height 78
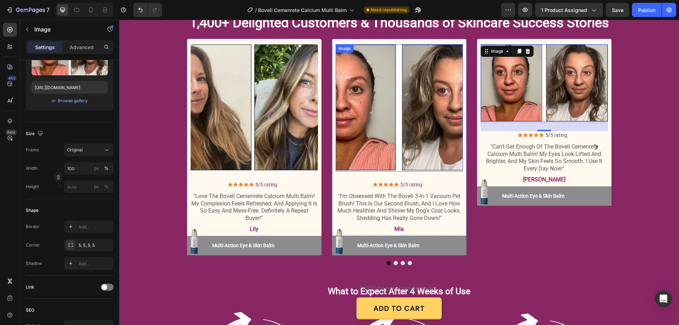
click at [418, 99] on img at bounding box center [399, 107] width 127 height 127
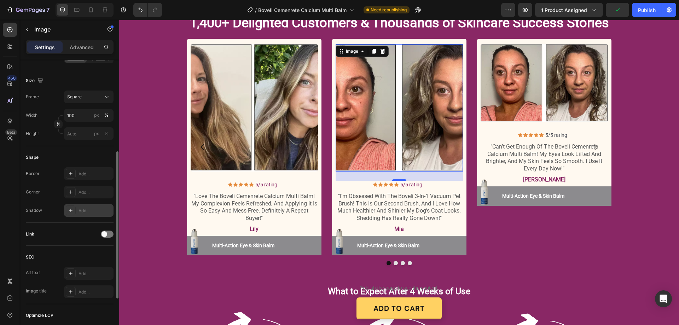
scroll to position [212, 0]
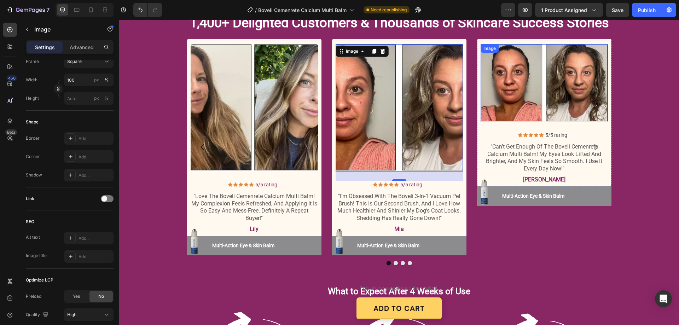
click at [546, 86] on img at bounding box center [544, 83] width 127 height 78
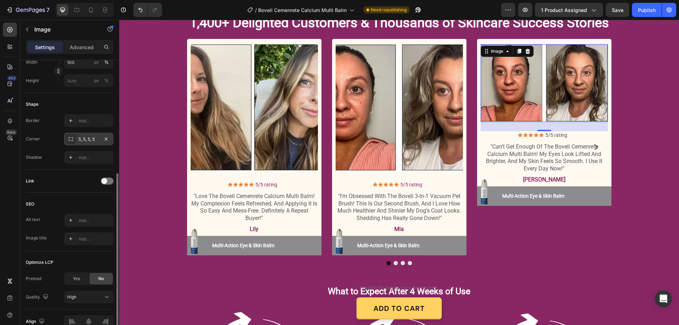
click at [88, 141] on div "5, 5, 5, 5" at bounding box center [89, 139] width 21 height 6
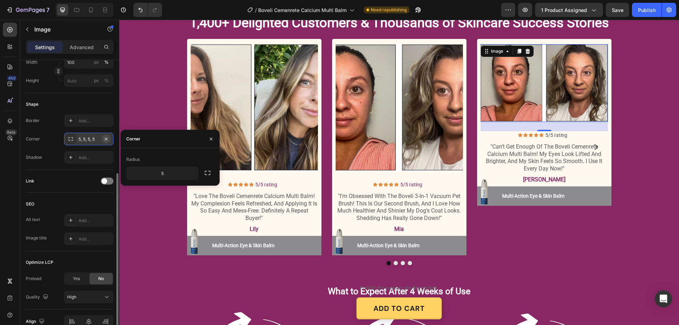
click at [107, 138] on icon "button" at bounding box center [106, 139] width 6 height 6
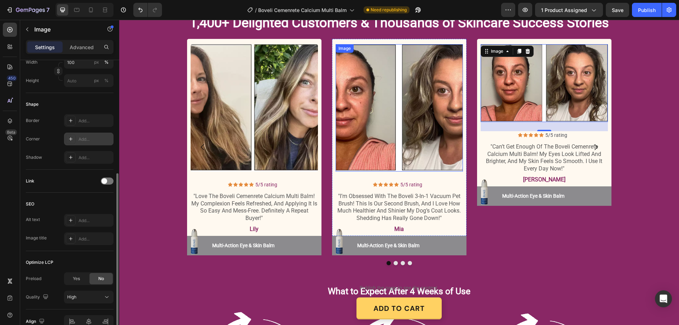
click at [390, 104] on img at bounding box center [399, 107] width 127 height 127
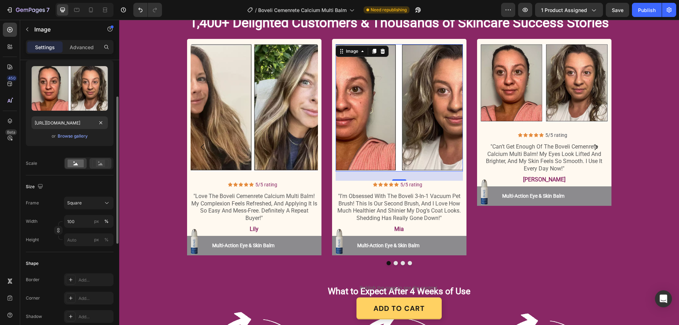
scroll to position [106, 0]
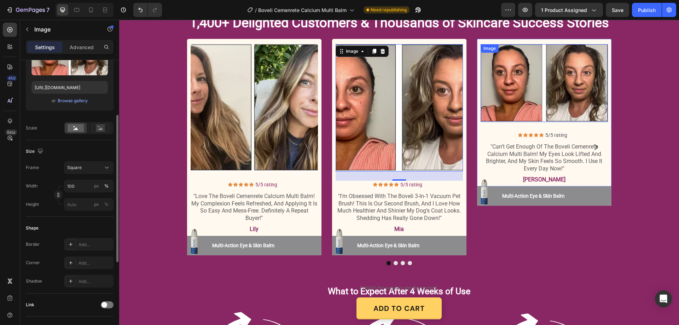
click at [513, 88] on img at bounding box center [544, 83] width 127 height 78
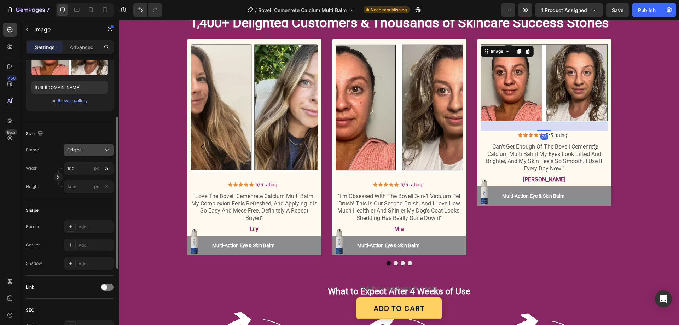
click at [106, 149] on icon at bounding box center [106, 149] width 7 height 7
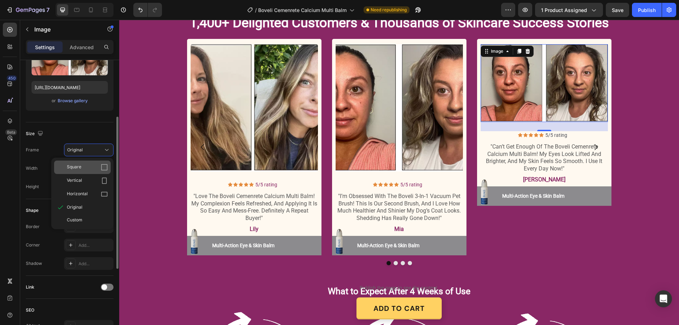
click at [104, 166] on icon at bounding box center [104, 167] width 7 height 7
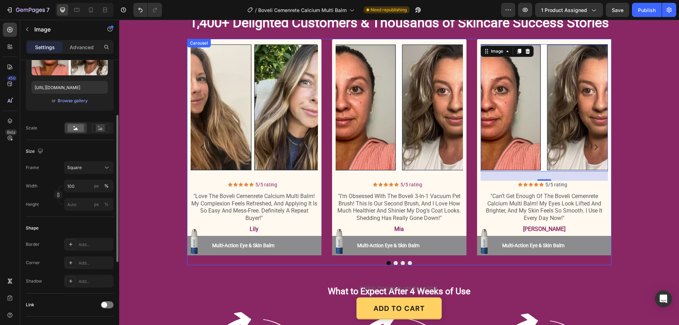
click at [408, 262] on button "Dot" at bounding box center [410, 263] width 4 height 4
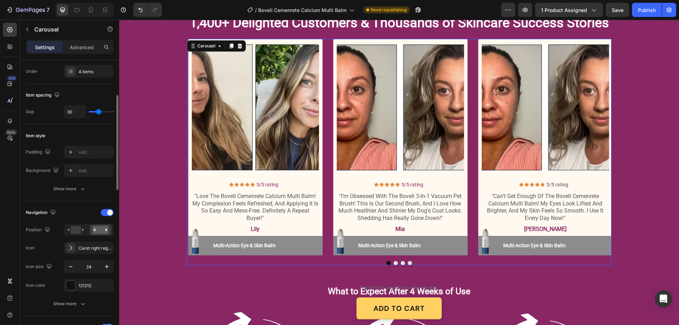
scroll to position [0, 0]
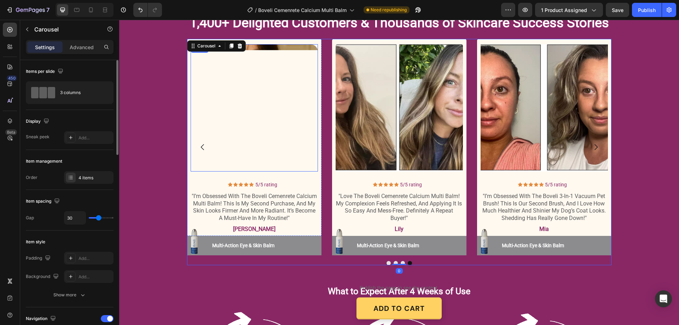
click at [191, 75] on img at bounding box center [254, 107] width 127 height 127
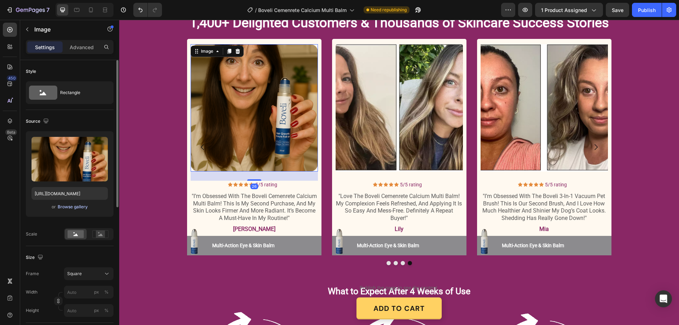
click at [77, 204] on div "Browse gallery" at bounding box center [73, 207] width 30 height 6
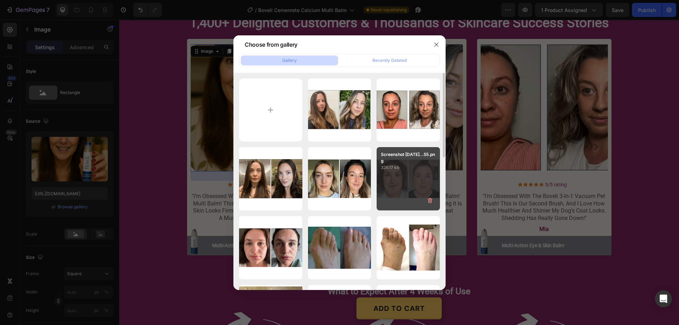
click at [413, 179] on div "Screenshot 2025-09-28...55.png 326.17 kb" at bounding box center [408, 178] width 63 height 63
type input "https://cdn.shopify.com/s/files/1/0887/9213/8077/files/gempages_580466417665573…"
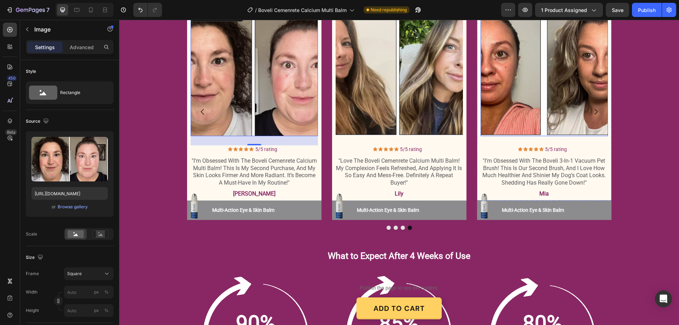
scroll to position [813, 0]
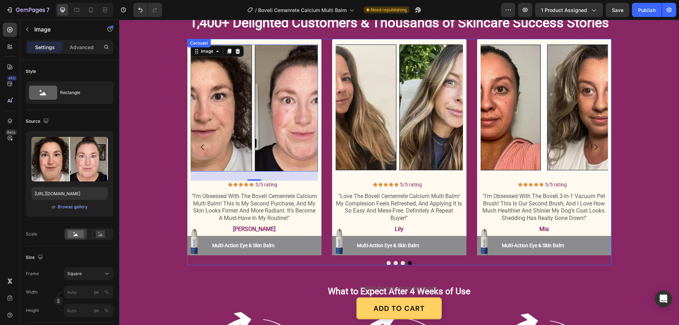
click at [387, 263] on button "Dot" at bounding box center [389, 263] width 4 height 4
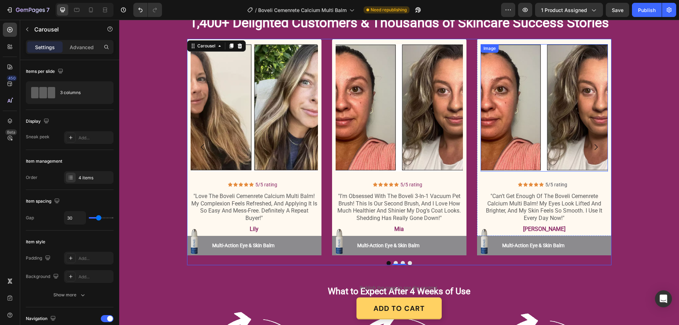
drag, startPoint x: 567, startPoint y: 99, endPoint x: 543, endPoint y: 113, distance: 27.5
click at [566, 99] on img at bounding box center [544, 107] width 127 height 127
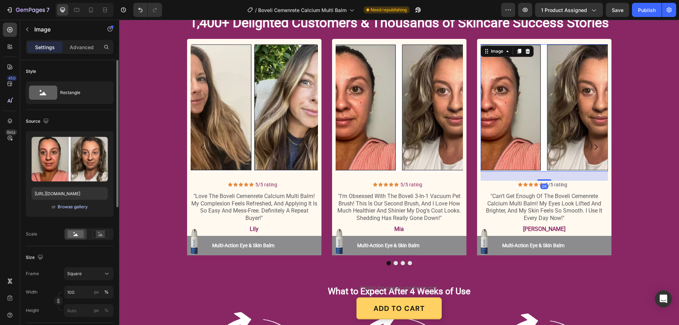
click at [65, 207] on div "Browse gallery" at bounding box center [73, 207] width 30 height 6
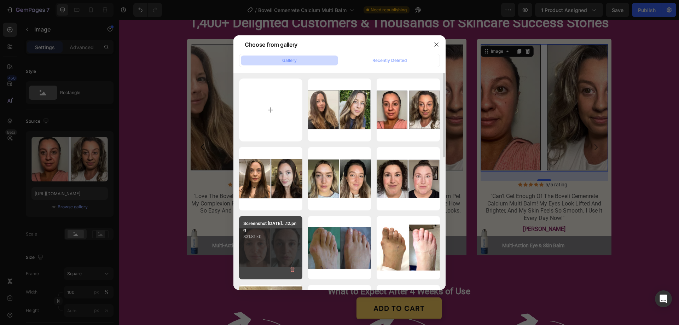
click at [263, 246] on div "Screenshot 2025-09-28...12.png 331.81 kb" at bounding box center [270, 247] width 63 height 63
type input "https://cdn.shopify.com/s/files/1/0887/9213/8077/files/gempages_580466417665573…"
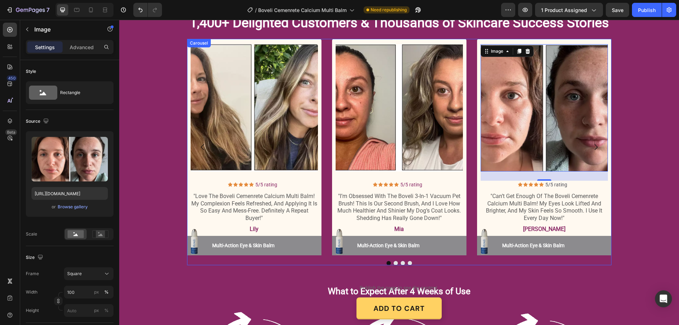
click at [408, 263] on button "Dot" at bounding box center [410, 263] width 4 height 4
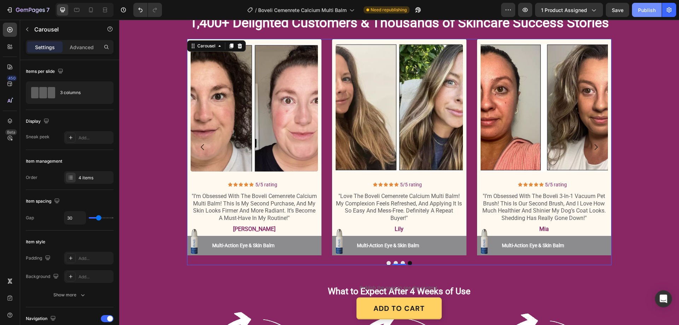
click at [645, 6] on div "Publish" at bounding box center [647, 9] width 18 height 7
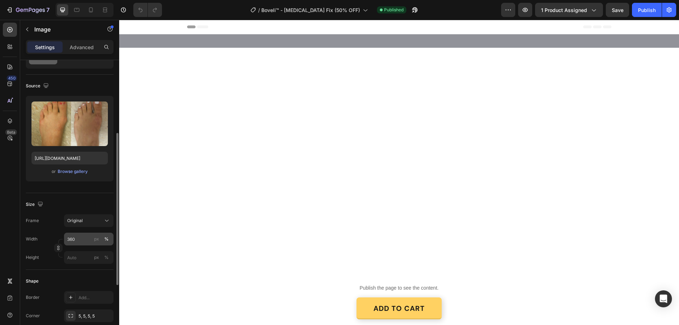
scroll to position [71, 0]
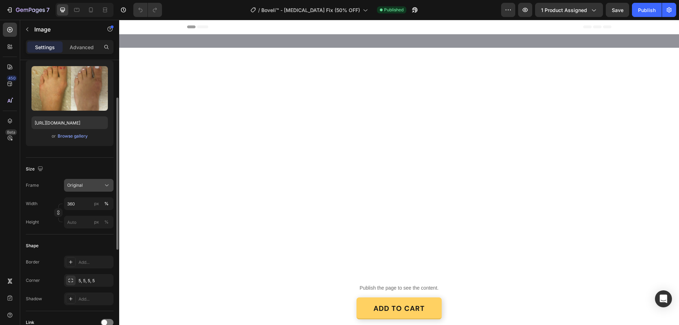
click at [107, 184] on icon at bounding box center [106, 185] width 7 height 7
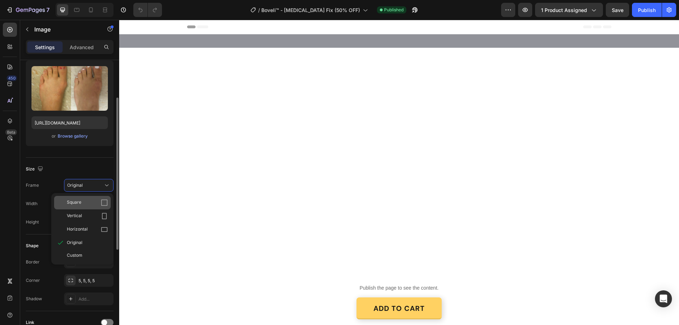
click at [104, 201] on icon at bounding box center [104, 202] width 7 height 7
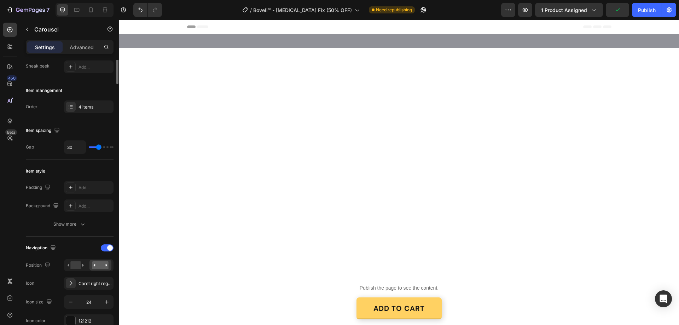
scroll to position [0, 0]
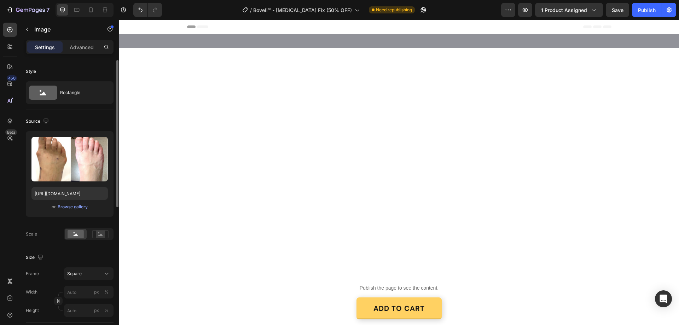
scroll to position [35, 0]
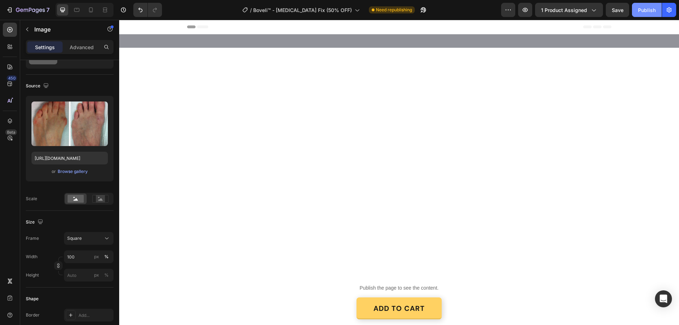
click at [645, 9] on div "Publish" at bounding box center [647, 9] width 18 height 7
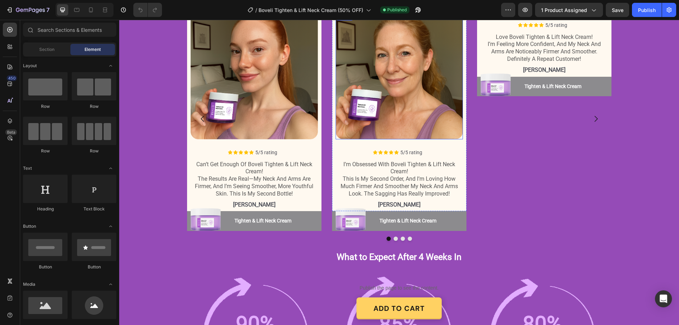
scroll to position [813, 0]
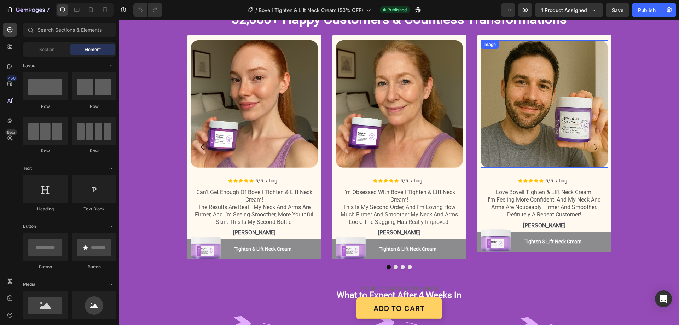
click at [544, 98] on img at bounding box center [544, 103] width 127 height 127
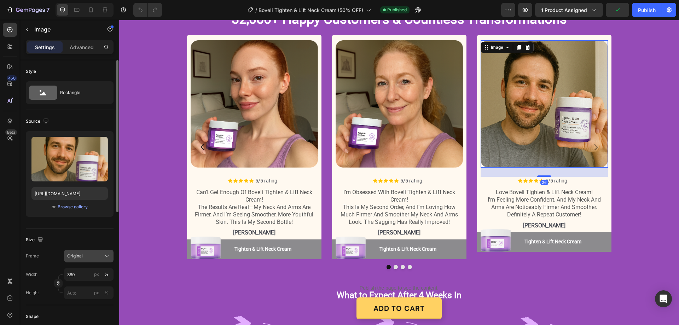
click at [104, 258] on icon at bounding box center [106, 256] width 7 height 7
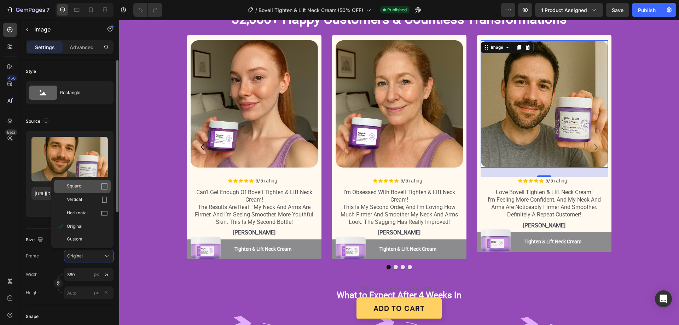
click at [105, 187] on icon at bounding box center [104, 186] width 7 height 7
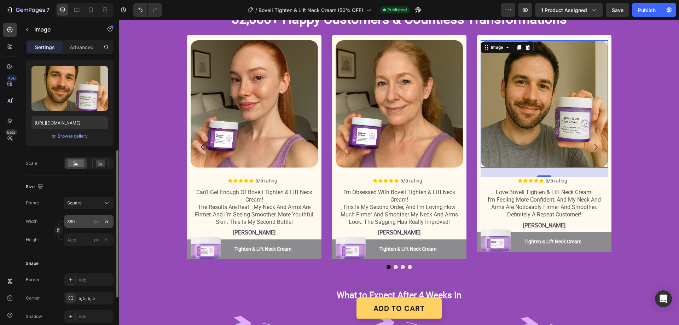
scroll to position [106, 0]
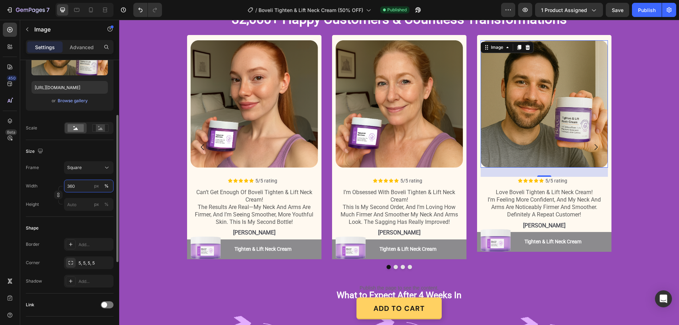
click at [80, 185] on input "360" at bounding box center [89, 186] width 50 height 13
type input "100"
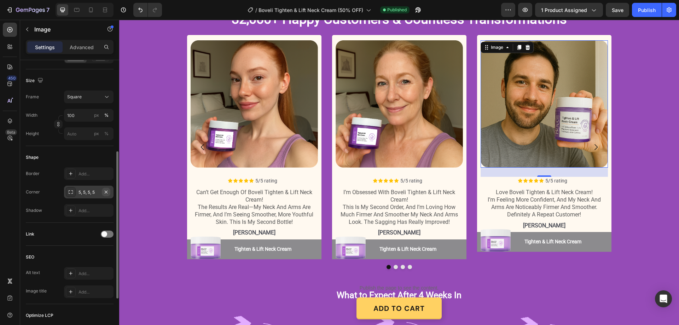
click at [106, 192] on icon "button" at bounding box center [106, 191] width 3 height 3
click at [540, 136] on img at bounding box center [544, 103] width 127 height 127
click at [403, 100] on img at bounding box center [399, 103] width 127 height 127
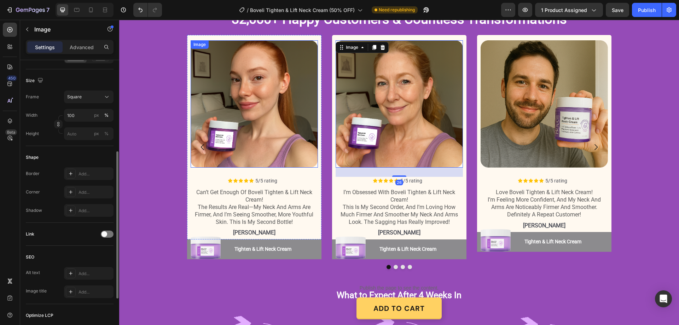
click at [279, 80] on img at bounding box center [254, 103] width 127 height 127
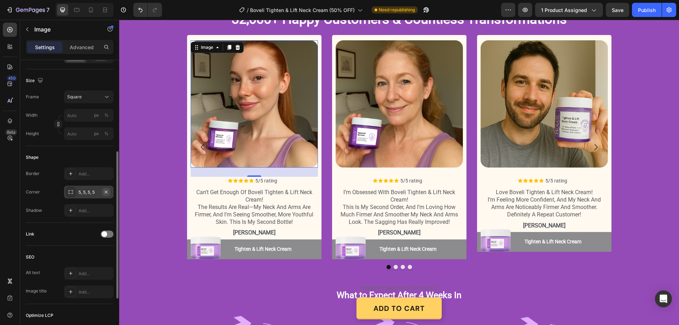
click at [104, 191] on icon "button" at bounding box center [106, 192] width 6 height 6
click at [89, 115] on input "px %" at bounding box center [89, 115] width 50 height 13
type input "1"
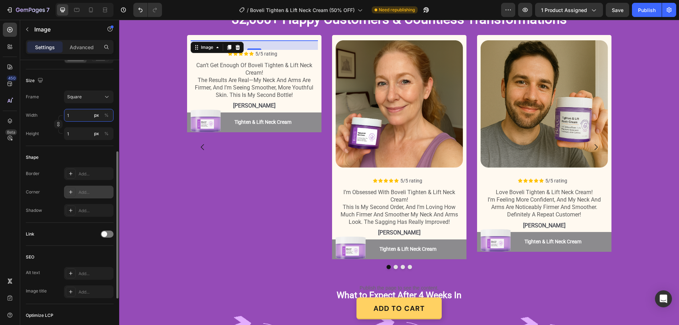
type input "10"
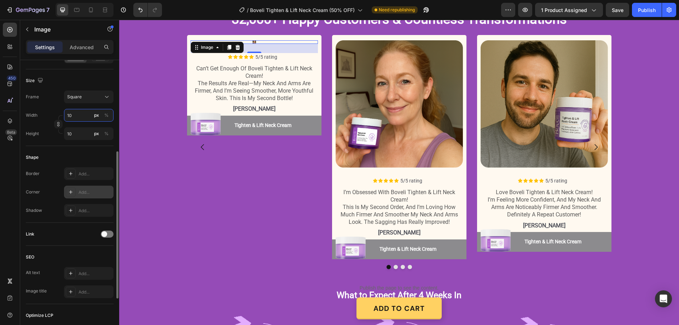
type input "100"
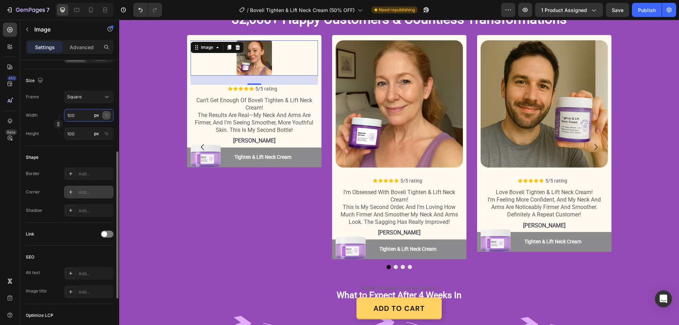
type input "100"
click at [108, 116] on div "%" at bounding box center [106, 115] width 4 height 6
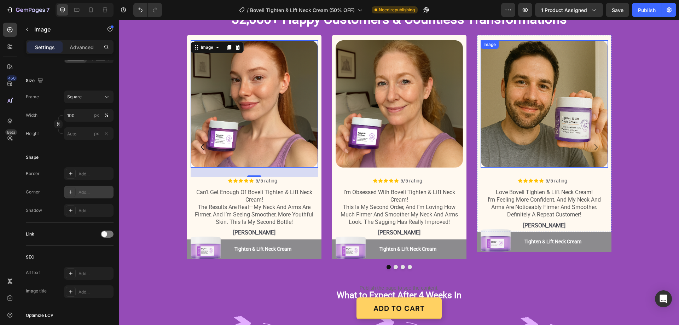
click at [523, 97] on img at bounding box center [544, 103] width 127 height 127
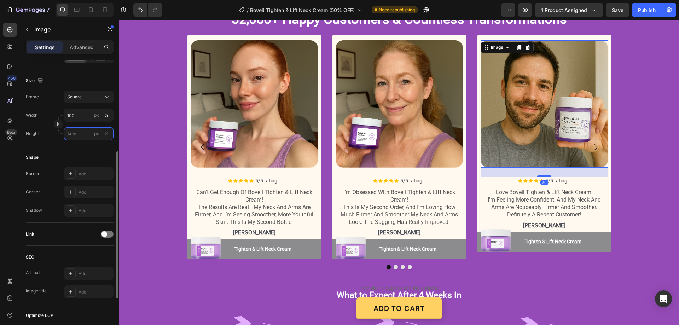
click at [77, 132] on input "px %" at bounding box center [89, 133] width 50 height 13
type input "1"
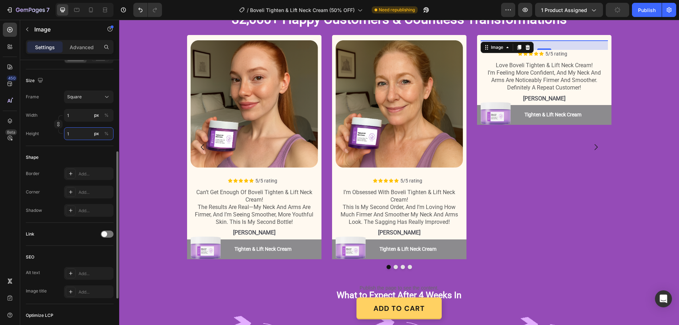
type input "10"
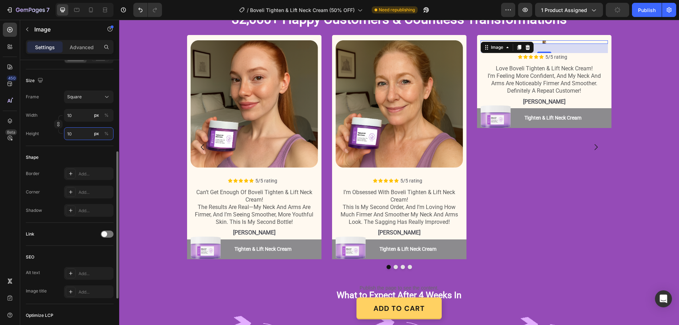
type input "100"
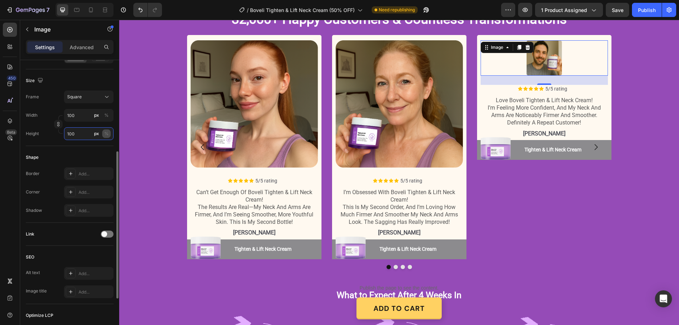
type input "100"
click at [106, 135] on div "%" at bounding box center [106, 133] width 4 height 6
click at [108, 117] on div "%" at bounding box center [106, 115] width 4 height 6
click at [107, 116] on div "%" at bounding box center [106, 115] width 4 height 6
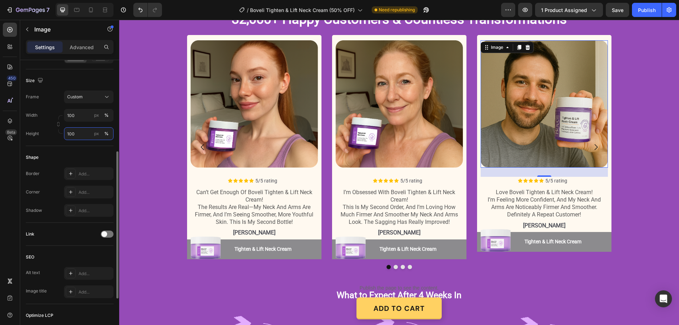
click at [73, 135] on input "100" at bounding box center [89, 133] width 50 height 13
click at [408, 266] on button "Dot" at bounding box center [410, 267] width 4 height 4
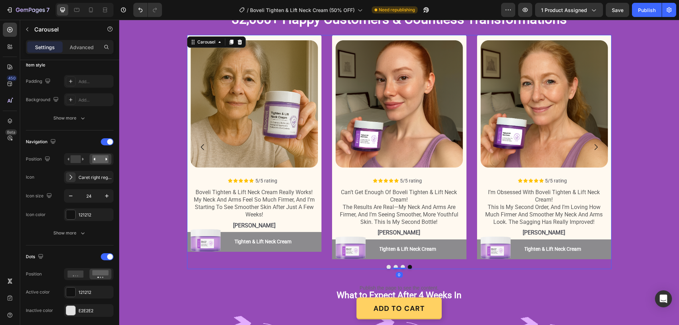
scroll to position [0, 0]
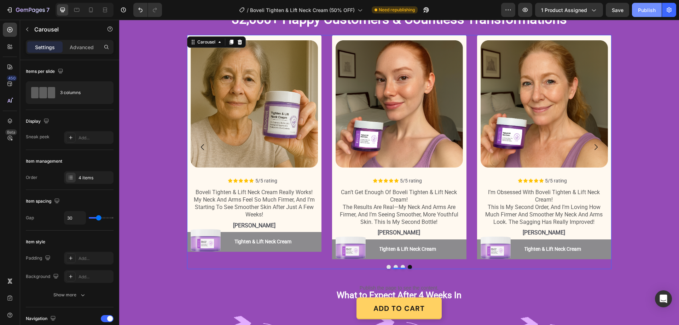
drag, startPoint x: 655, startPoint y: 7, endPoint x: 505, endPoint y: 1, distance: 150.4
click at [655, 7] on div "Publish" at bounding box center [647, 9] width 18 height 7
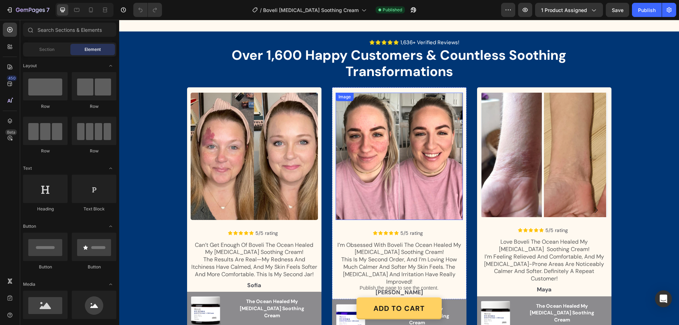
scroll to position [849, 0]
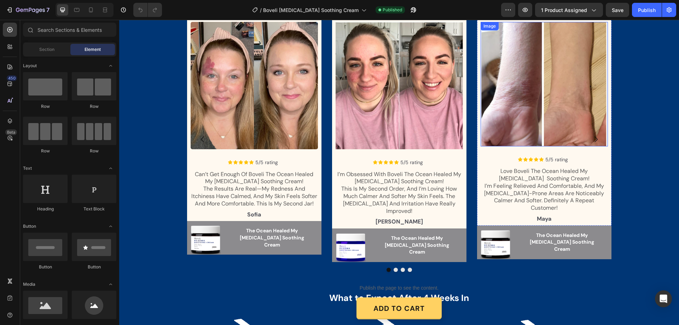
click at [526, 112] on img at bounding box center [544, 84] width 127 height 124
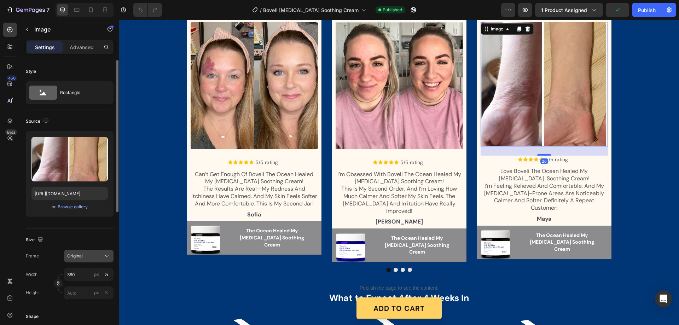
click at [107, 255] on icon at bounding box center [106, 256] width 7 height 7
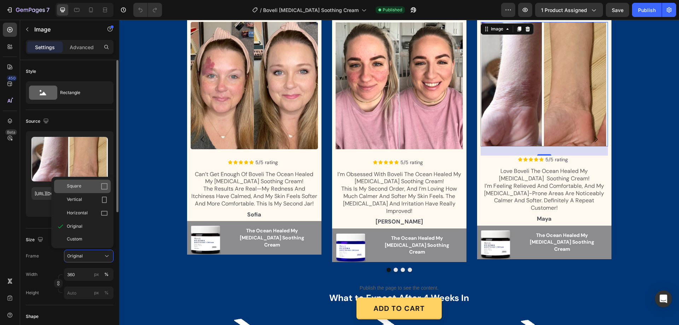
click at [103, 185] on icon at bounding box center [104, 186] width 7 height 7
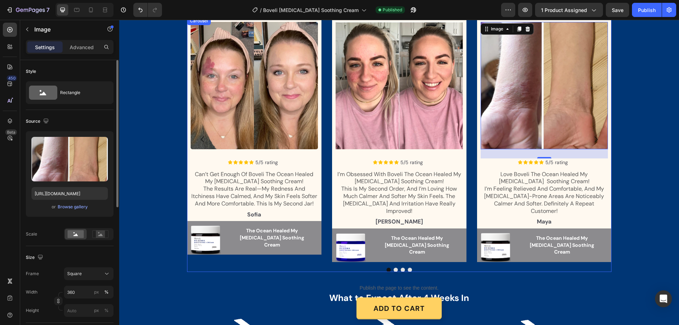
click at [408, 268] on button "Dot" at bounding box center [410, 270] width 4 height 4
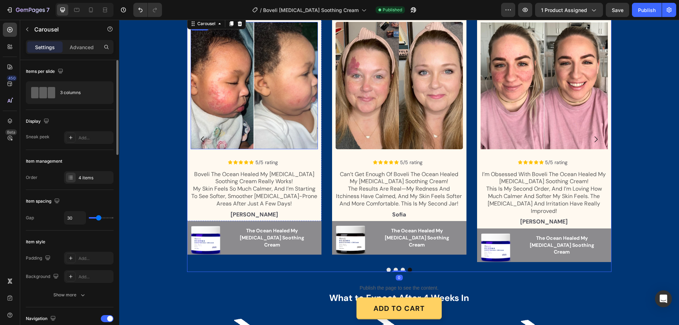
click at [279, 91] on img at bounding box center [254, 85] width 127 height 127
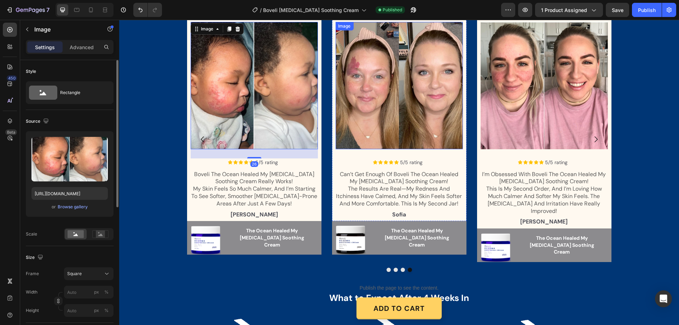
click at [420, 111] on img at bounding box center [398, 85] width 127 height 127
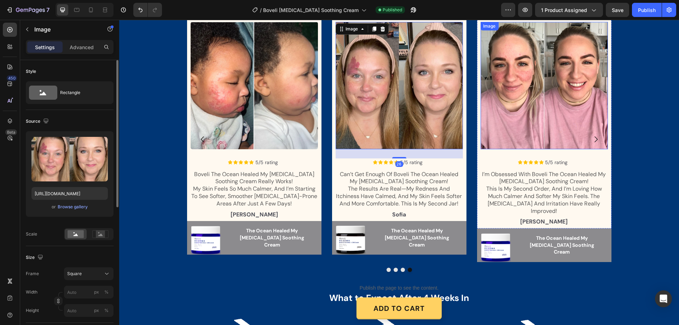
click at [550, 75] on img at bounding box center [543, 85] width 127 height 127
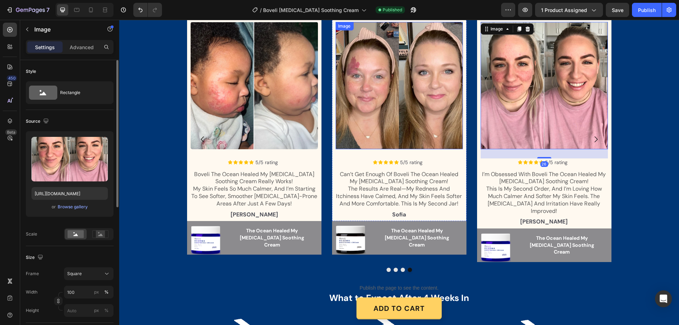
click at [414, 86] on img at bounding box center [398, 85] width 127 height 127
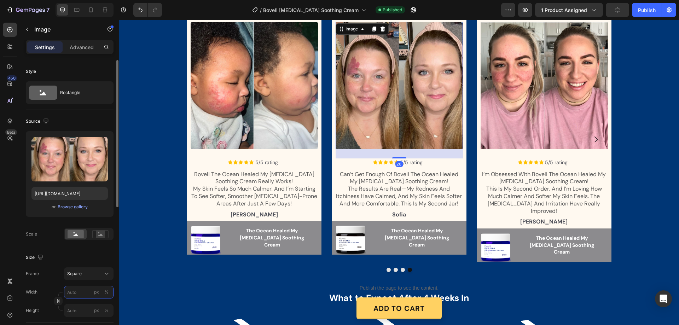
click at [77, 292] on input "px %" at bounding box center [89, 292] width 50 height 13
type input "1"
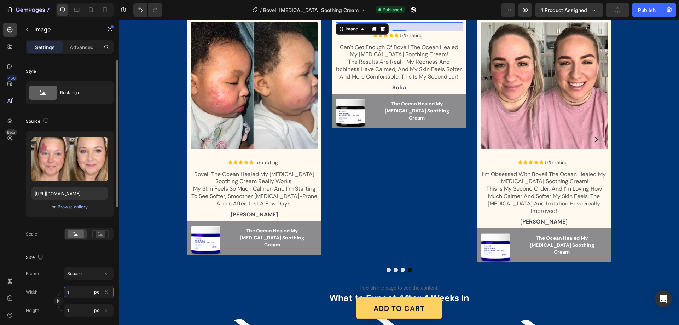
type input "10"
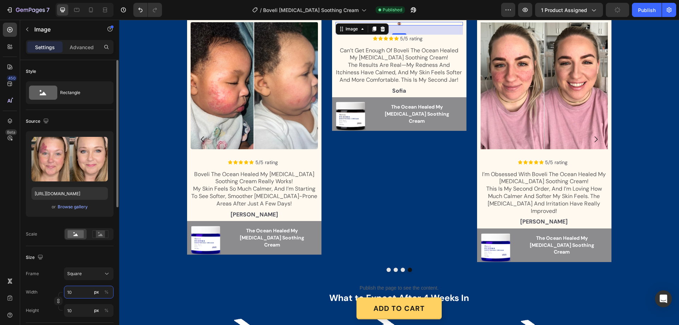
type input "100"
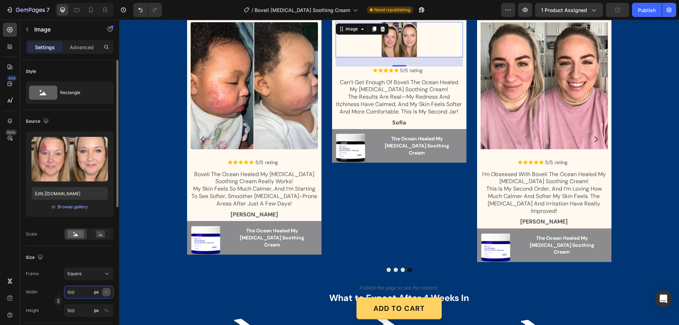
type input "100"
click at [105, 291] on div "%" at bounding box center [106, 292] width 4 height 6
type input "100"
click at [105, 293] on div "%" at bounding box center [106, 292] width 4 height 6
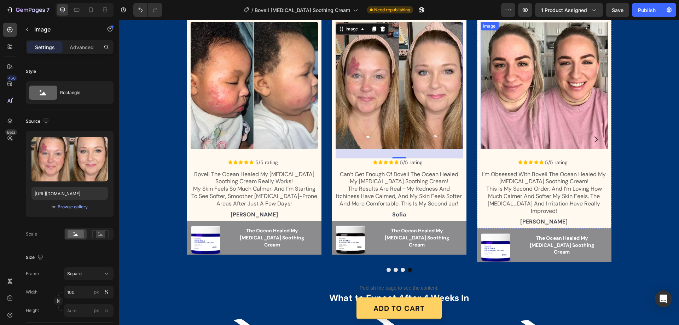
click at [557, 58] on img at bounding box center [543, 85] width 127 height 127
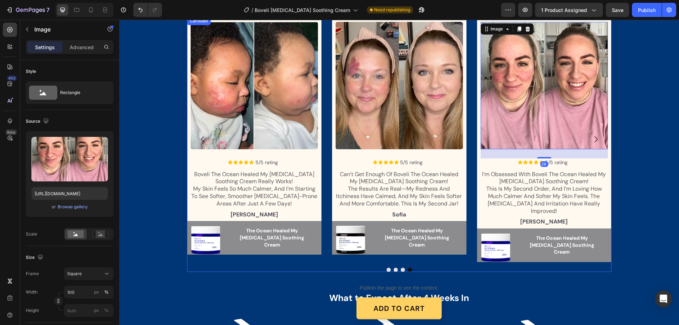
click at [592, 135] on icon "Carousel Next Arrow" at bounding box center [596, 139] width 8 height 8
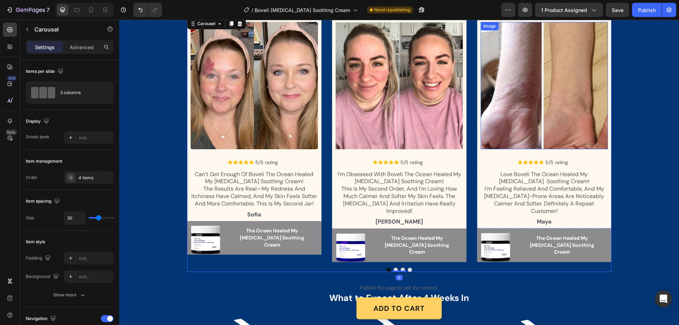
click at [545, 95] on img at bounding box center [544, 85] width 127 height 127
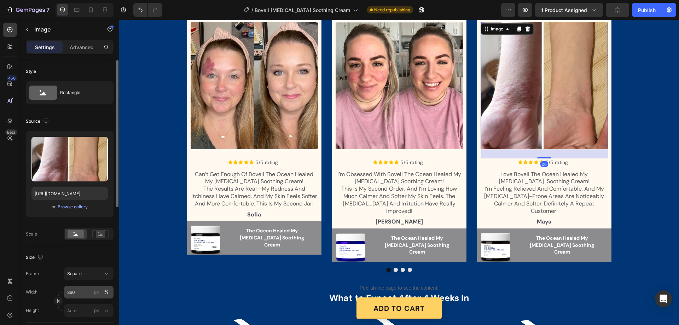
scroll to position [35, 0]
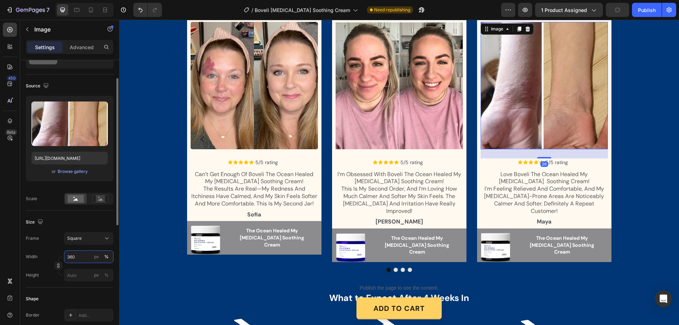
click at [74, 254] on input "360" at bounding box center [89, 256] width 50 height 13
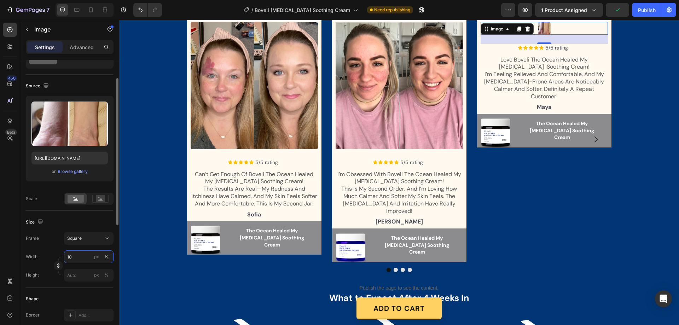
type input "100"
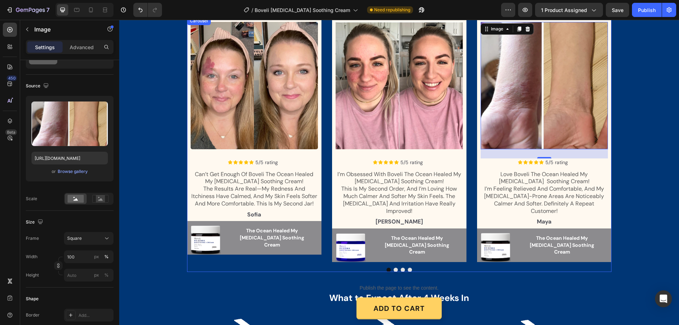
click at [468, 166] on div "Image Icon Icon Icon Icon Icon Icon List 5/5 rating Text Block Row can’t get en…" at bounding box center [399, 139] width 424 height 245
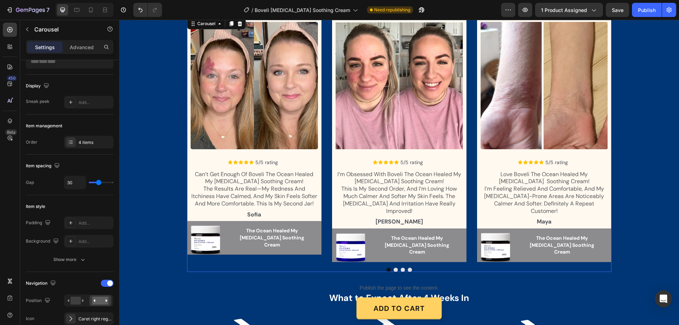
scroll to position [0, 0]
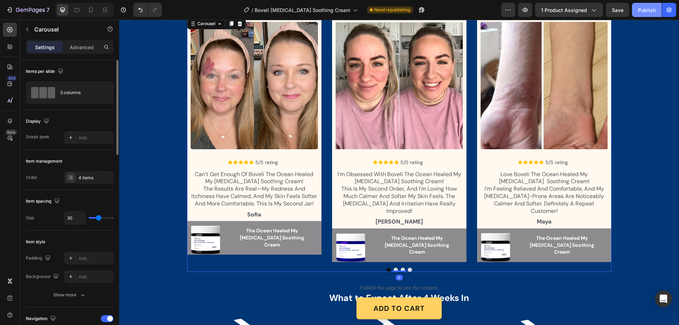
click at [653, 10] on div "Publish" at bounding box center [647, 9] width 18 height 7
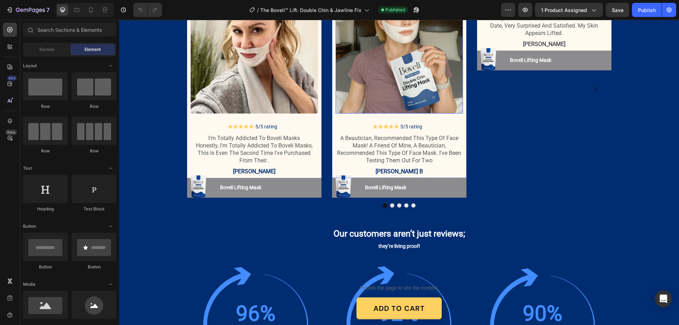
scroll to position [849, 0]
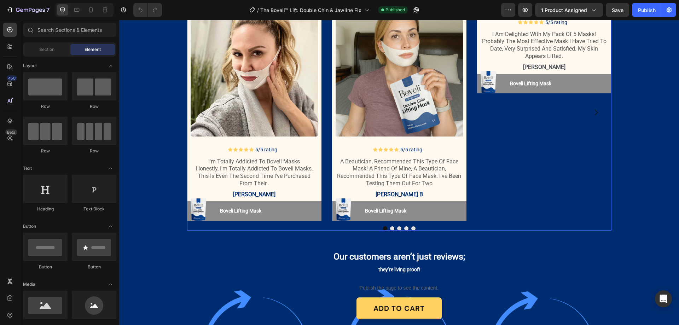
click at [411, 228] on button "Dot" at bounding box center [413, 228] width 4 height 4
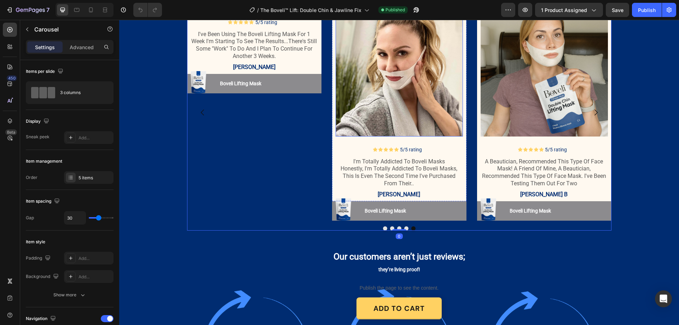
click at [341, 57] on img at bounding box center [398, 72] width 127 height 127
